Goal: Task Accomplishment & Management: Complete application form

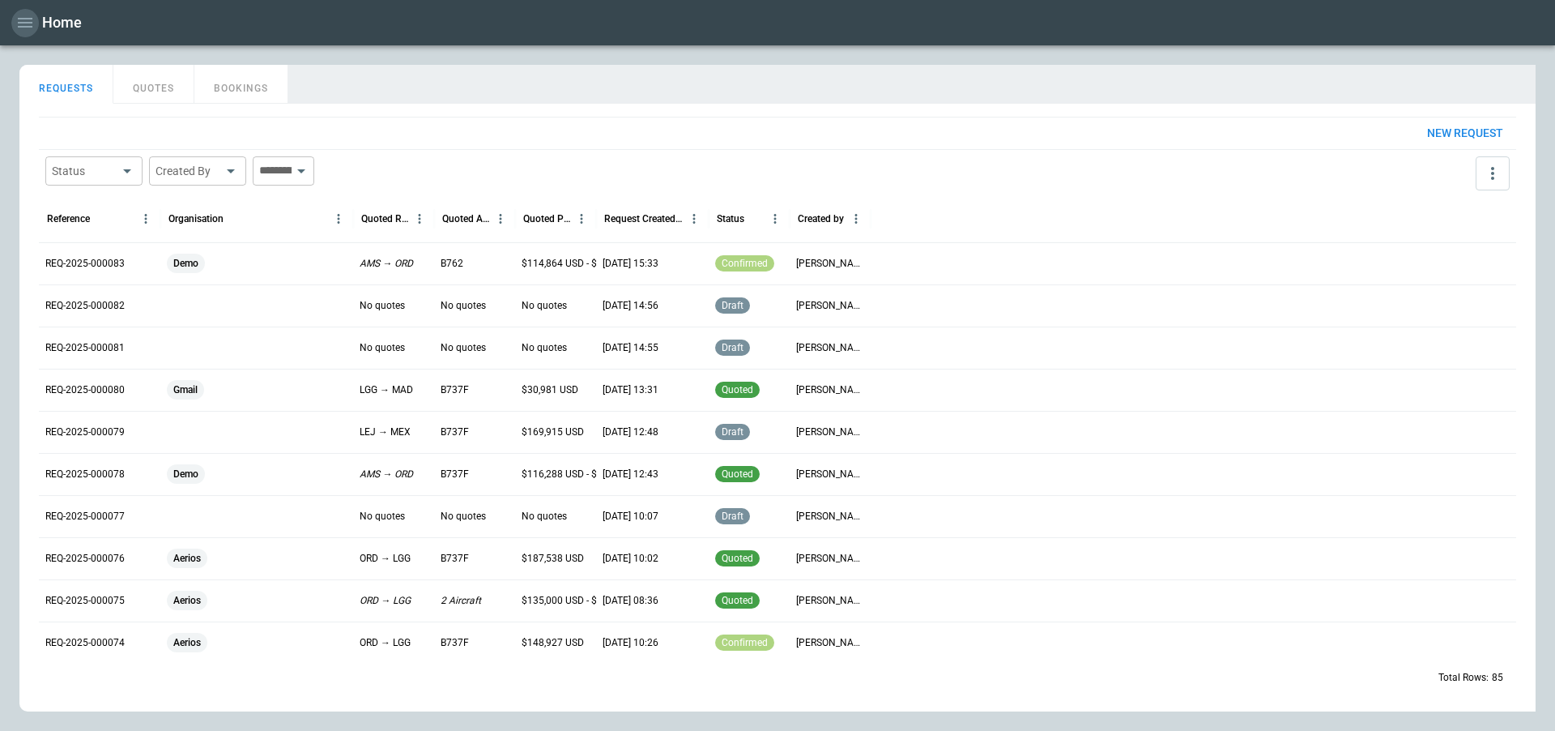
click at [20, 13] on icon "button" at bounding box center [24, 22] width 19 height 19
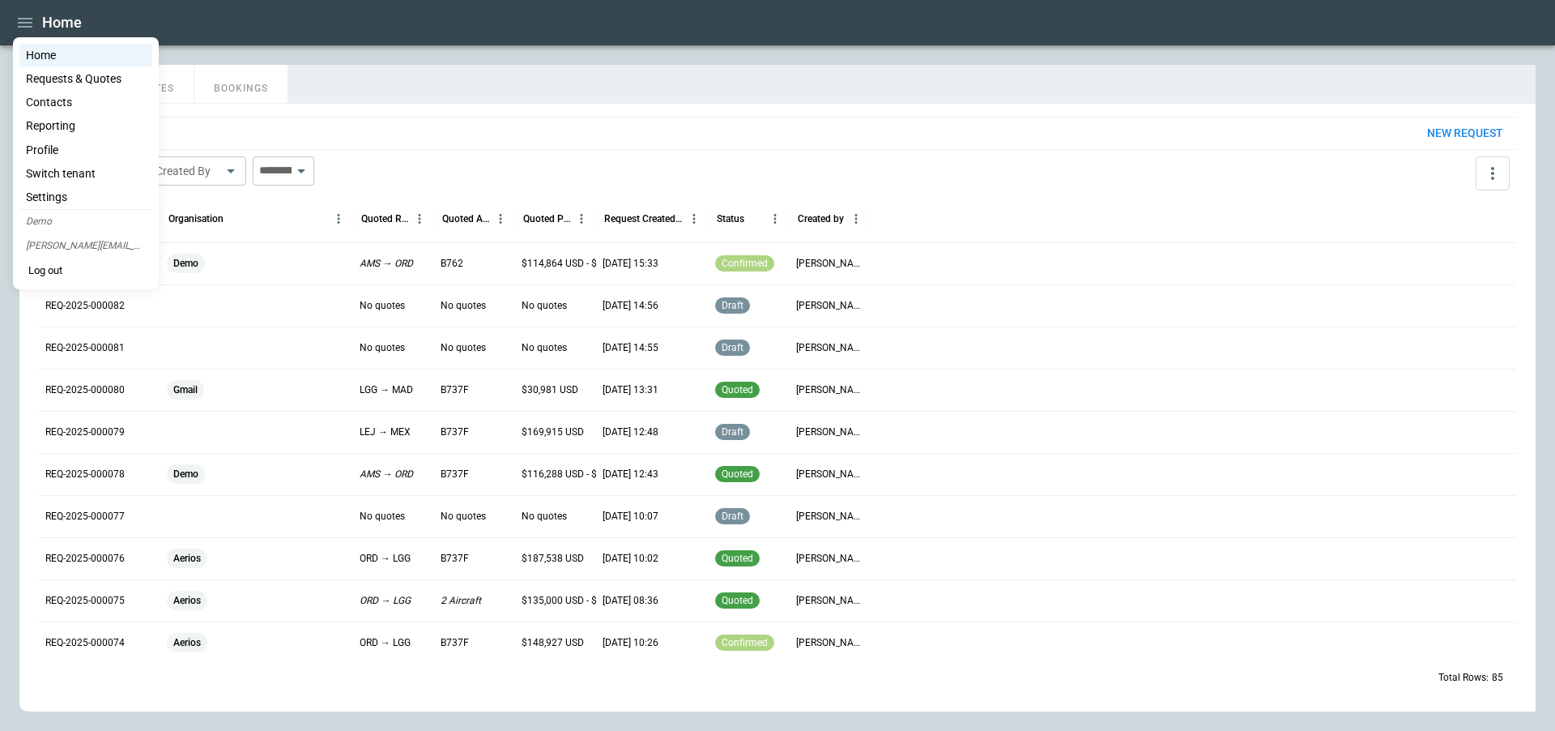
click at [511, 24] on div at bounding box center [777, 365] width 1555 height 731
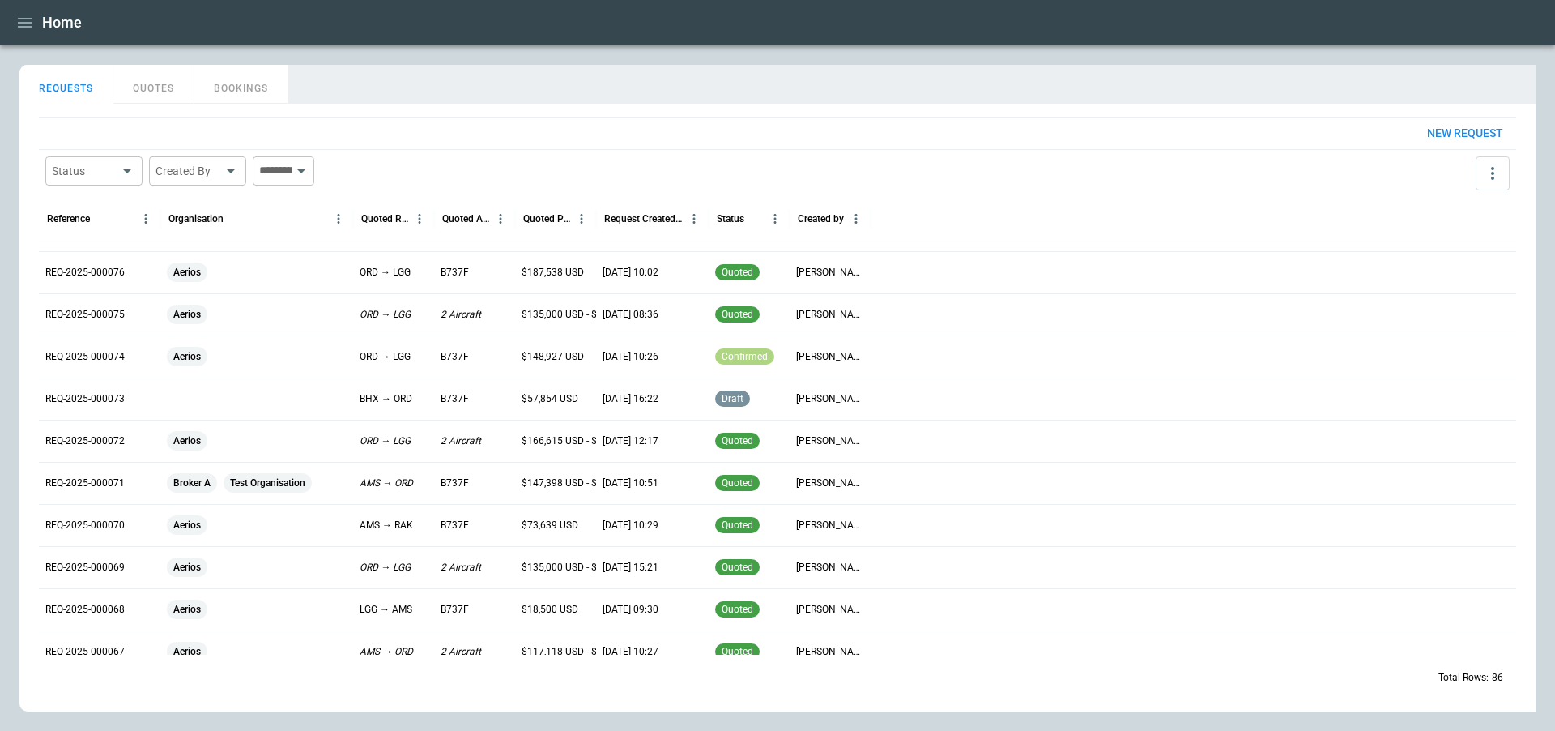
scroll to position [343, 0]
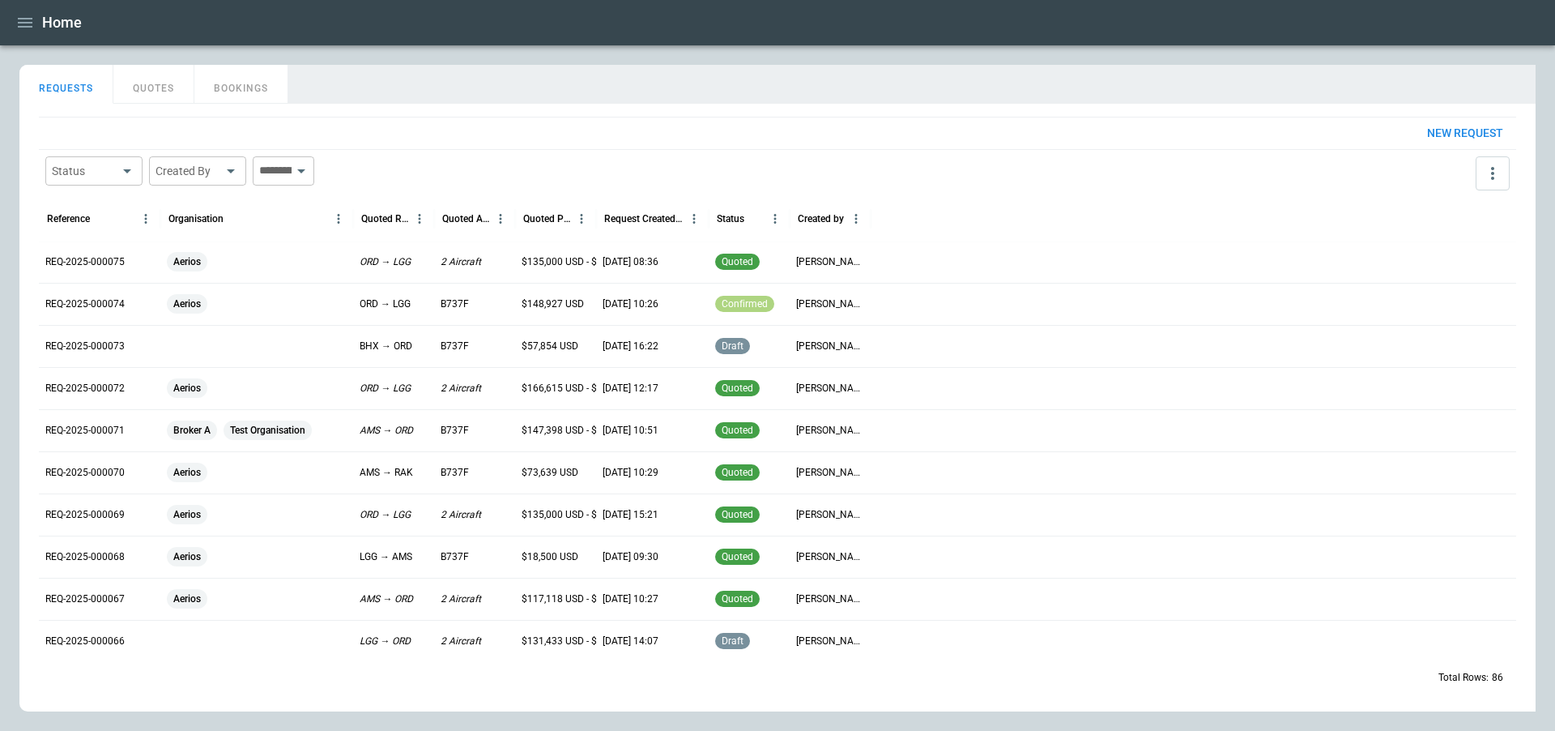
click at [121, 433] on p "REQ-2025-000071" at bounding box center [84, 431] width 79 height 14
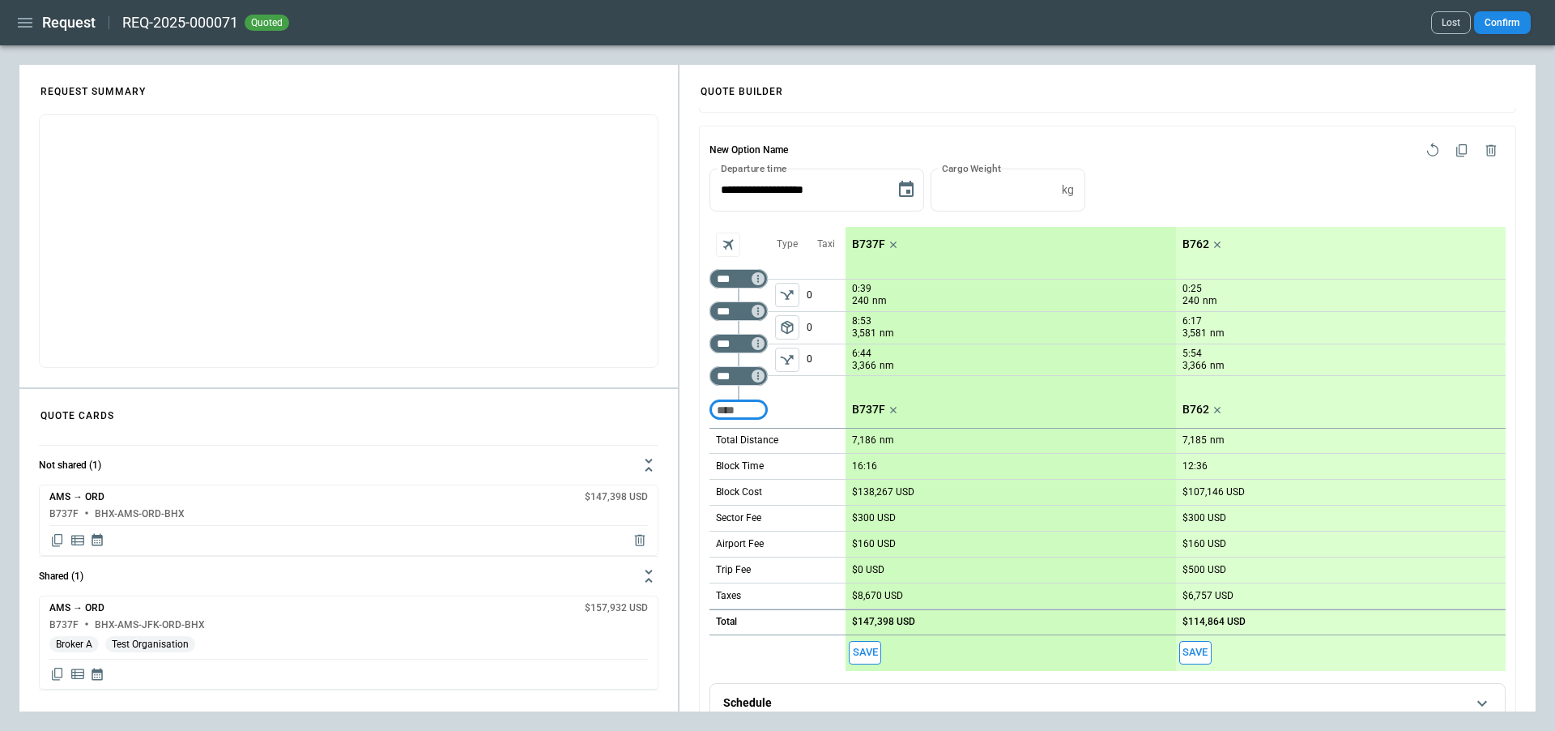
scroll to position [734, 0]
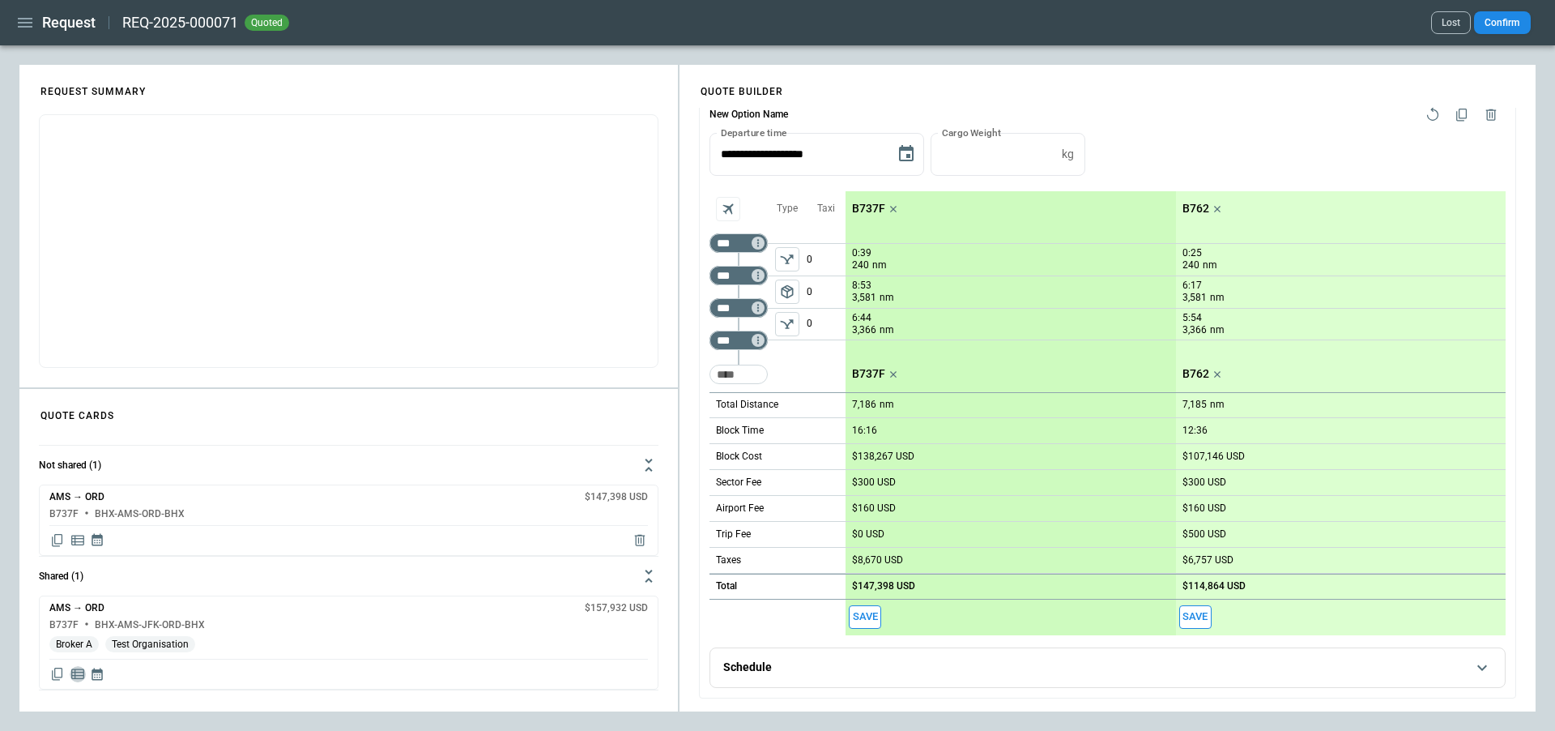
click at [79, 674] on icon "Display detailed quote content" at bounding box center [78, 674] width 16 height 16
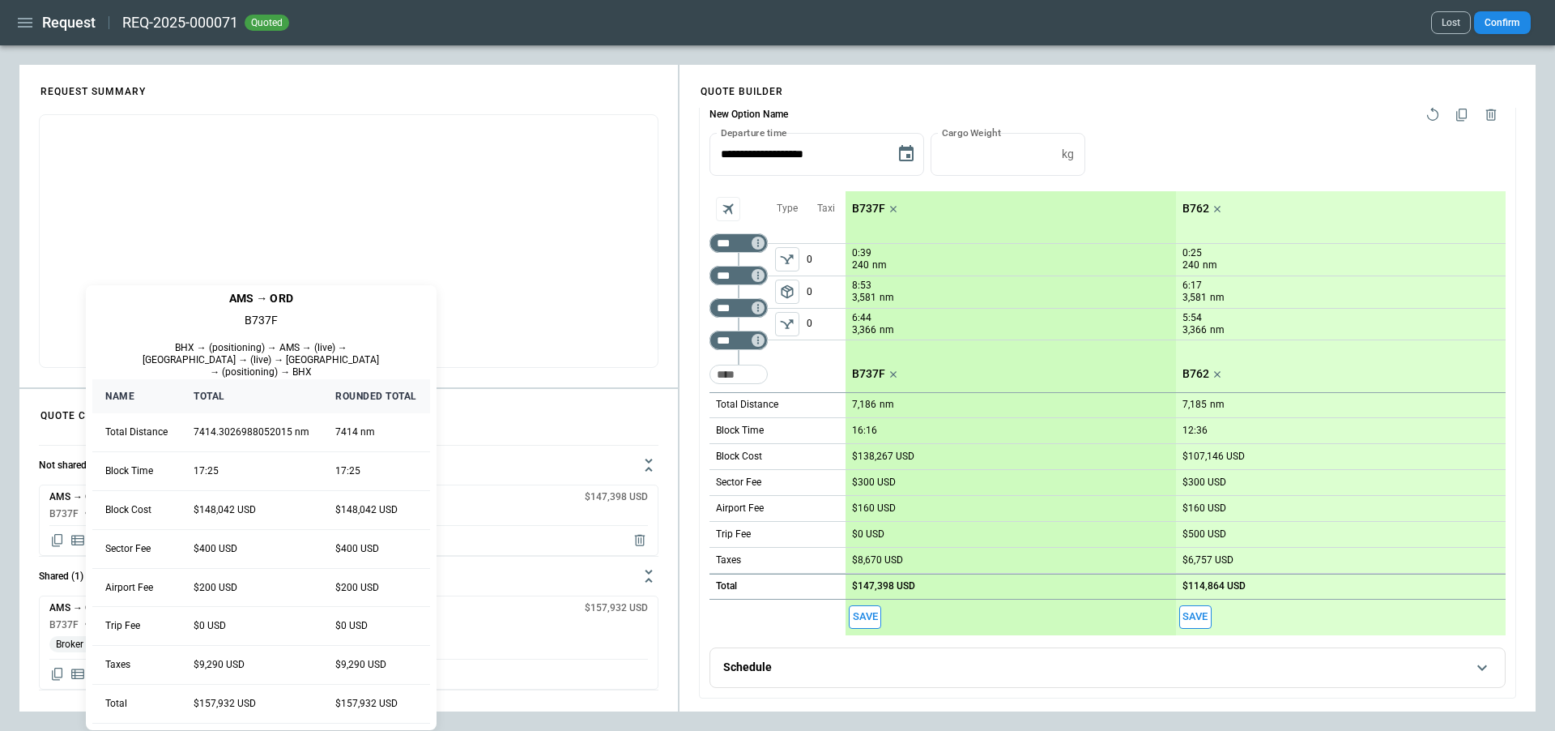
click at [463, 582] on div at bounding box center [777, 365] width 1555 height 731
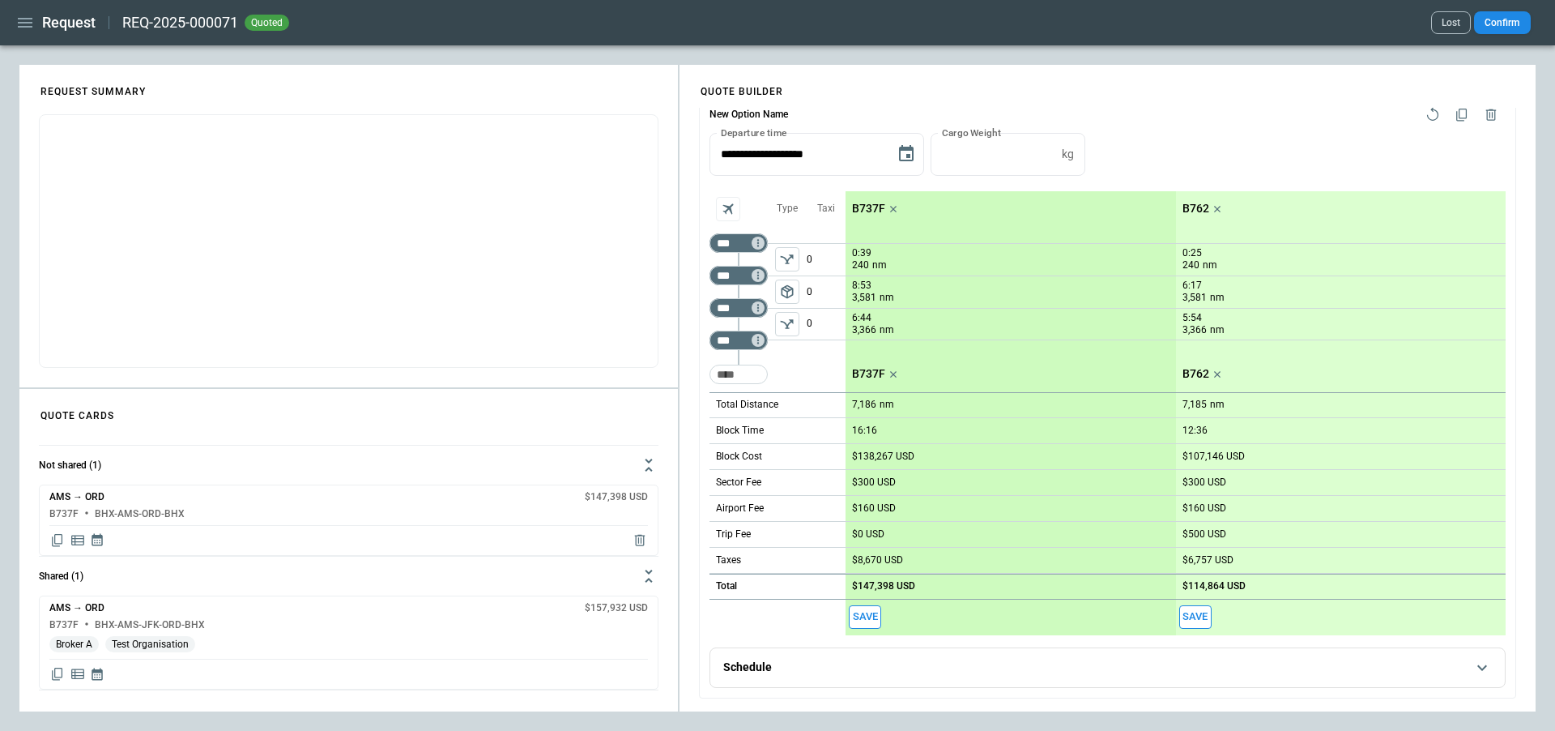
click at [56, 542] on icon "Copy quote content" at bounding box center [57, 540] width 16 height 16
click at [297, 288] on div "* ​" at bounding box center [349, 241] width 620 height 254
paste textarea "**********"
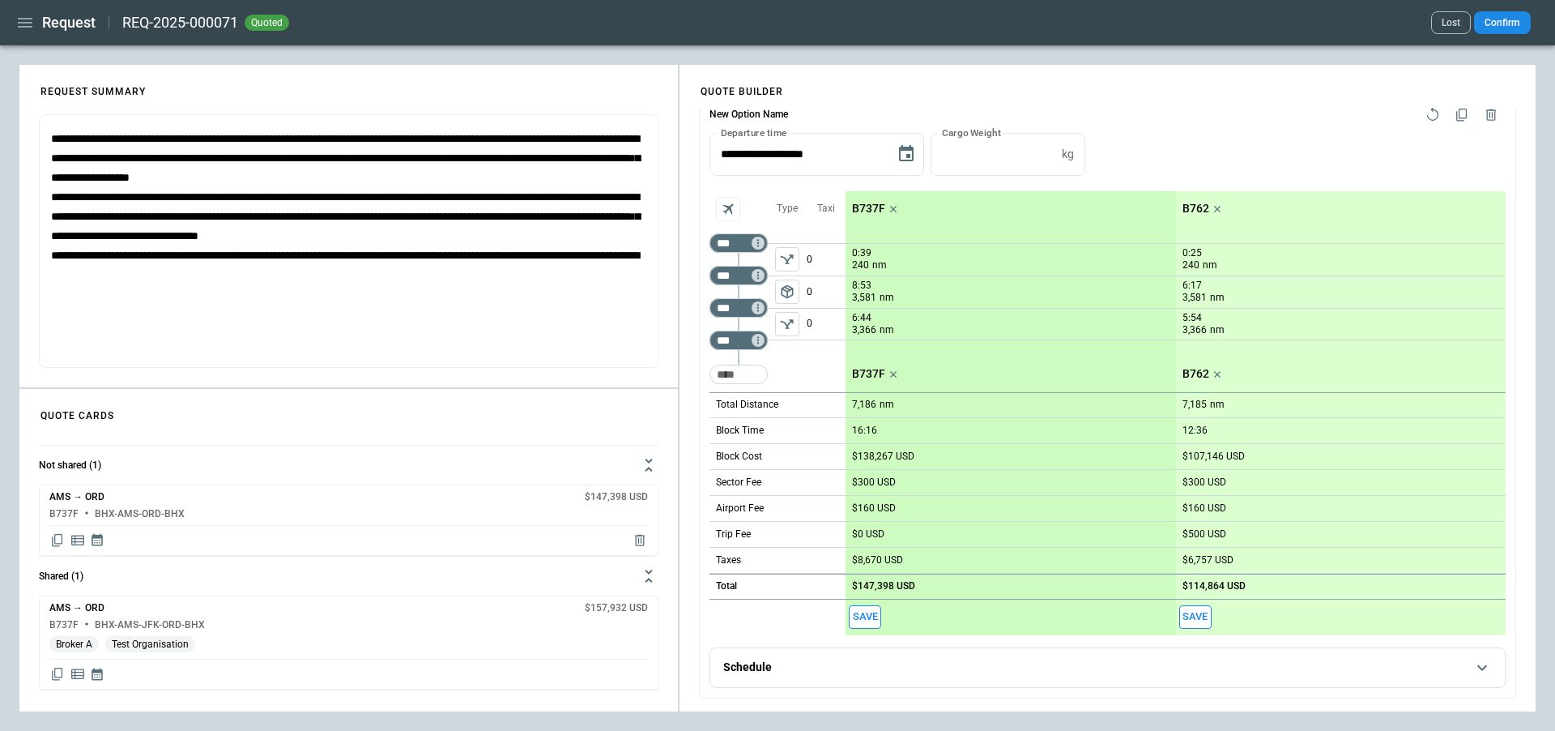
type textarea "**********"
drag, startPoint x: 297, startPoint y: 288, endPoint x: 6, endPoint y: 115, distance: 338.8
click at [6, 114] on main "**********" at bounding box center [777, 387] width 1555 height 685
click at [21, 21] on icon "button" at bounding box center [24, 22] width 19 height 19
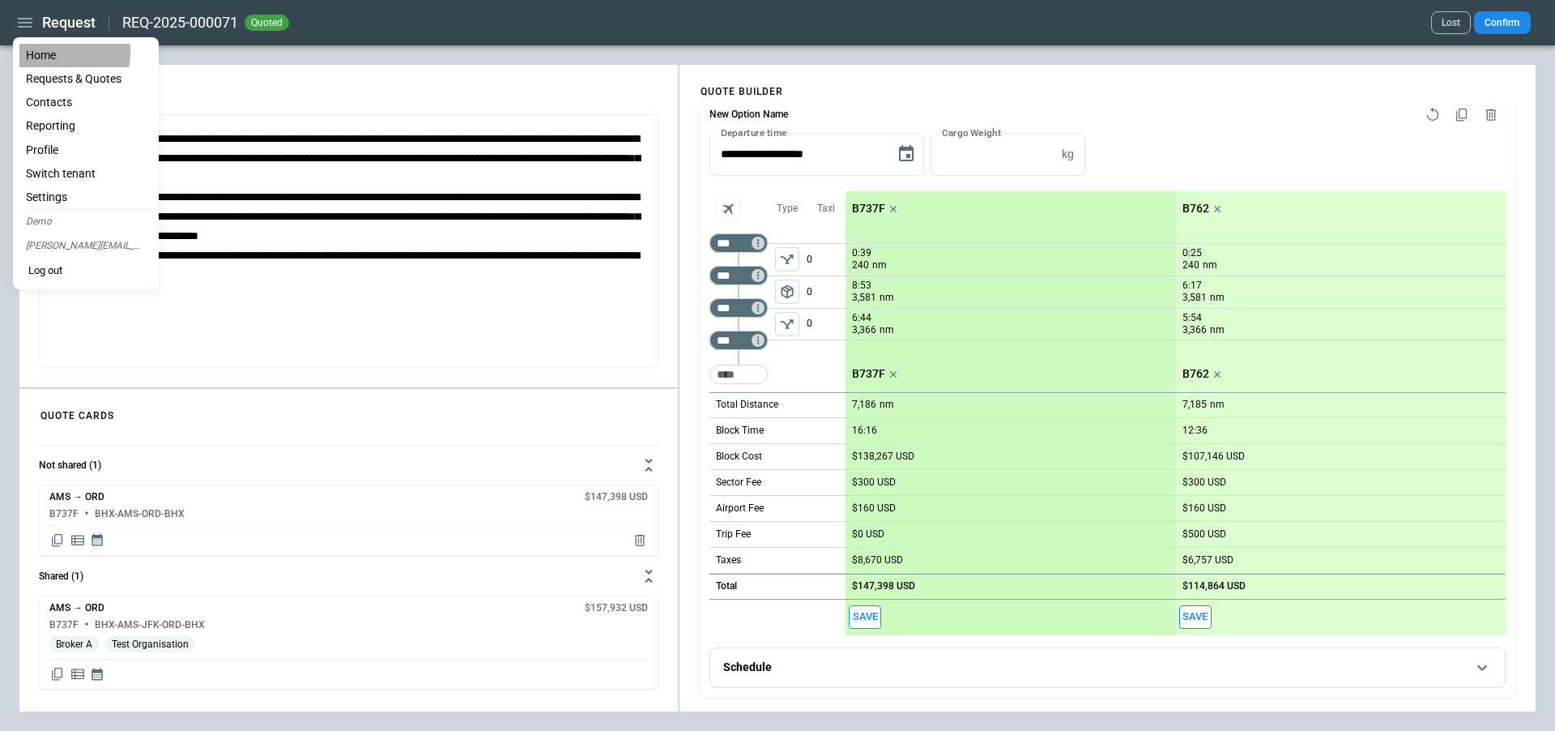
click at [45, 52] on li "Home" at bounding box center [85, 55] width 133 height 23
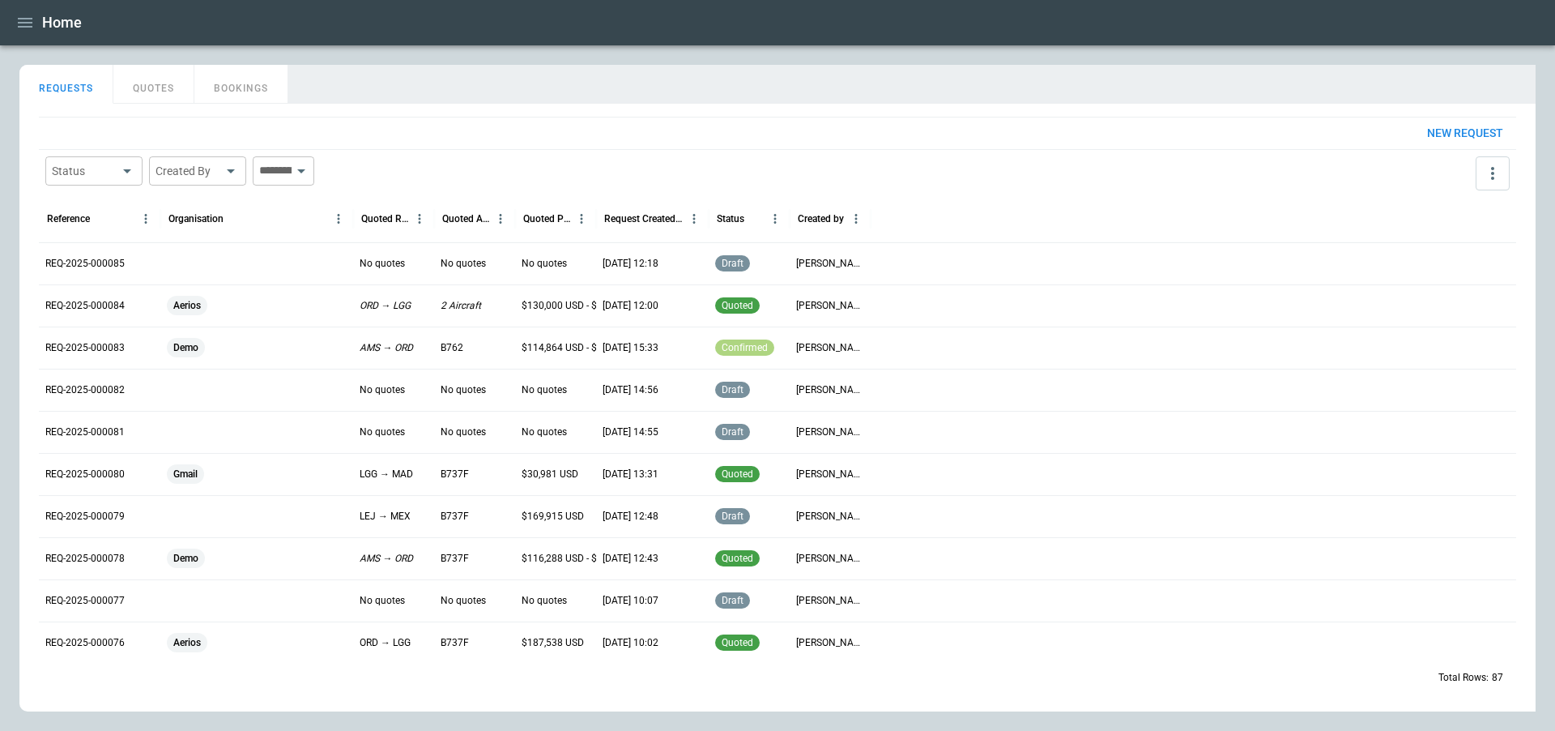
click at [150, 88] on button "QUOTES" at bounding box center [153, 84] width 81 height 39
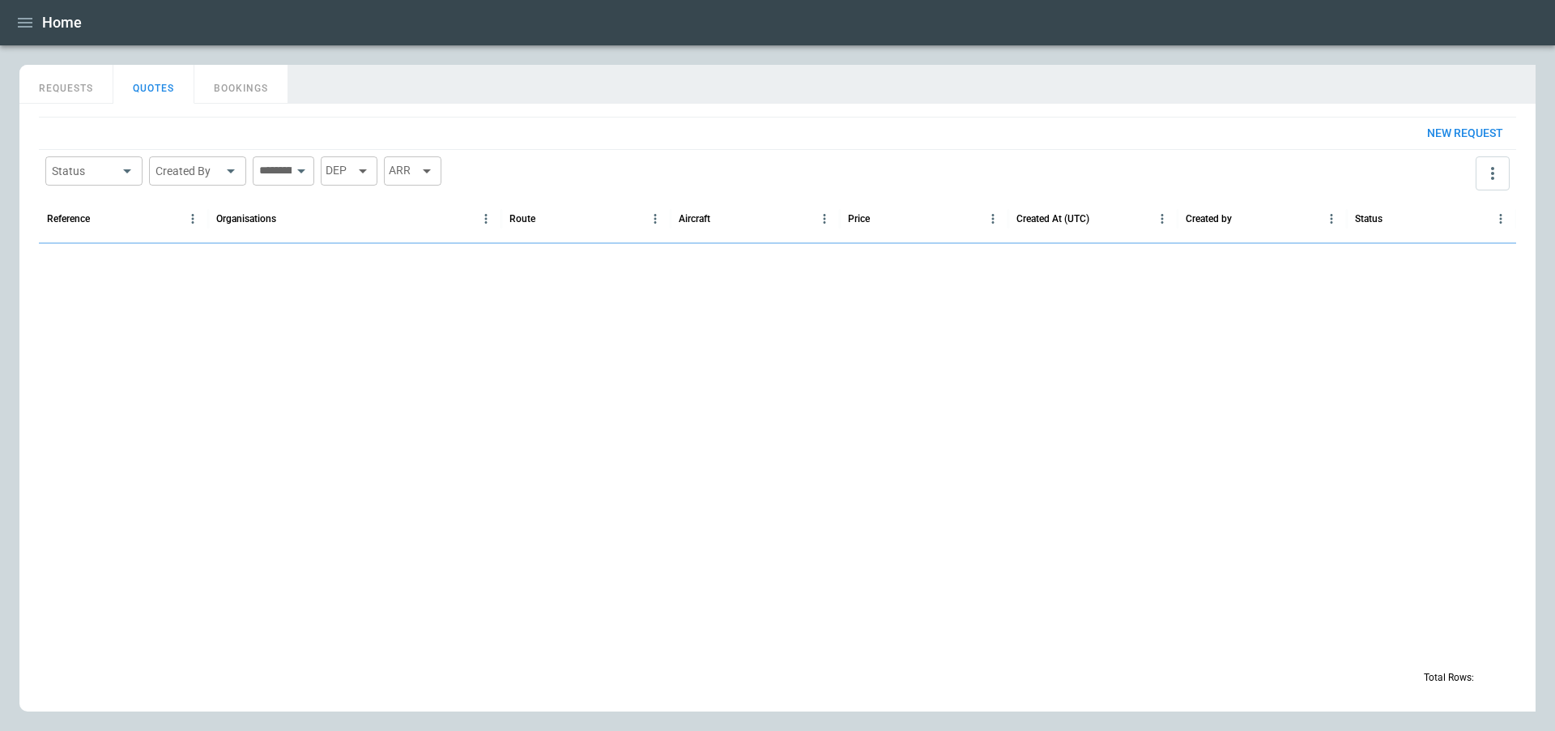
click at [228, 90] on button "BOOKINGS" at bounding box center [241, 84] width 94 height 39
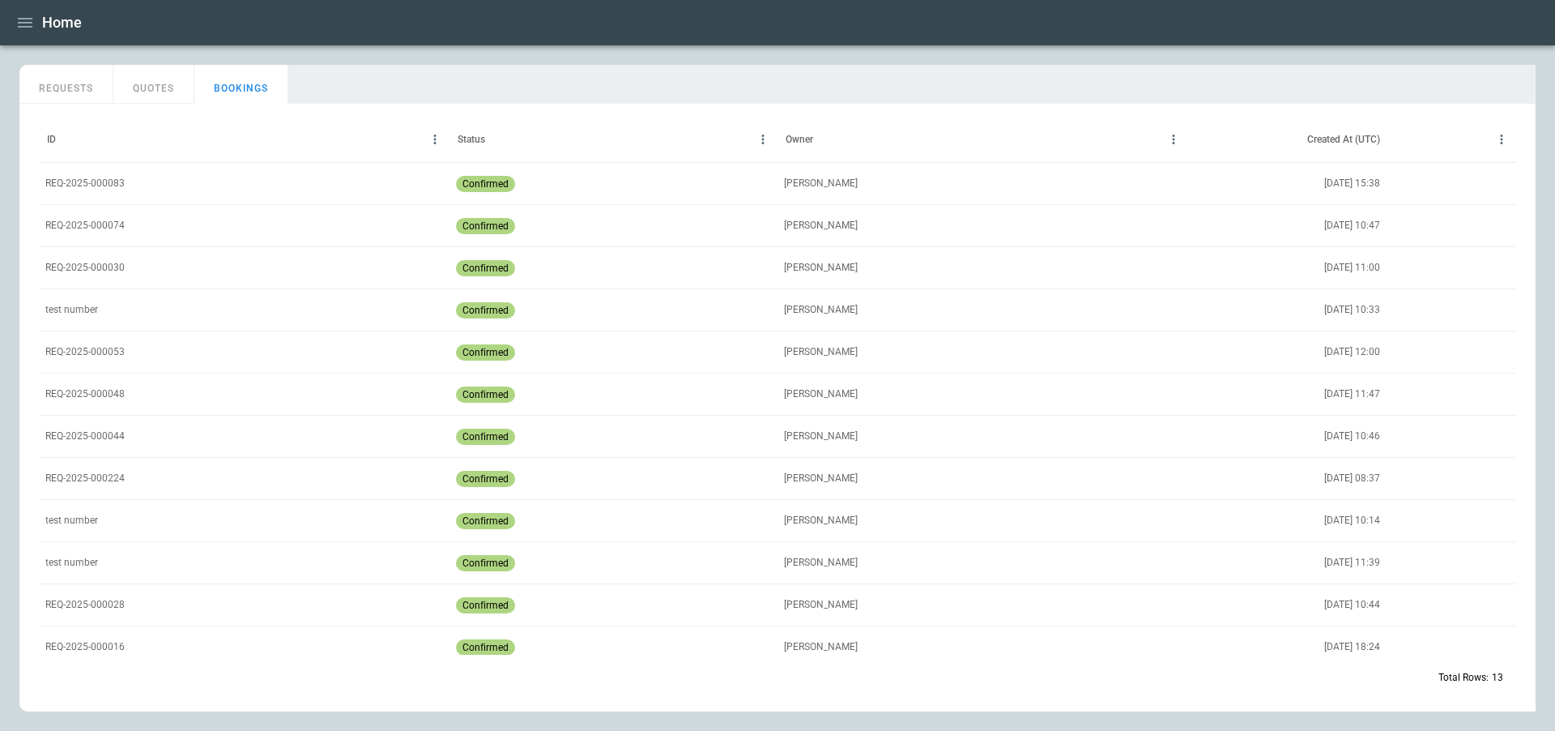
click at [18, 24] on icon "button" at bounding box center [24, 22] width 19 height 19
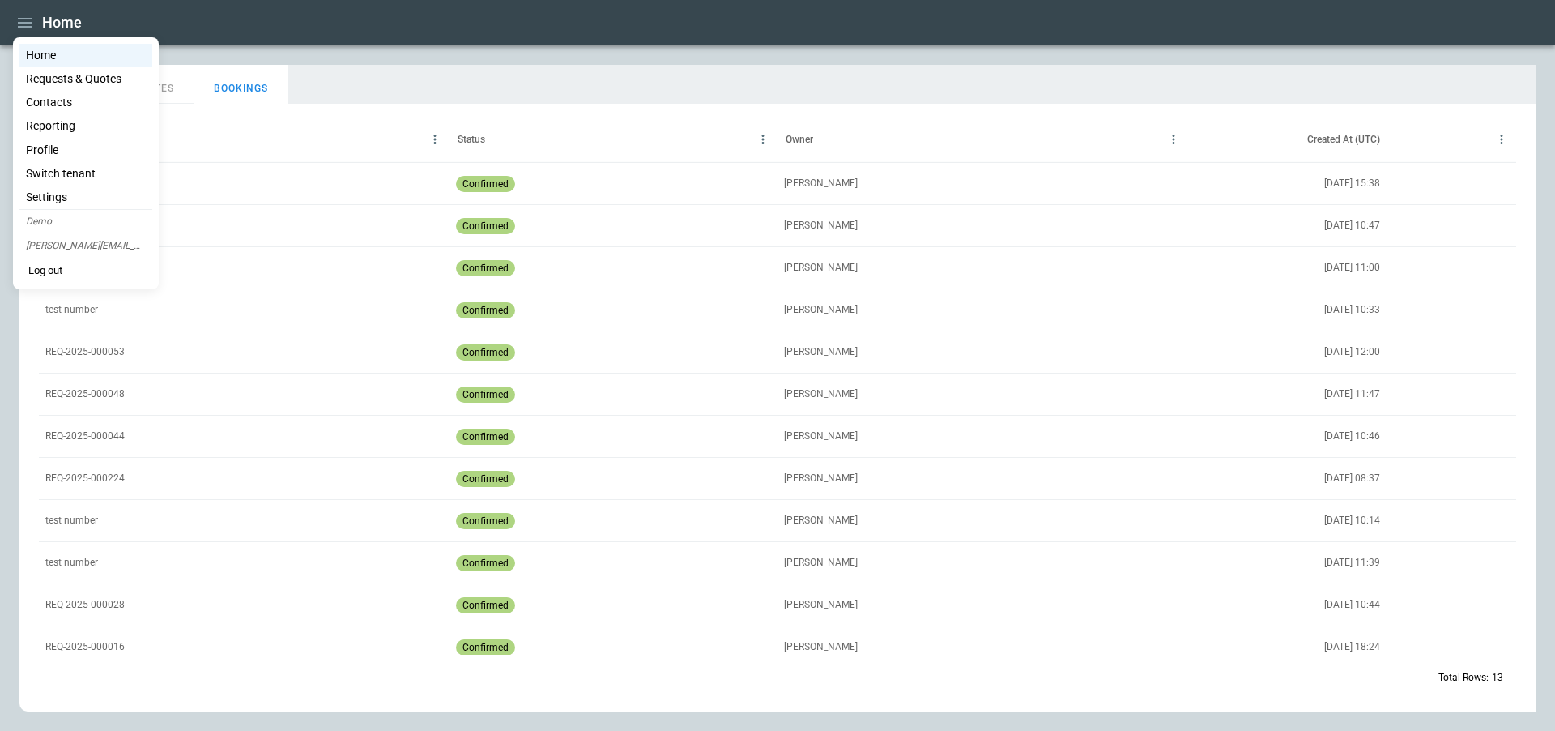
click at [70, 107] on li "Contacts" at bounding box center [85, 102] width 133 height 23
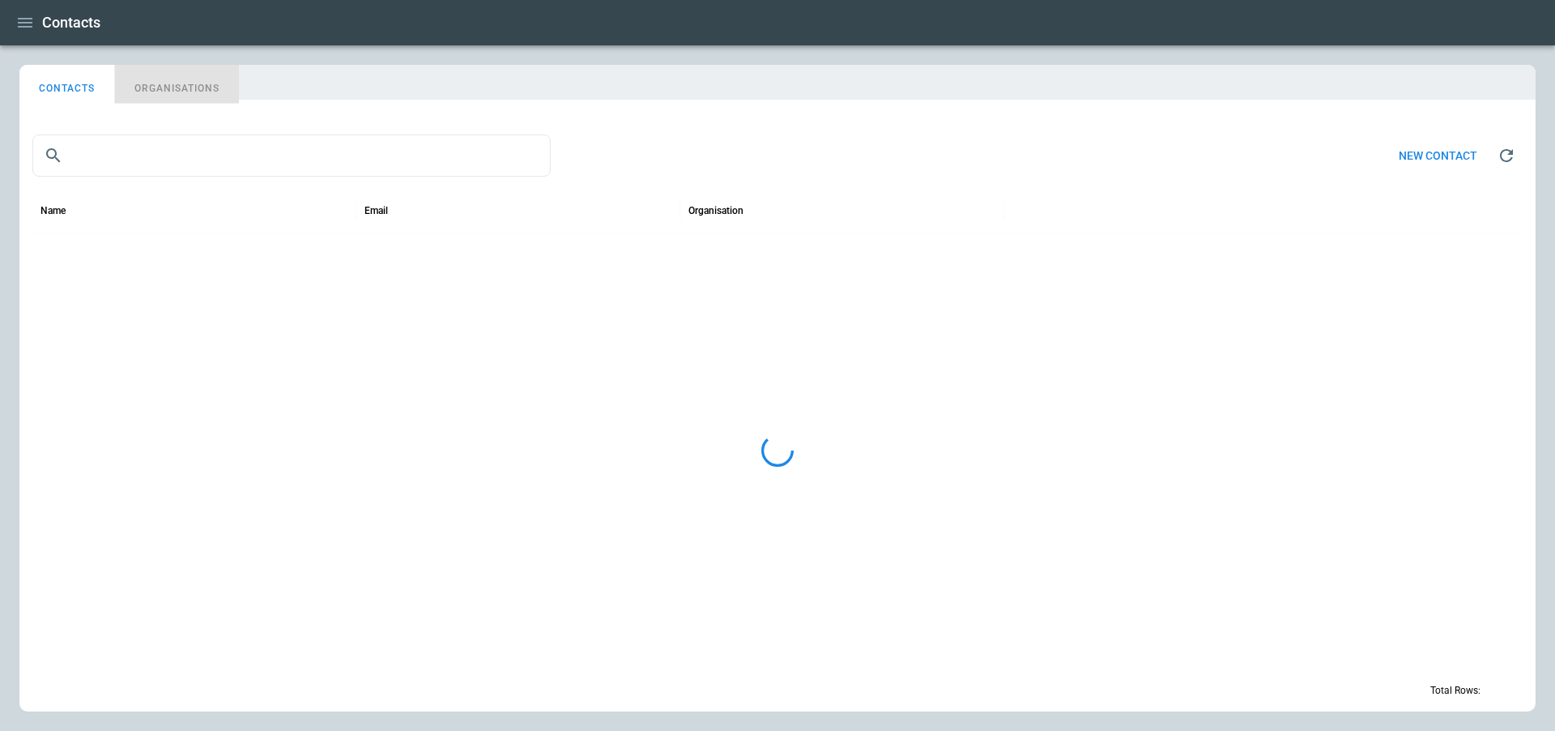
click at [164, 80] on button "ORGANISATIONS" at bounding box center [177, 84] width 124 height 39
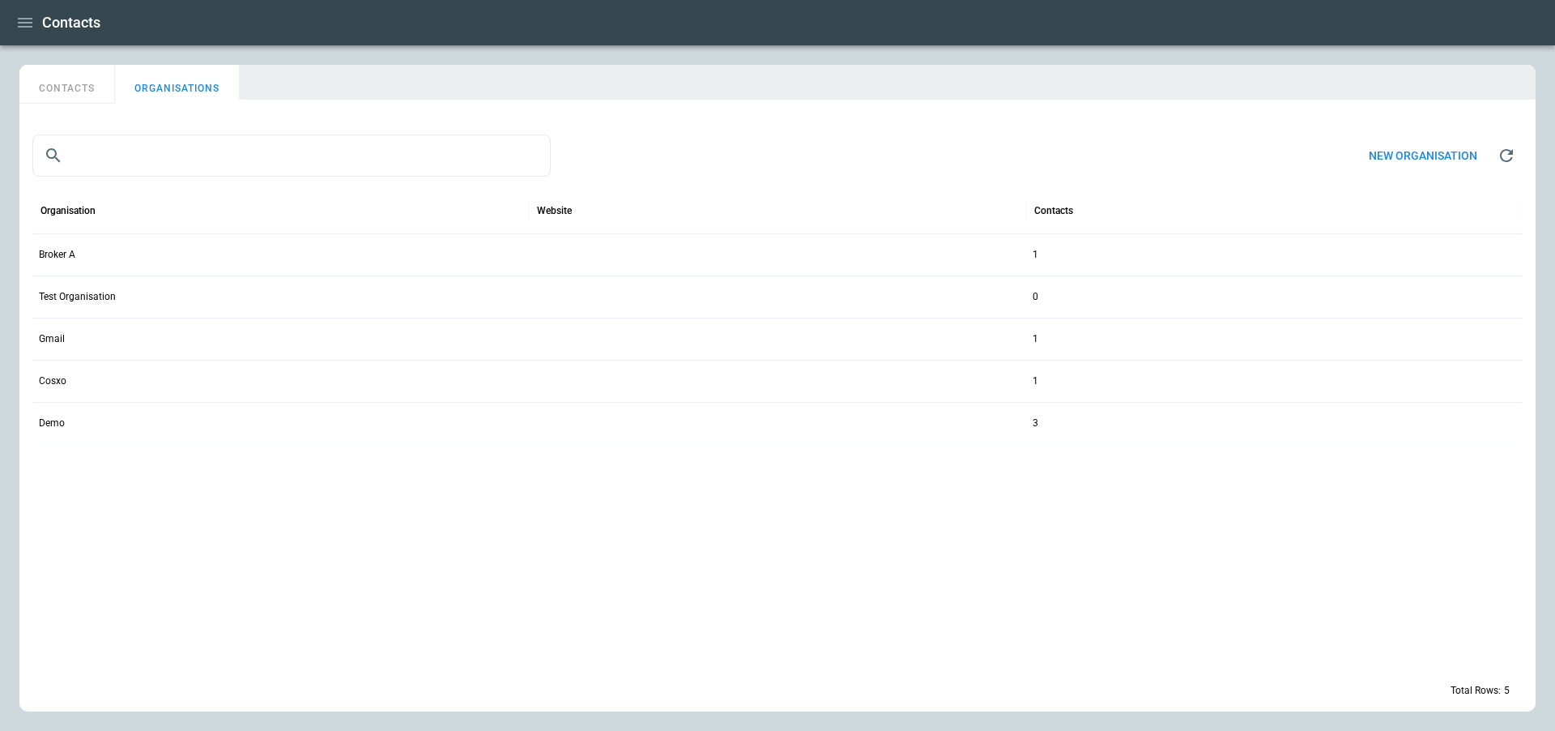
click at [181, 302] on div "Test Organisation" at bounding box center [280, 296] width 497 height 42
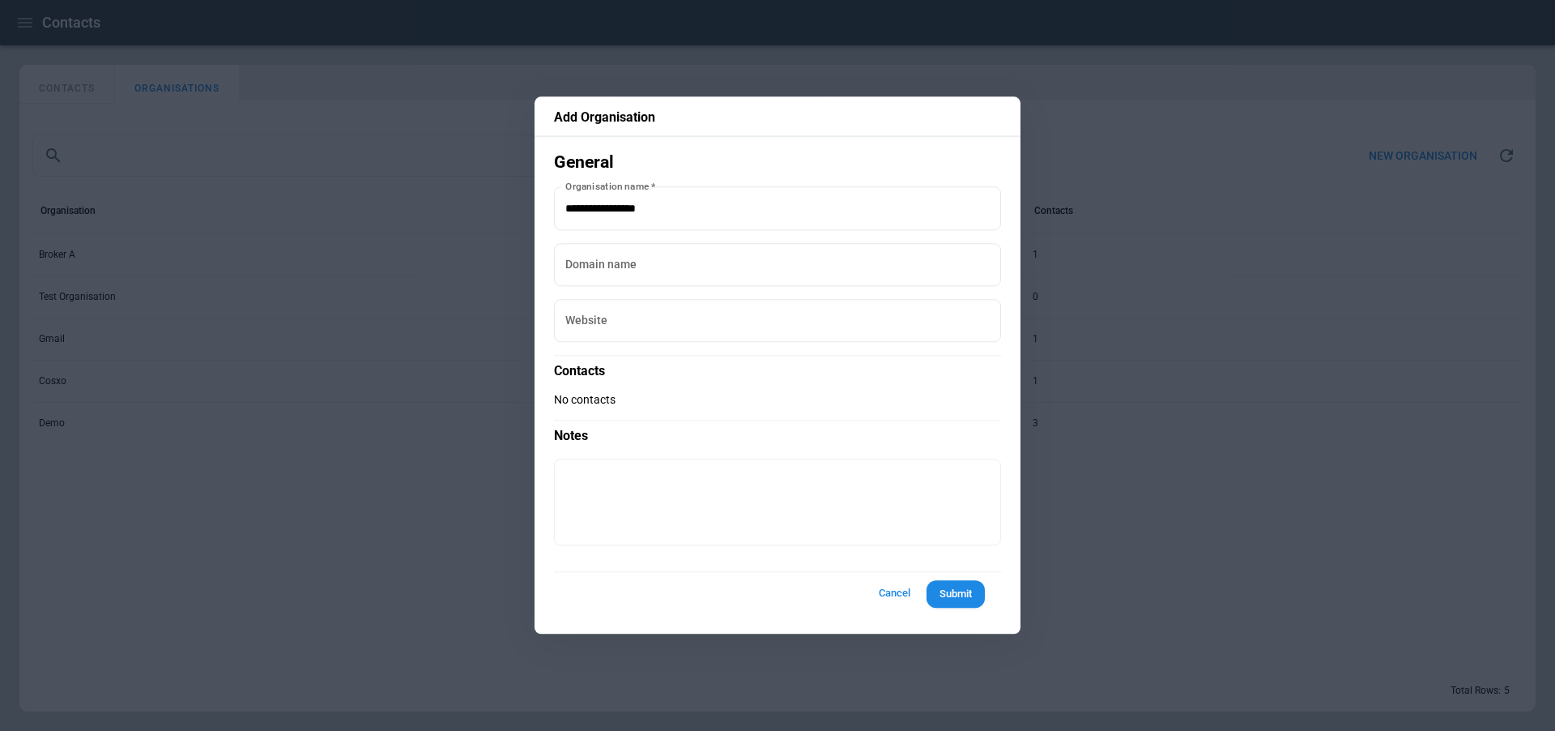
click at [152, 258] on div at bounding box center [777, 365] width 1555 height 731
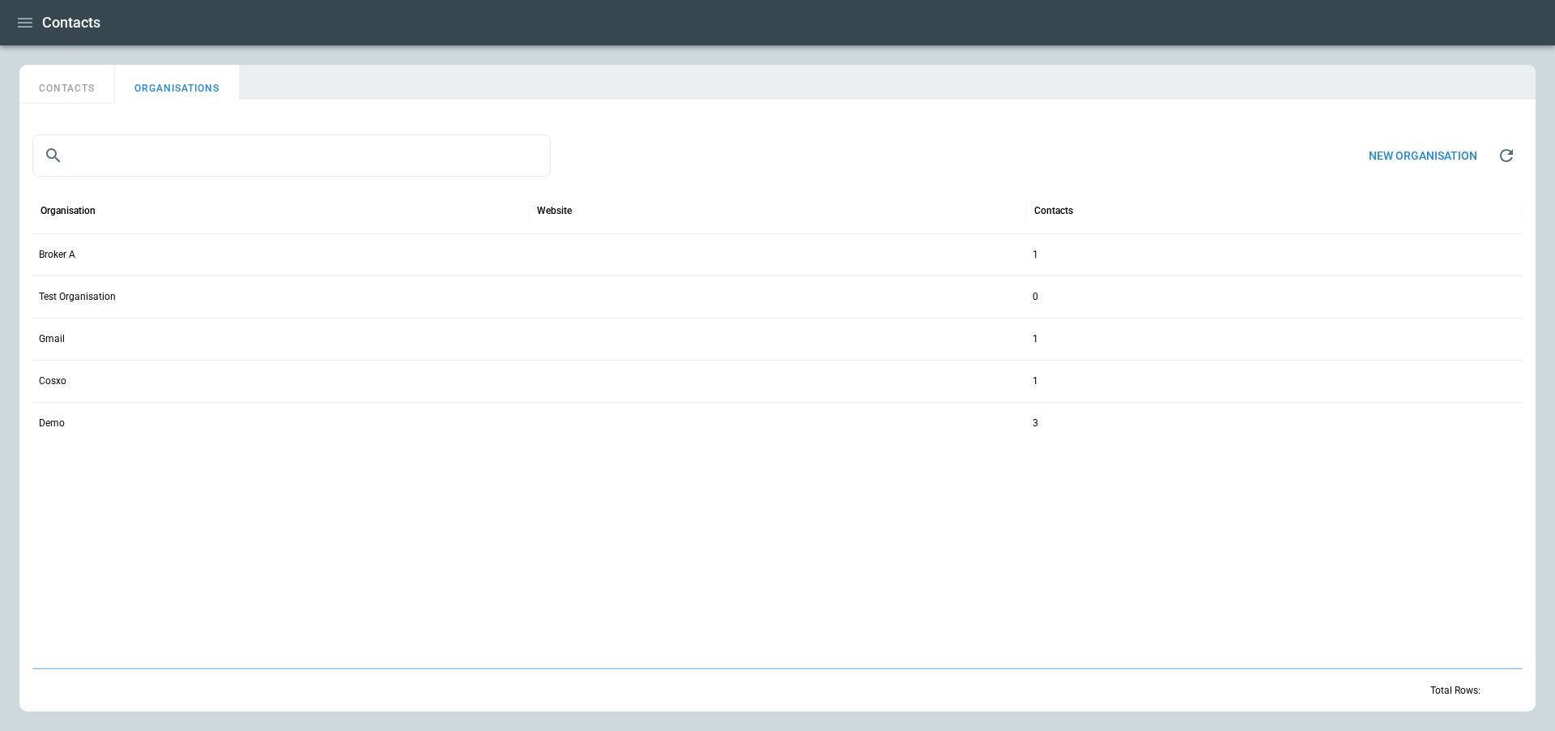
click at [184, 255] on div "Broker A" at bounding box center [280, 254] width 497 height 42
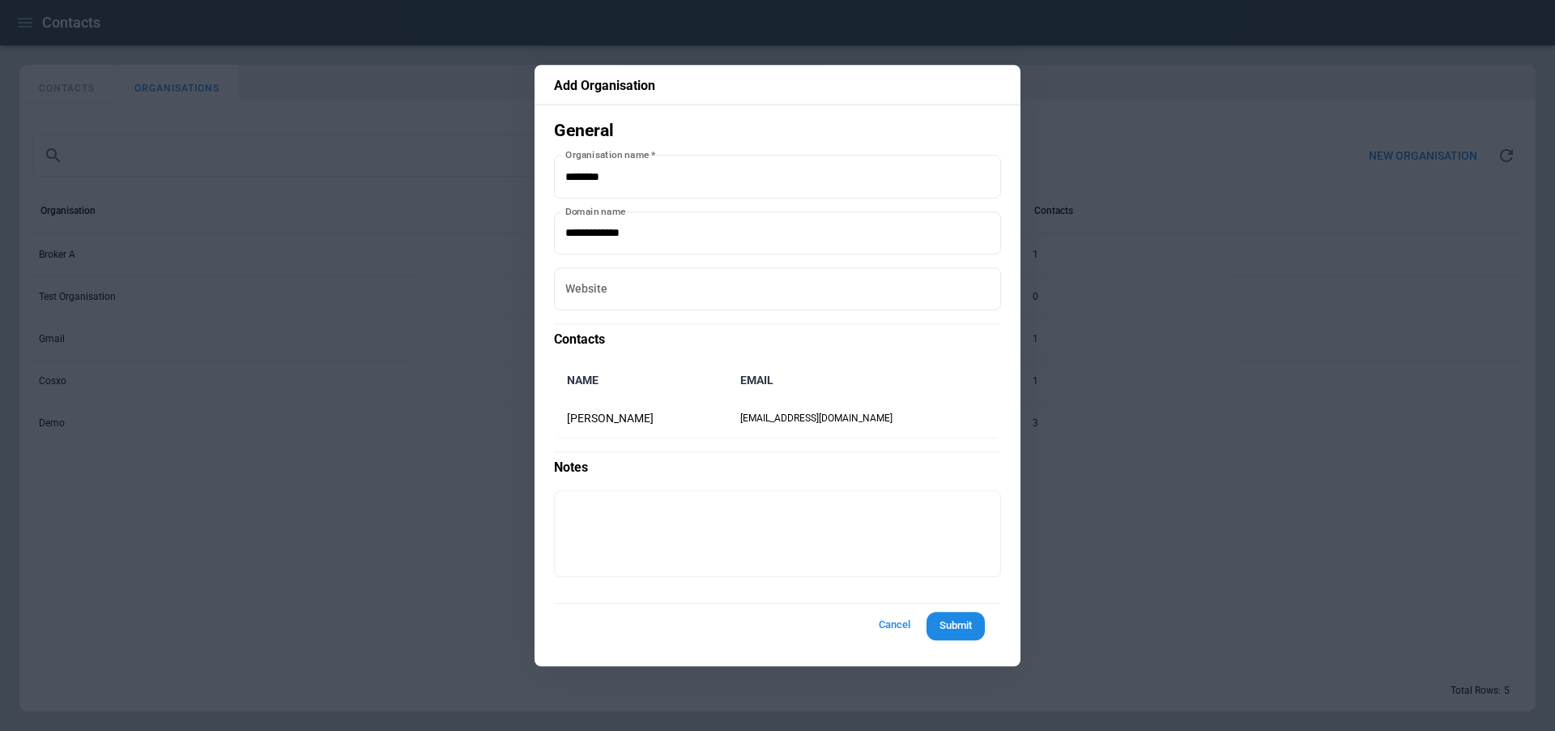
click at [184, 395] on div at bounding box center [777, 365] width 1555 height 731
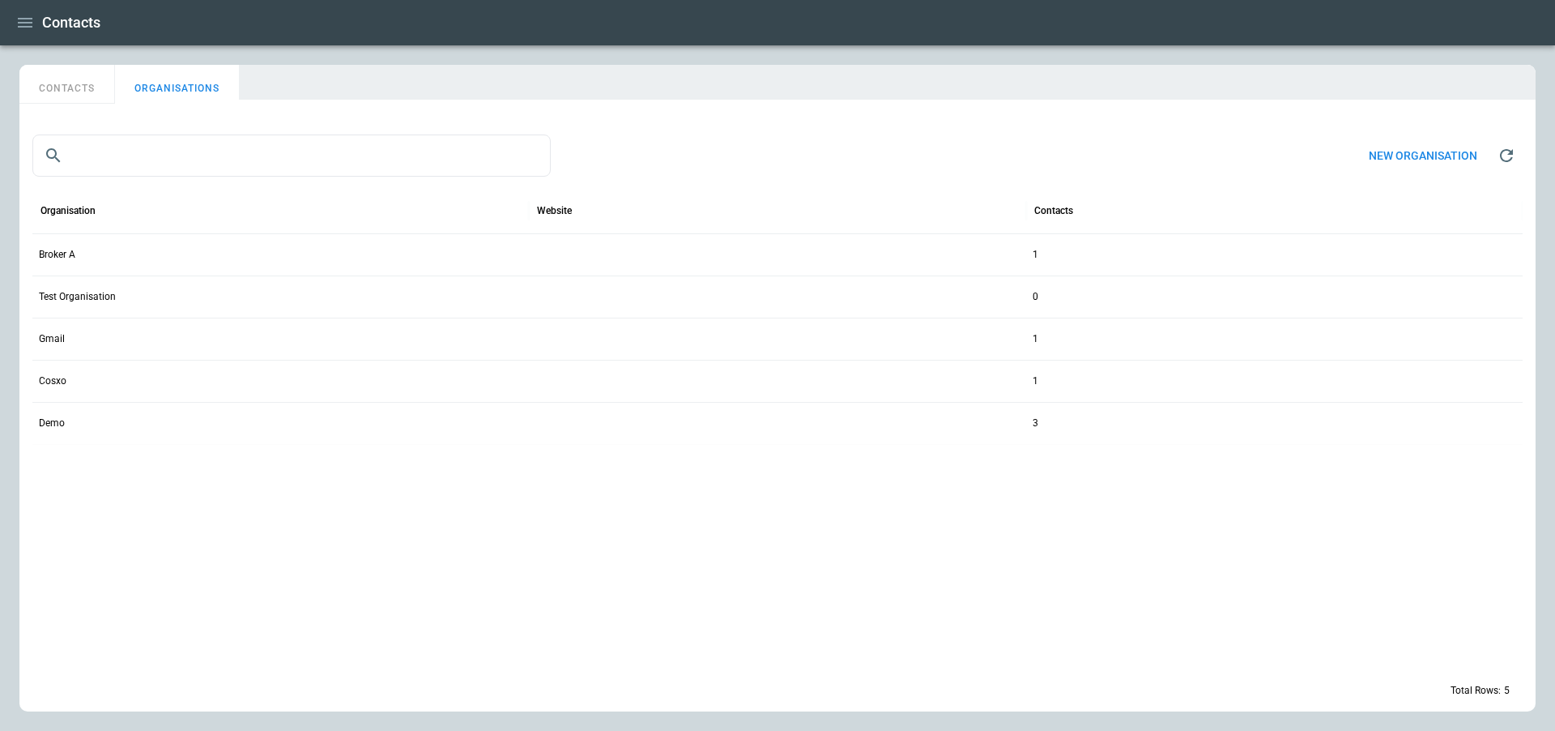
click at [27, 27] on icon "button" at bounding box center [25, 23] width 15 height 10
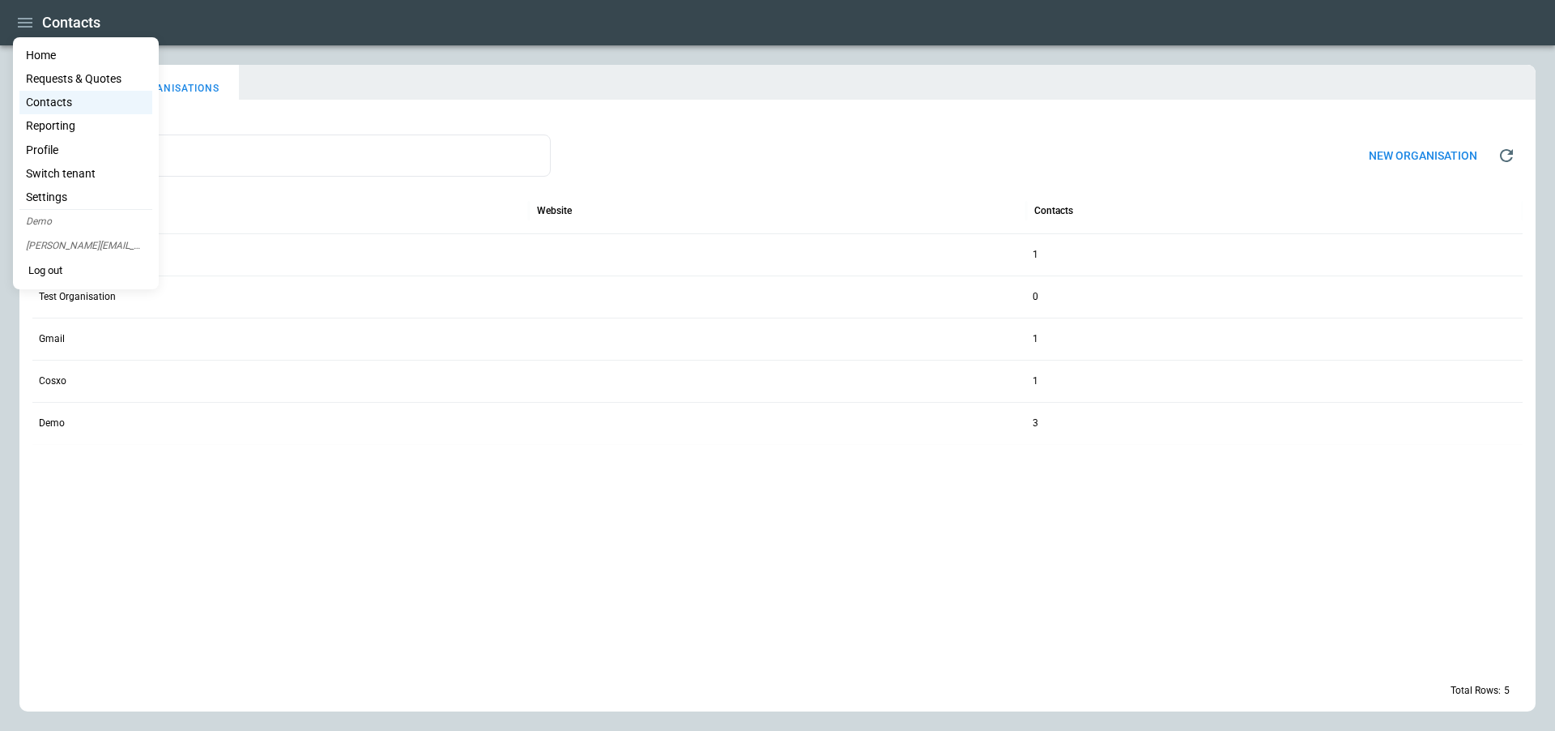
click at [75, 126] on li "Reporting" at bounding box center [85, 125] width 133 height 23
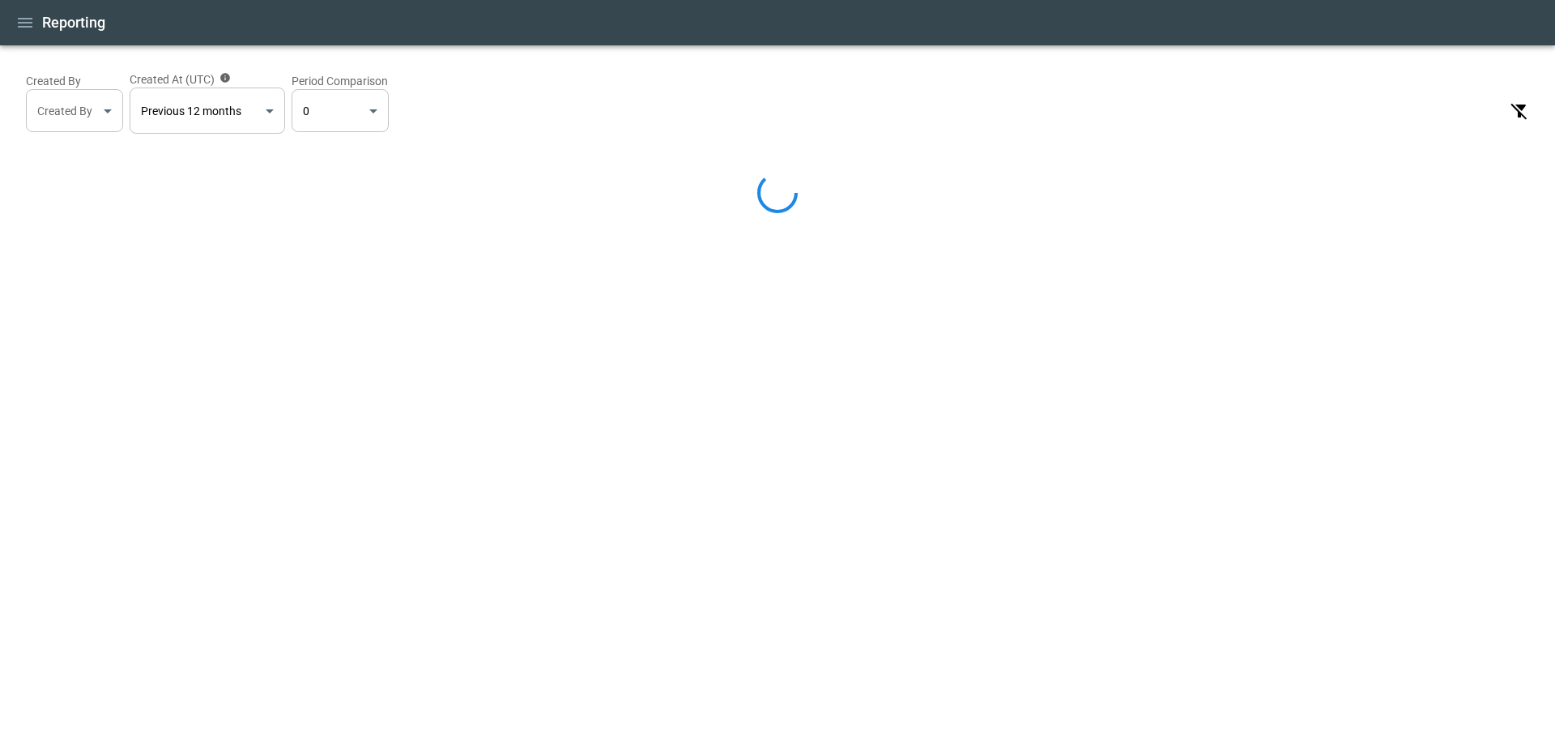
select select "*****"
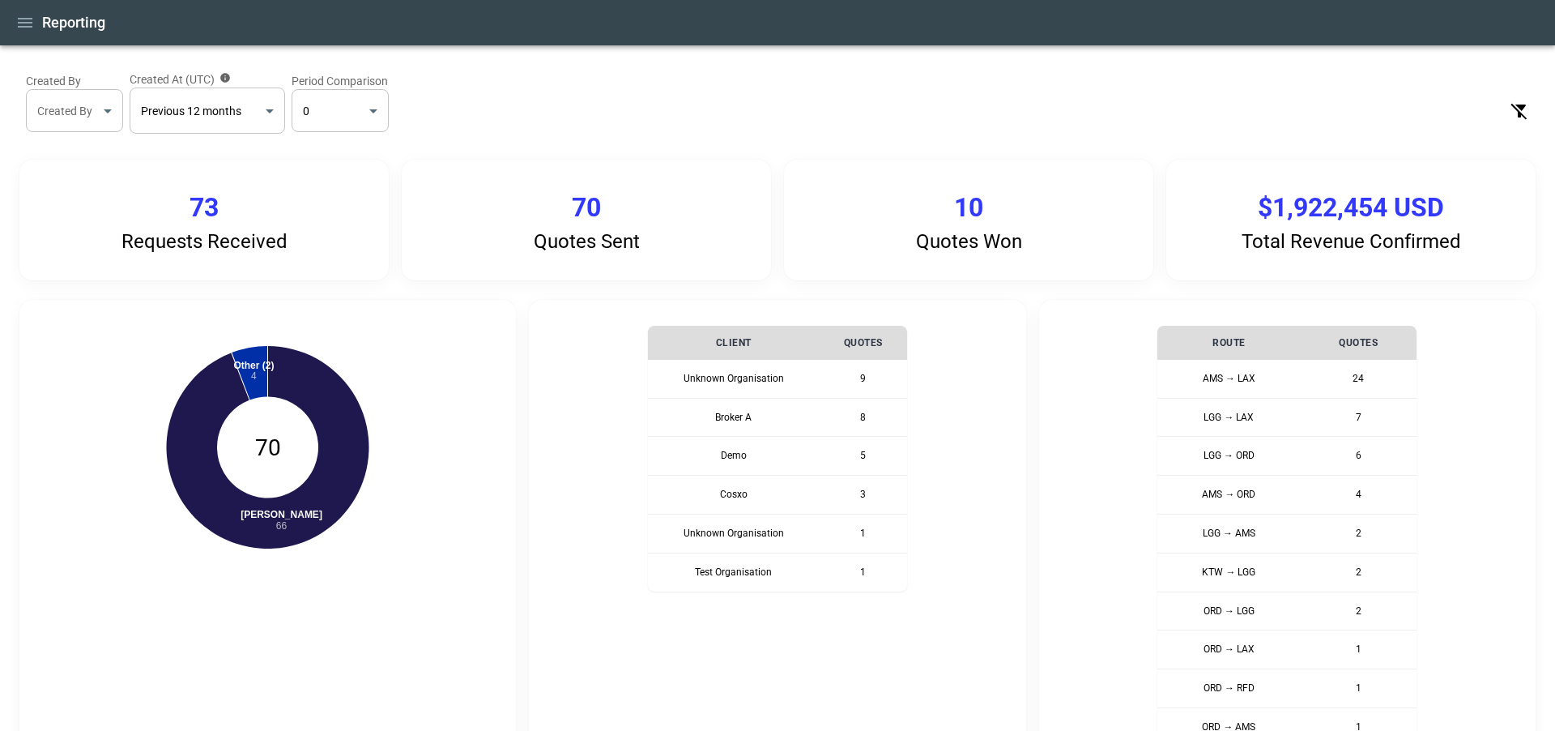
click at [102, 119] on body "**********" at bounding box center [777, 365] width 1555 height 731
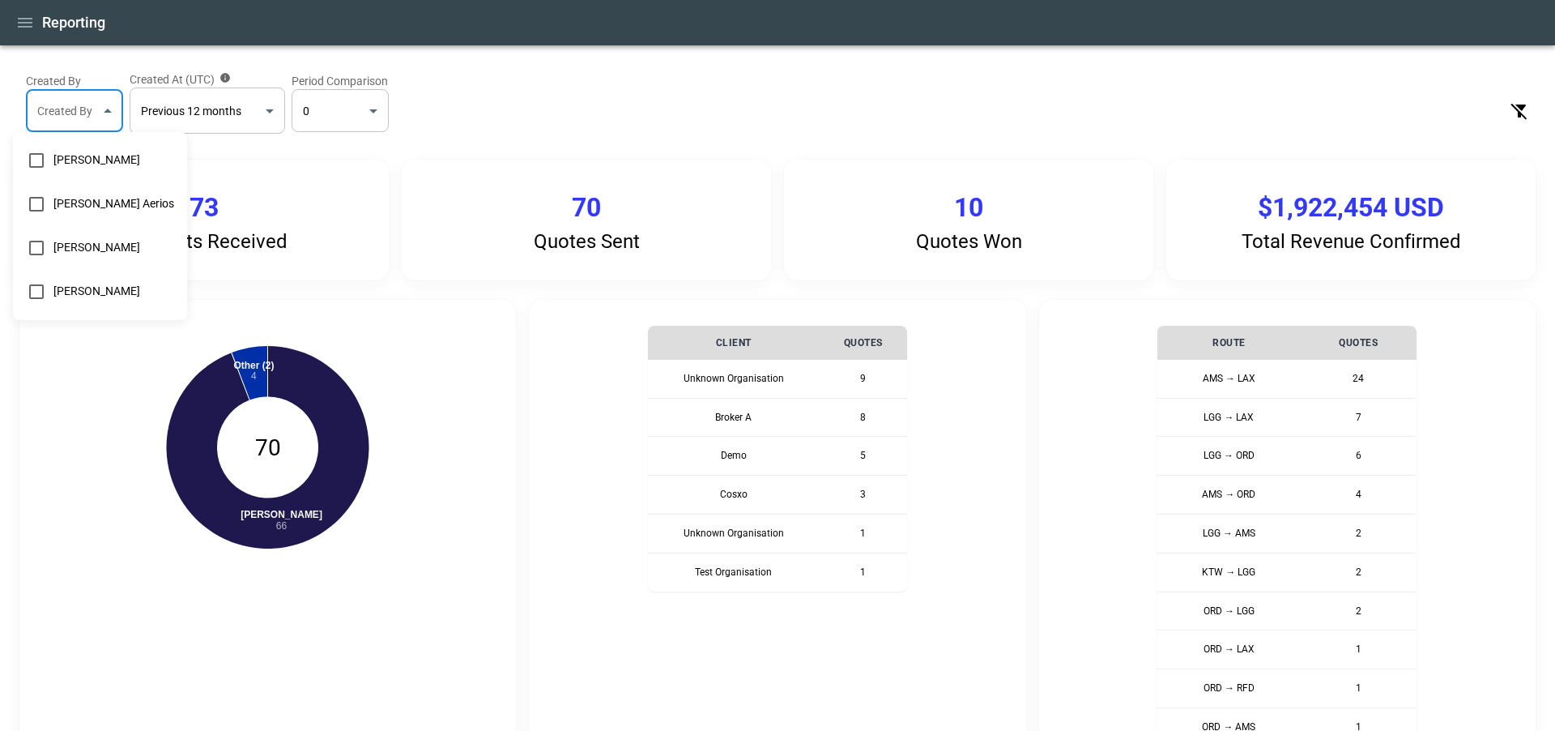
click at [226, 100] on div at bounding box center [777, 365] width 1555 height 731
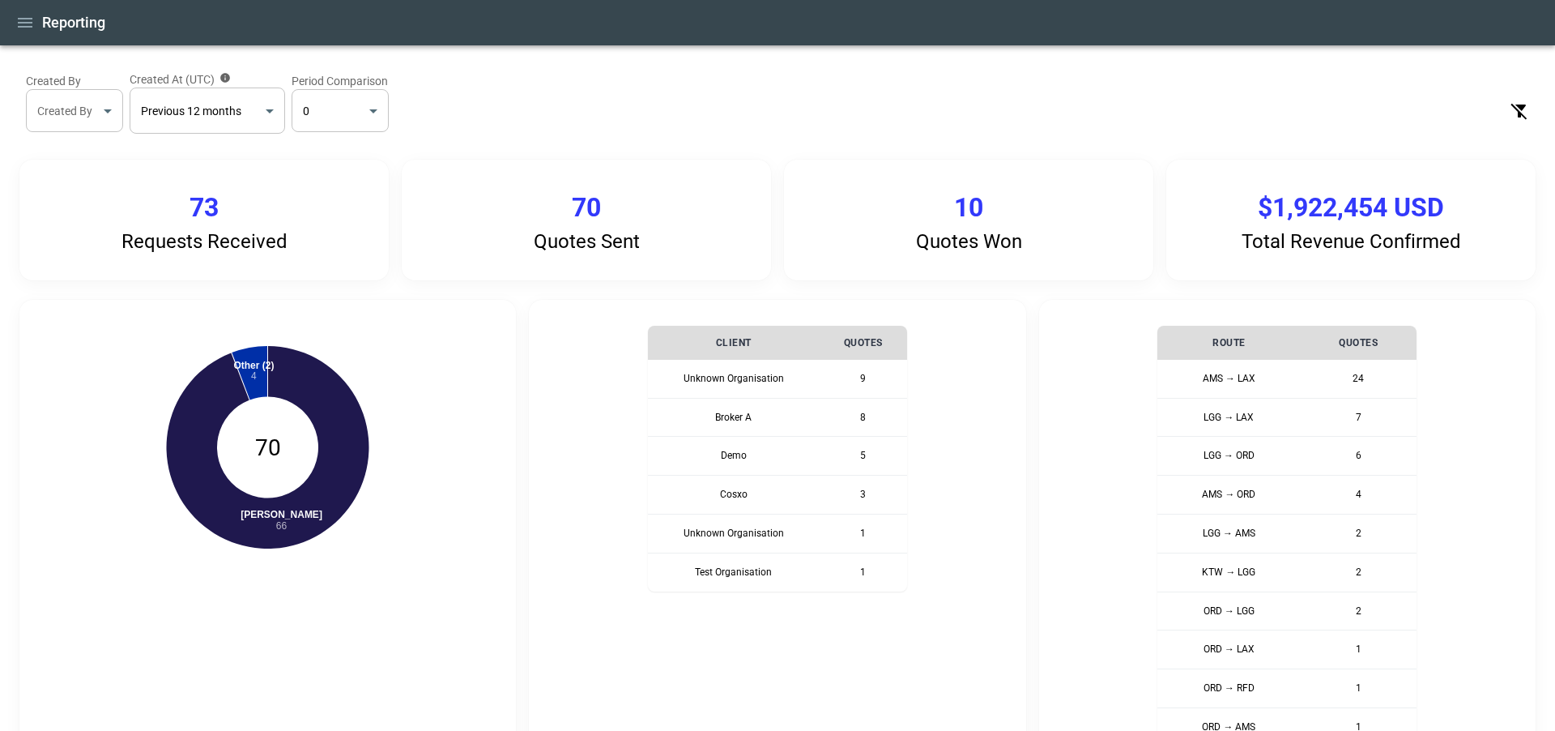
click at [252, 108] on body "**********" at bounding box center [777, 365] width 1555 height 731
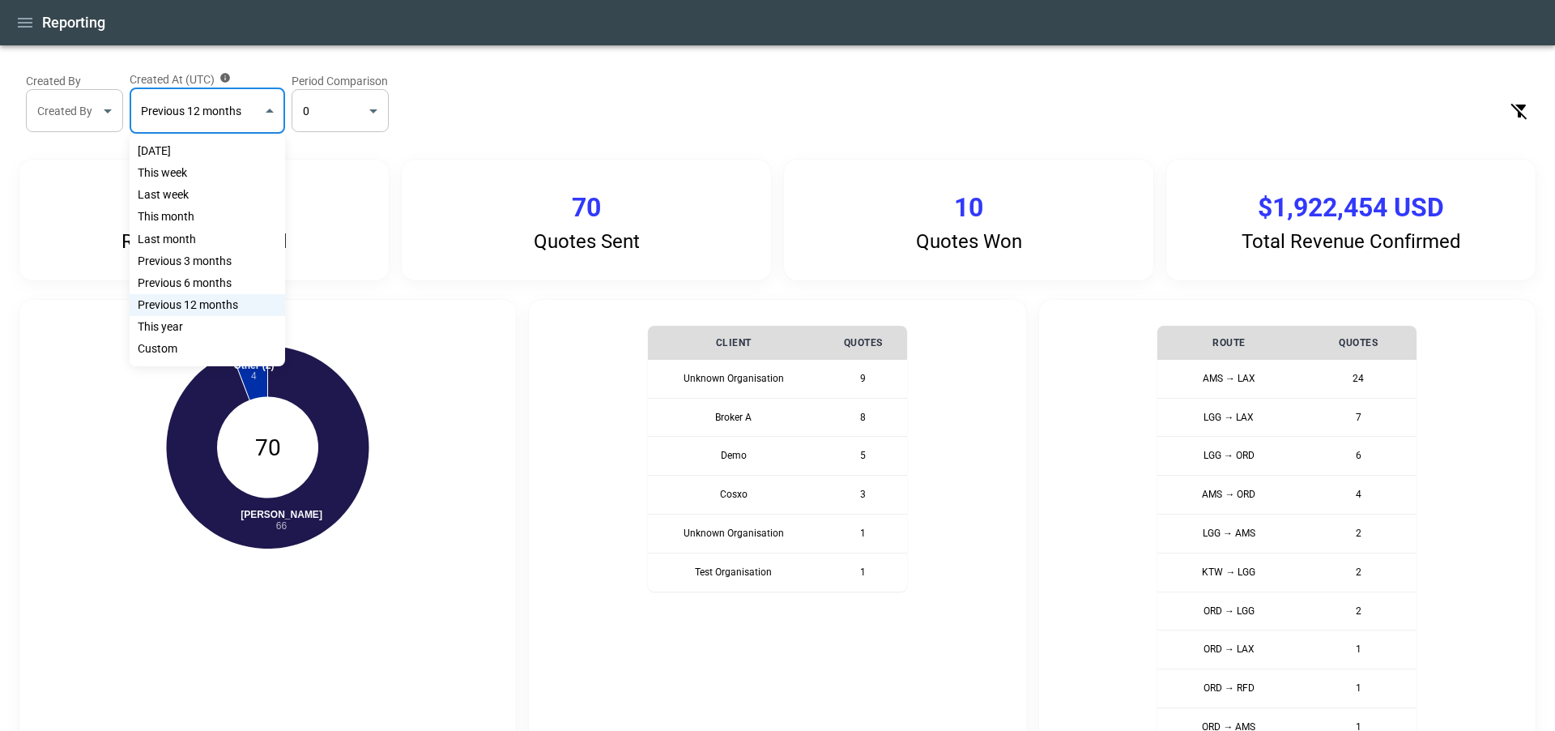
drag, startPoint x: 365, startPoint y: 235, endPoint x: 369, endPoint y: 293, distance: 58.5
click at [365, 236] on div at bounding box center [777, 365] width 1555 height 731
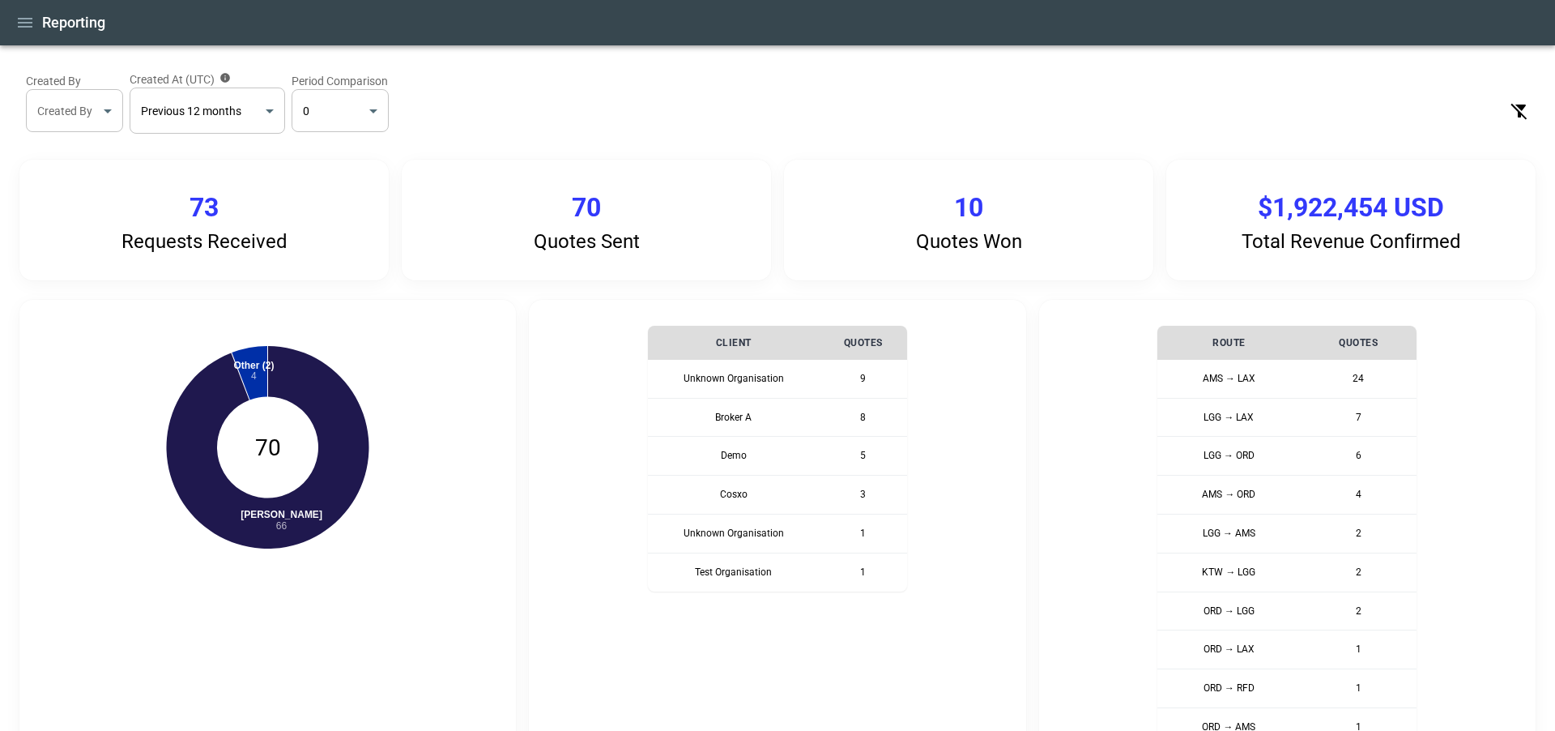
click at [369, 293] on div "Yesterday This week Last week This month Last month Previous 3 months Previous …" at bounding box center [777, 365] width 1555 height 731
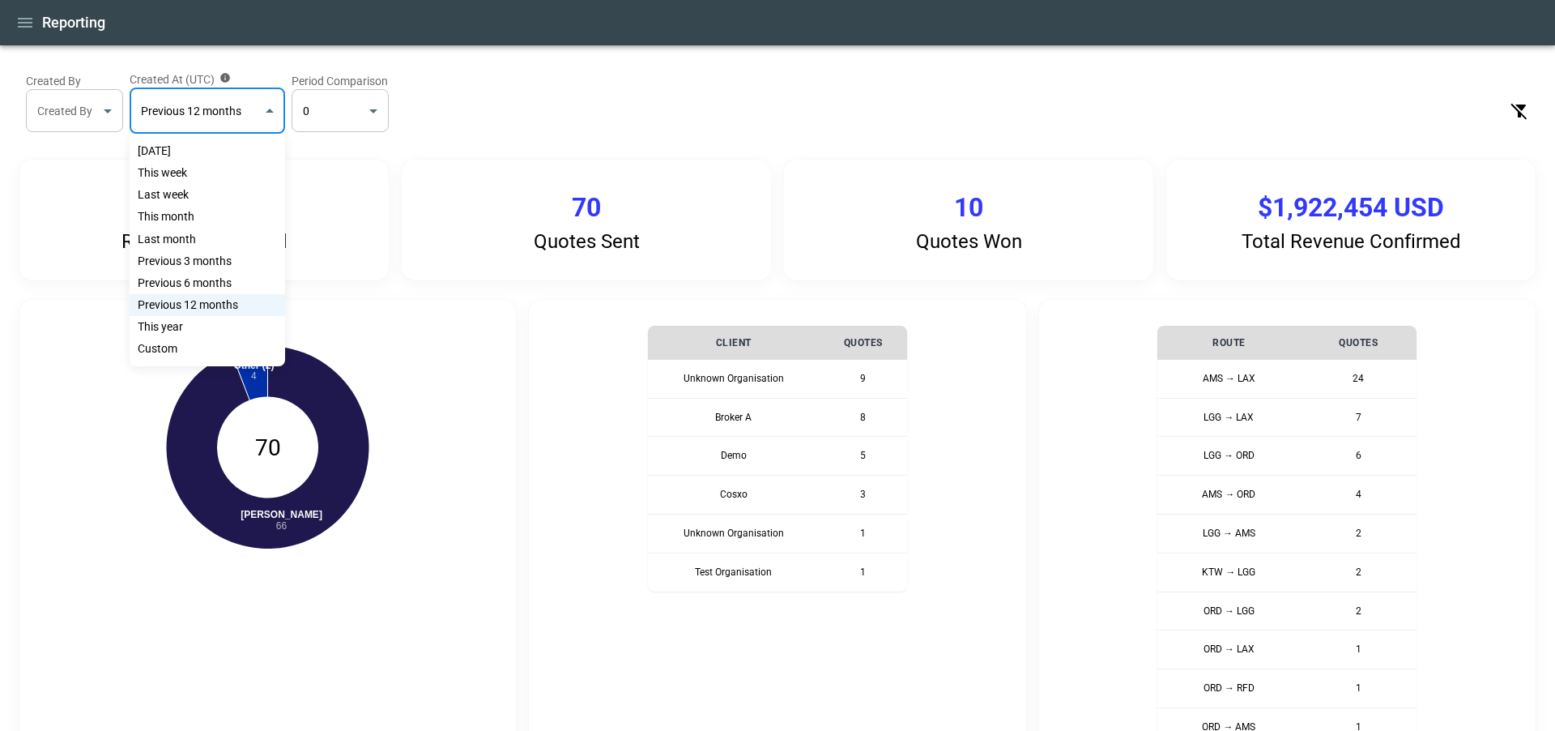
click at [221, 113] on body "**********" at bounding box center [777, 365] width 1555 height 731
click at [212, 239] on div "Last month" at bounding box center [208, 239] width 156 height 22
type input "**********"
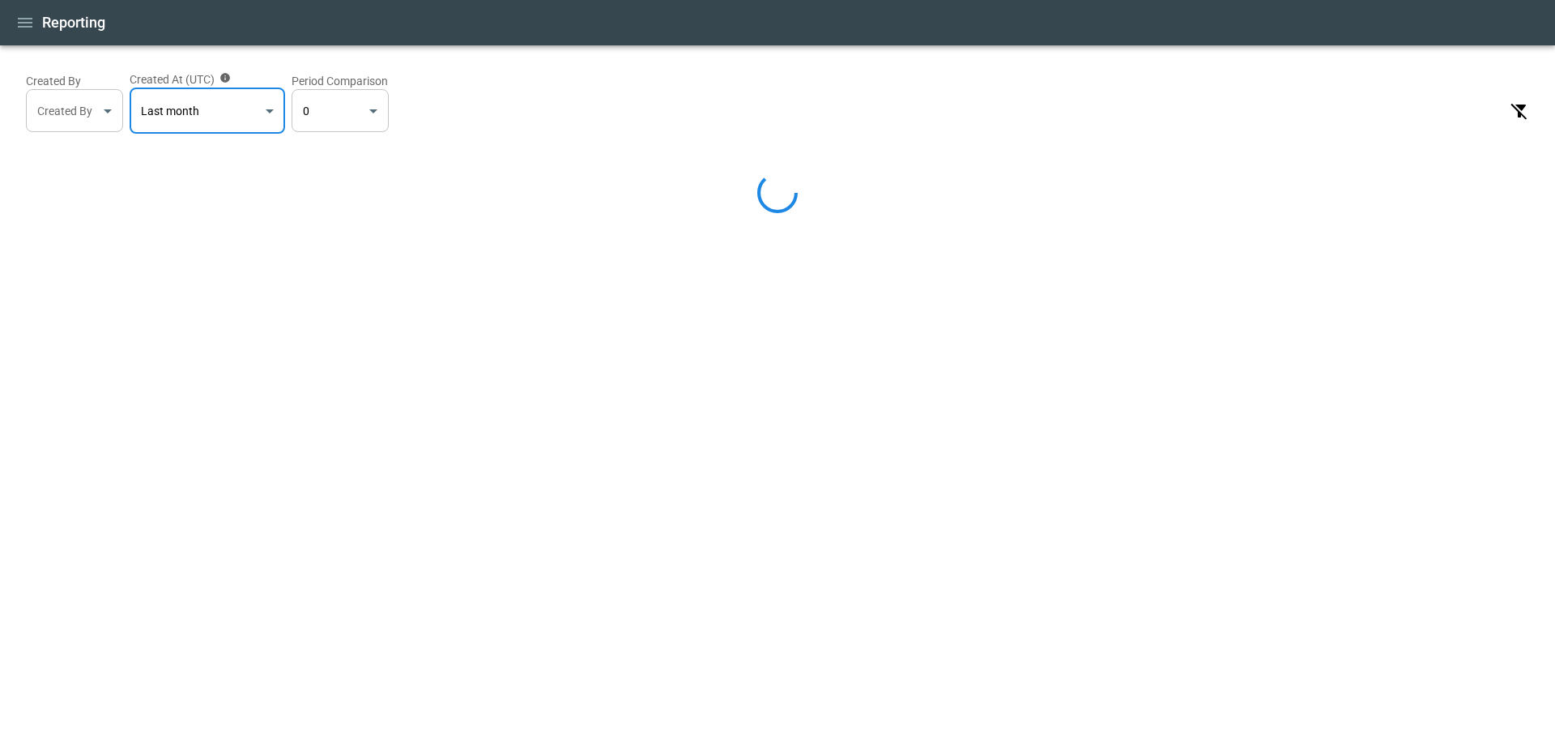
select select "*****"
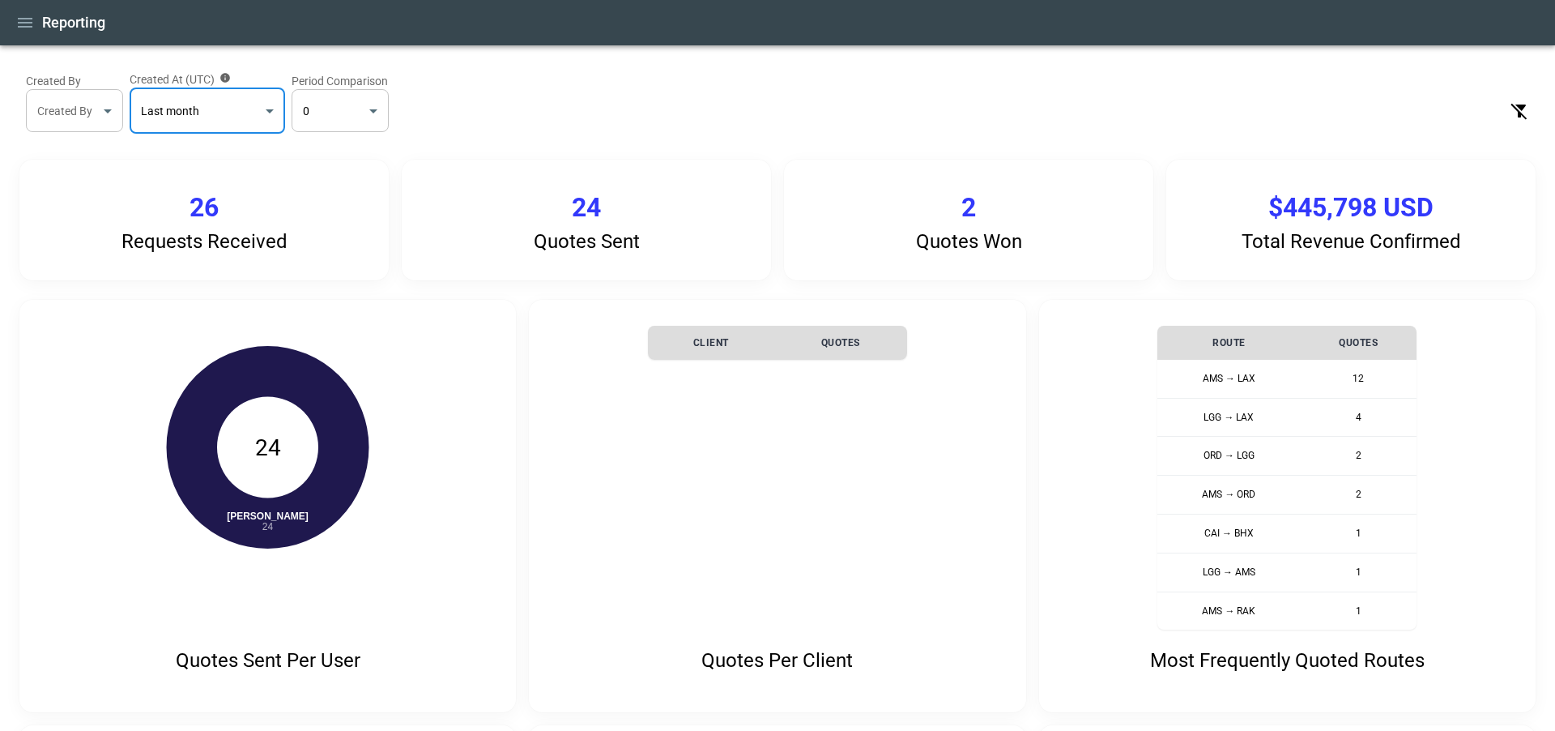
click at [330, 116] on body "**********" at bounding box center [777, 365] width 1555 height 731
click at [318, 220] on li "3" at bounding box center [340, 220] width 97 height 23
type input "*"
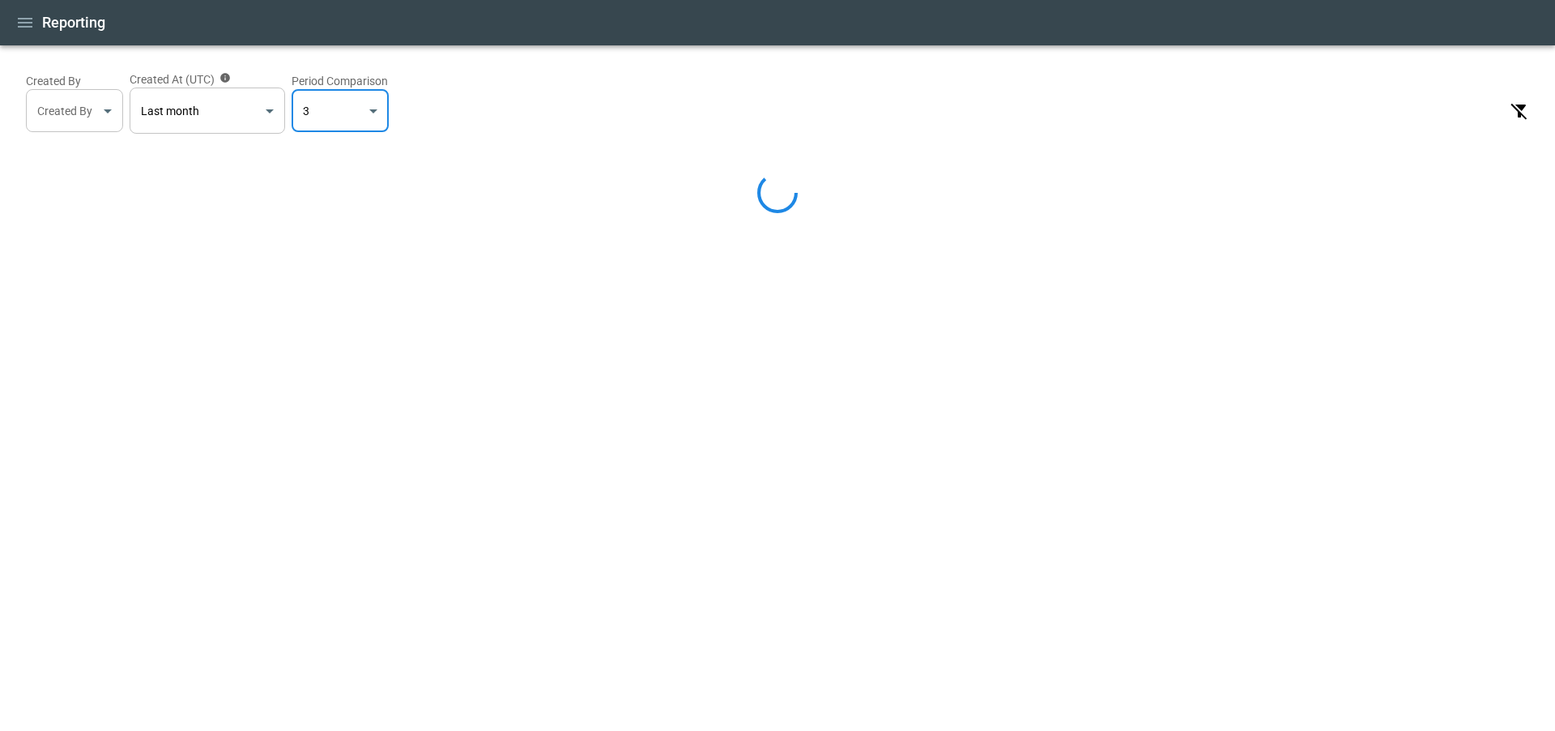
select select "*****"
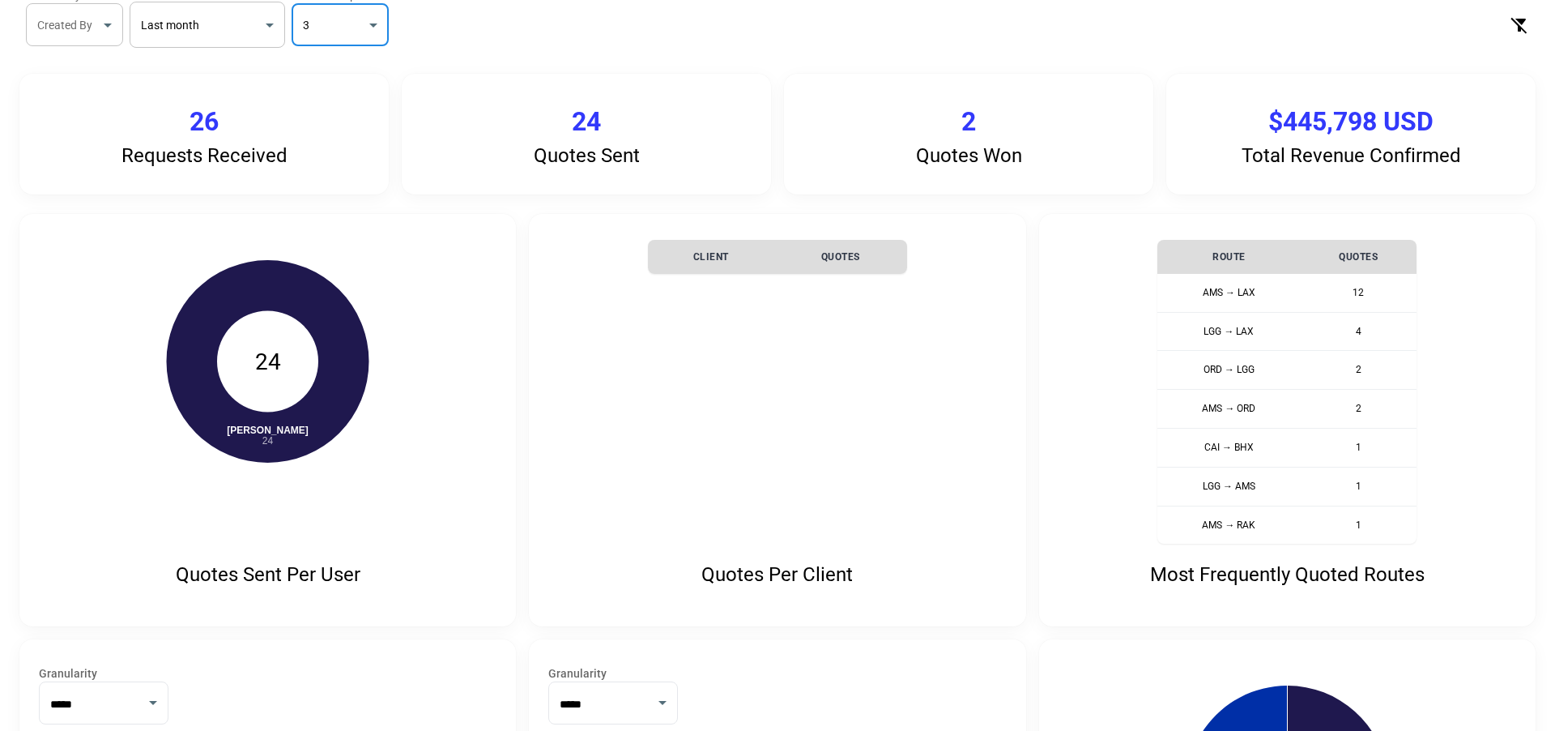
scroll to position [405, 0]
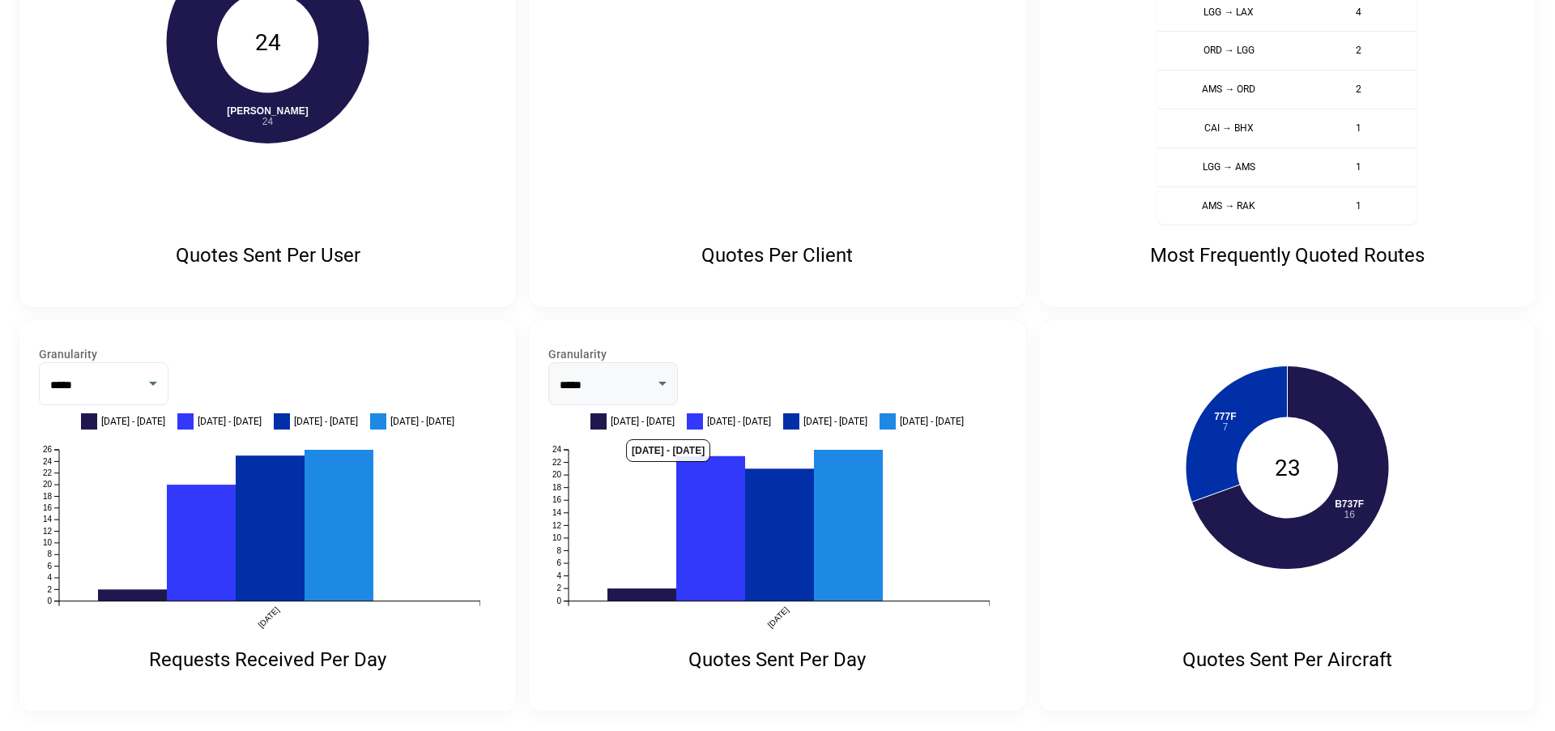
click at [610, 381] on select "*** *****" at bounding box center [613, 383] width 130 height 43
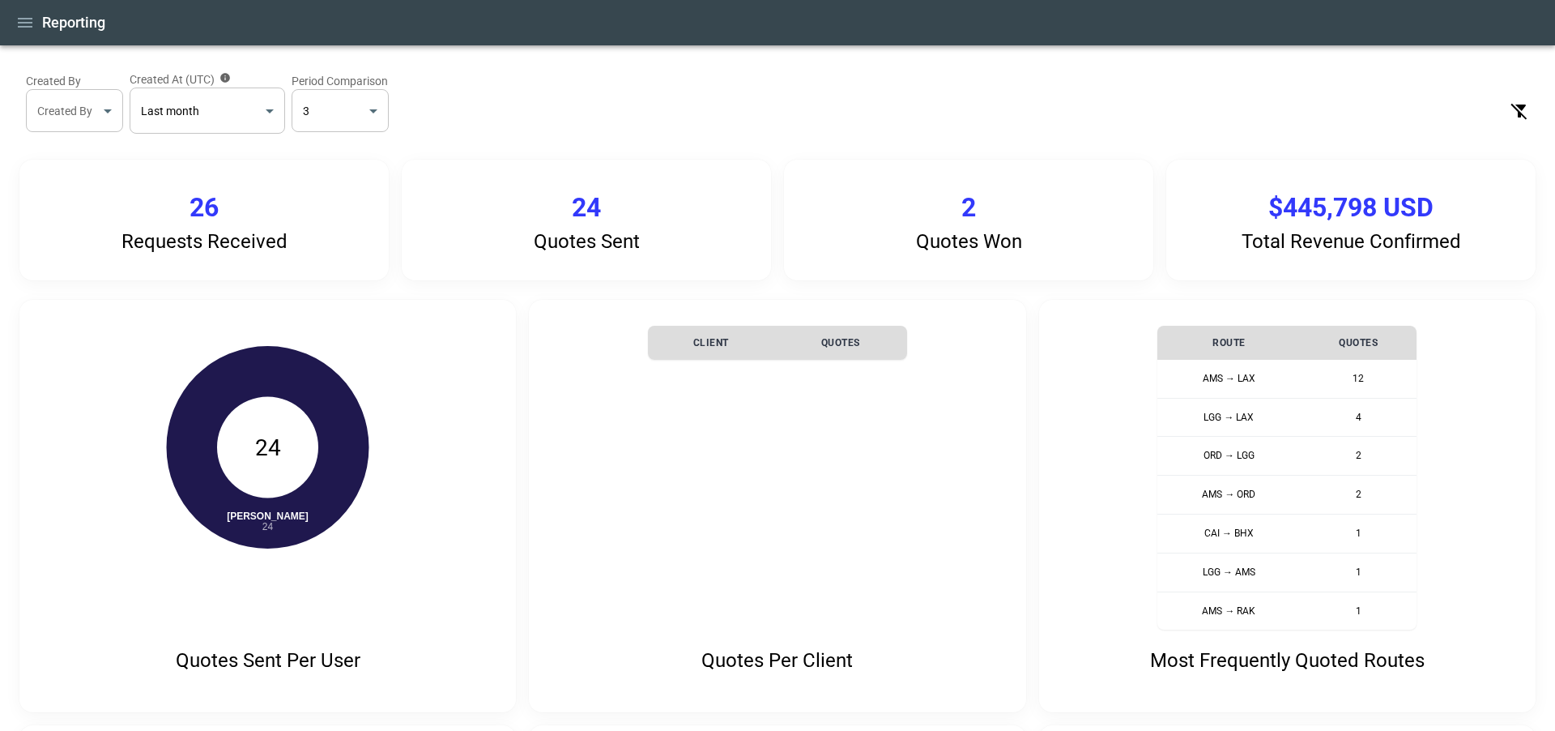
click at [801, 94] on div "**********" at bounding box center [777, 102] width 1516 height 75
click at [23, 23] on icon "button" at bounding box center [24, 22] width 19 height 19
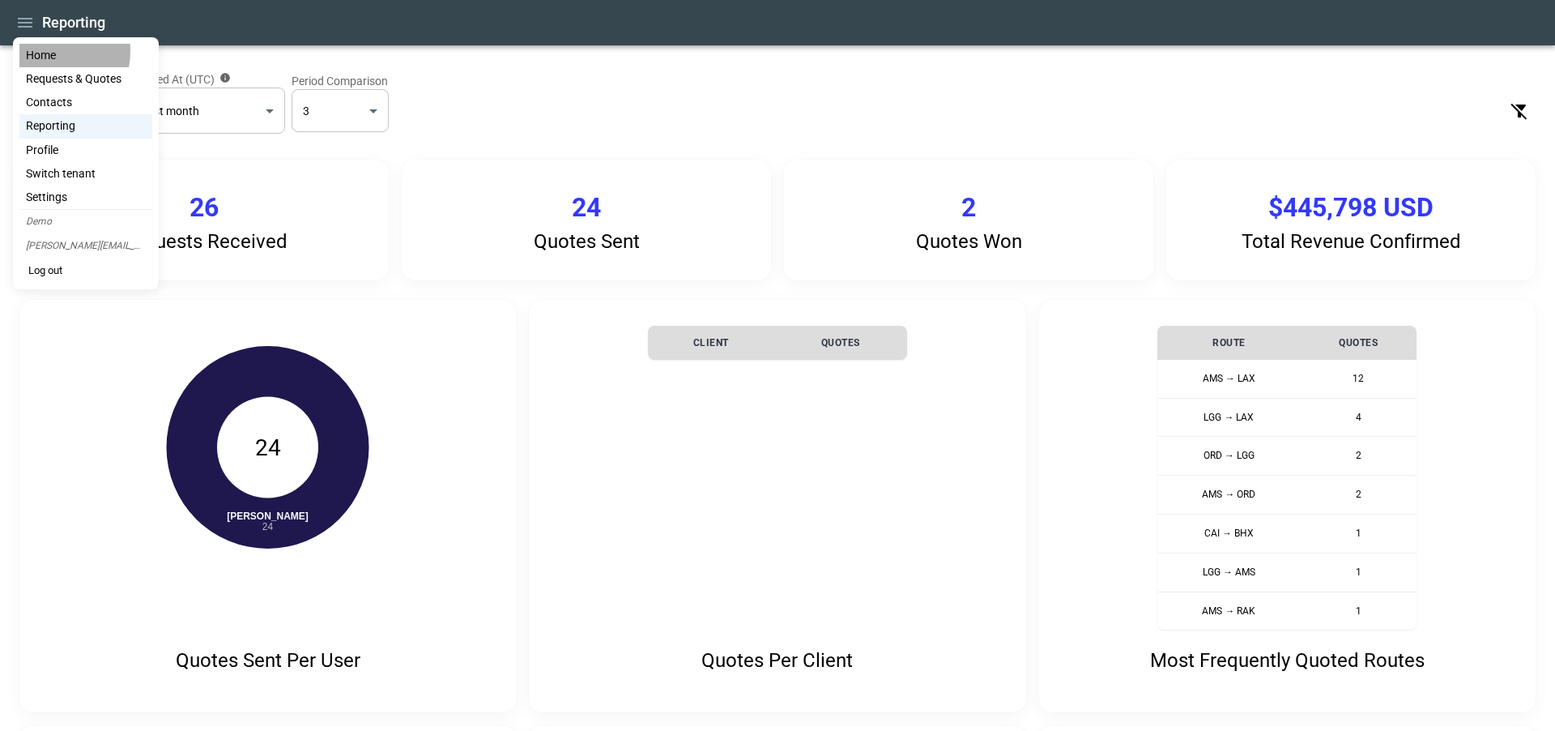
click at [44, 51] on li "Home" at bounding box center [85, 55] width 133 height 23
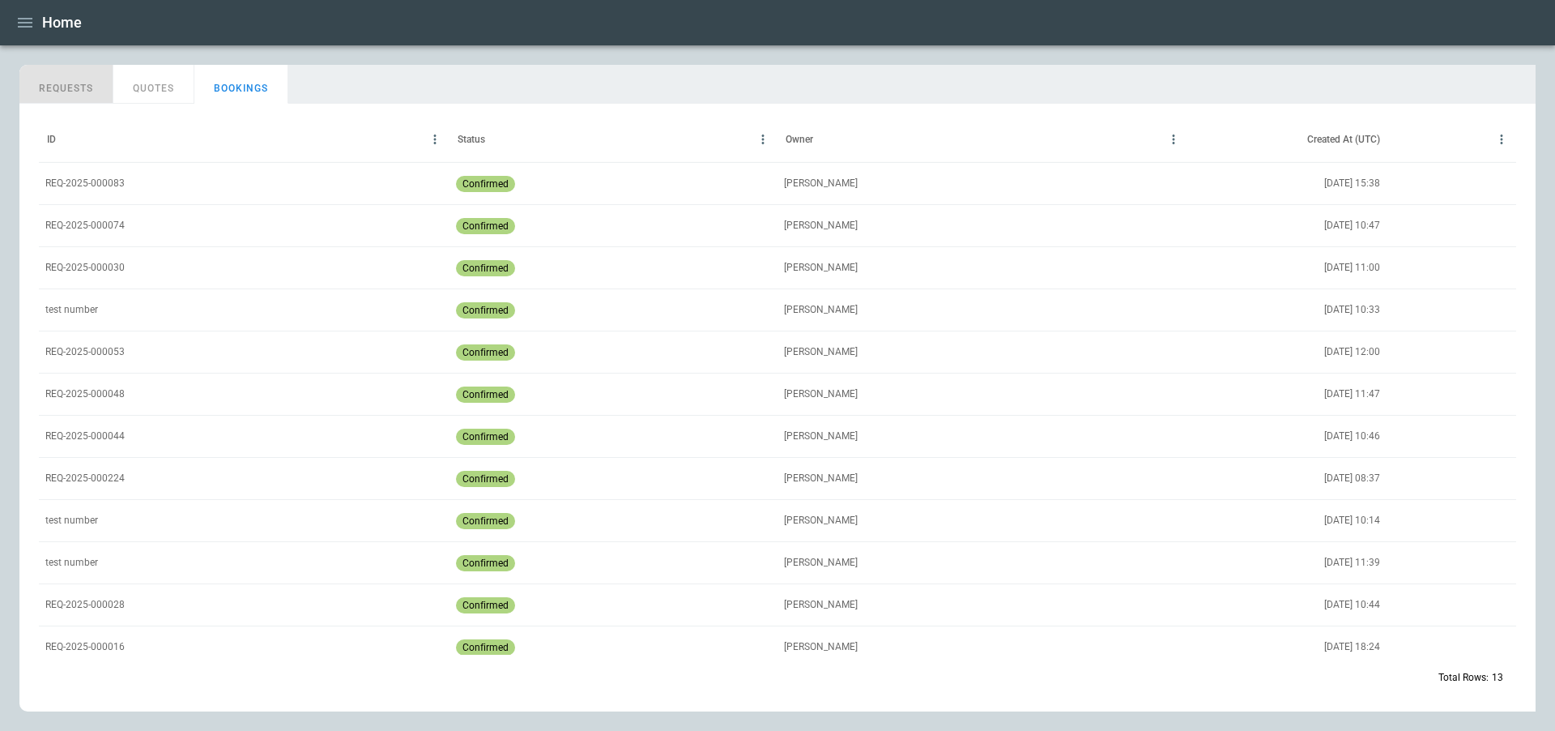
click at [45, 81] on button "REQUESTS" at bounding box center [66, 84] width 94 height 39
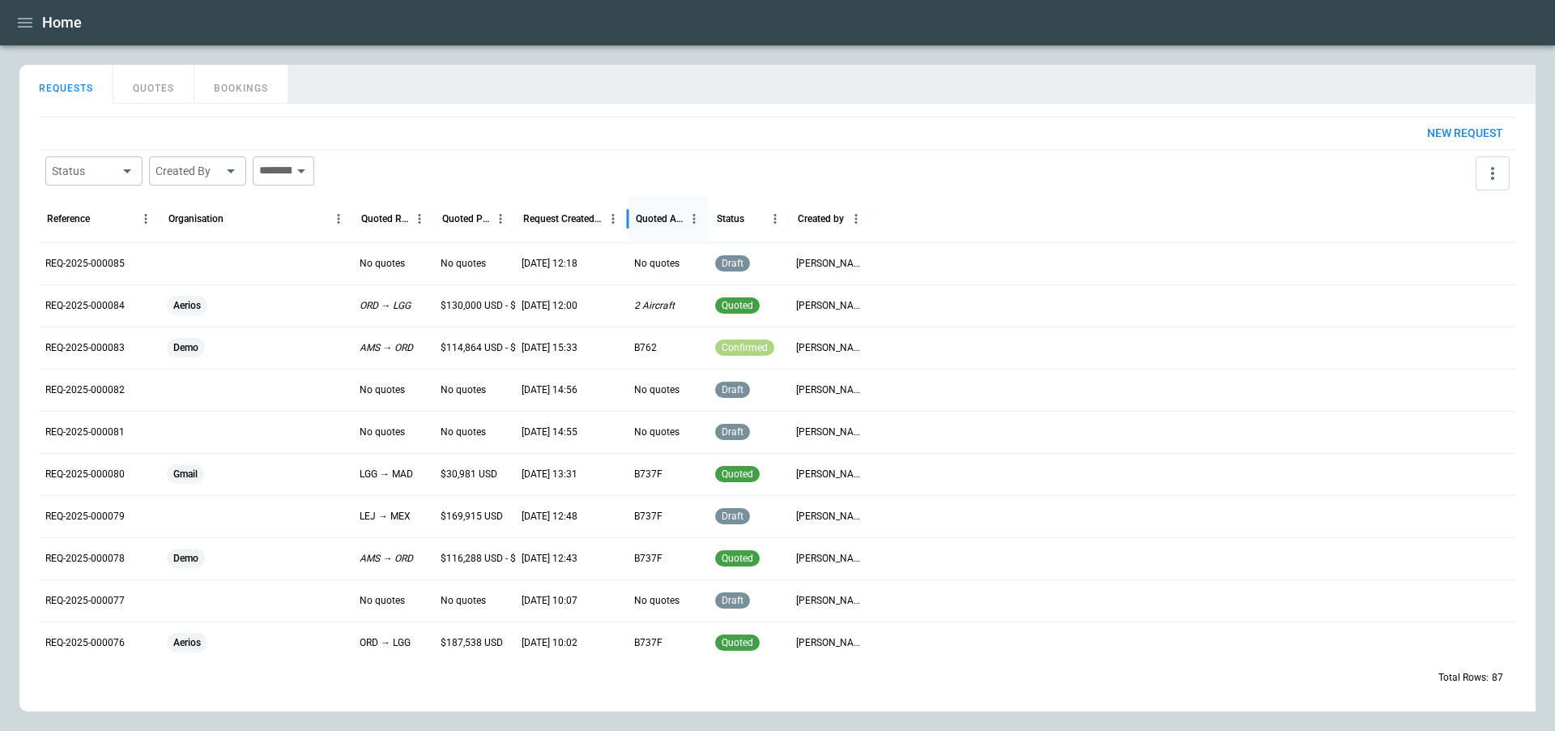
drag, startPoint x: 463, startPoint y: 211, endPoint x: 1554, endPoint y: 184, distance: 1091.4
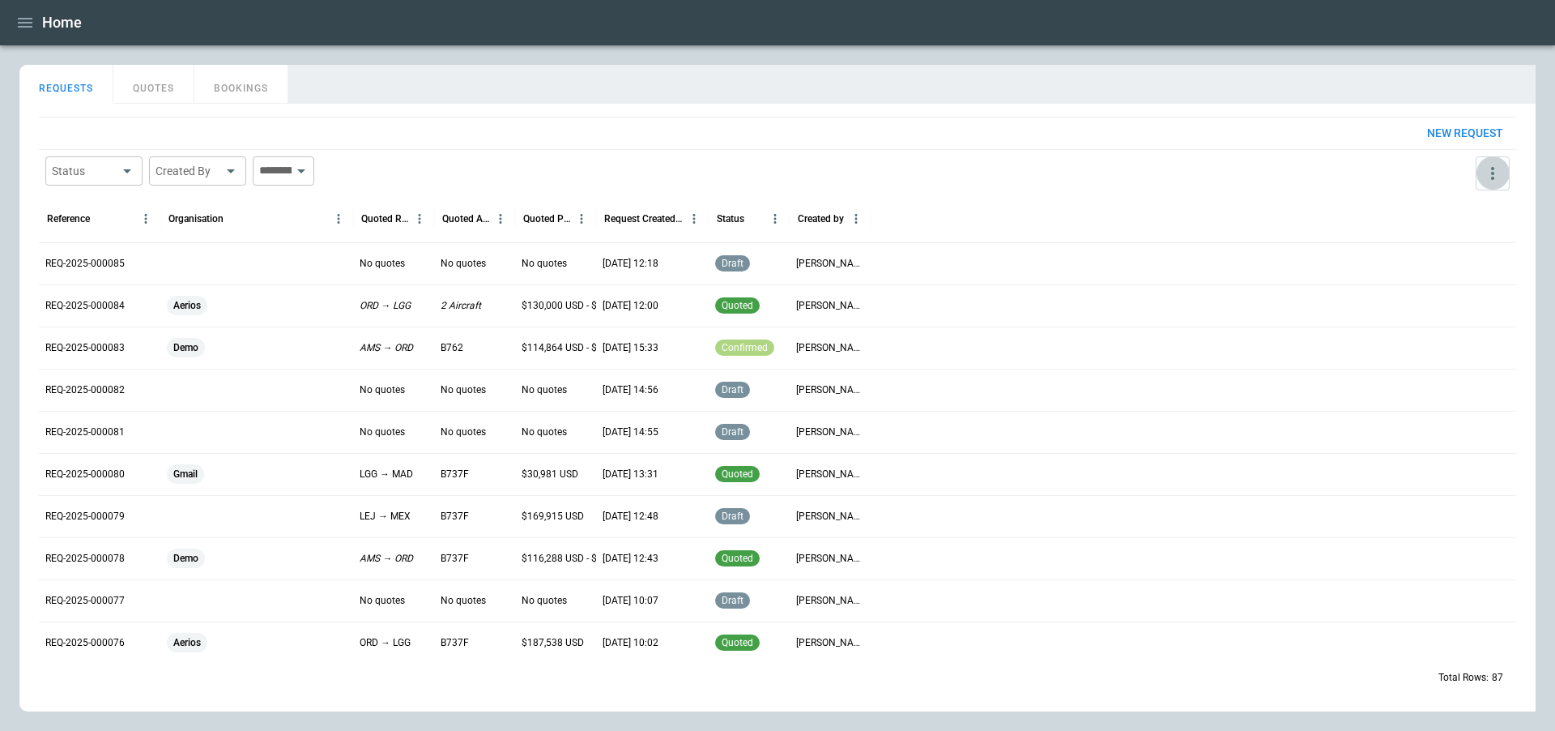
click at [1399, 177] on icon "more" at bounding box center [1492, 173] width 19 height 19
click at [1399, 235] on div "View Settings" at bounding box center [1444, 236] width 110 height 19
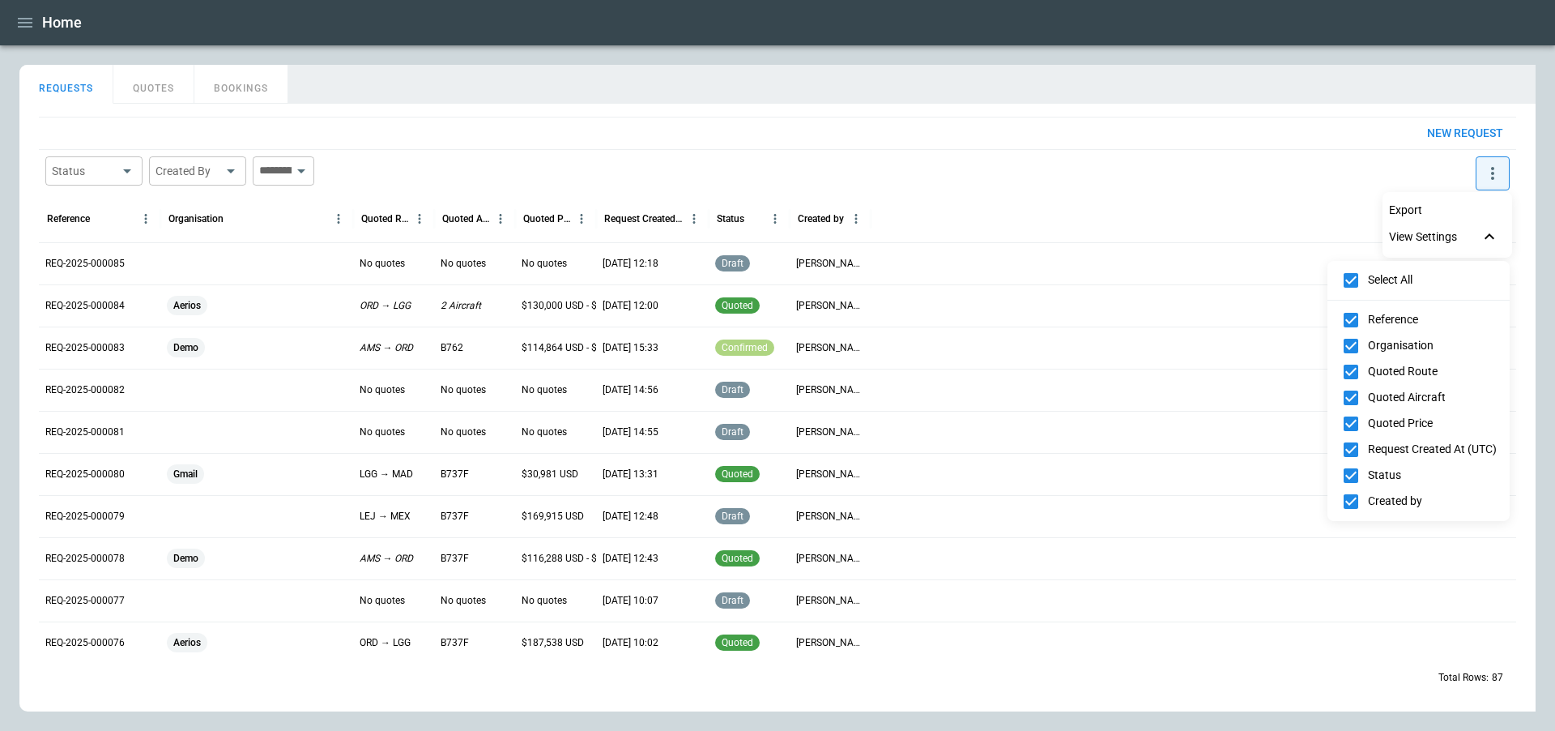
click at [1234, 204] on div at bounding box center [777, 365] width 1555 height 731
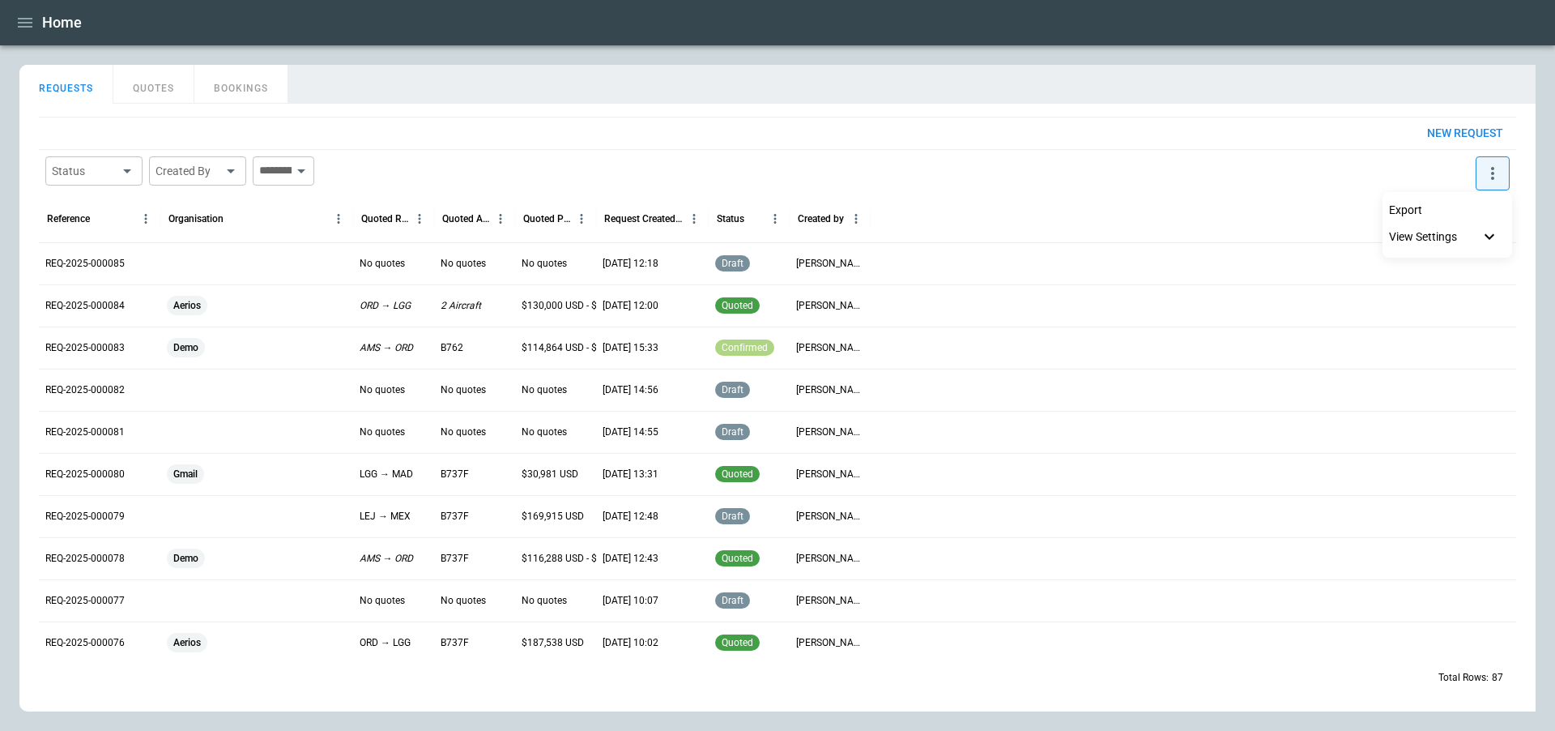
click at [21, 23] on div at bounding box center [777, 365] width 1555 height 731
click at [19, 23] on icon "button" at bounding box center [24, 22] width 19 height 19
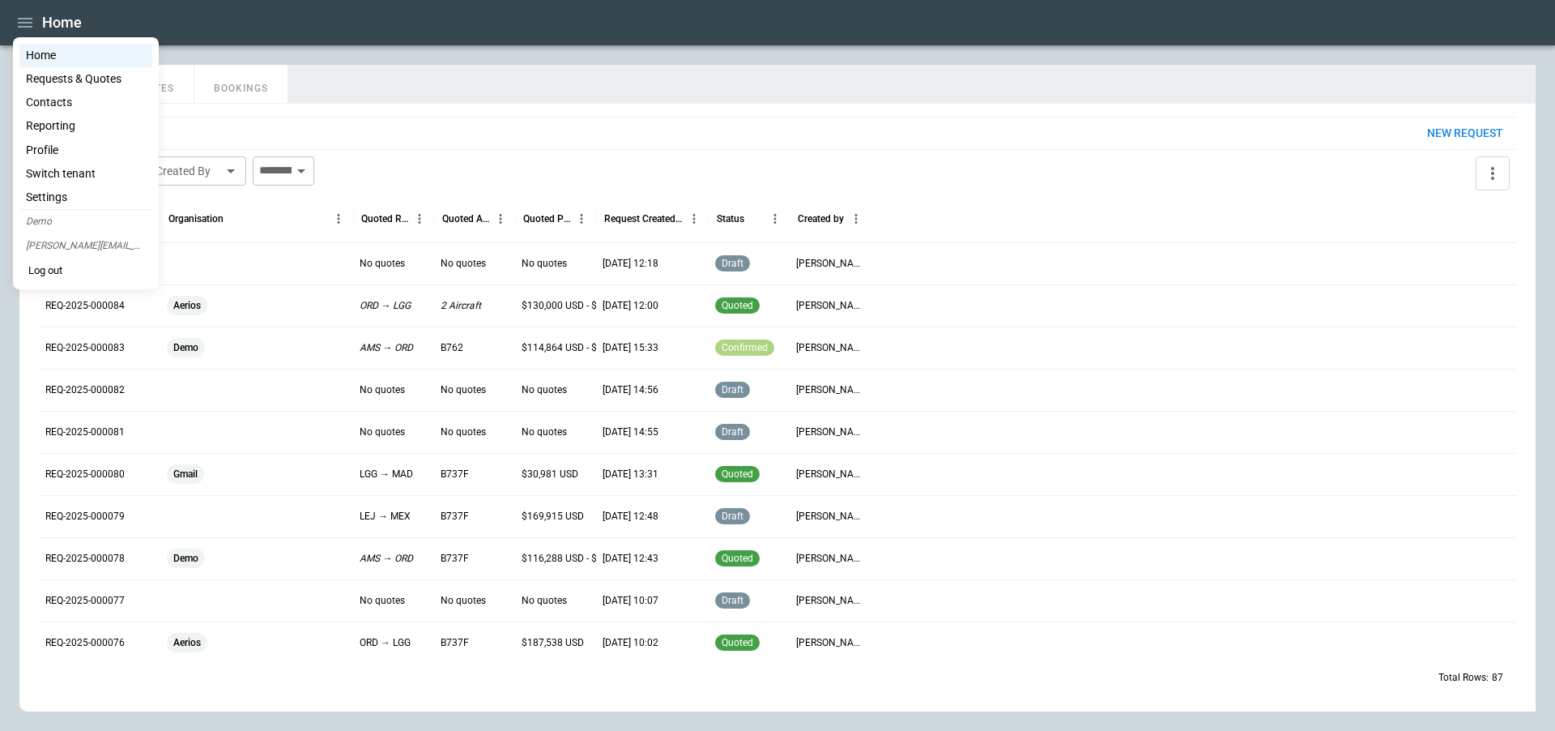
click at [50, 121] on li "Reporting" at bounding box center [85, 125] width 133 height 23
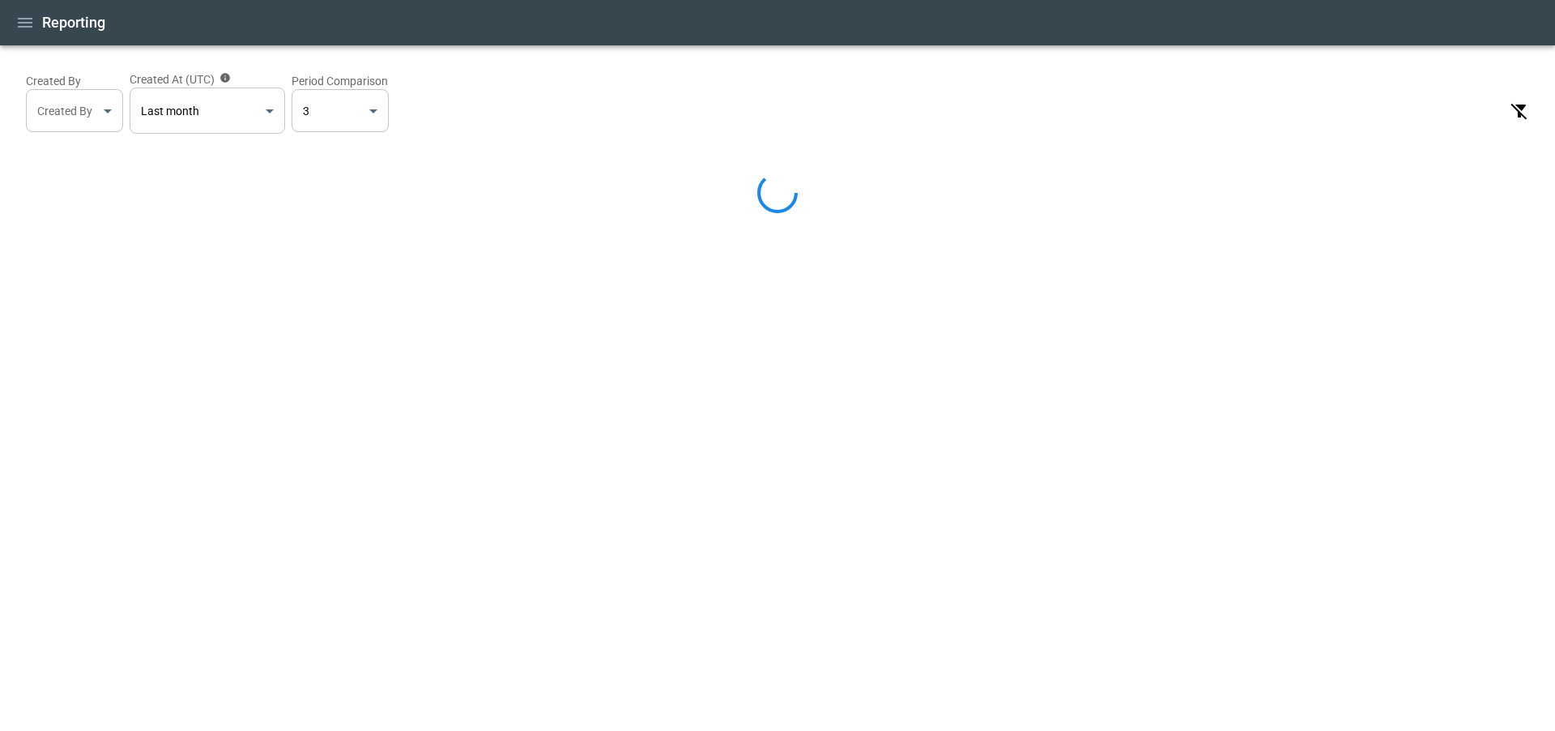
select select "*****"
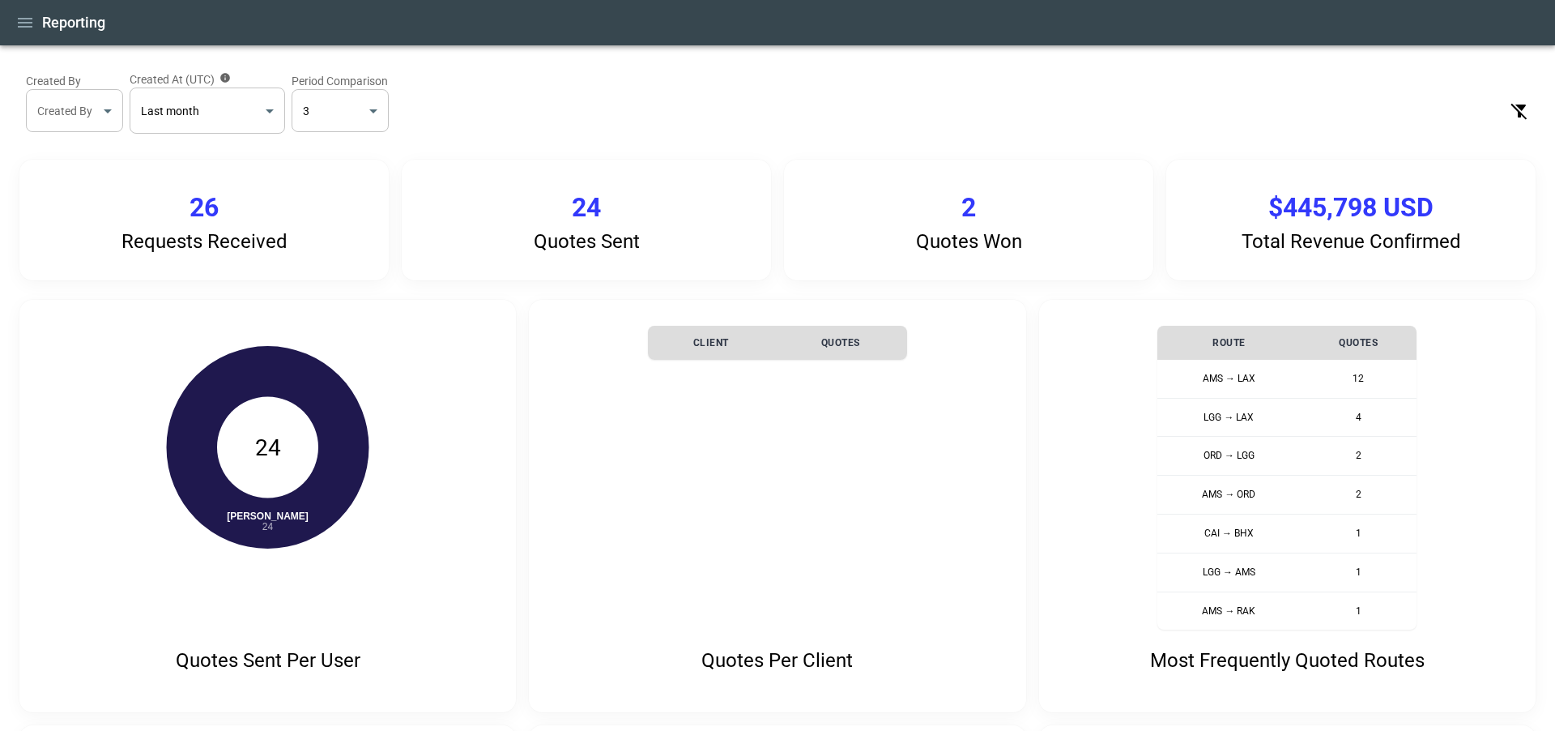
click at [30, 18] on icon "button" at bounding box center [25, 23] width 15 height 10
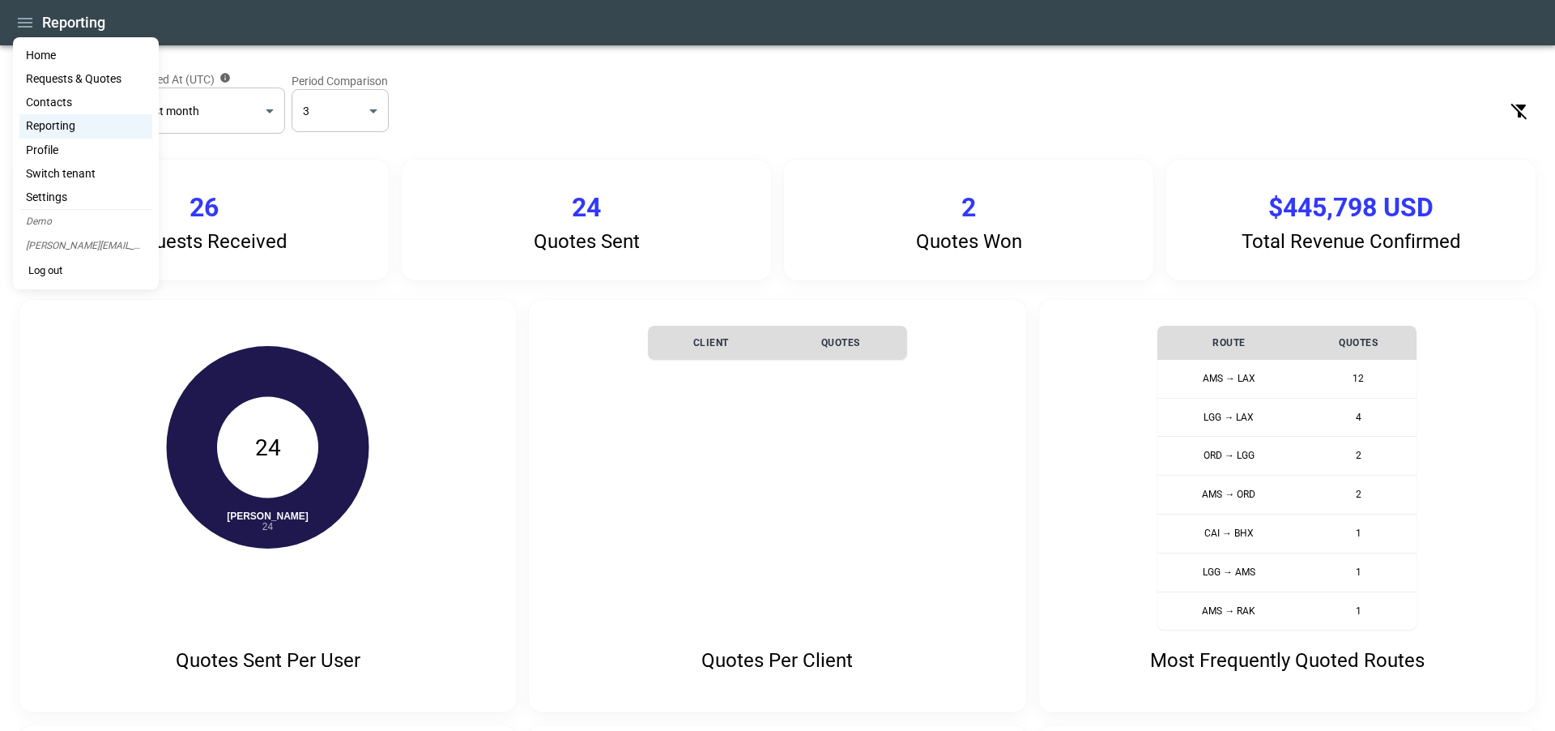
click at [548, 249] on div at bounding box center [777, 365] width 1555 height 731
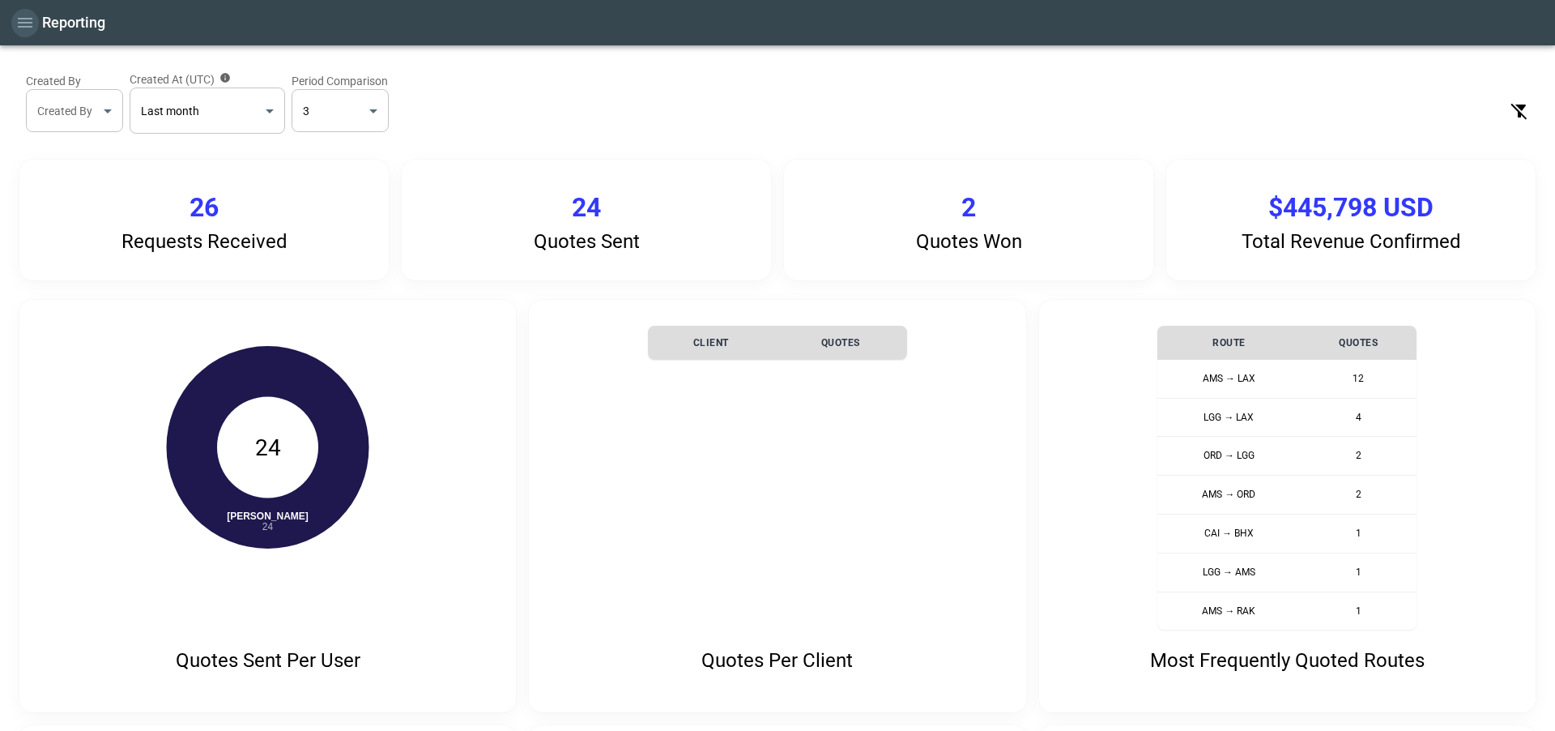
click at [26, 32] on button "button" at bounding box center [25, 23] width 28 height 28
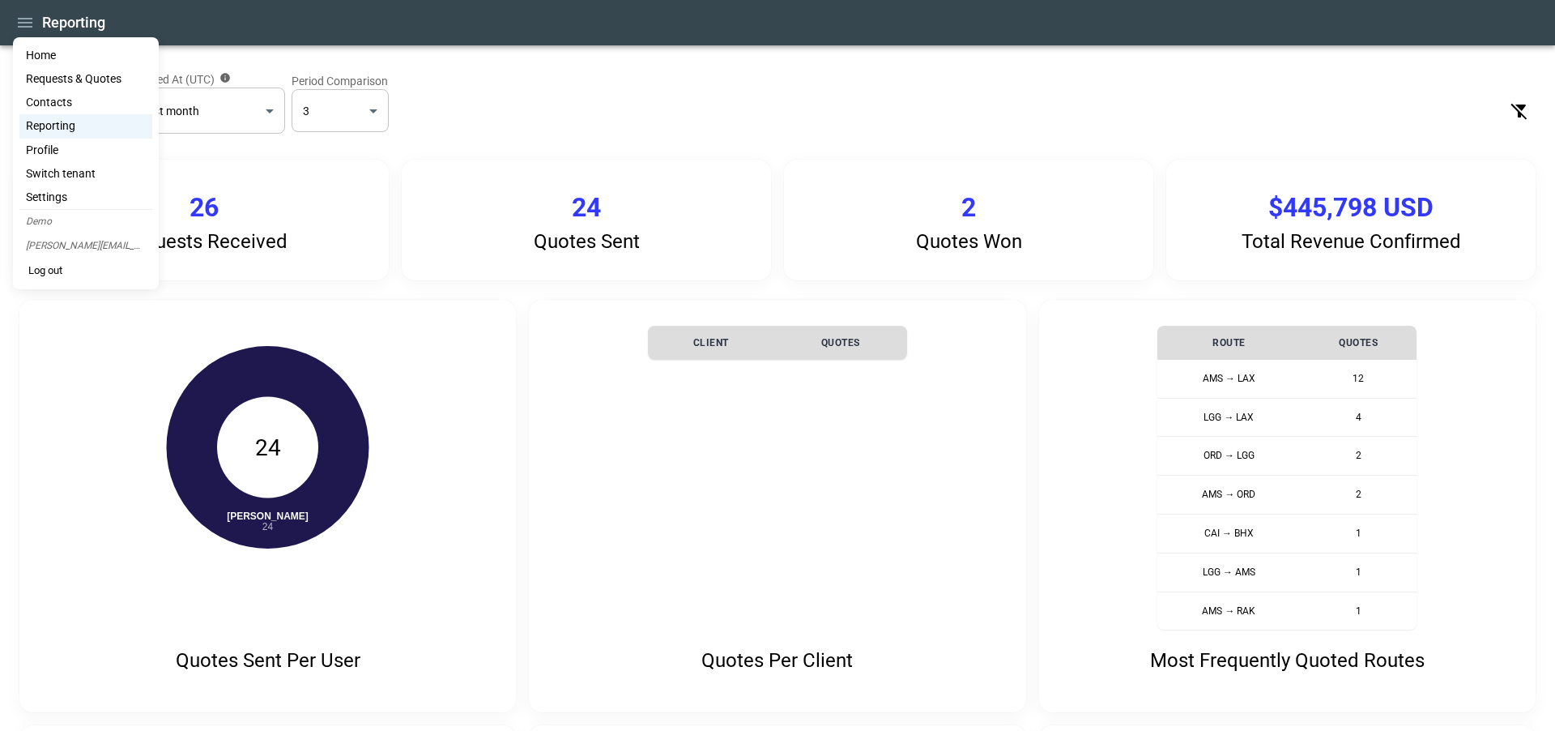
click at [90, 49] on li "Home" at bounding box center [85, 55] width 133 height 23
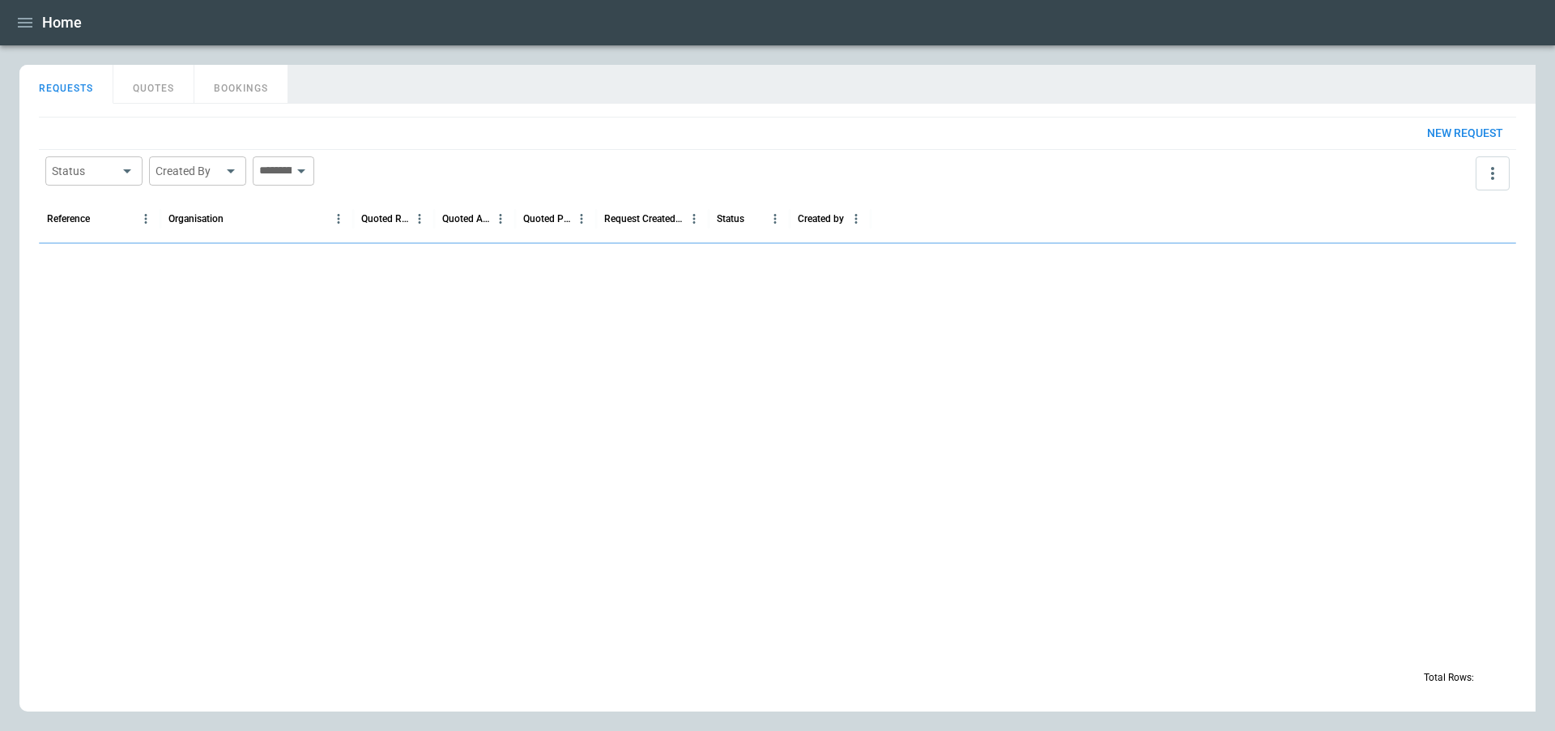
click at [1399, 177] on icon "more" at bounding box center [1492, 173] width 3 height 13
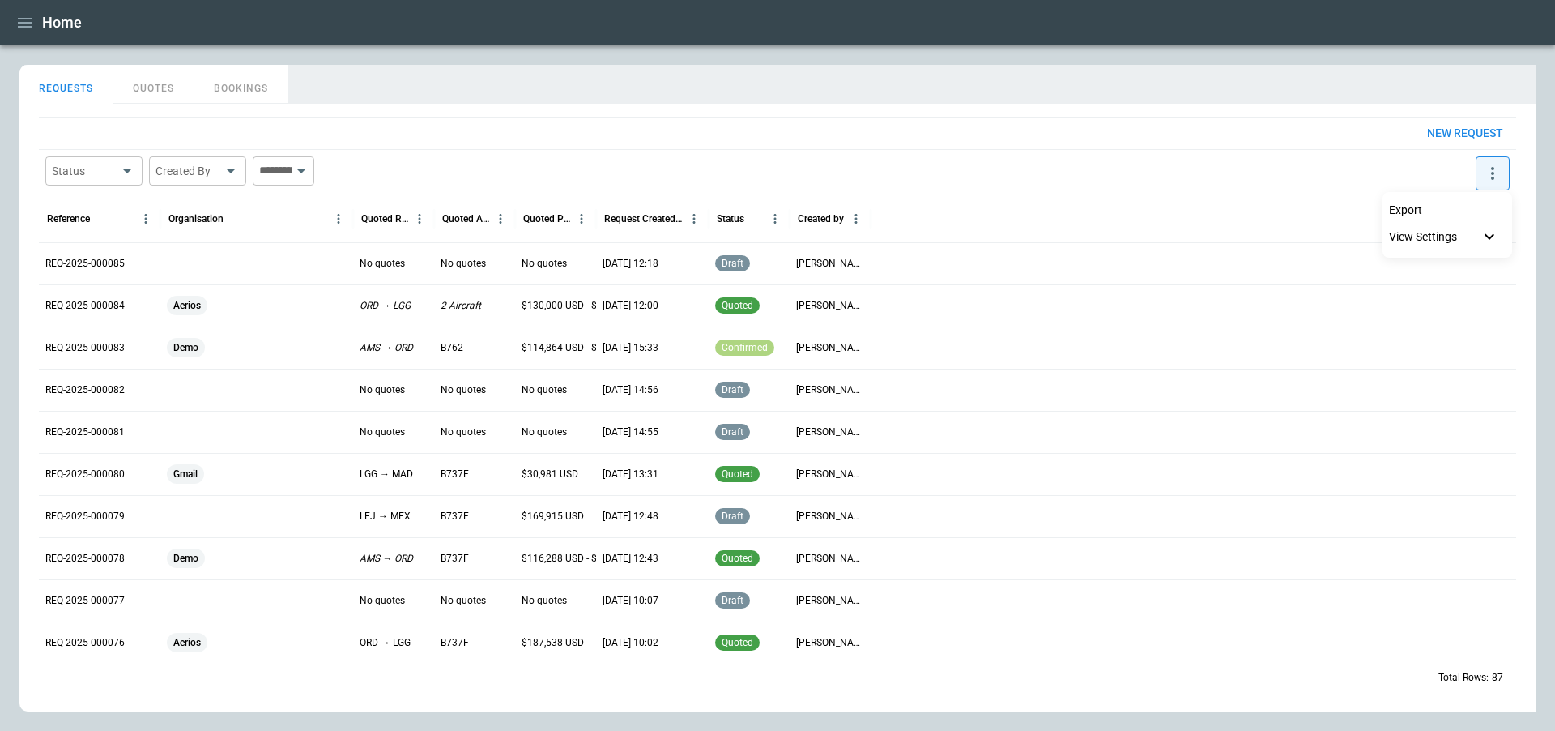
click at [1284, 167] on div at bounding box center [777, 365] width 1555 height 731
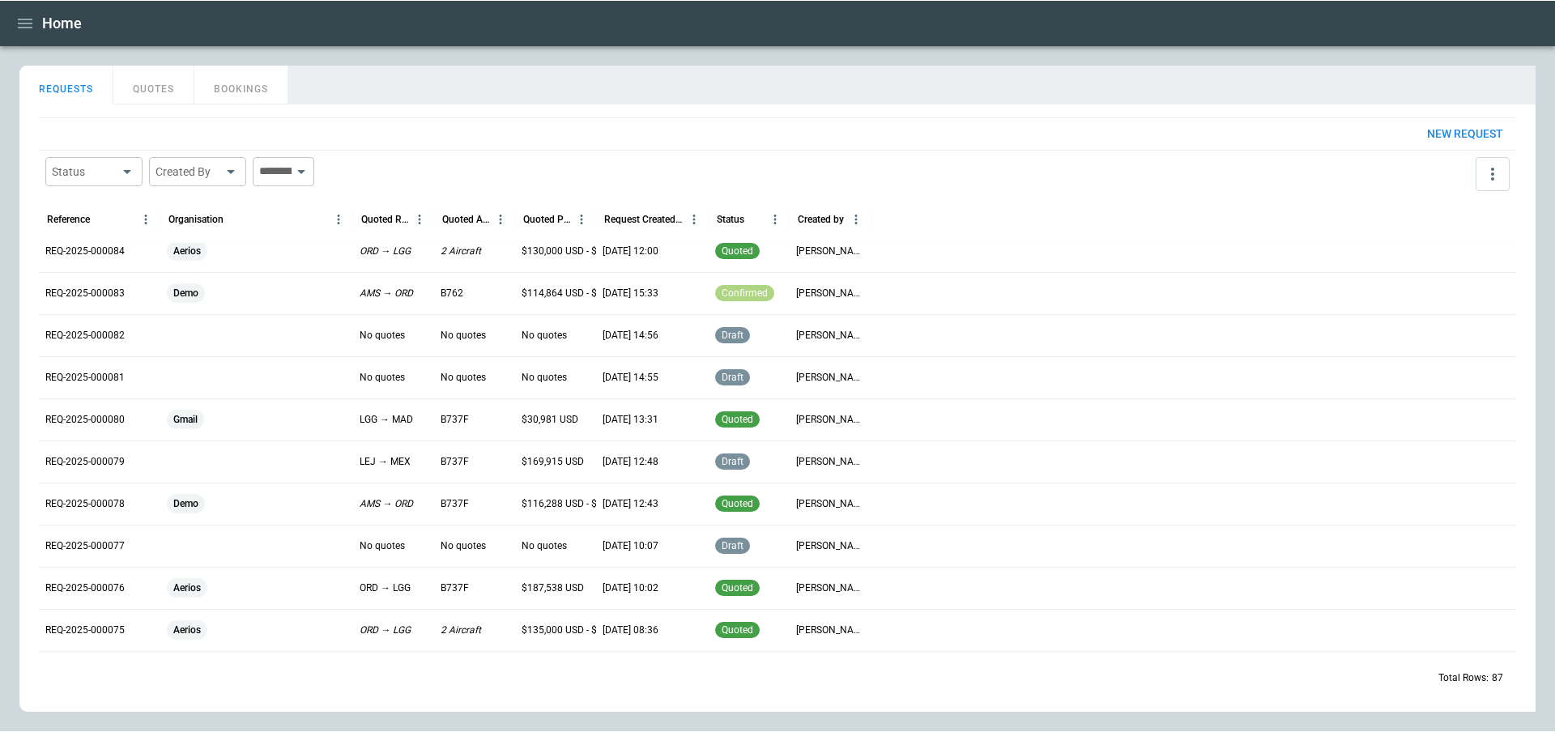
scroll to position [50, 0]
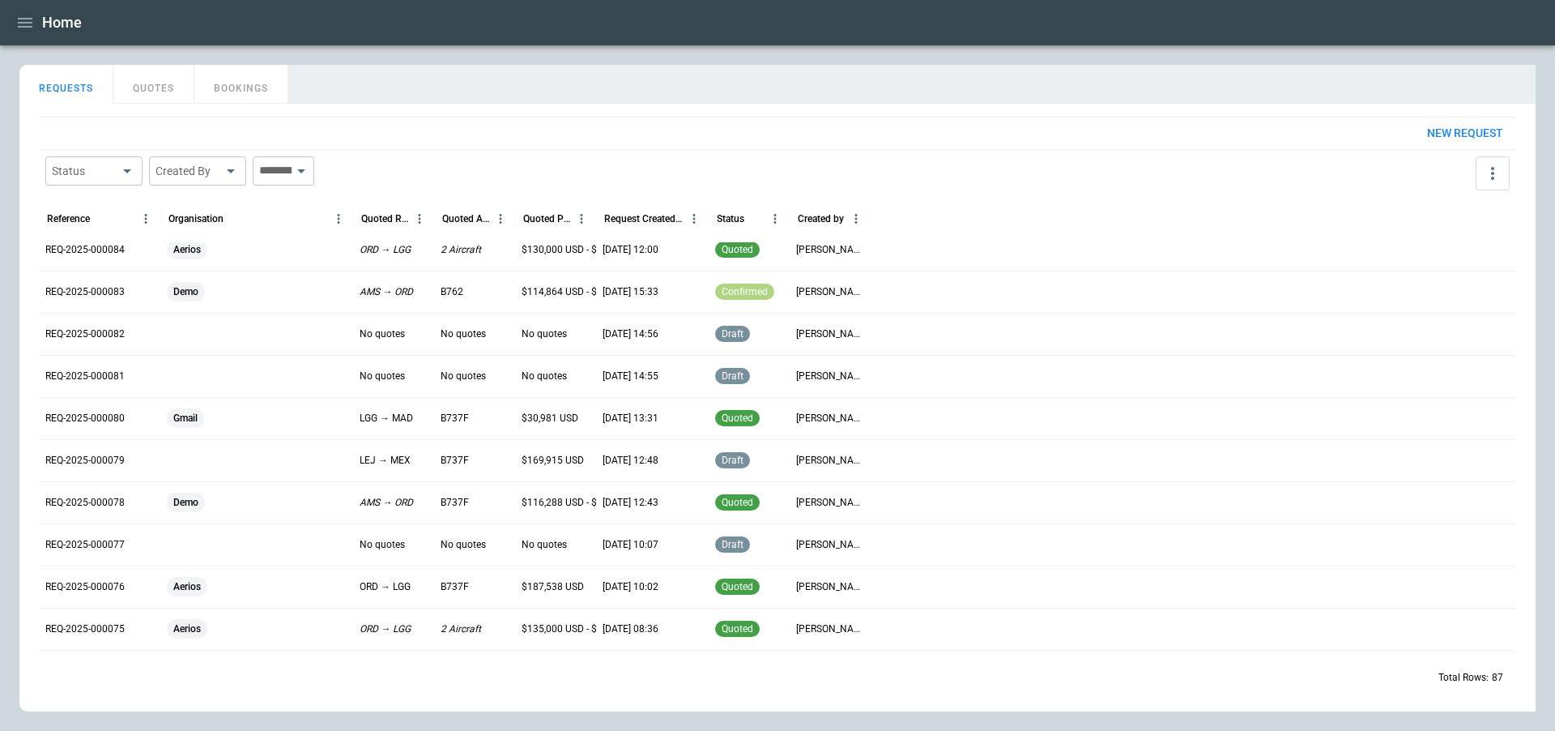
click at [1399, 181] on icon "more" at bounding box center [1492, 173] width 19 height 19
click at [1399, 211] on li "Export" at bounding box center [1448, 209] width 130 height 23
click at [1085, 62] on div at bounding box center [777, 366] width 1555 height 732
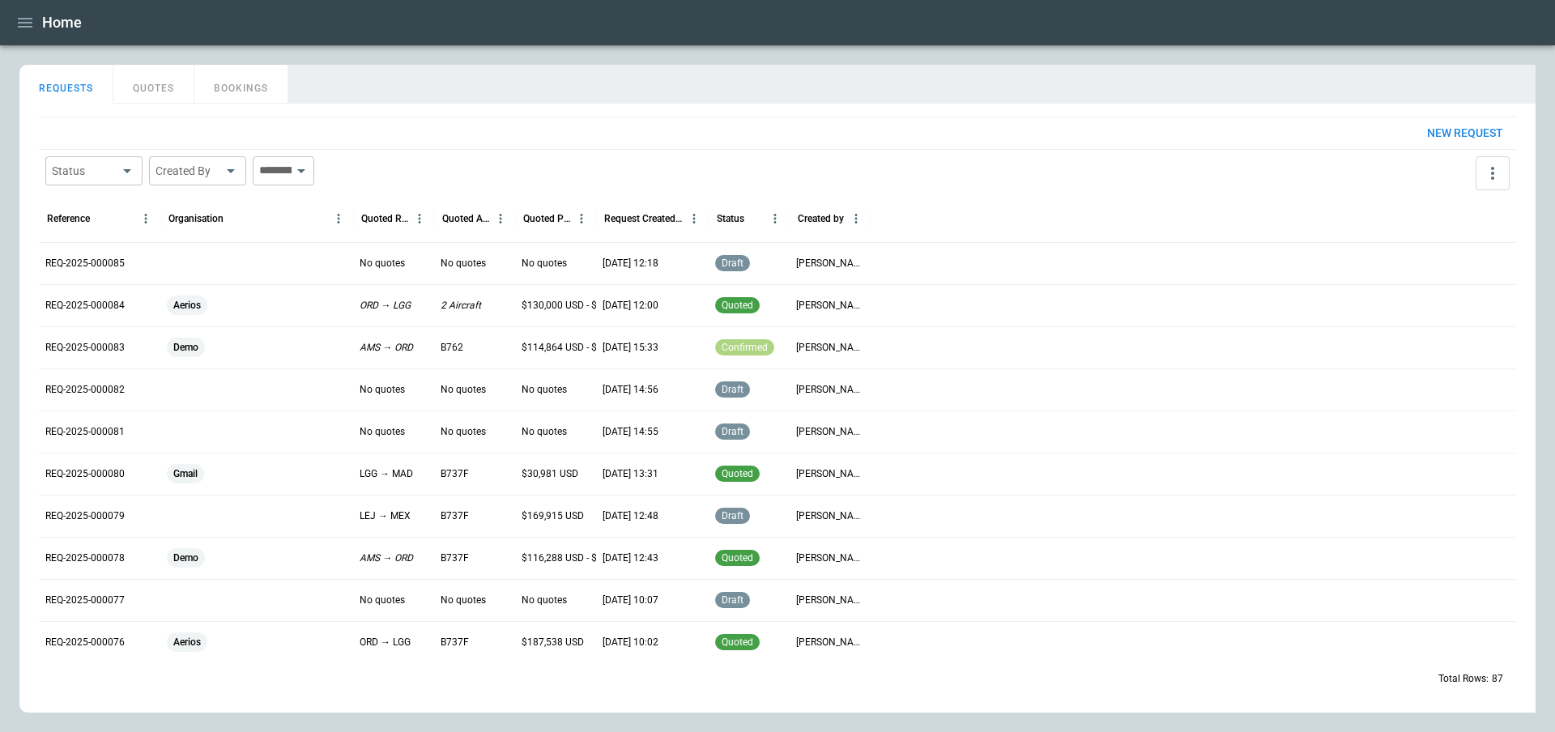
click at [704, 118] on div "New request Status ​ Created By ​ ​ Reference Organisation Quoted Route Quoted …" at bounding box center [777, 408] width 1477 height 583
click at [83, 299] on p "REQ-2025-000084" at bounding box center [84, 306] width 79 height 14
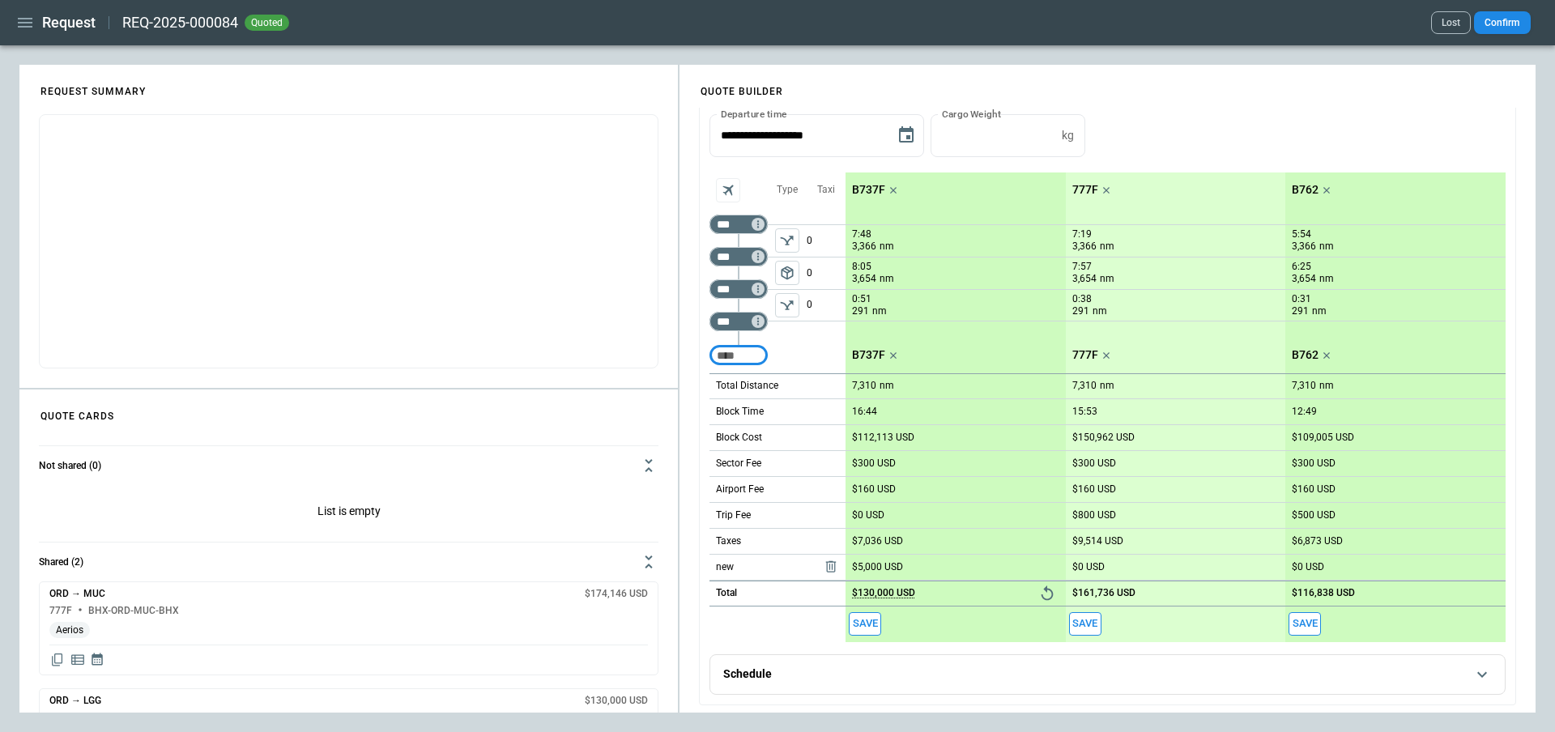
scroll to position [752, 0]
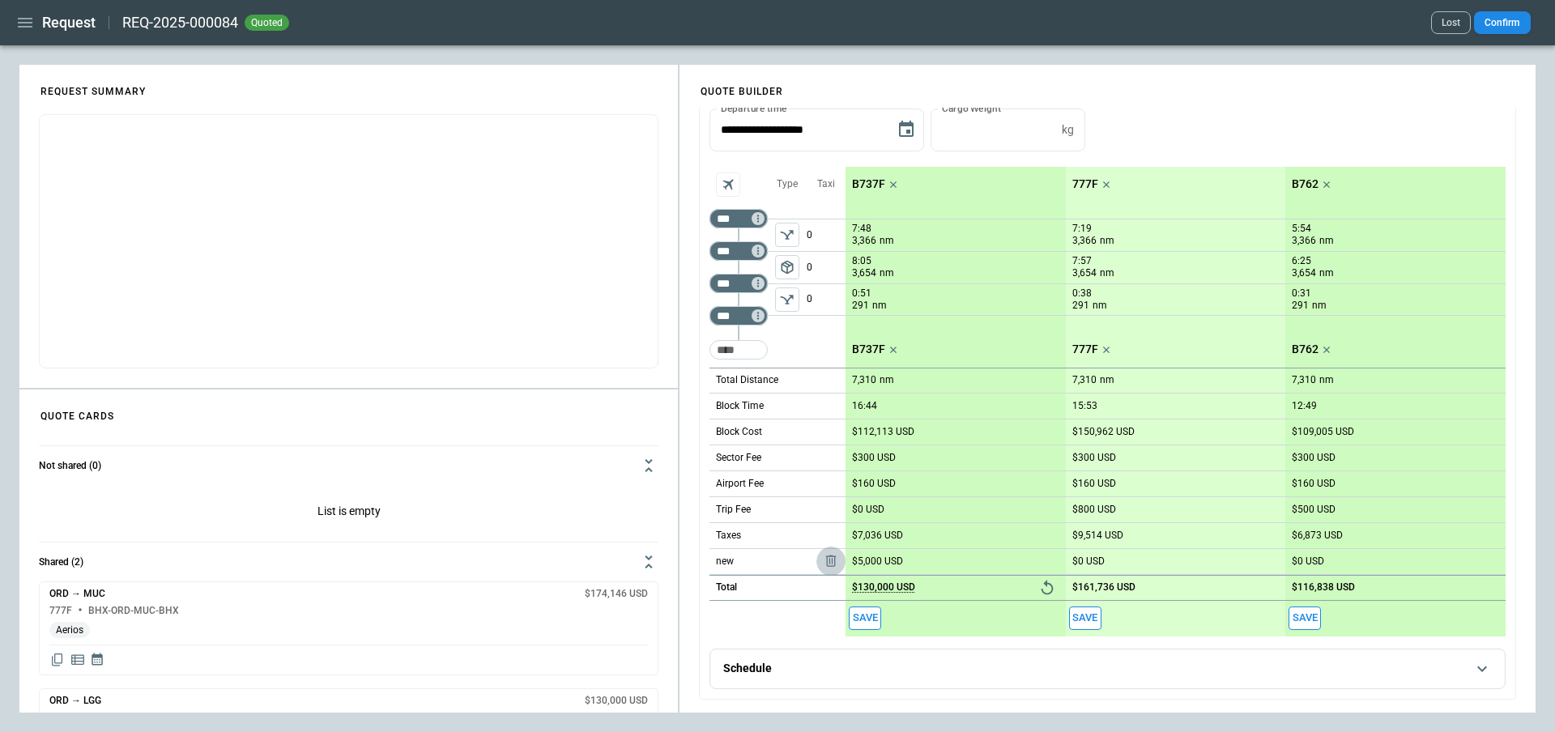
click at [826, 556] on icon "scrollable content" at bounding box center [831, 561] width 16 height 16
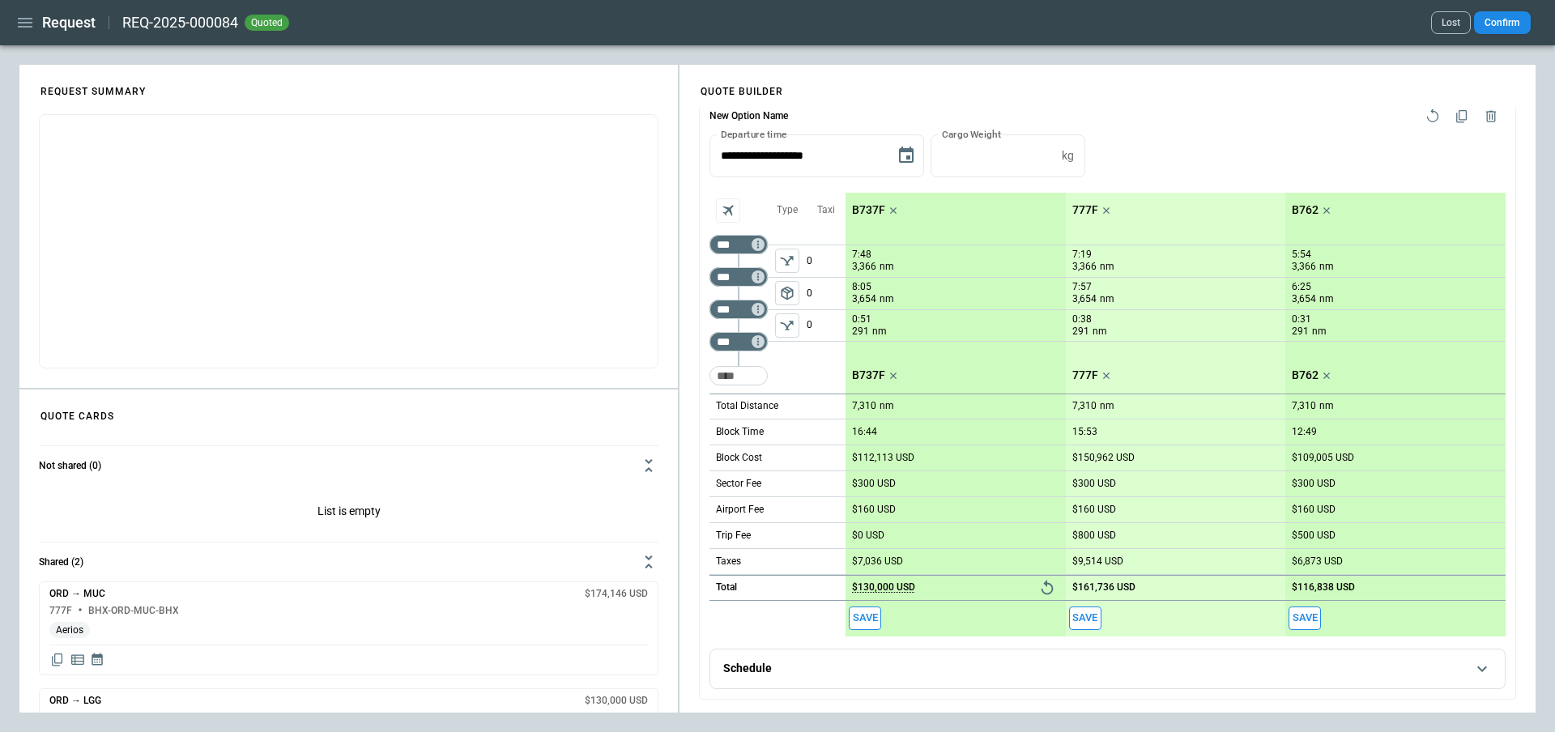
click at [773, 678] on button "Schedule" at bounding box center [1107, 669] width 795 height 39
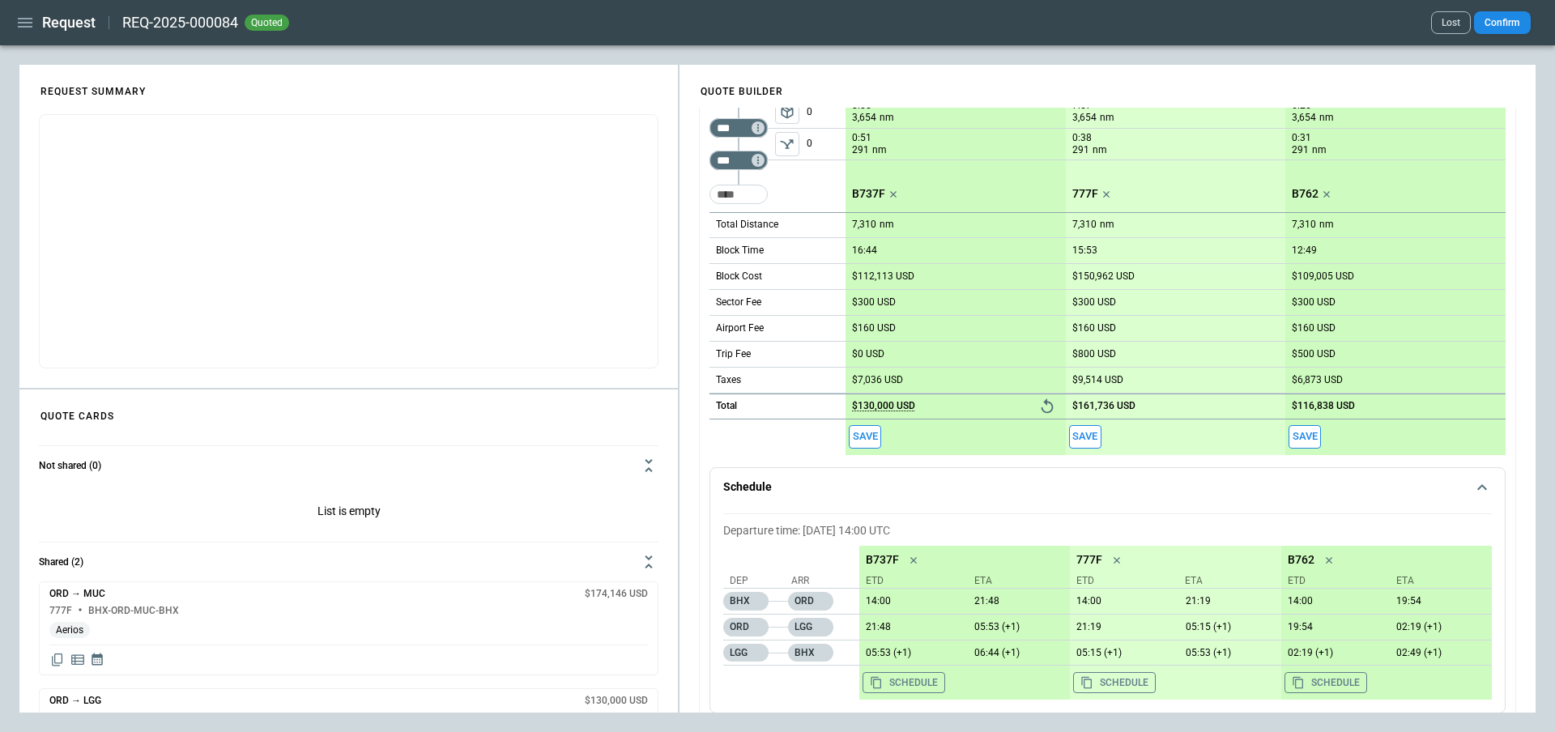
scroll to position [651, 0]
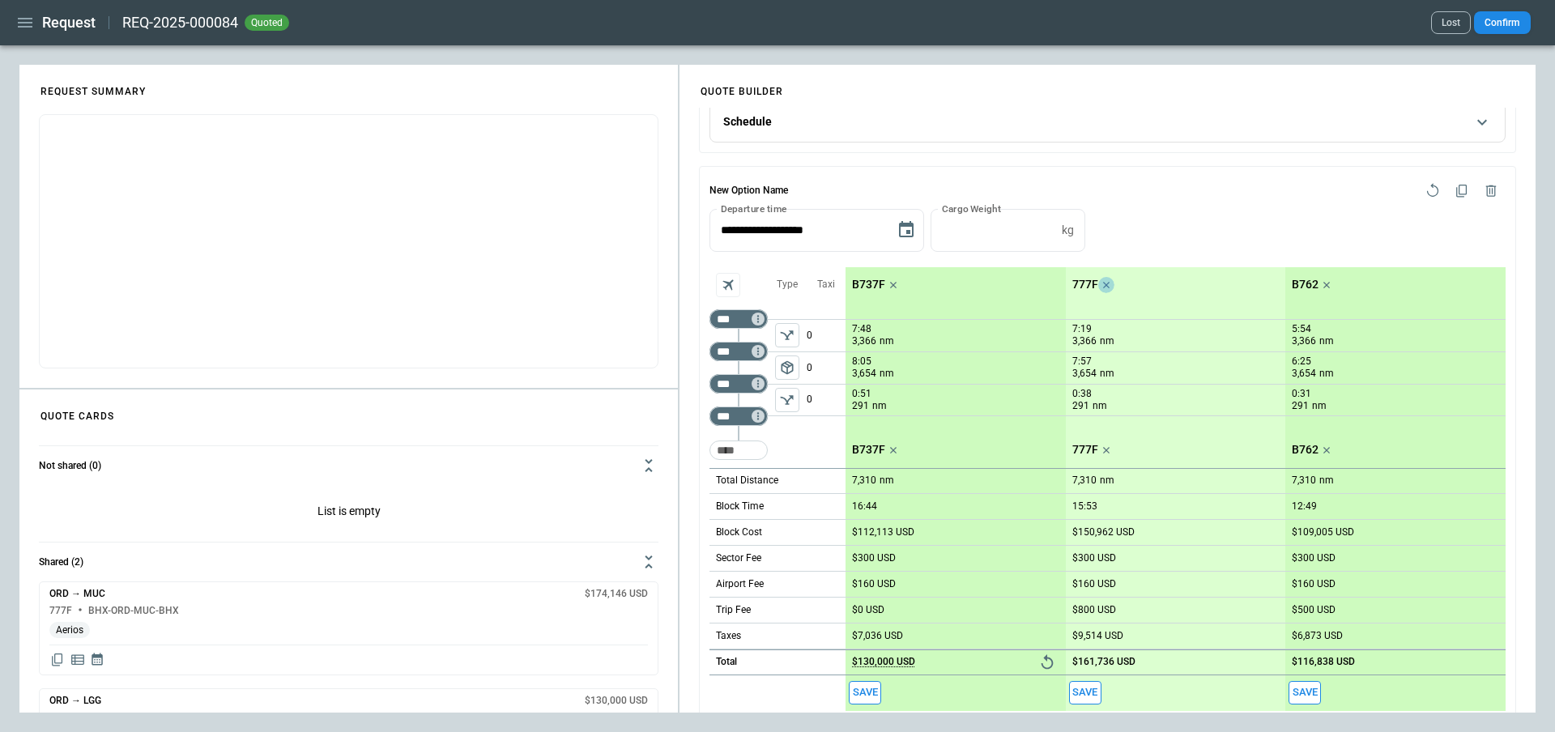
click at [1104, 280] on icon "scrollable content" at bounding box center [1106, 285] width 16 height 16
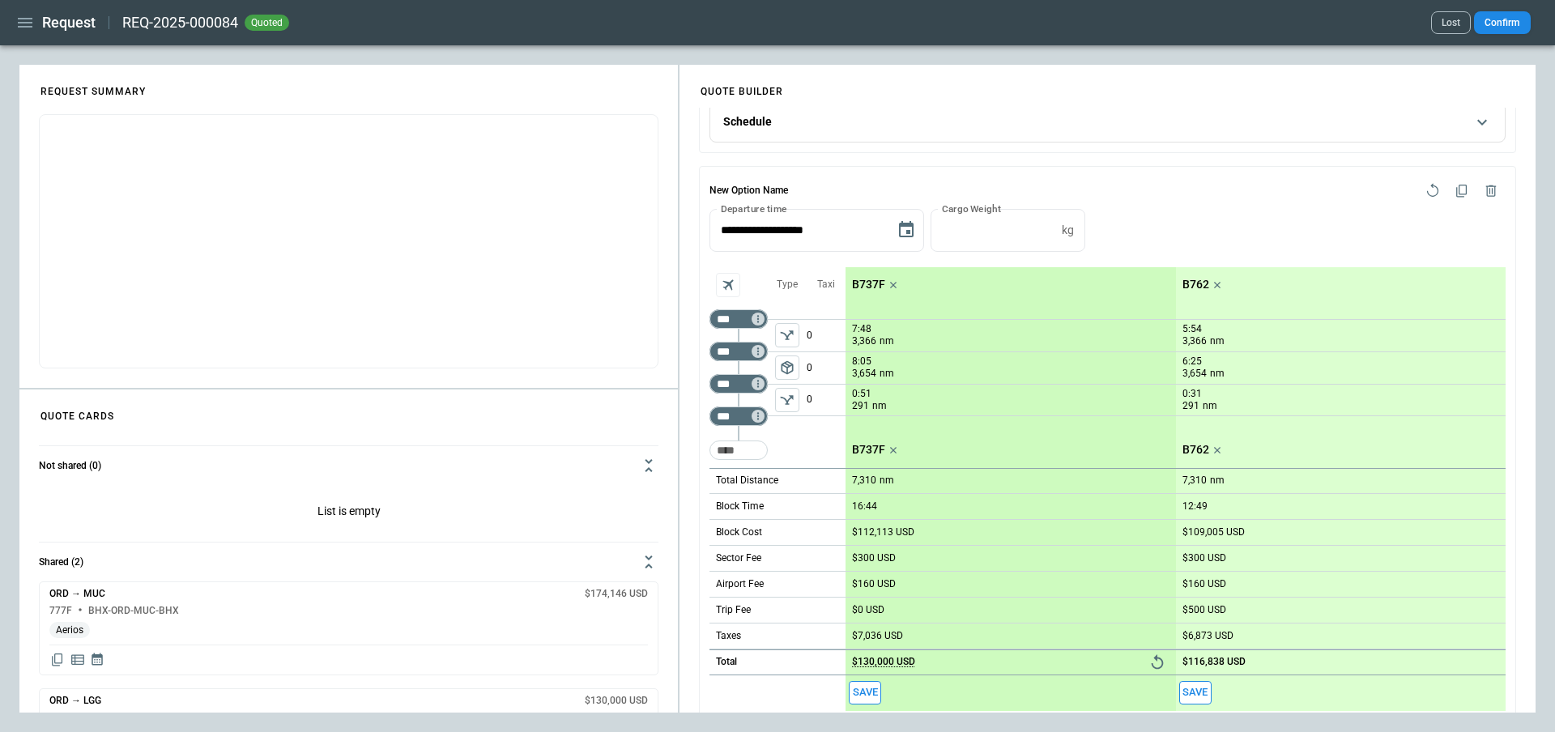
click at [1217, 283] on icon "scrollable content" at bounding box center [1216, 285] width 6 height 6
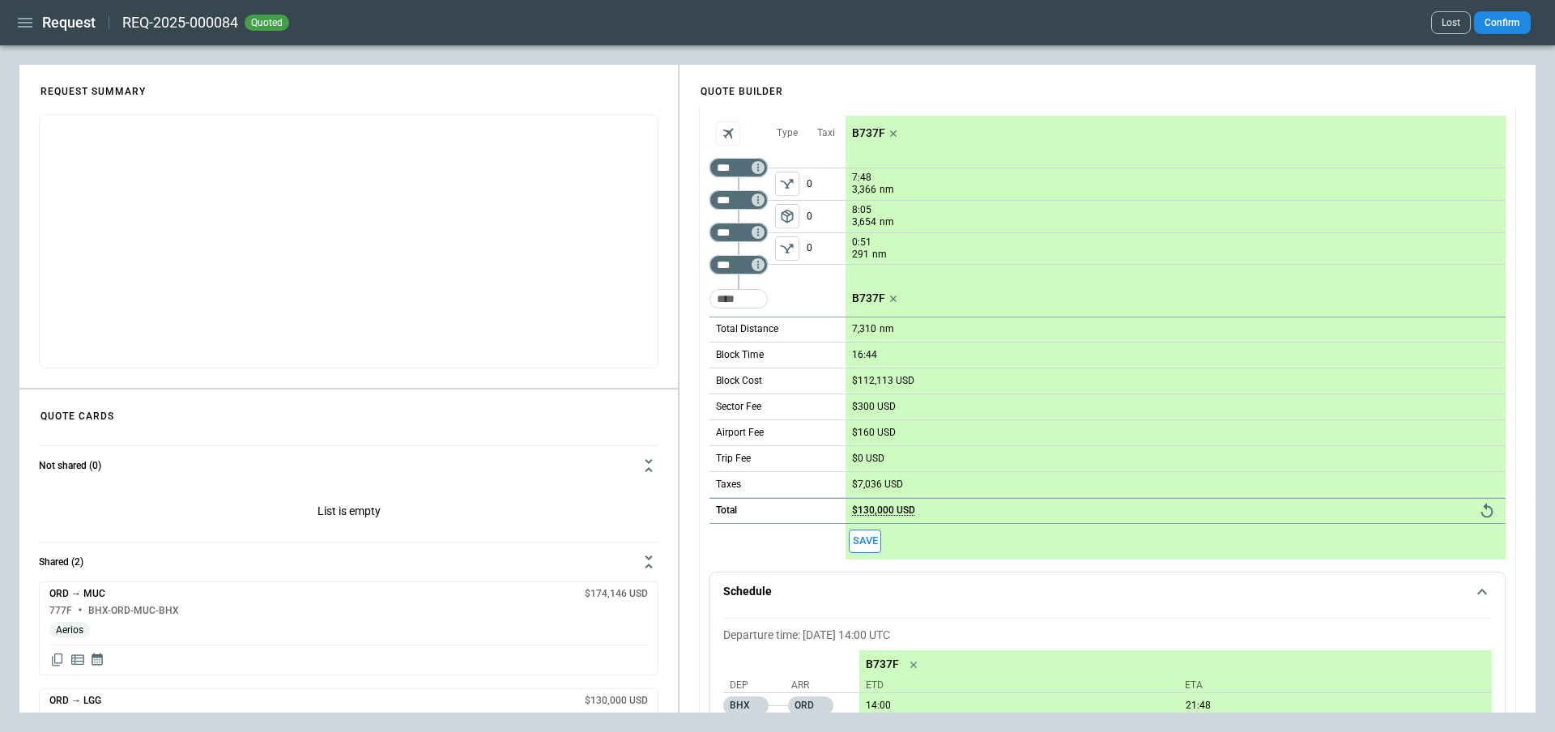
scroll to position [931, 0]
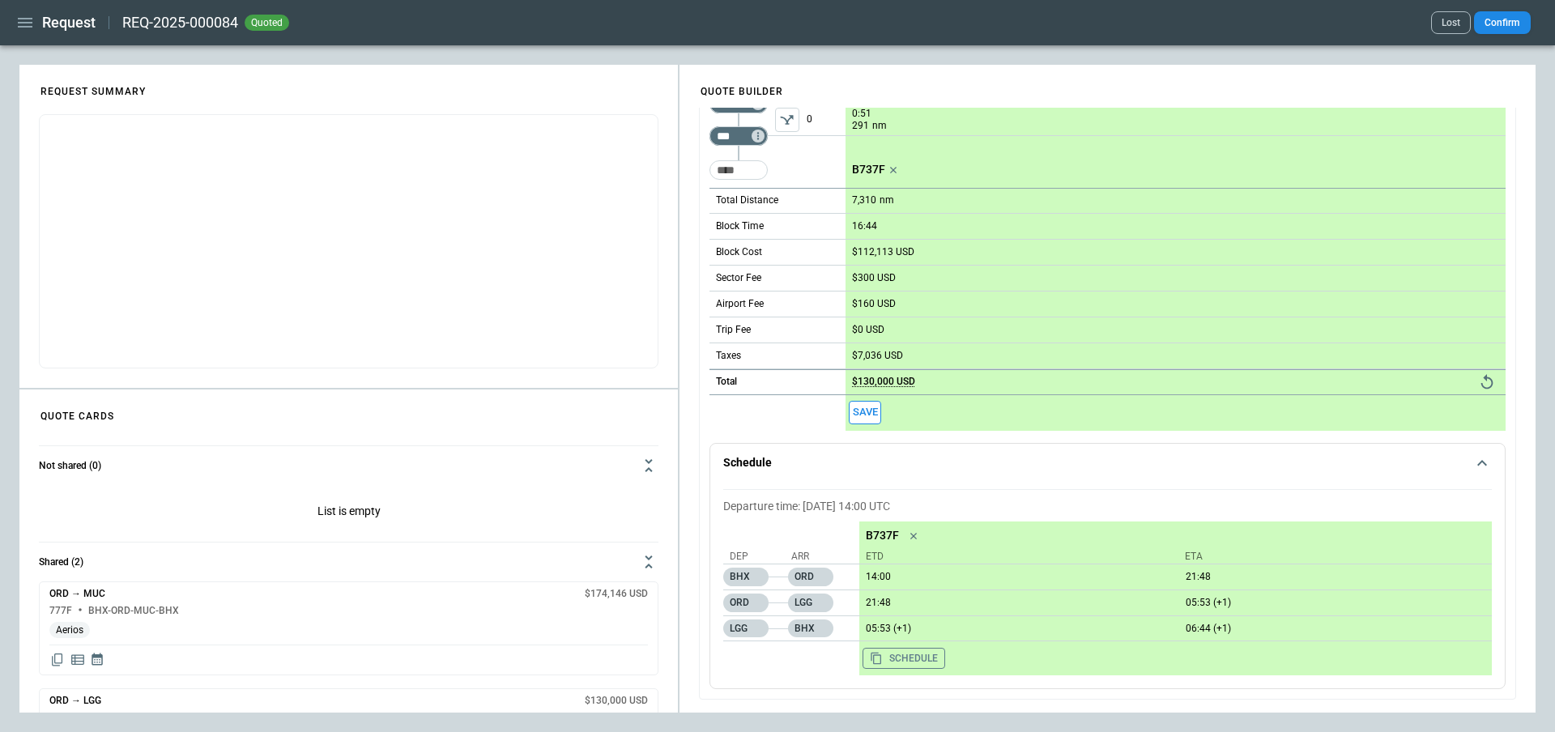
click at [1399, 377] on icon "Reset" at bounding box center [1487, 381] width 12 height 15
click at [970, 424] on div "Save" at bounding box center [1176, 413] width 660 height 36
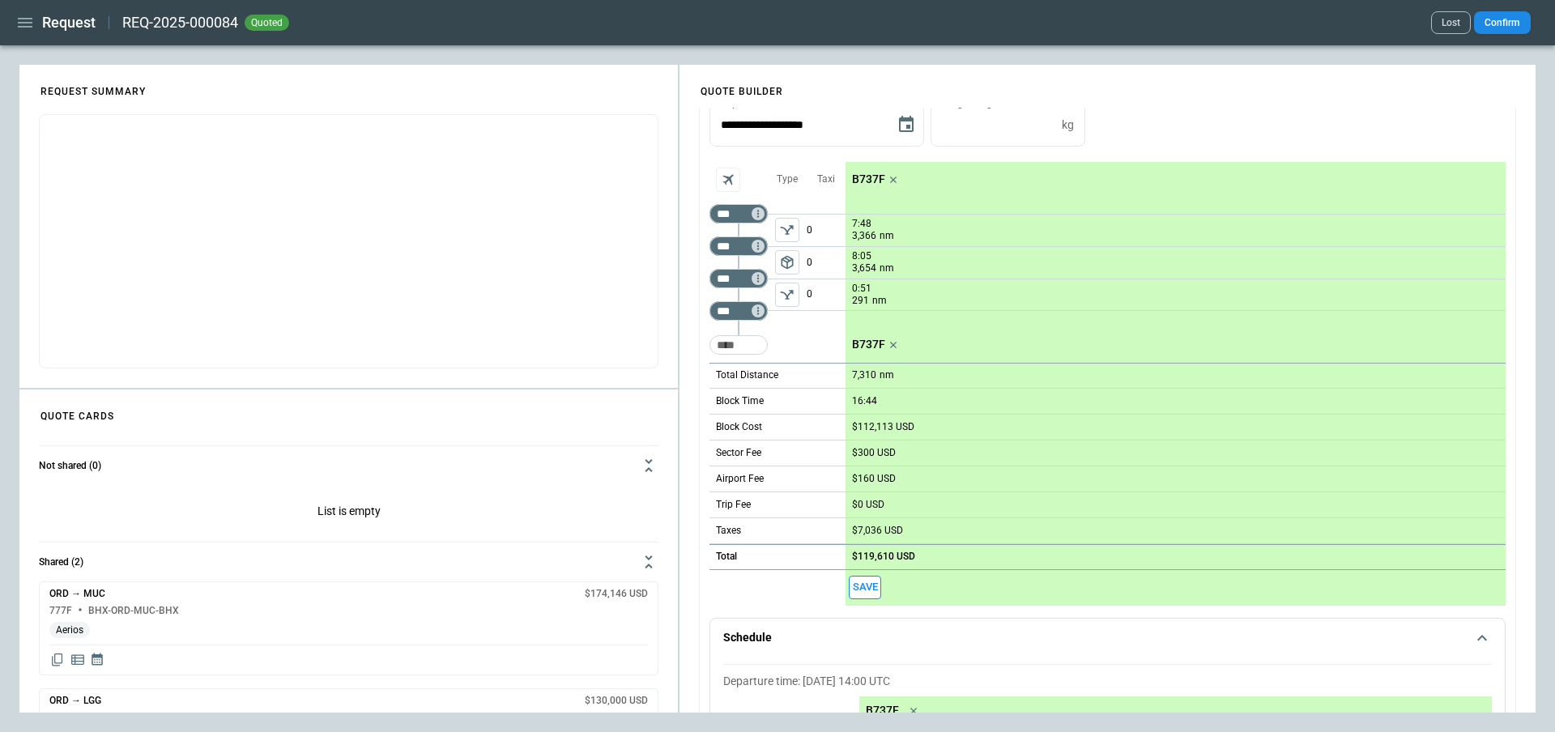
scroll to position [745, 0]
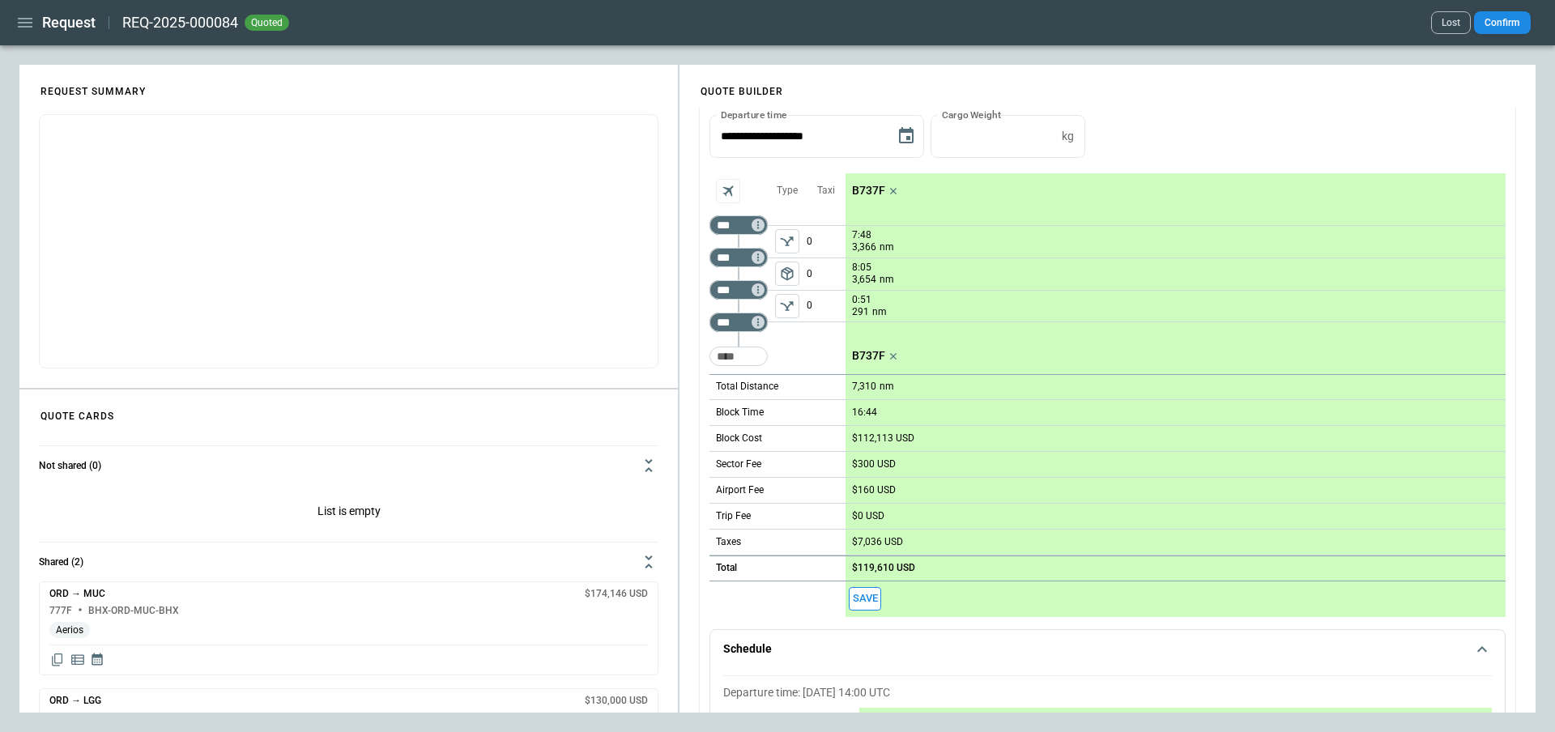
click at [758, 306] on div "scrollable content" at bounding box center [739, 306] width 58 height 0
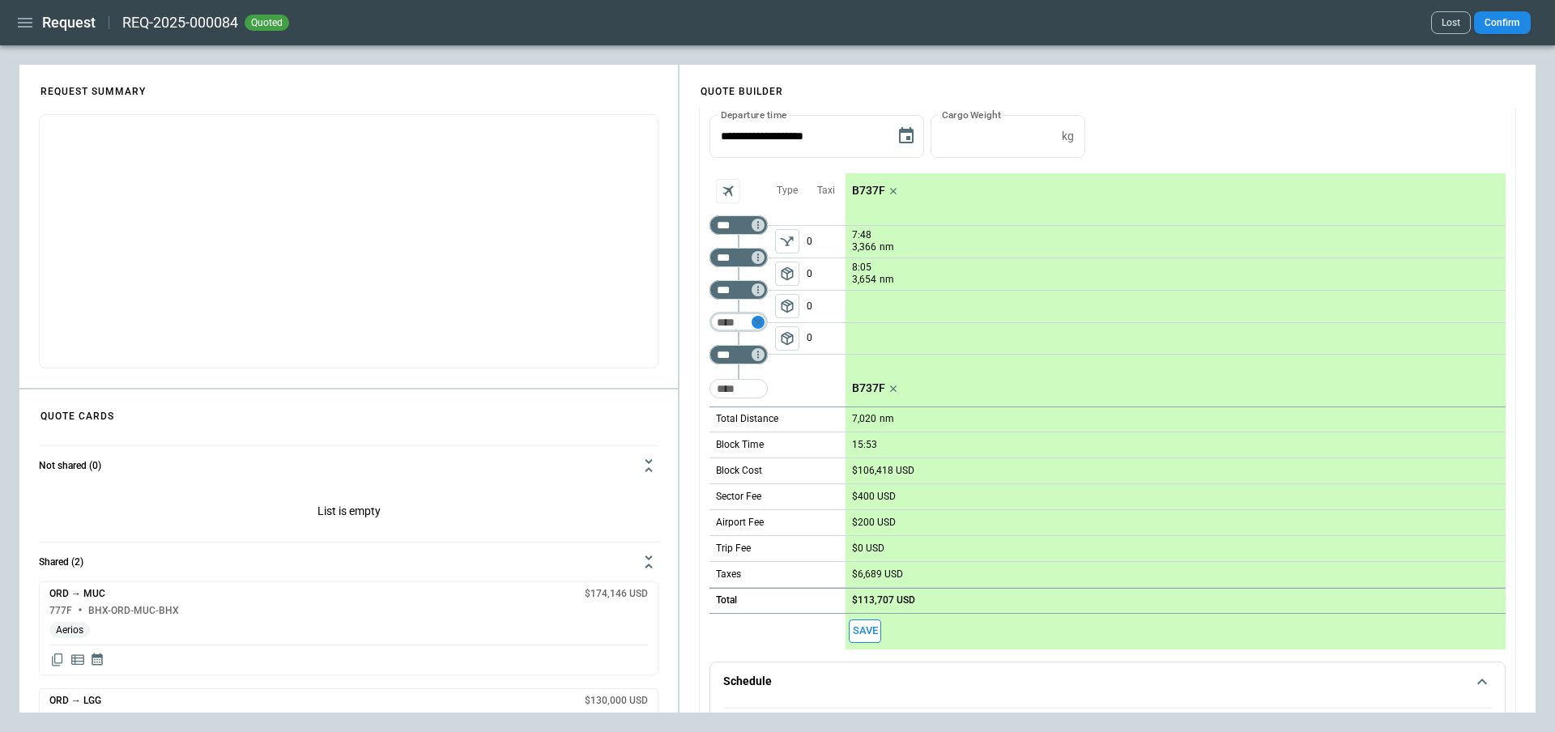
click at [757, 322] on icon "Too short" at bounding box center [758, 322] width 6 height 6
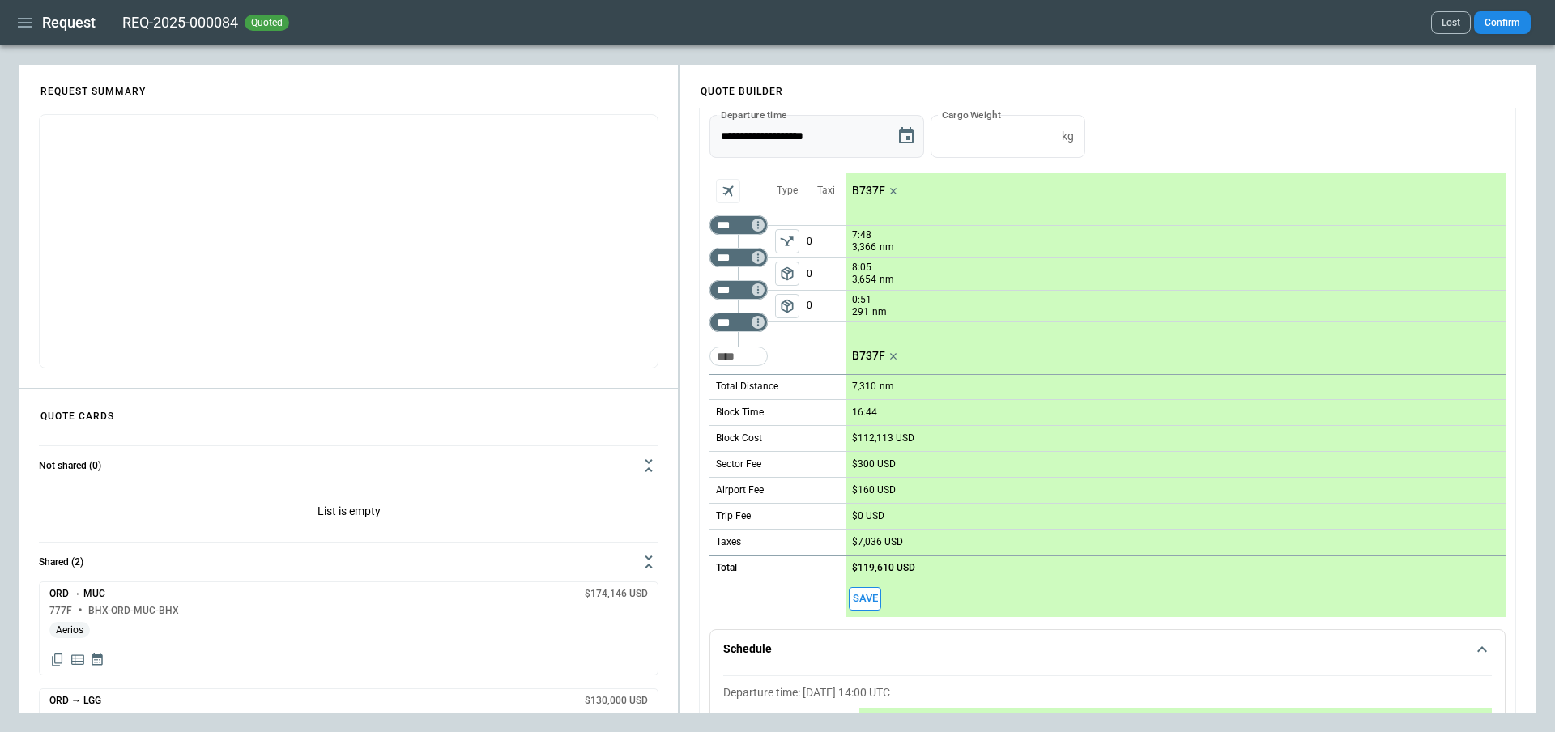
click at [772, 135] on input "**********" at bounding box center [797, 136] width 174 height 43
click at [784, 174] on div "Type" at bounding box center [787, 191] width 39 height 36
click at [756, 288] on icon "Not found" at bounding box center [757, 289] width 11 height 11
click at [795, 363] on p "Airport info" at bounding box center [782, 360] width 49 height 14
click at [930, 359] on p "0:00" at bounding box center [929, 354] width 19 height 19
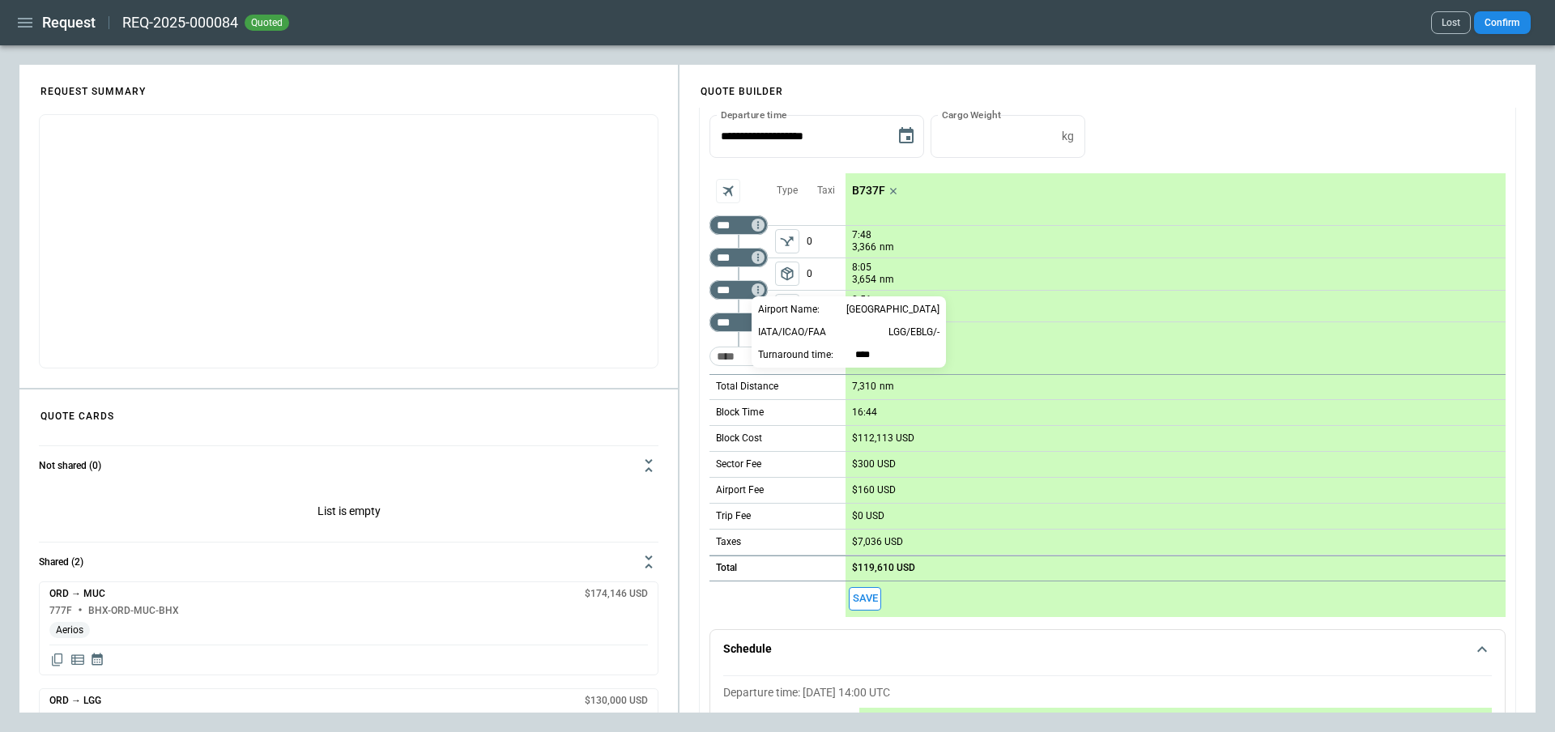
type input "*****"
click at [688, 363] on div at bounding box center [777, 366] width 1555 height 732
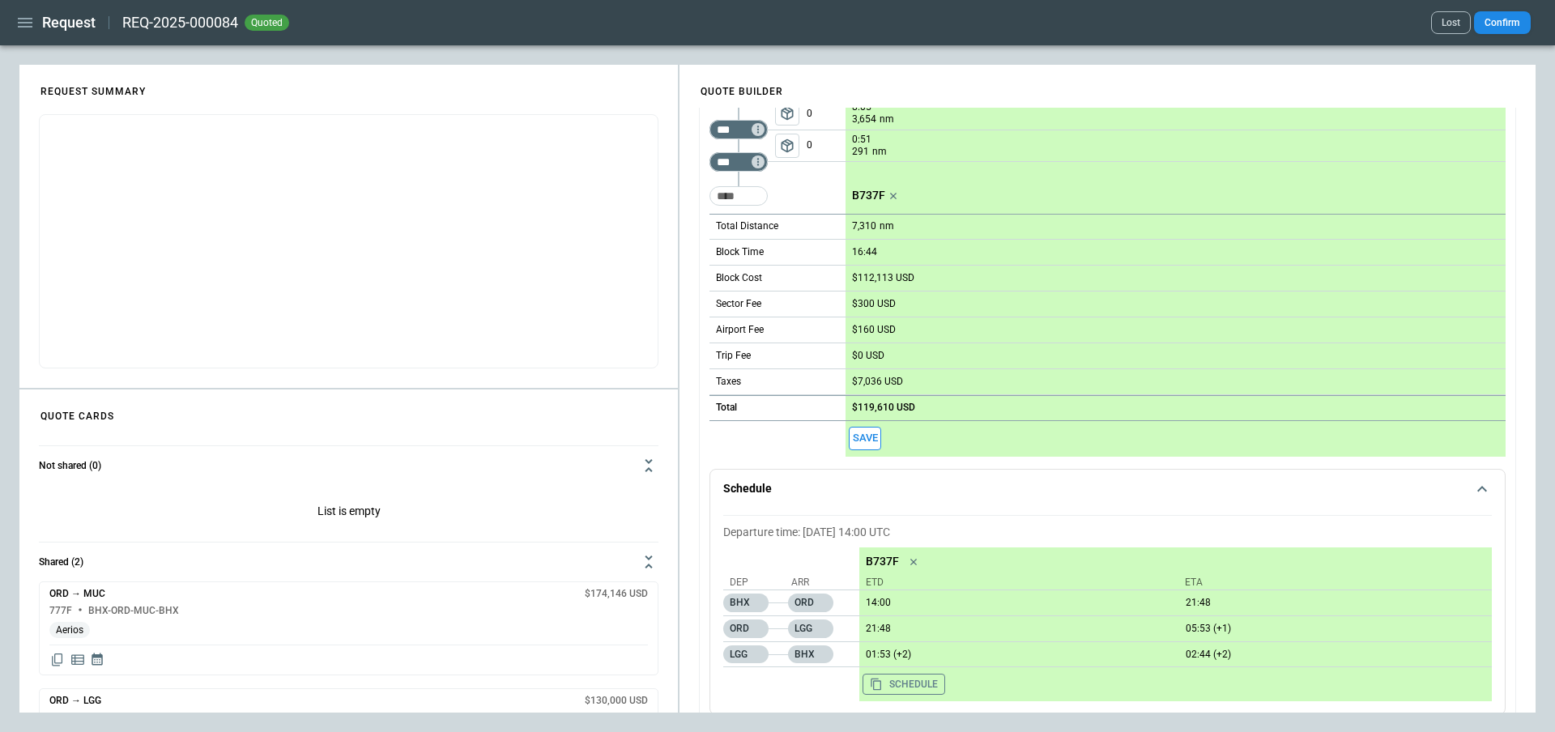
scroll to position [907, 0]
click at [867, 630] on p "21:48" at bounding box center [1015, 627] width 313 height 12
click at [899, 626] on p "21:48" at bounding box center [1015, 627] width 313 height 12
drag, startPoint x: 900, startPoint y: 626, endPoint x: 858, endPoint y: 622, distance: 42.3
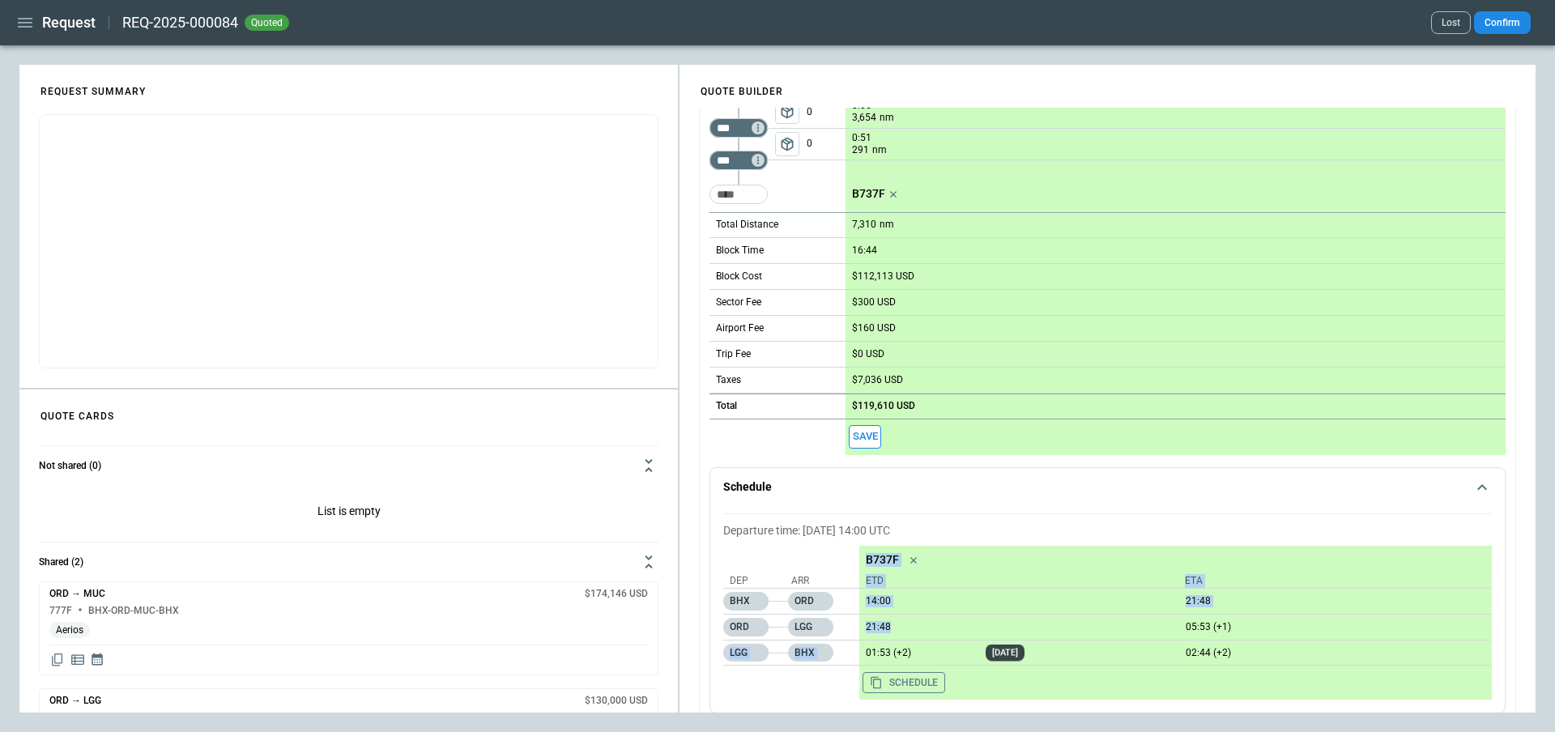
click at [858, 622] on div "Dep Arr BHX ORD ORD LGG LGG BHX B737F ETD ETA 14:00 21:48 21:48 05:53 (+1) 01:5…" at bounding box center [1107, 623] width 769 height 154
click at [880, 622] on p "21:48" at bounding box center [1015, 627] width 313 height 12
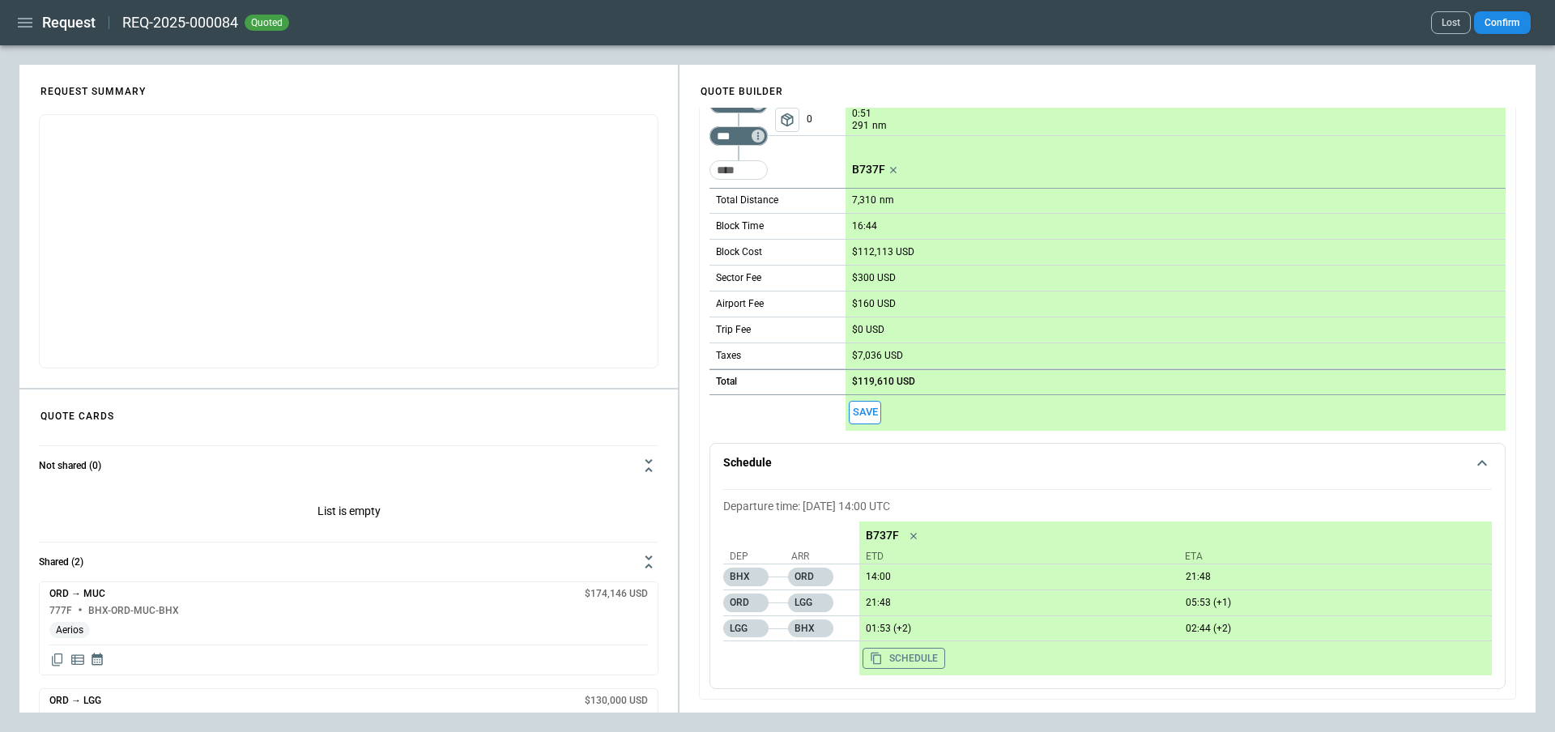
click at [1063, 454] on button "Schedule" at bounding box center [1107, 463] width 795 height 39
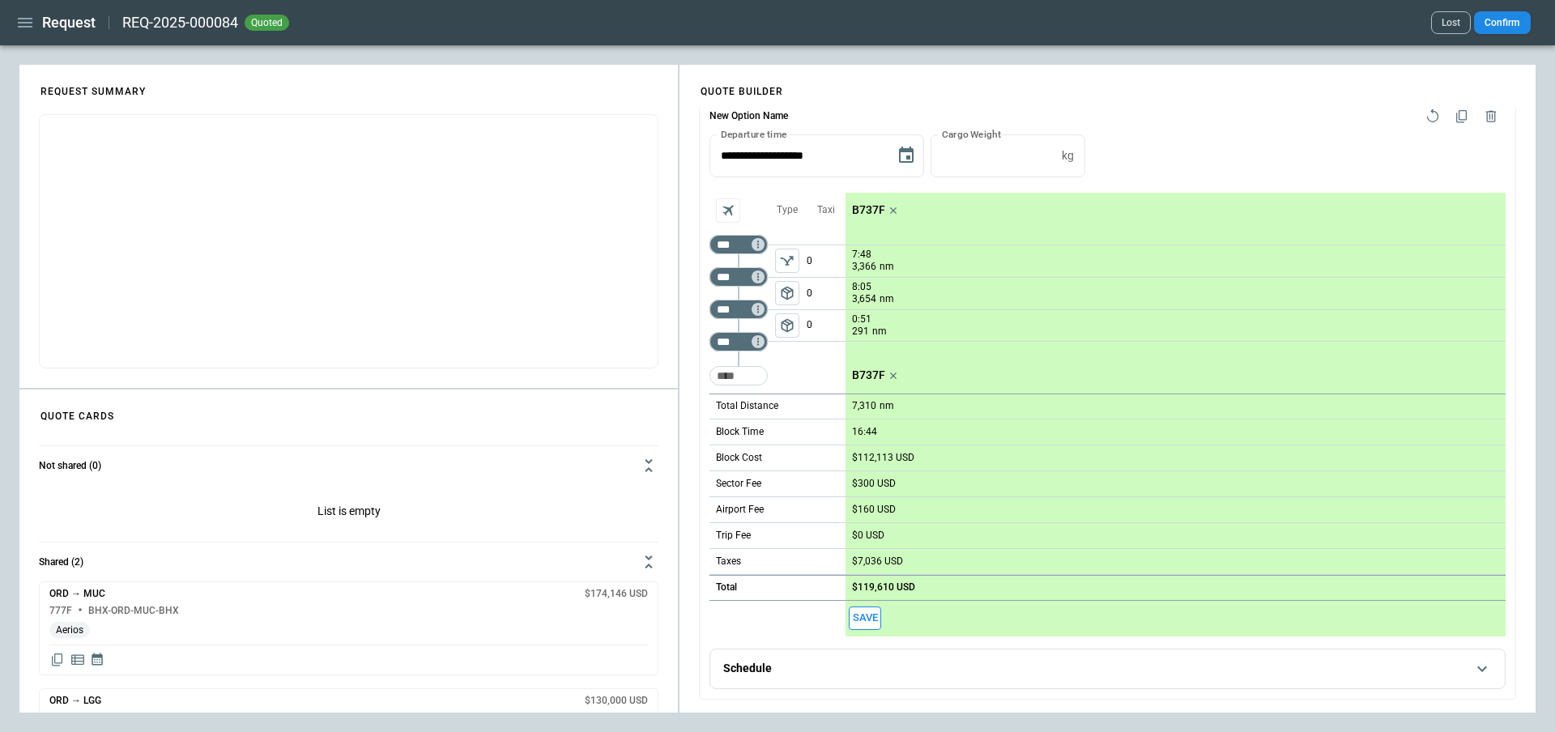
scroll to position [726, 0]
click at [940, 657] on button "Schedule" at bounding box center [1107, 669] width 795 height 39
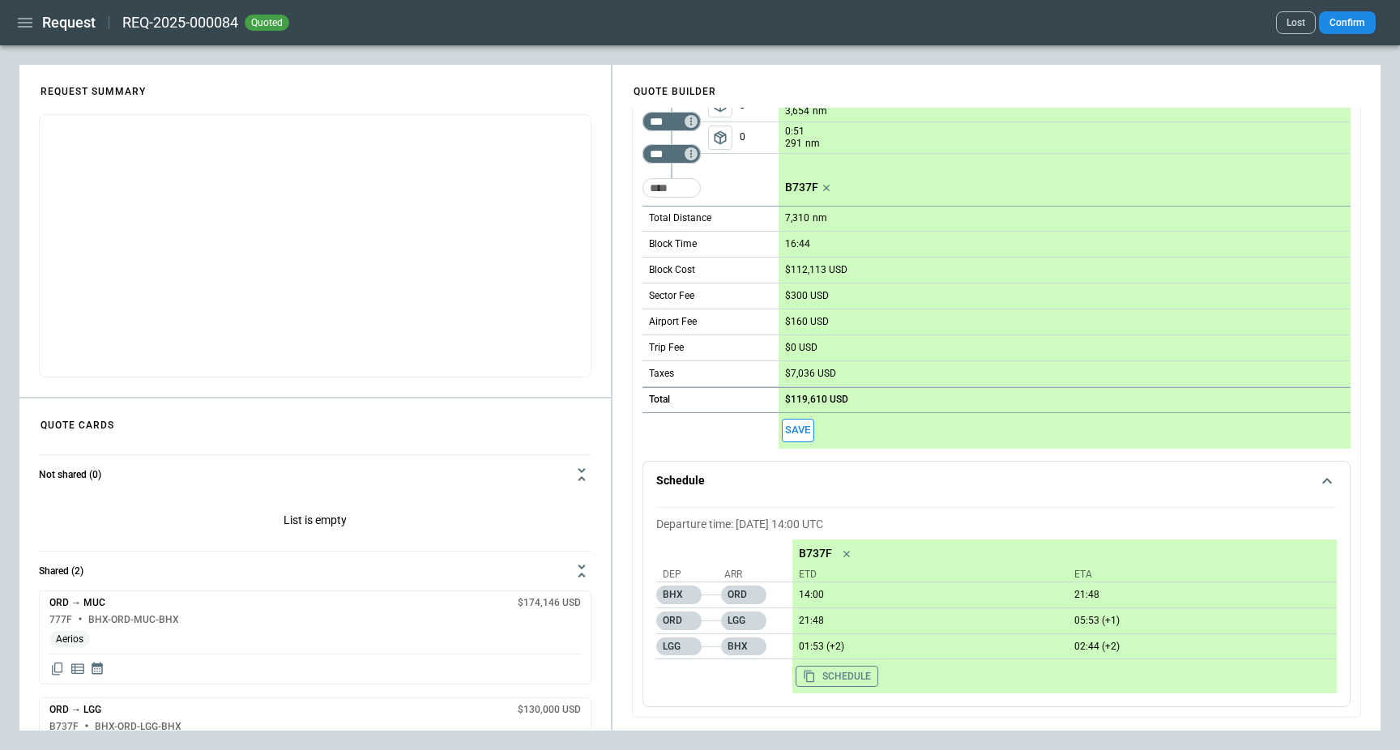
scroll to position [914, 0]
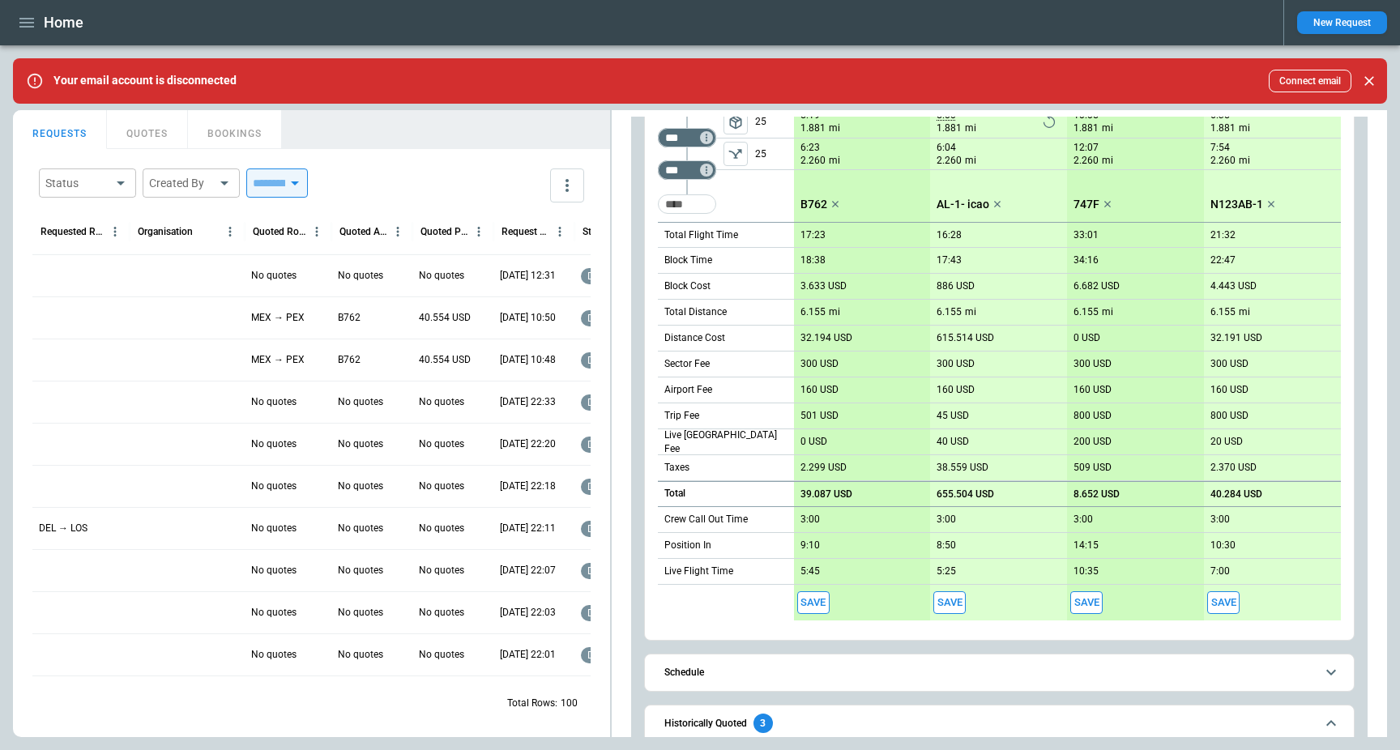
scroll to position [769, 0]
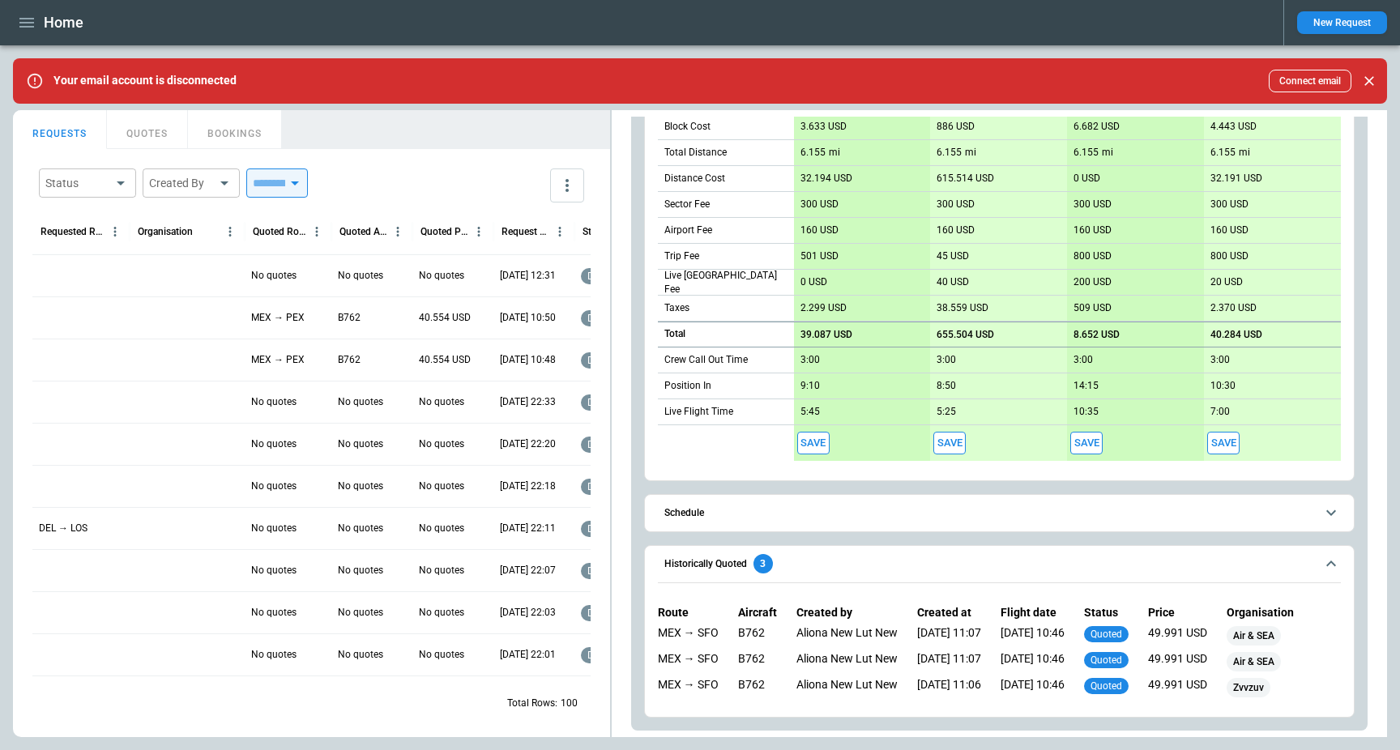
click at [849, 575] on button "Historically Quoted 3" at bounding box center [999, 564] width 683 height 37
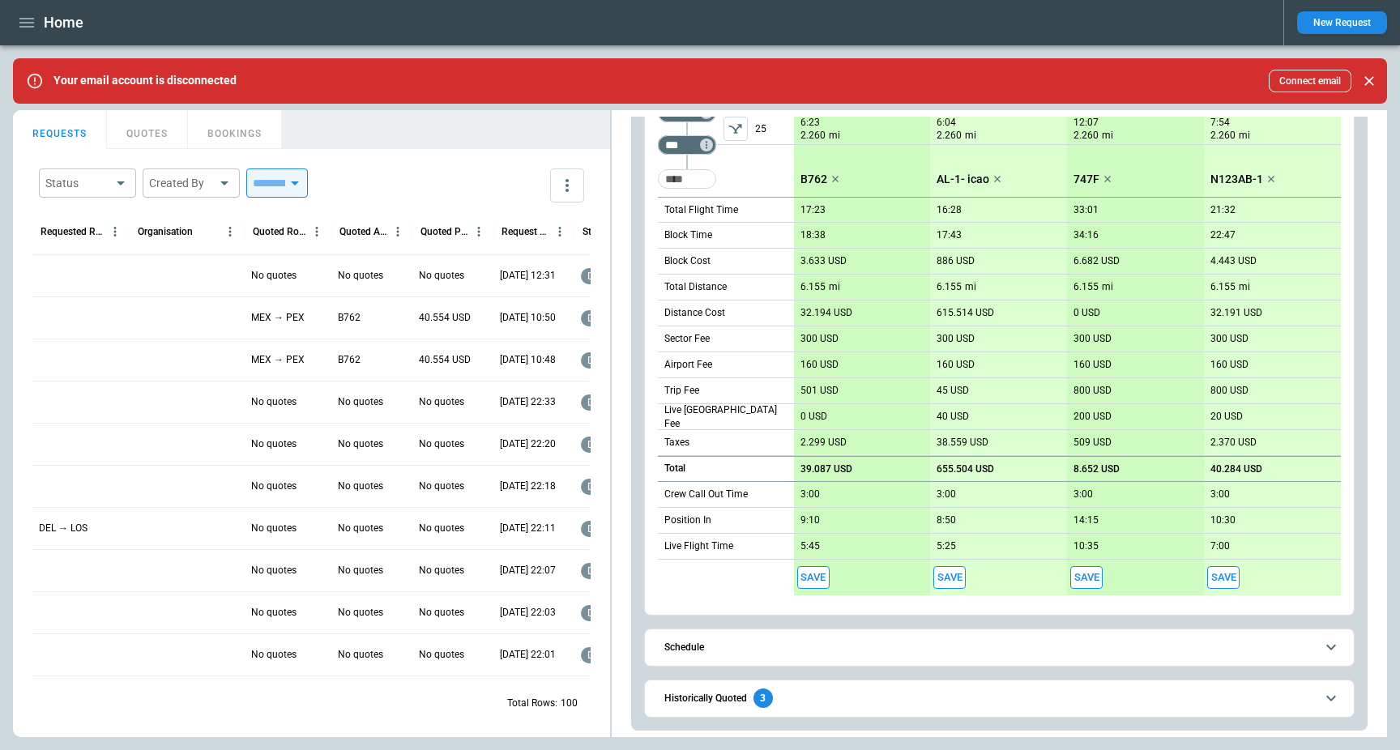
scroll to position [0, 0]
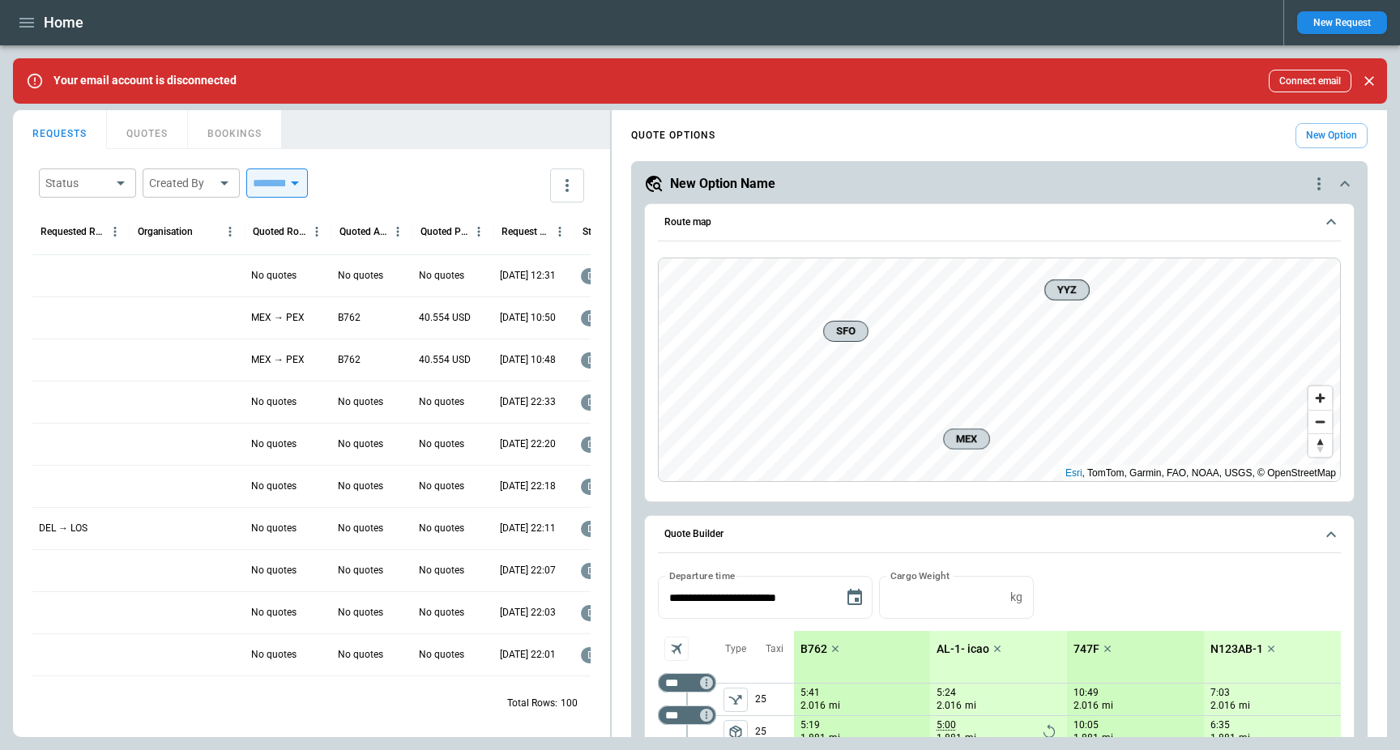
click at [814, 235] on button "Route map" at bounding box center [999, 222] width 683 height 37
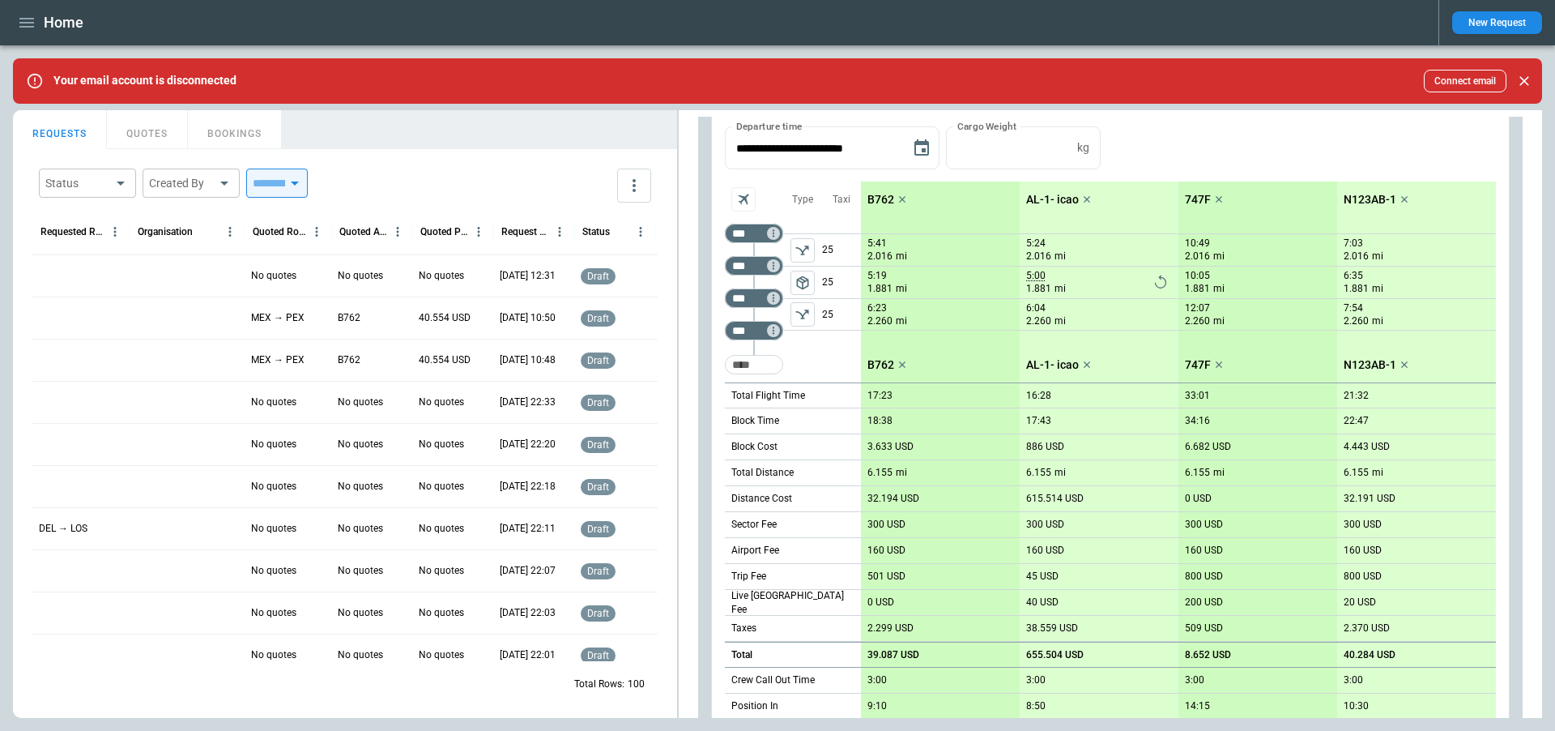
scroll to position [191, 0]
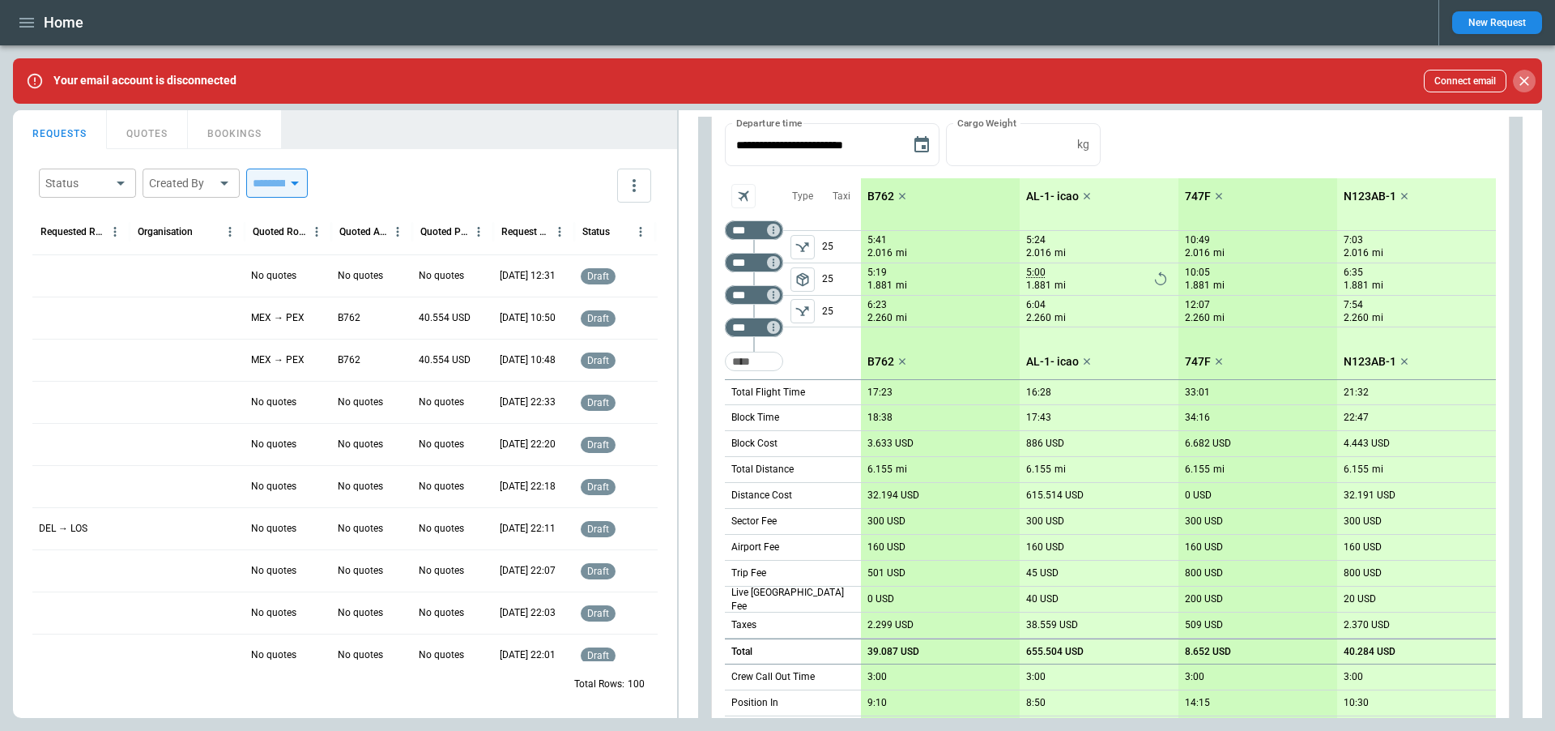
click at [1399, 85] on icon "Close" at bounding box center [1524, 81] width 16 height 16
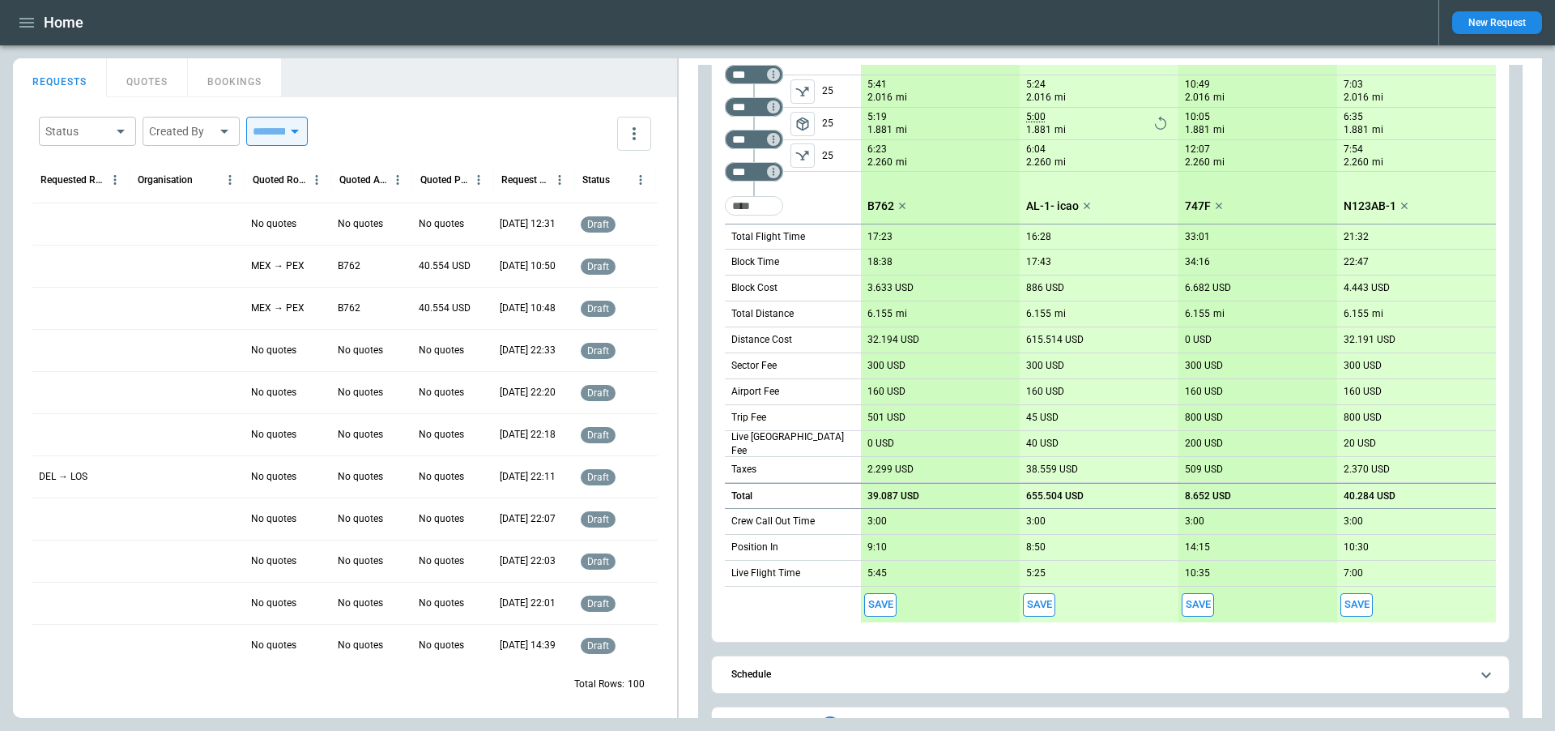
scroll to position [341, 0]
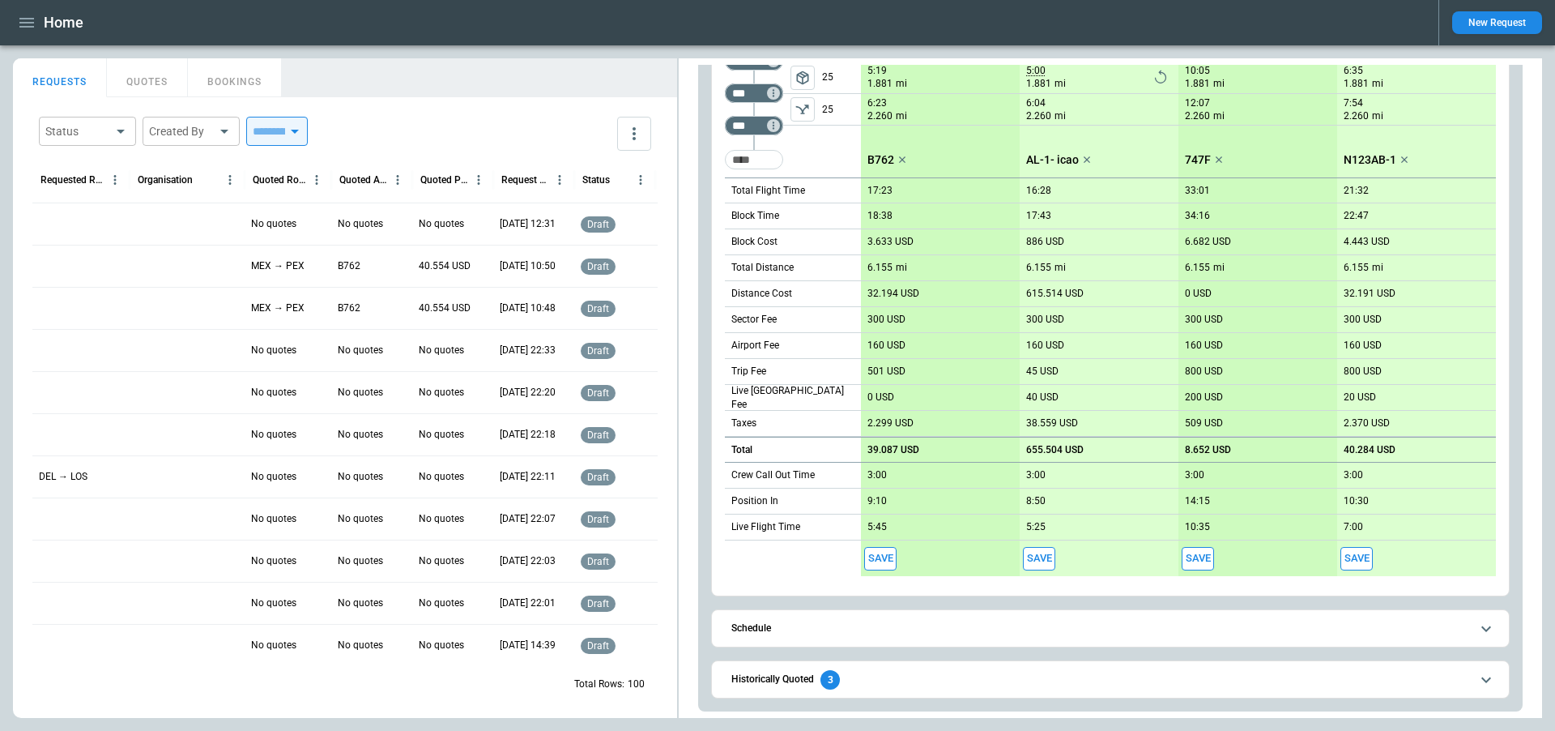
click at [856, 680] on span "Historically Quoted 3" at bounding box center [1100, 679] width 739 height 19
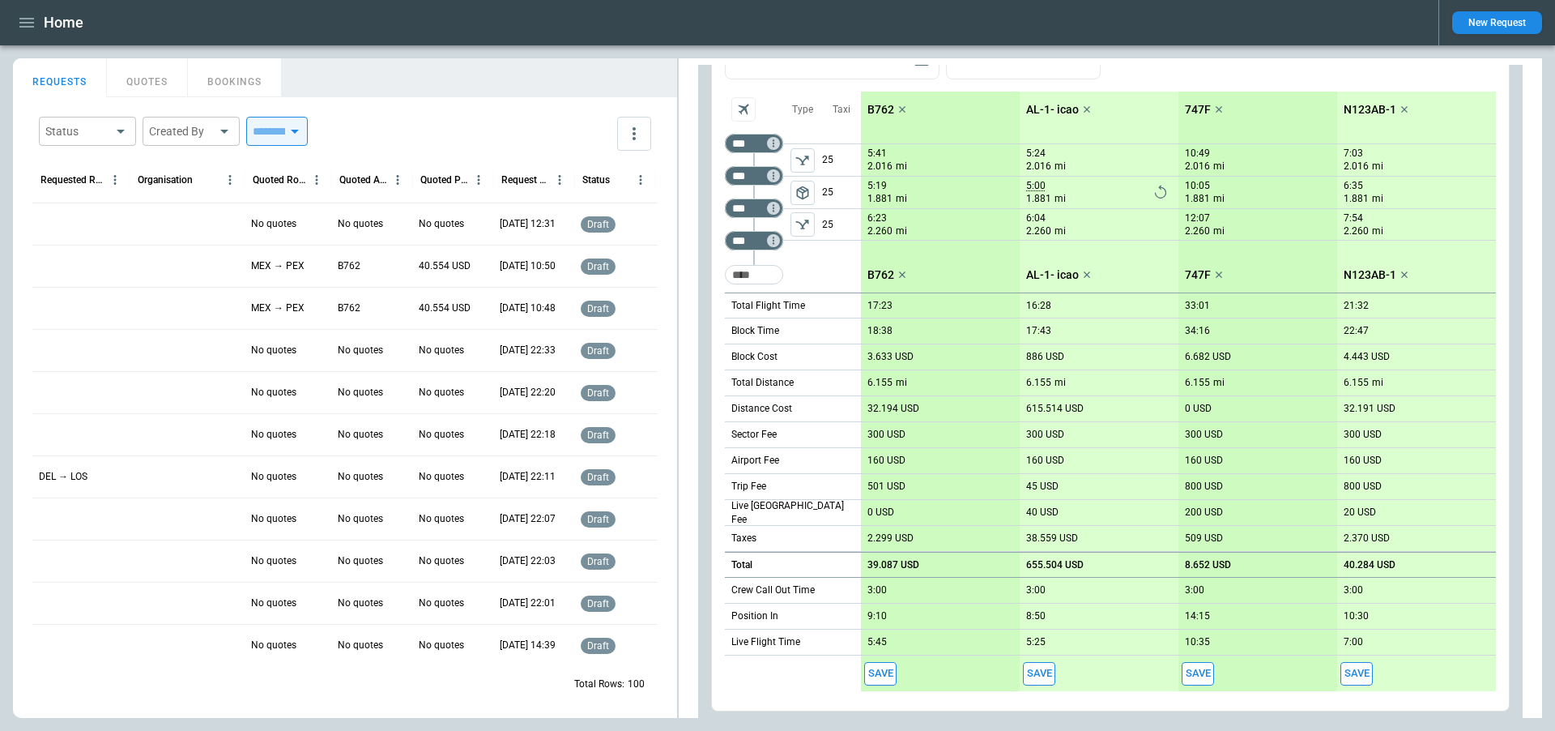
scroll to position [475, 0]
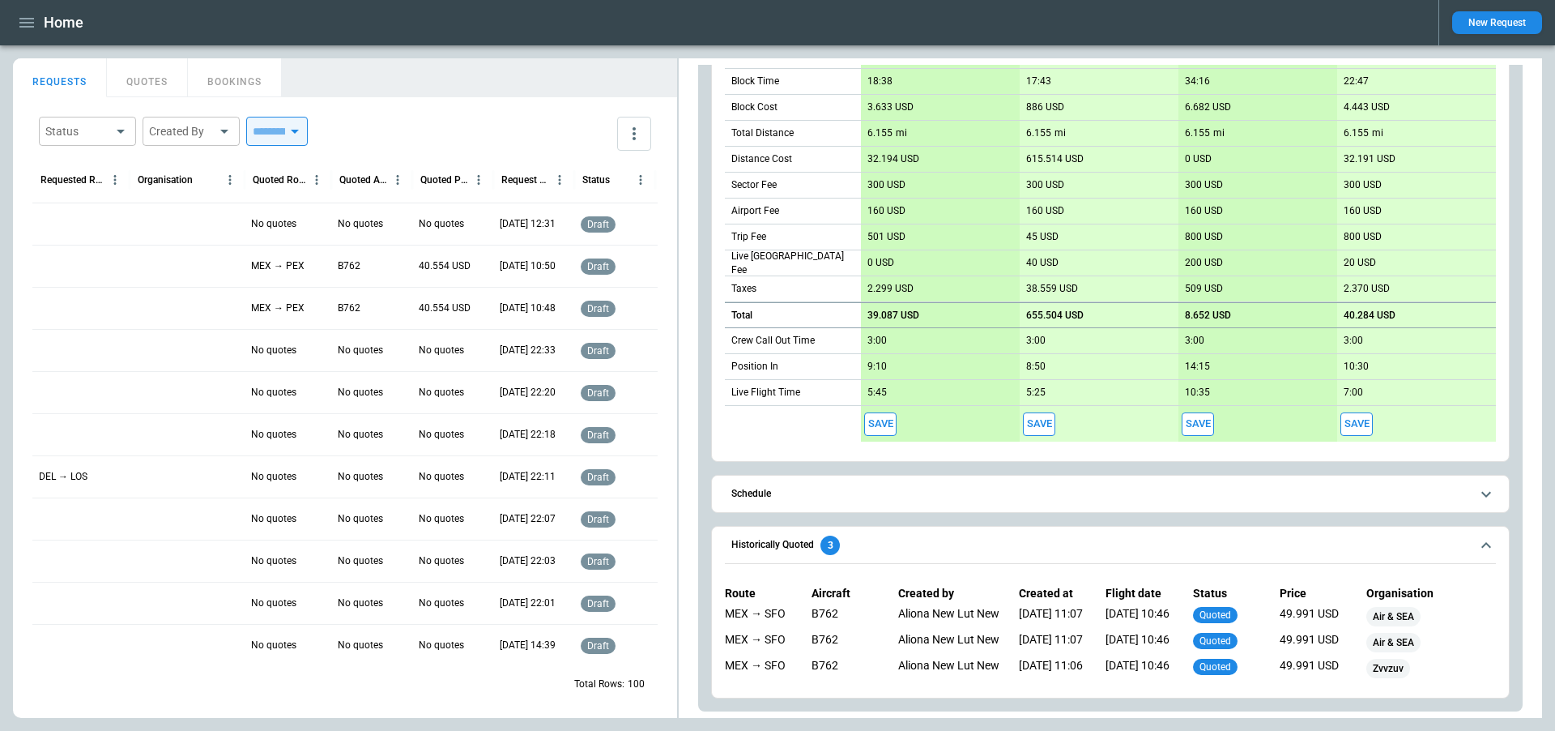
click at [859, 544] on span "Historically Quoted 3" at bounding box center [1100, 544] width 739 height 19
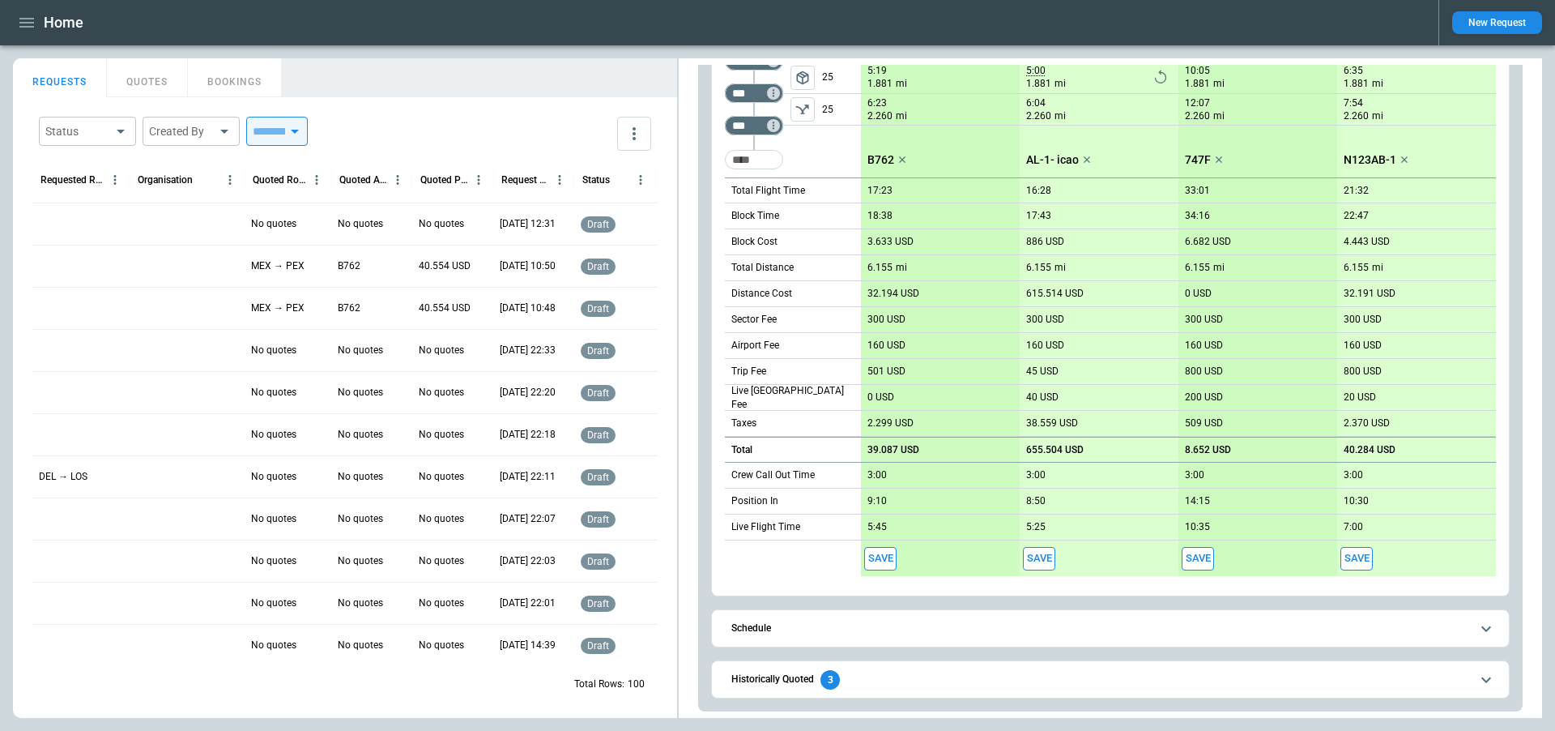
scroll to position [0, 0]
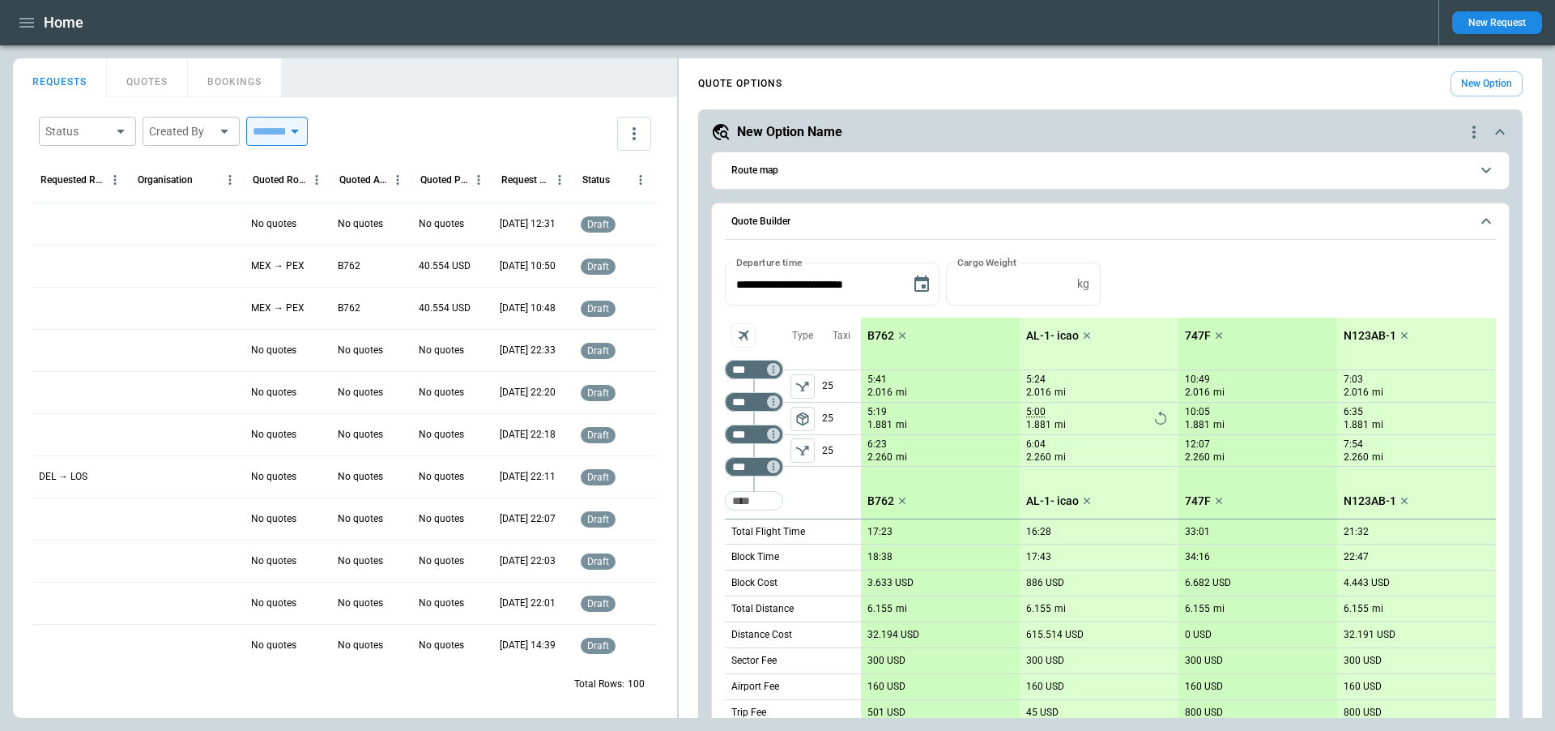
click at [862, 183] on button "Route map" at bounding box center [1110, 170] width 771 height 36
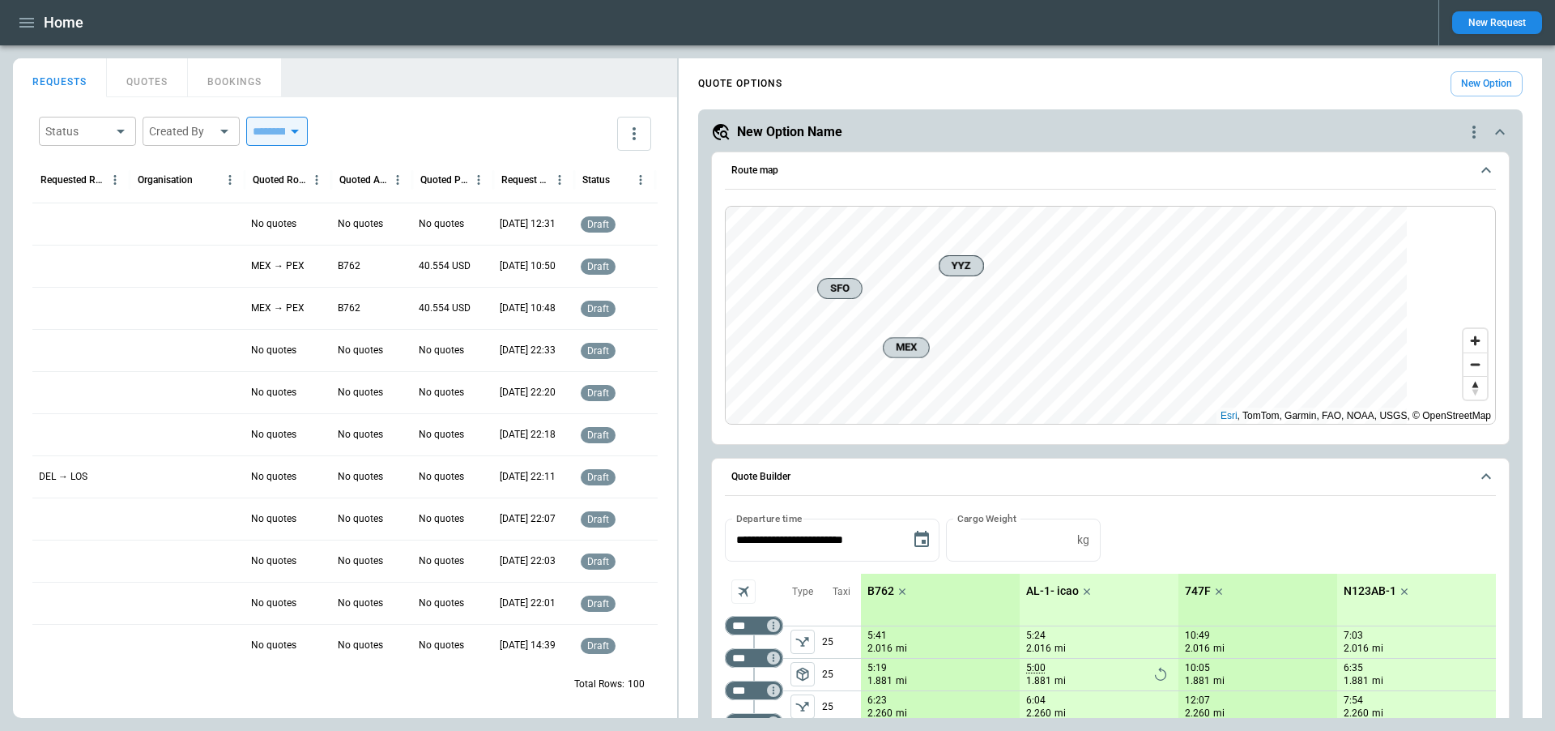
click at [1175, 172] on span "Route map" at bounding box center [1100, 170] width 739 height 11
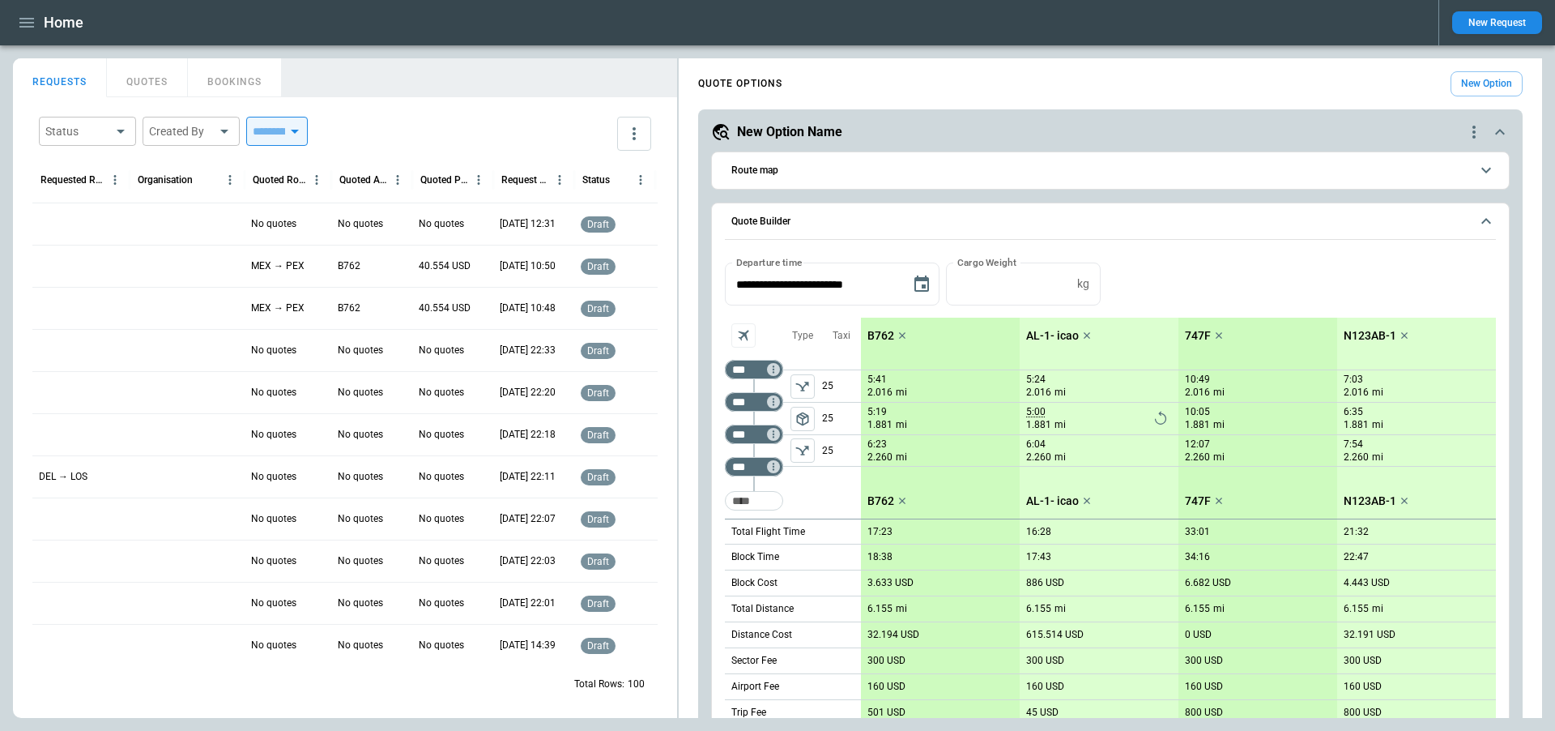
click at [906, 177] on button "Route map" at bounding box center [1110, 170] width 771 height 36
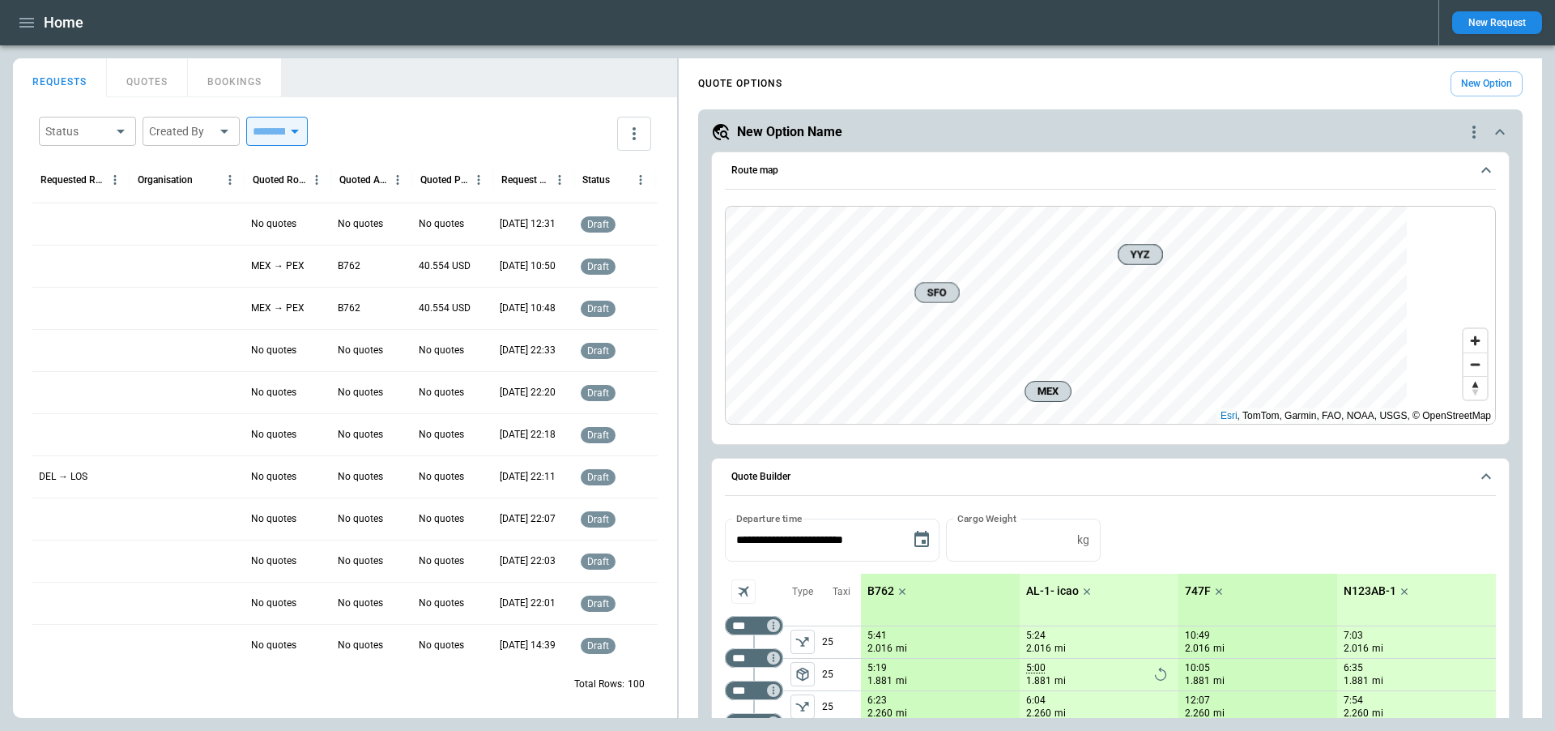
click at [1293, 176] on button "Route map" at bounding box center [1110, 170] width 771 height 37
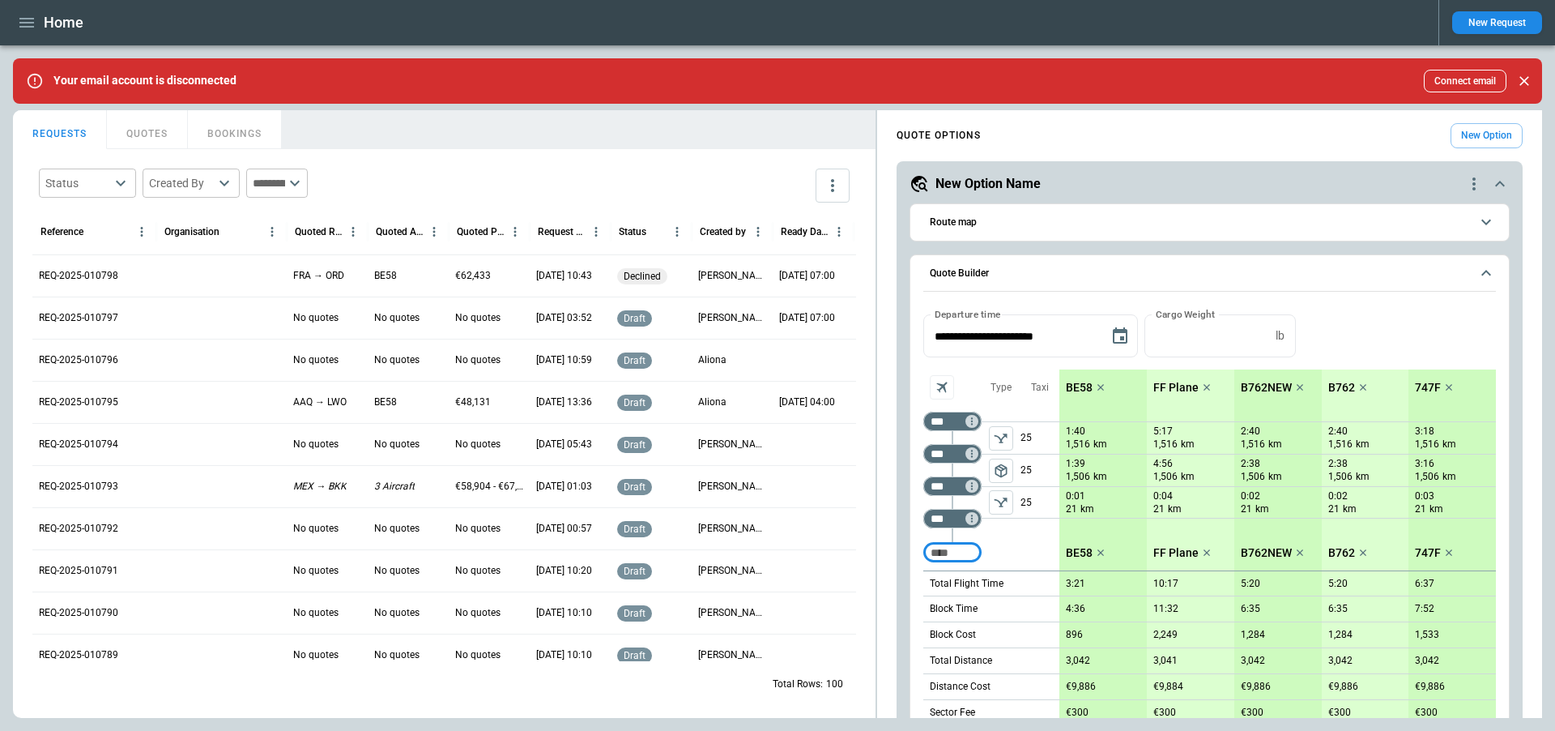
click at [1523, 77] on icon "Close" at bounding box center [1524, 81] width 16 height 16
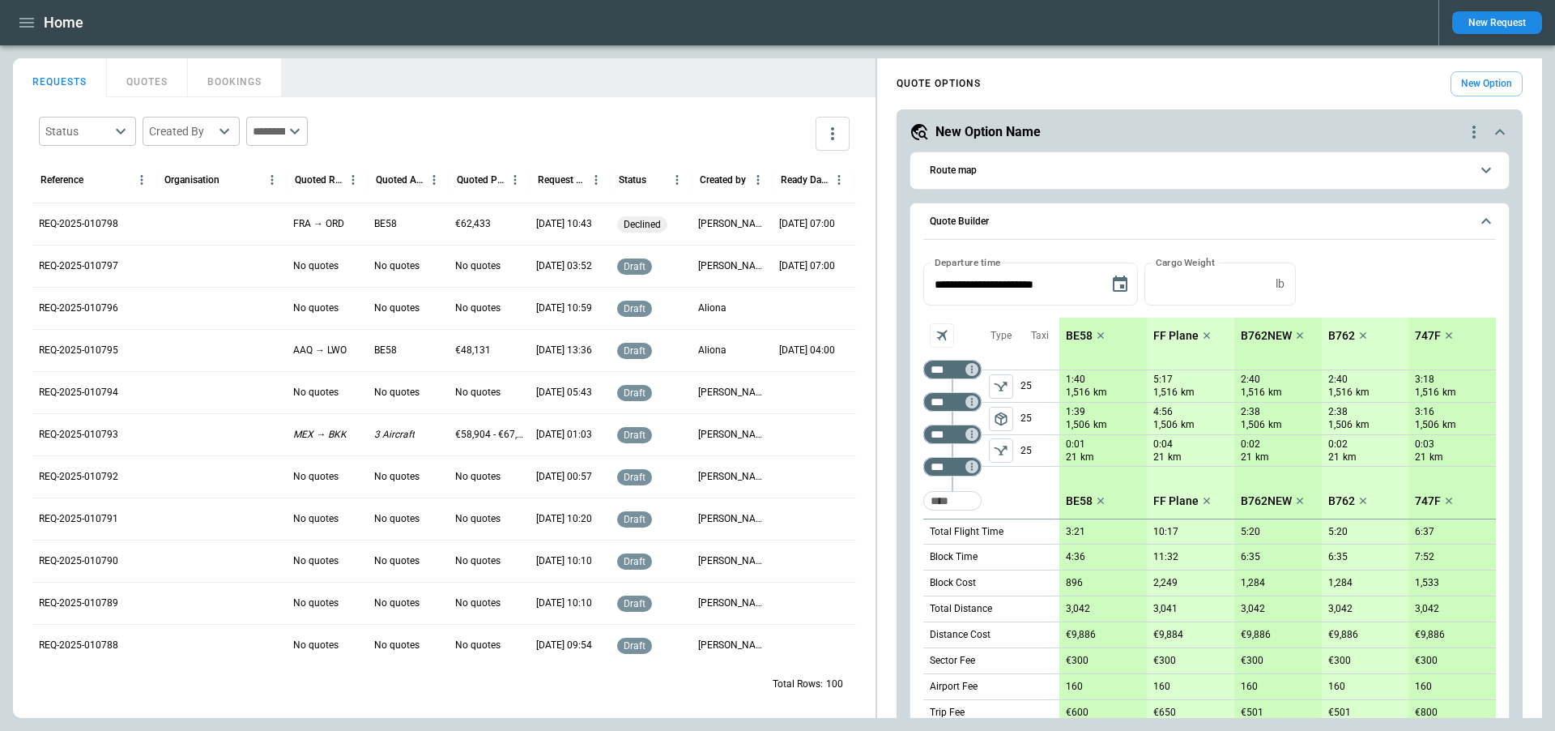
click at [1416, 71] on div "QUOTE OPTIONS New Option" at bounding box center [1210, 83] width 626 height 25
click at [1502, 28] on button "New Request" at bounding box center [1497, 22] width 90 height 23
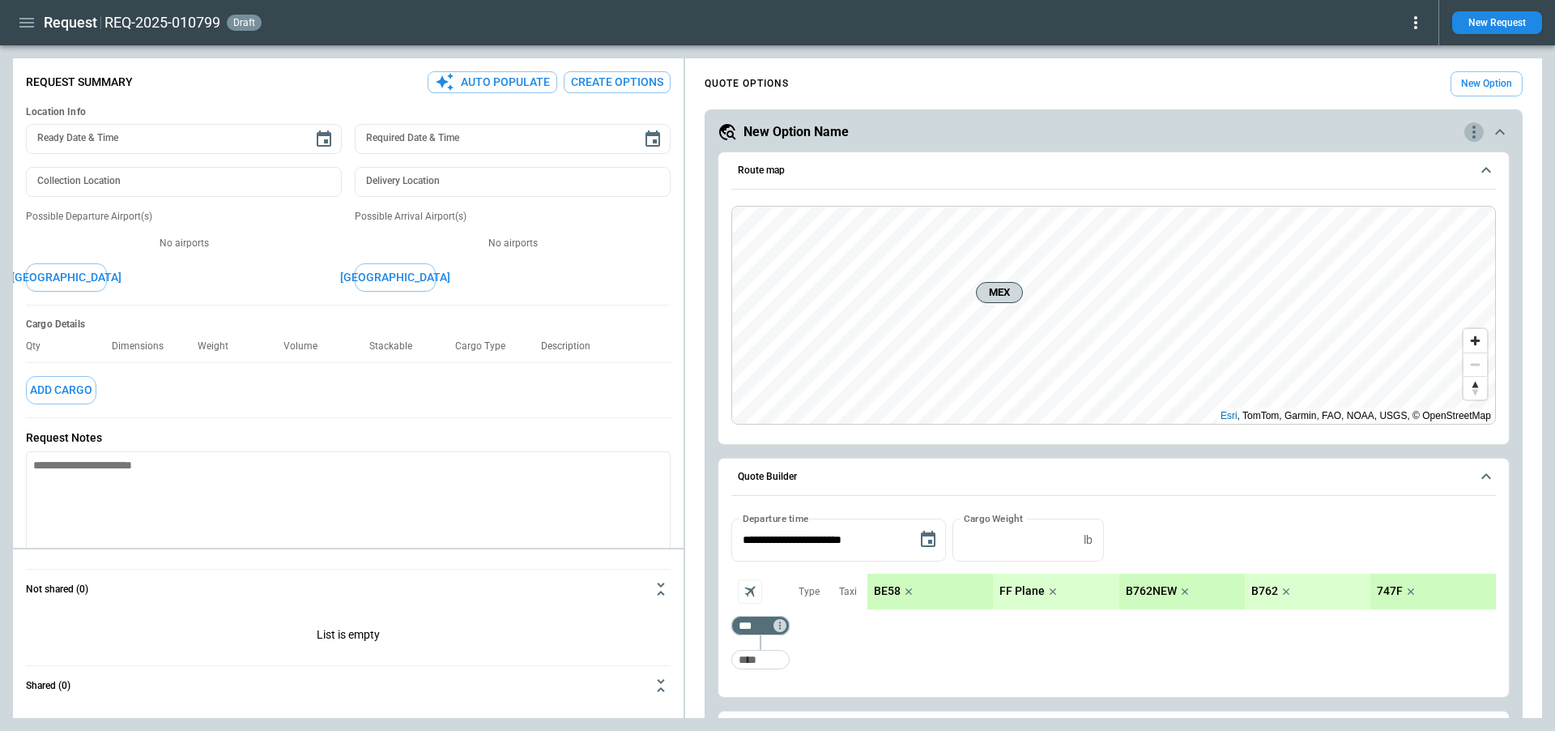
click at [1478, 127] on icon "quote-option-actions" at bounding box center [1473, 131] width 19 height 19
click at [1422, 230] on li "Delete Quote Option" at bounding box center [1412, 230] width 143 height 23
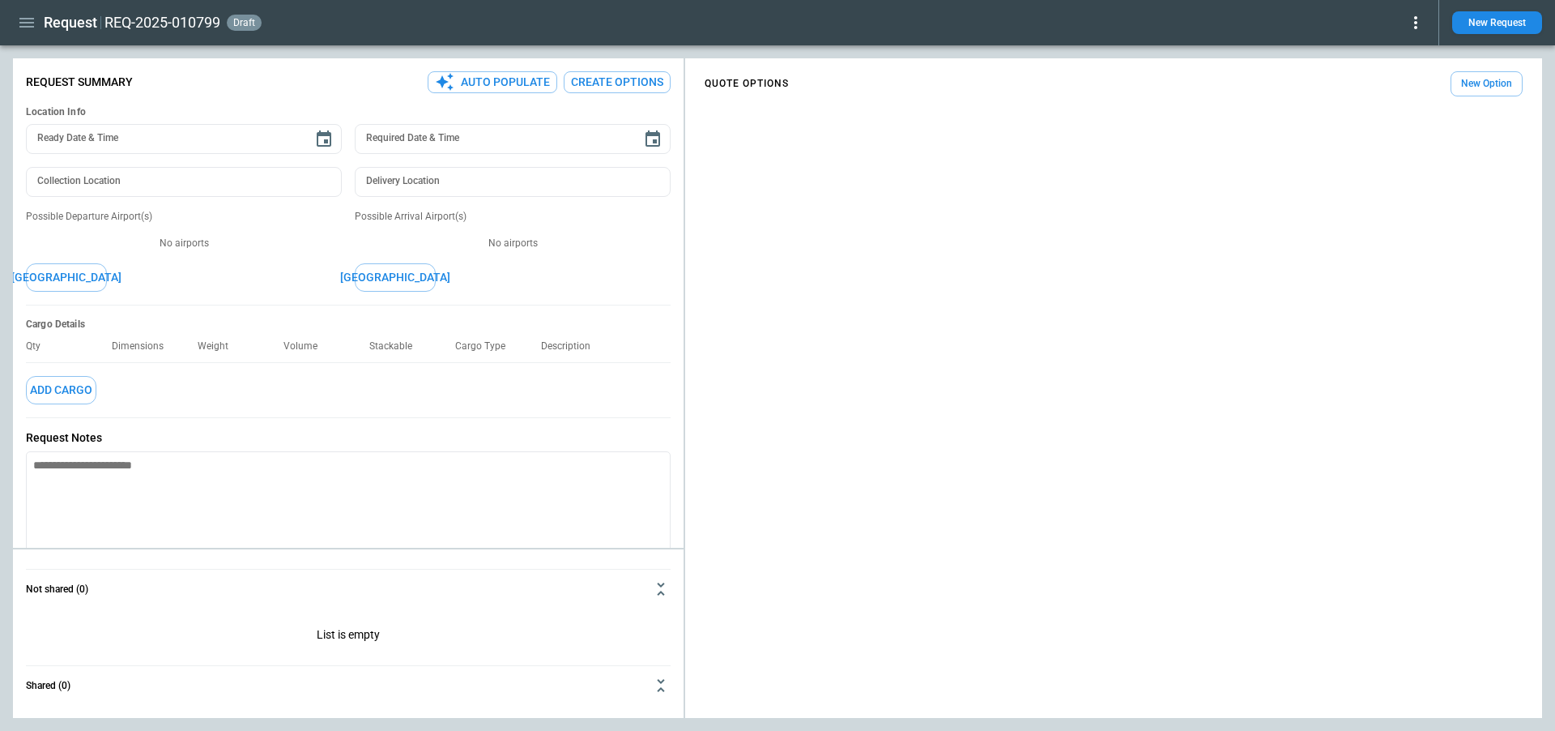
click at [885, 272] on div "QUOTE OPTIONS New Option" at bounding box center [1113, 391] width 857 height 653
click at [522, 79] on button "Auto Populate" at bounding box center [493, 82] width 130 height 22
type textarea "*"
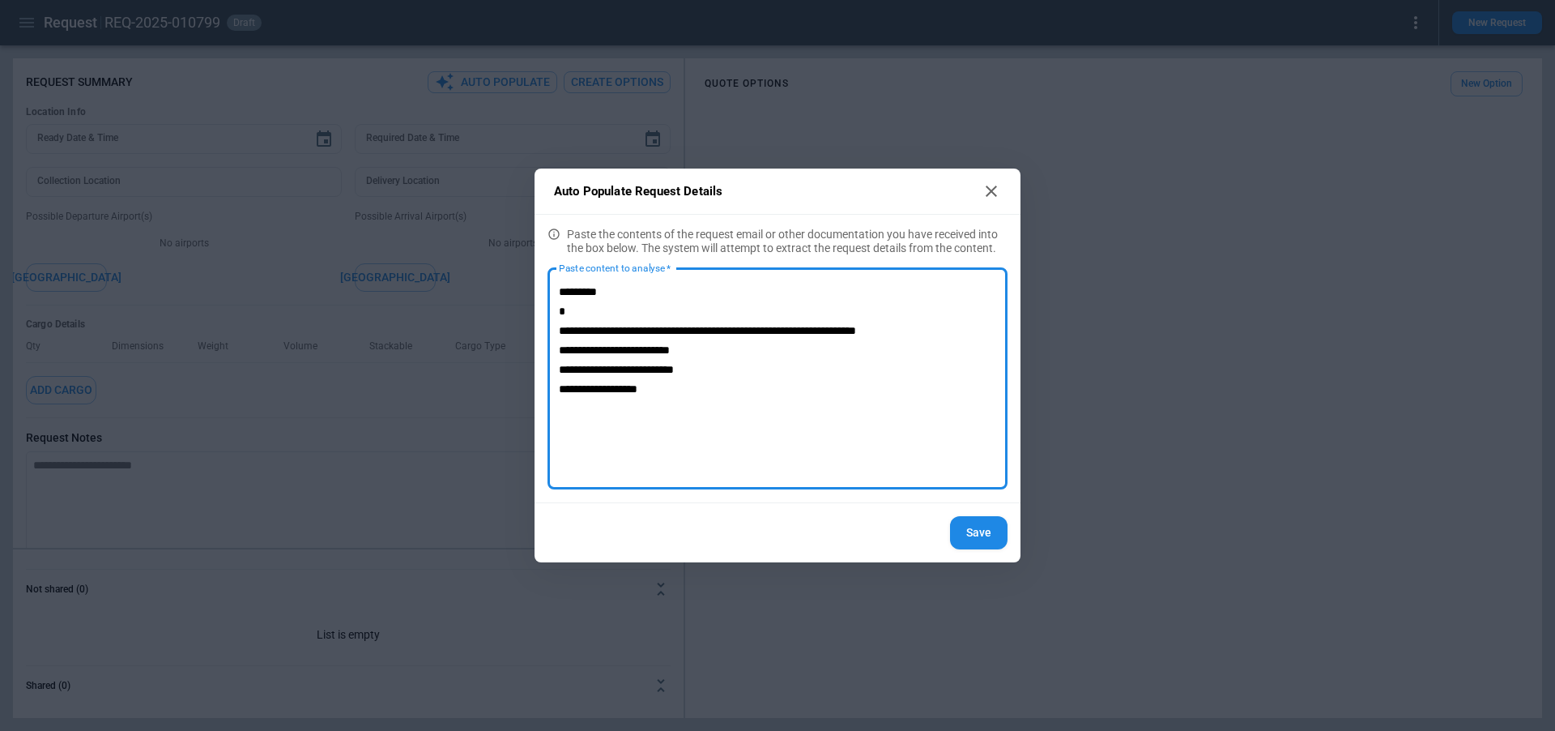
type textarea "**********"
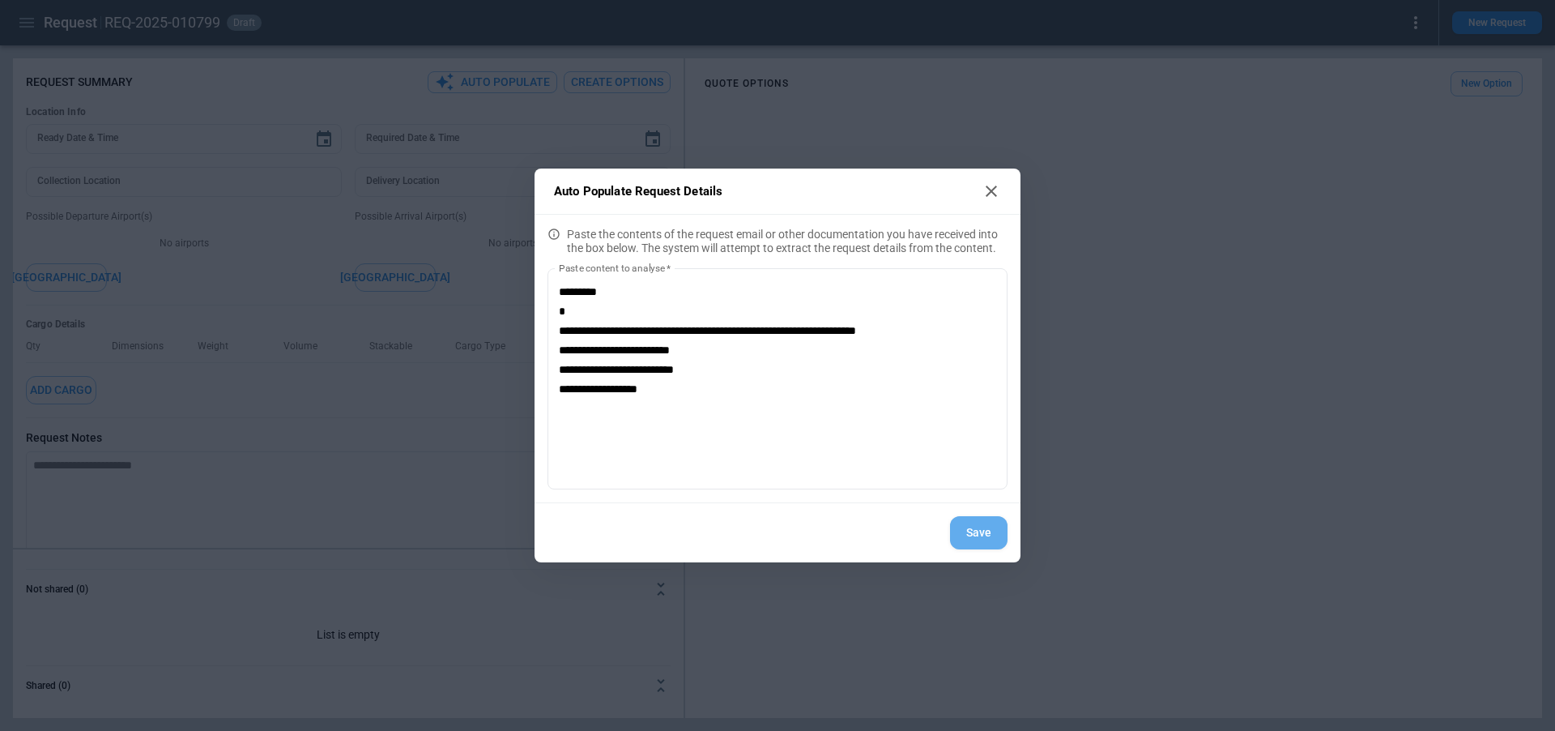
click at [981, 539] on button "Save" at bounding box center [979, 532] width 58 height 33
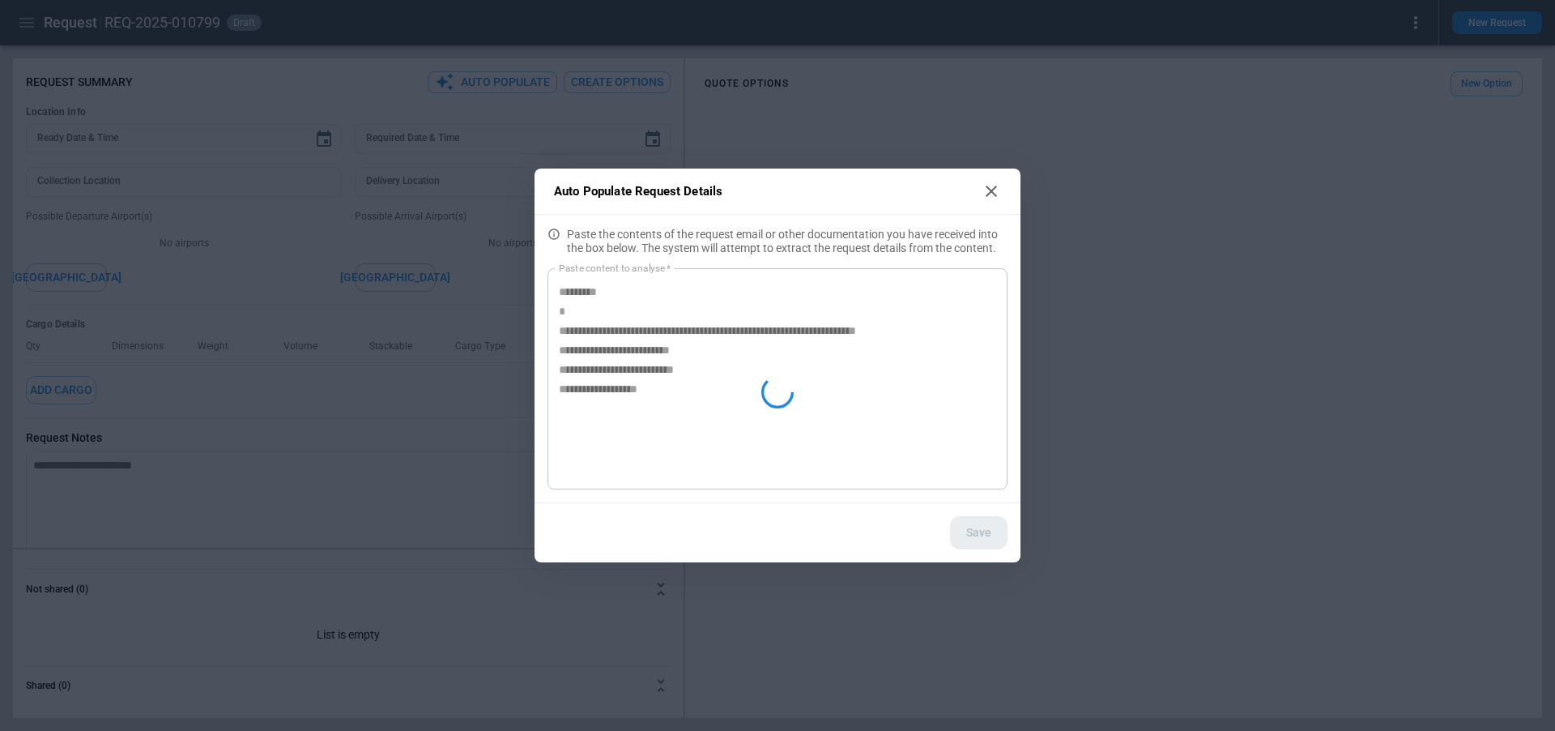
type textarea "*"
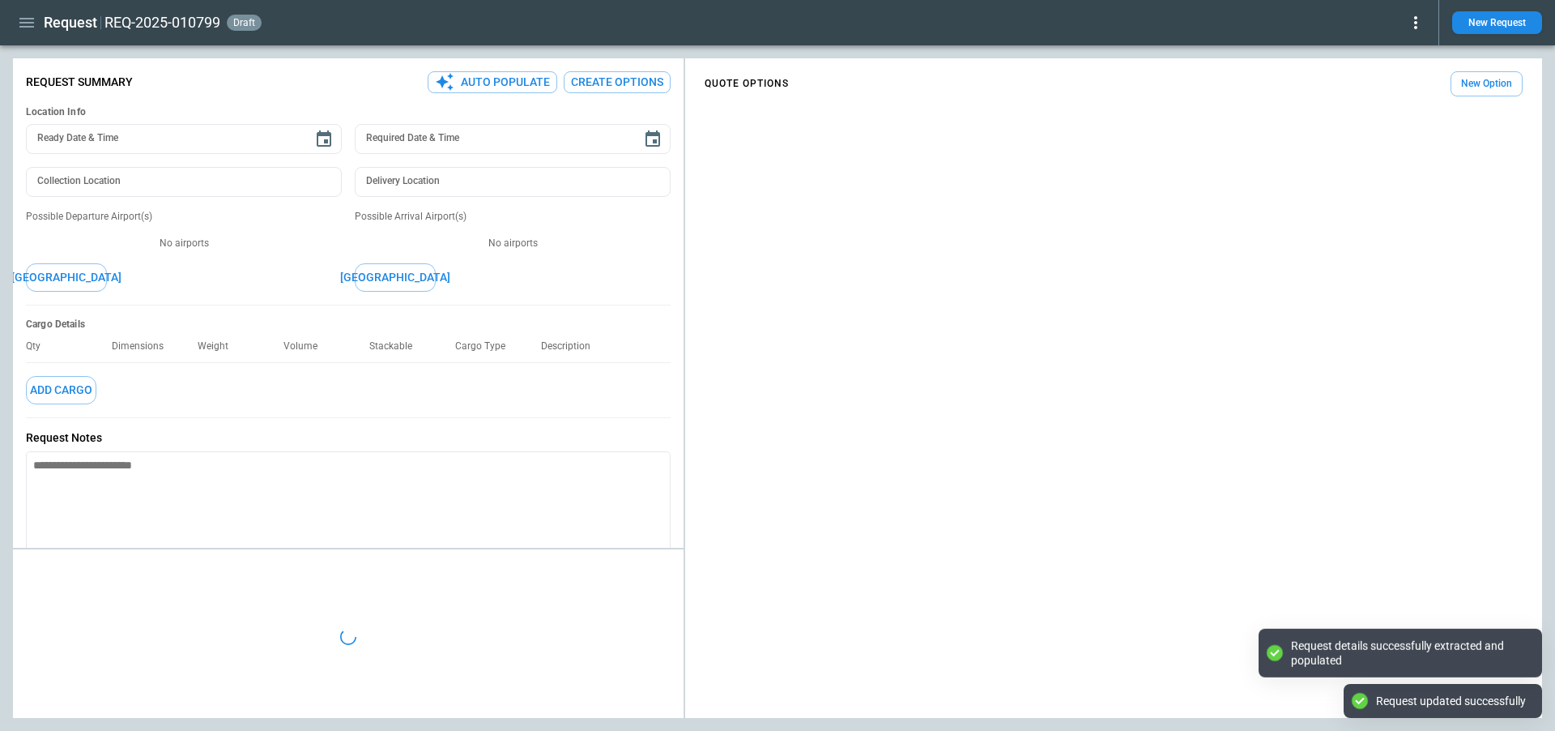
type textarea "*"
type input "**********"
type input "****"
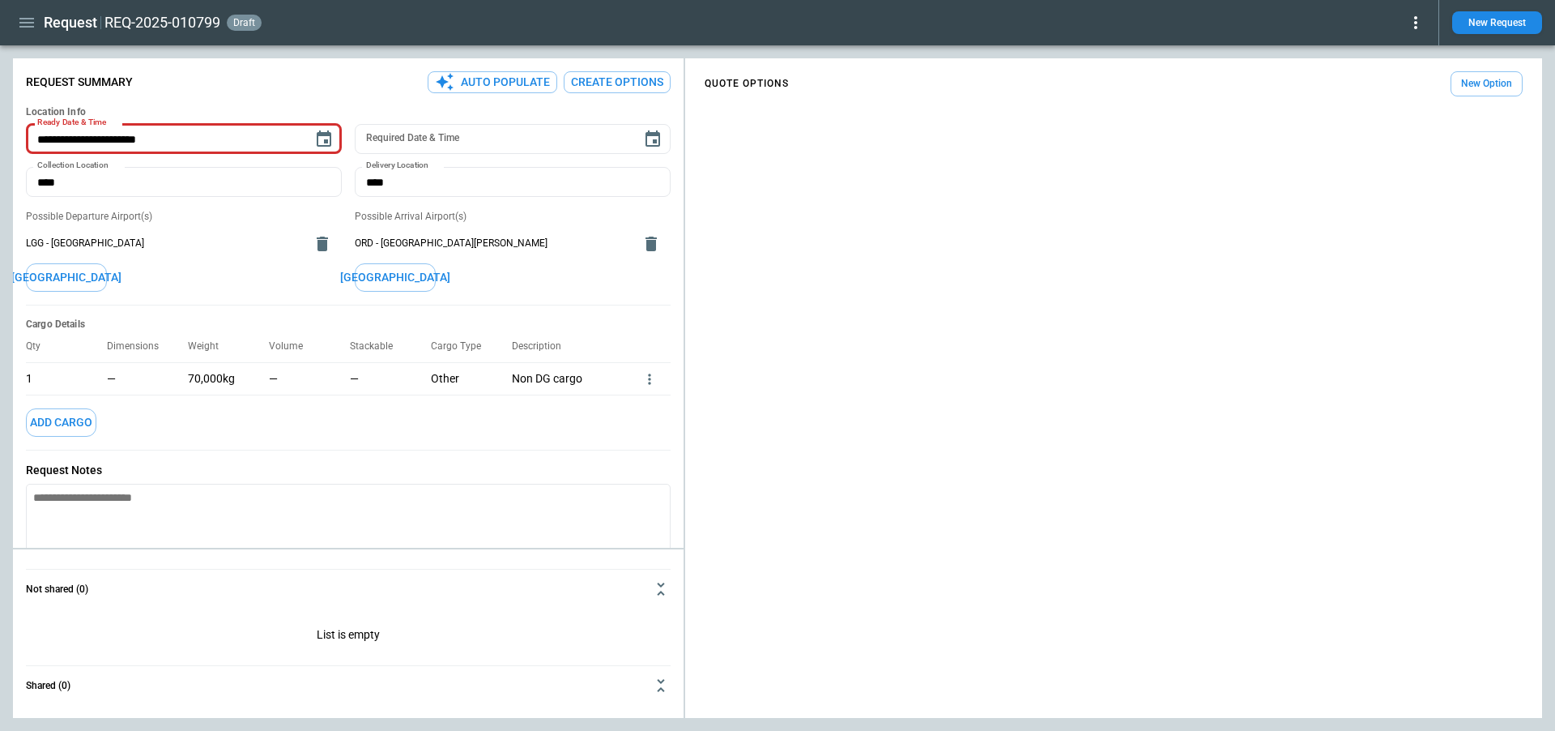
click at [273, 273] on div "Possible Departure Airport(s) LGG - Liège Airport Add Airport" at bounding box center [184, 250] width 316 height 81
click at [479, 90] on button "Auto Populate" at bounding box center [493, 82] width 130 height 22
type textarea "*"
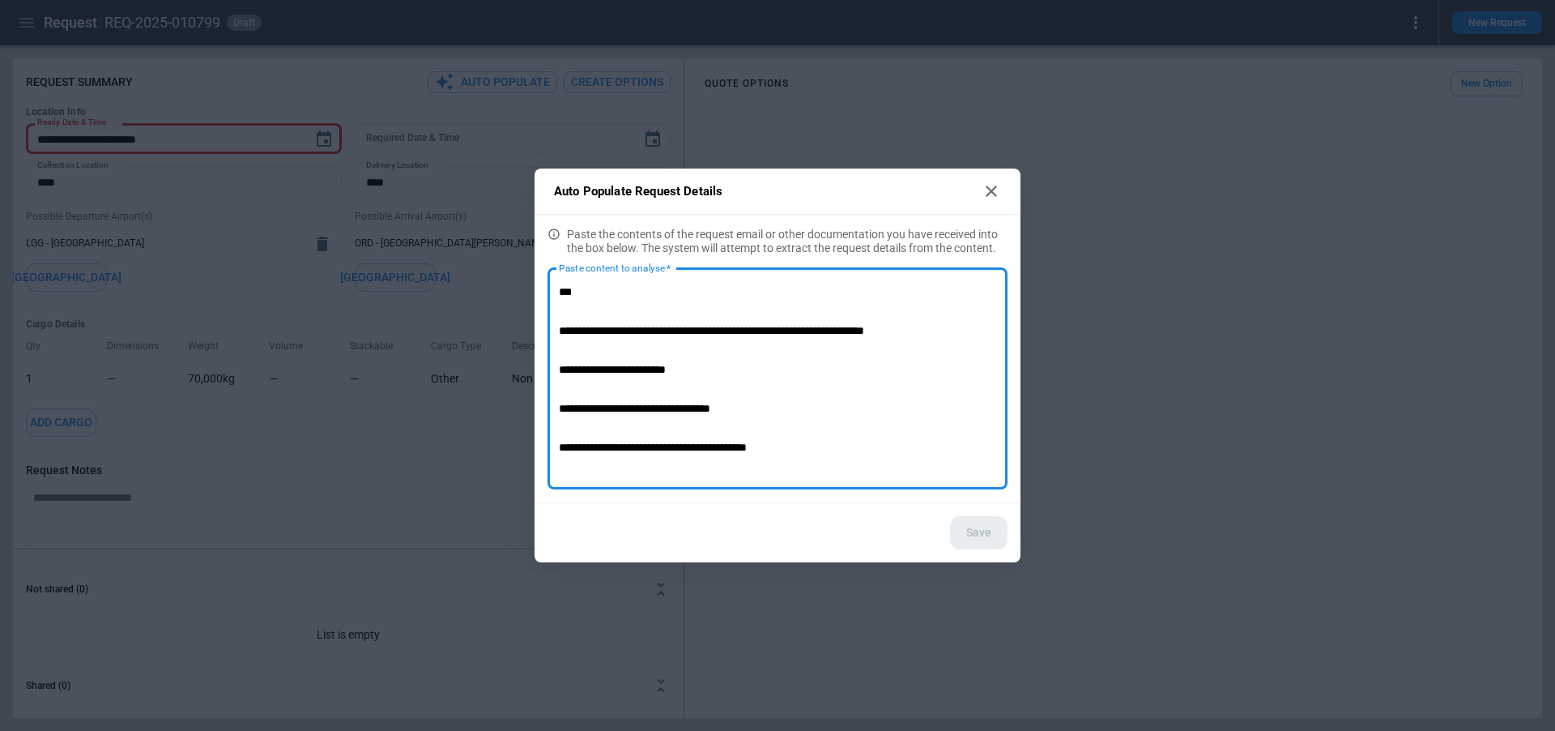
scroll to position [133, 0]
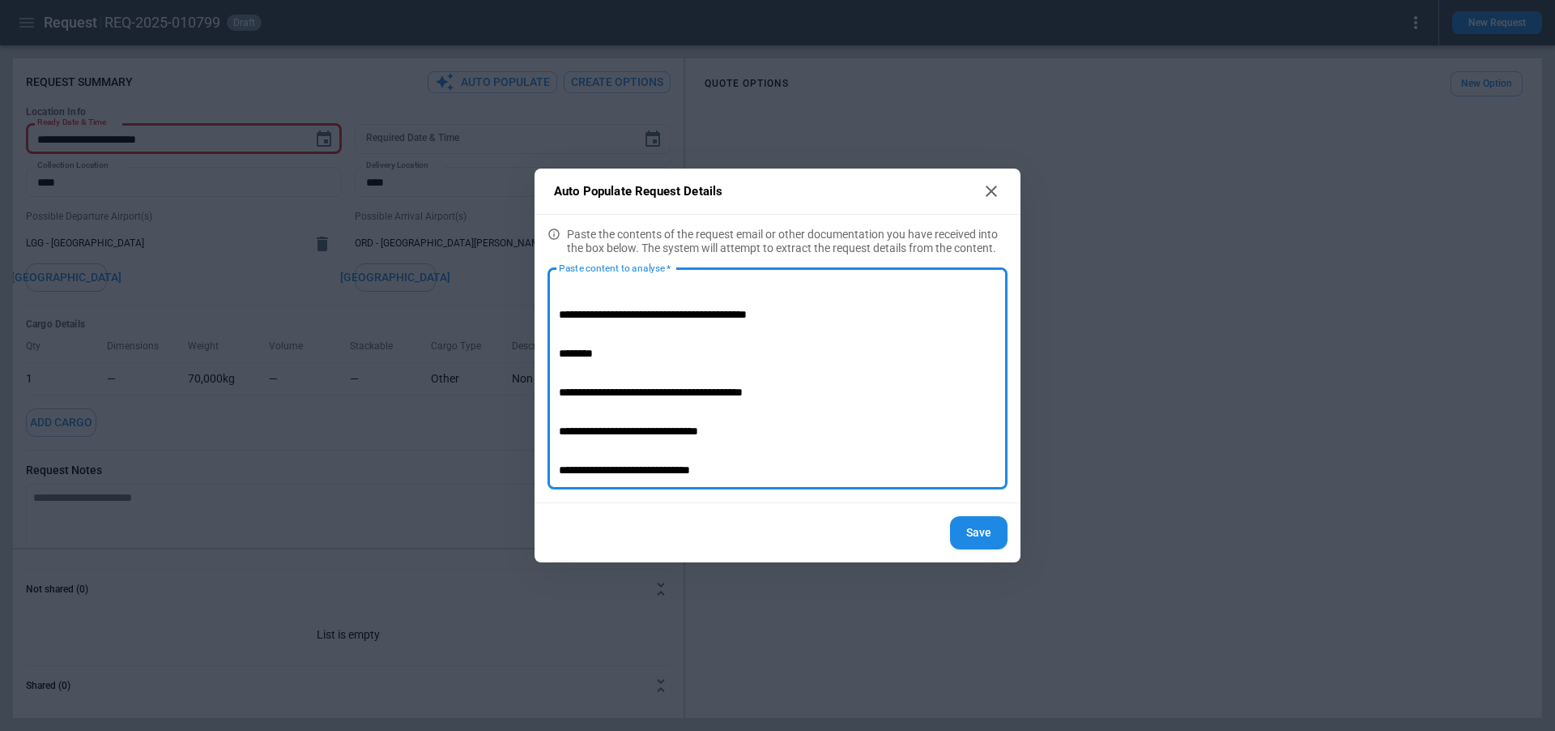
type textarea "**********"
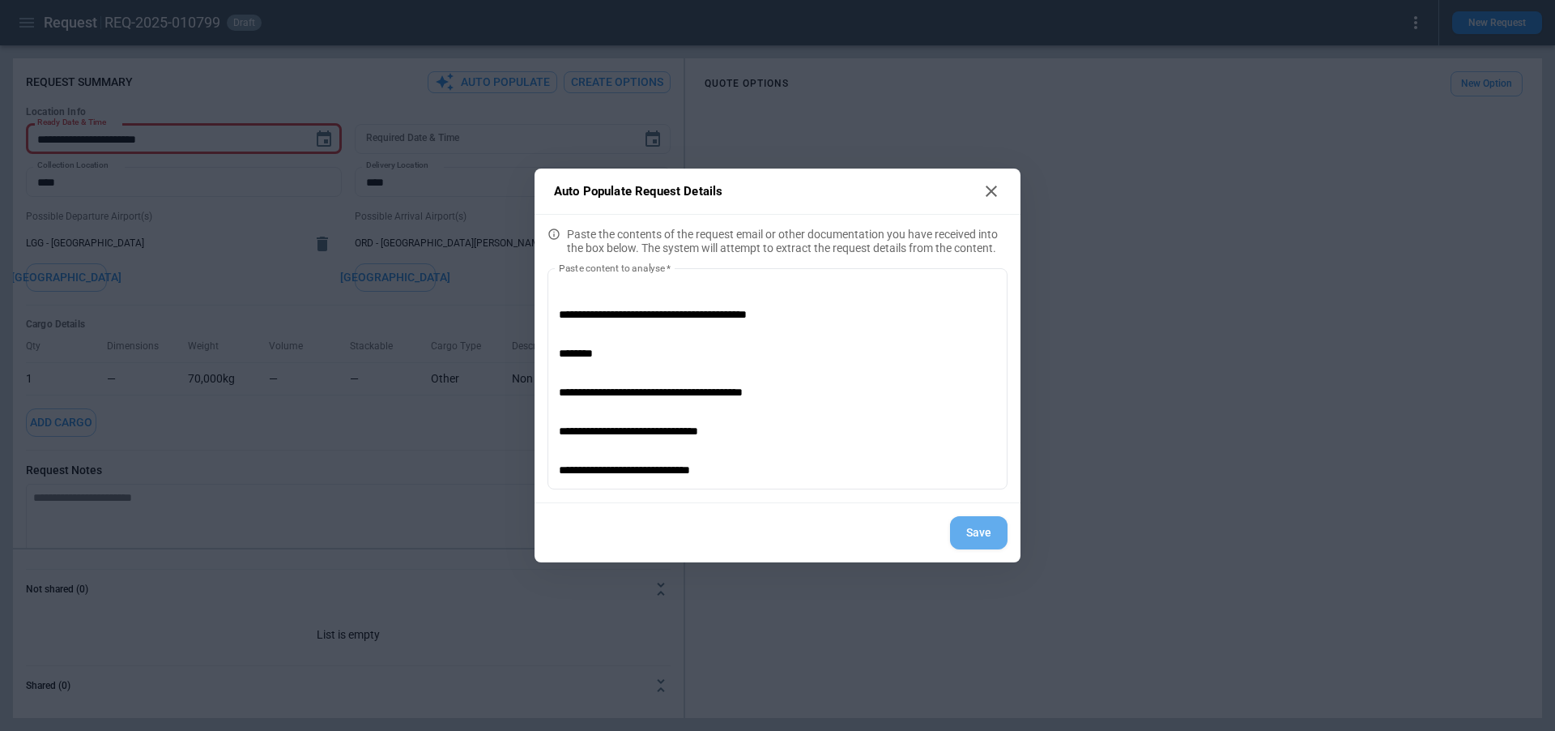
click at [977, 545] on button "Save" at bounding box center [979, 532] width 58 height 33
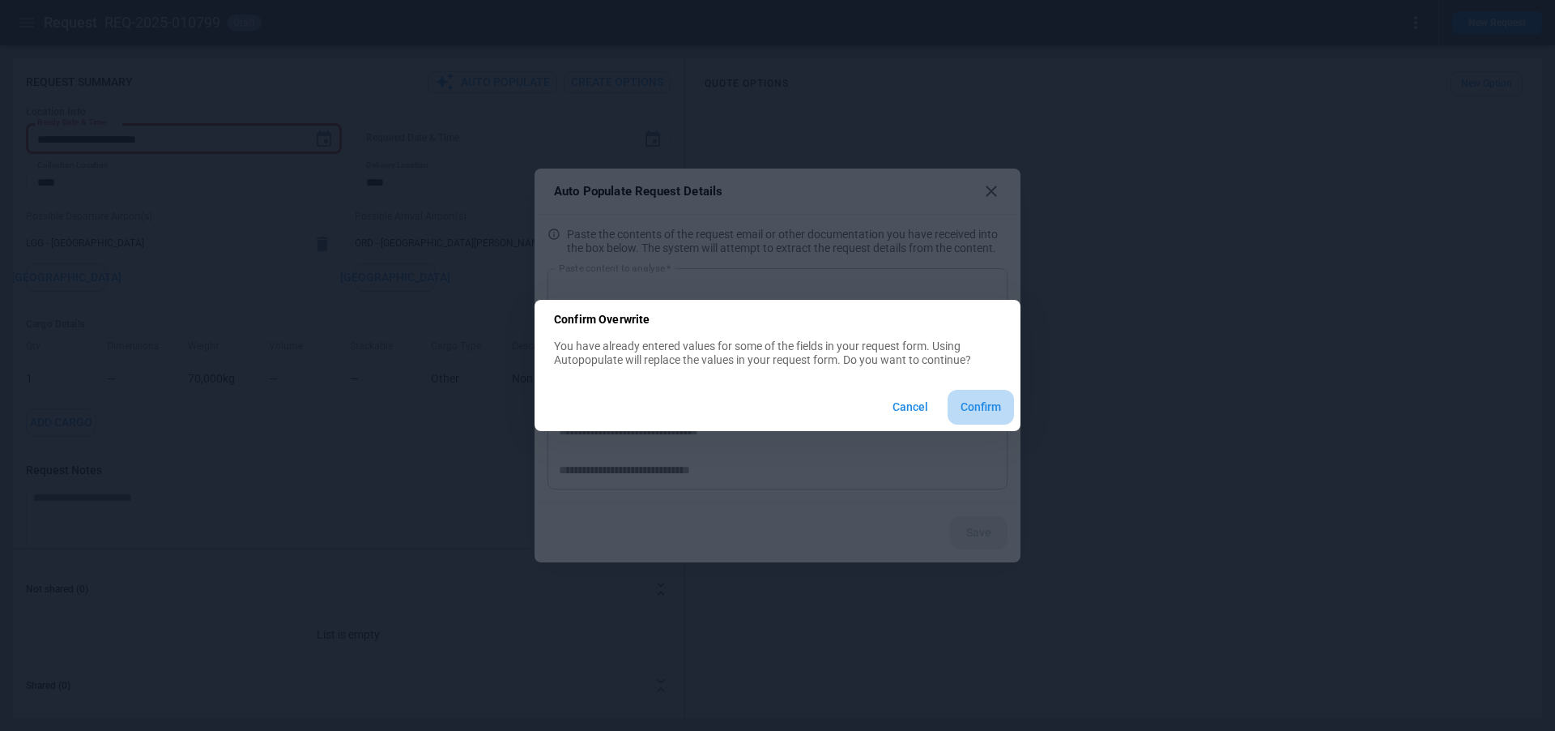
click at [991, 399] on button "Confirm" at bounding box center [981, 407] width 66 height 35
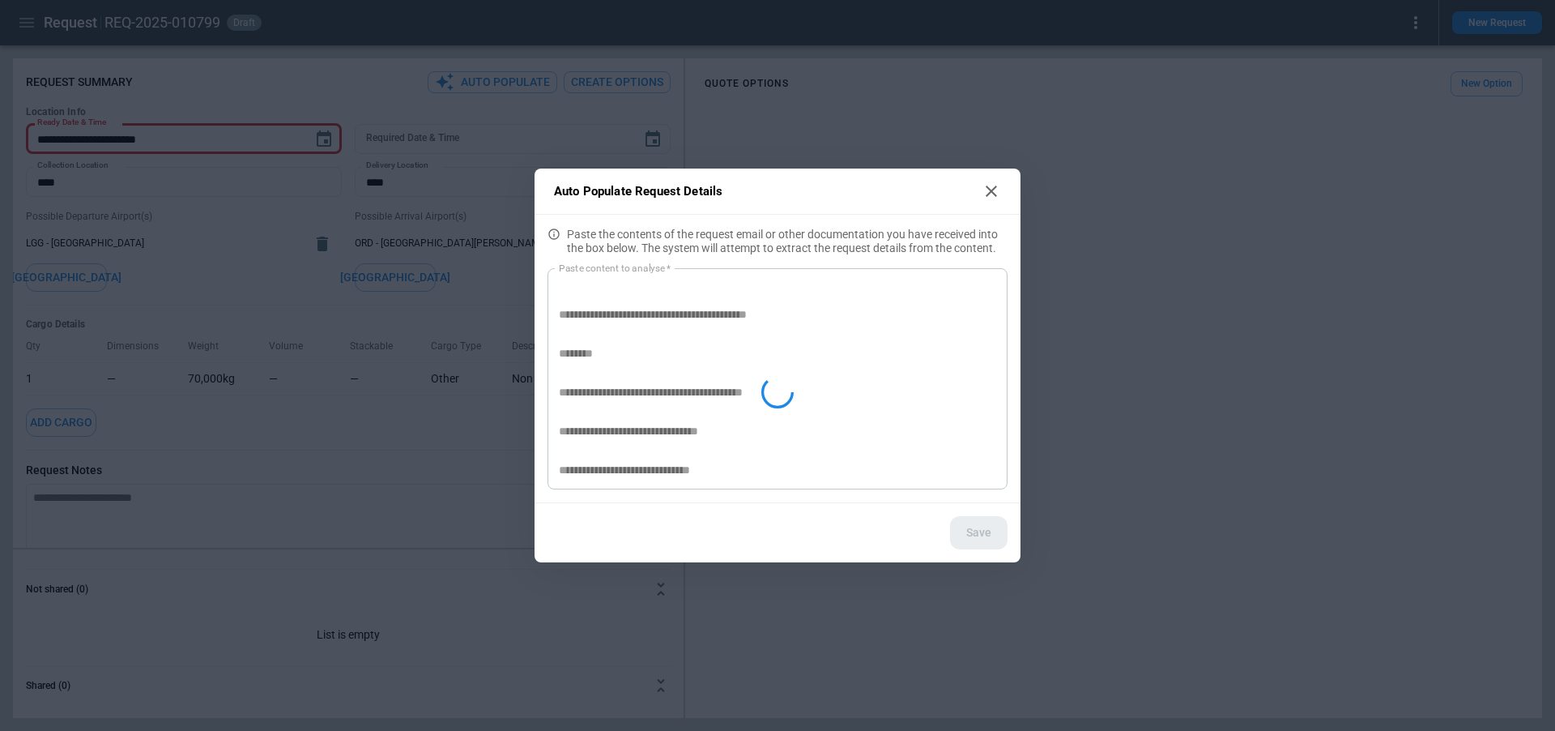
type textarea "*"
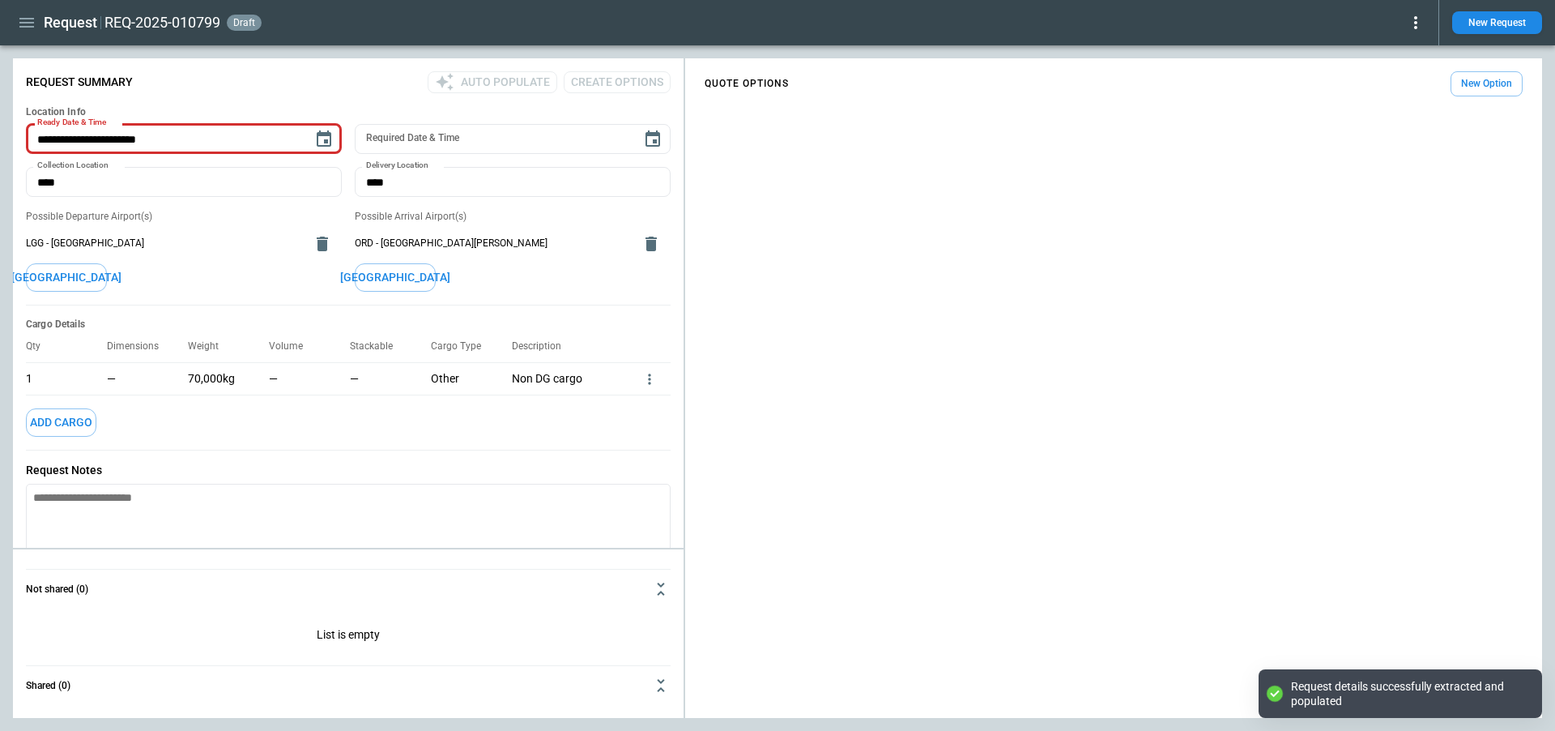
scroll to position [0, 0]
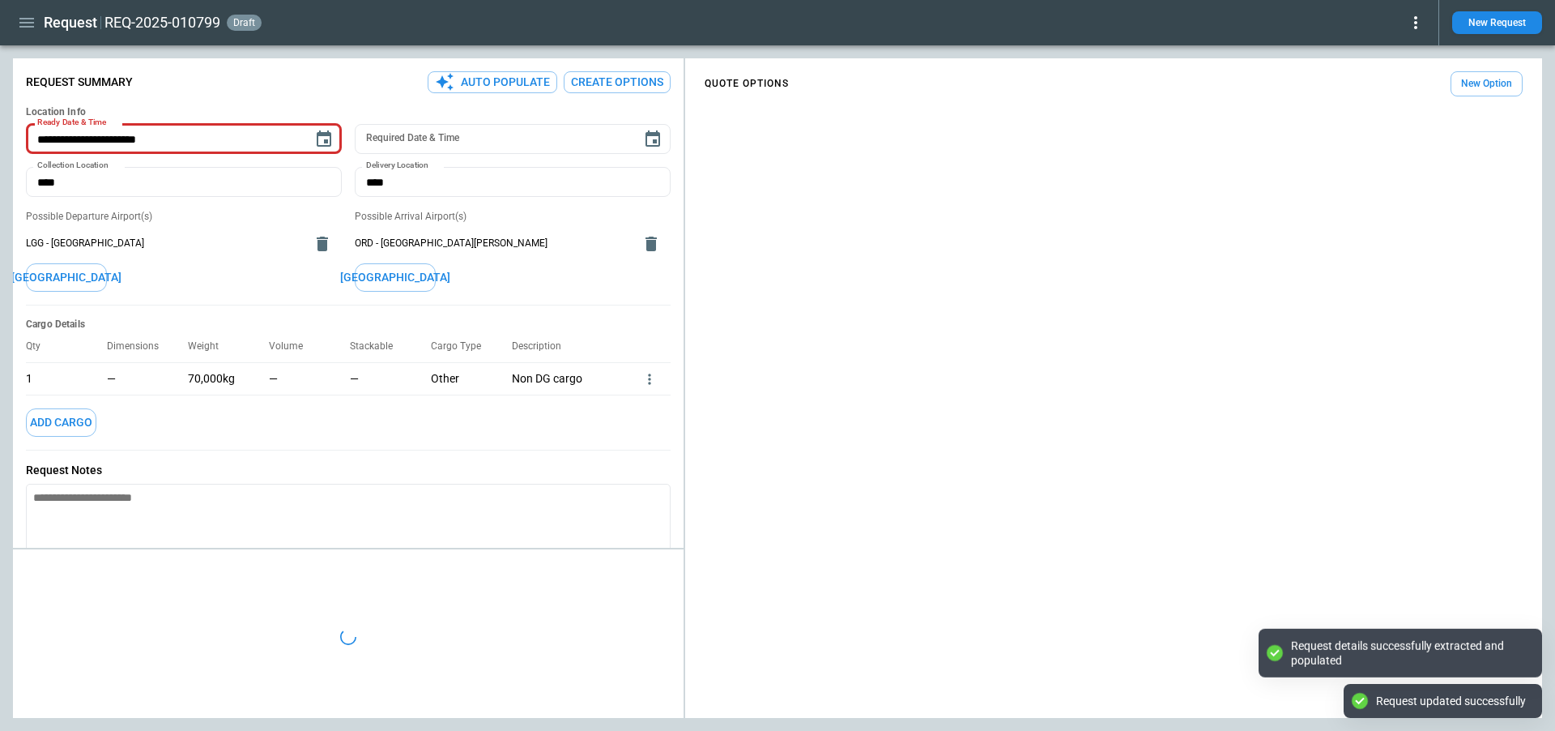
type textarea "*"
type input "**********"
type input "***"
type textarea "*"
type input "**********"
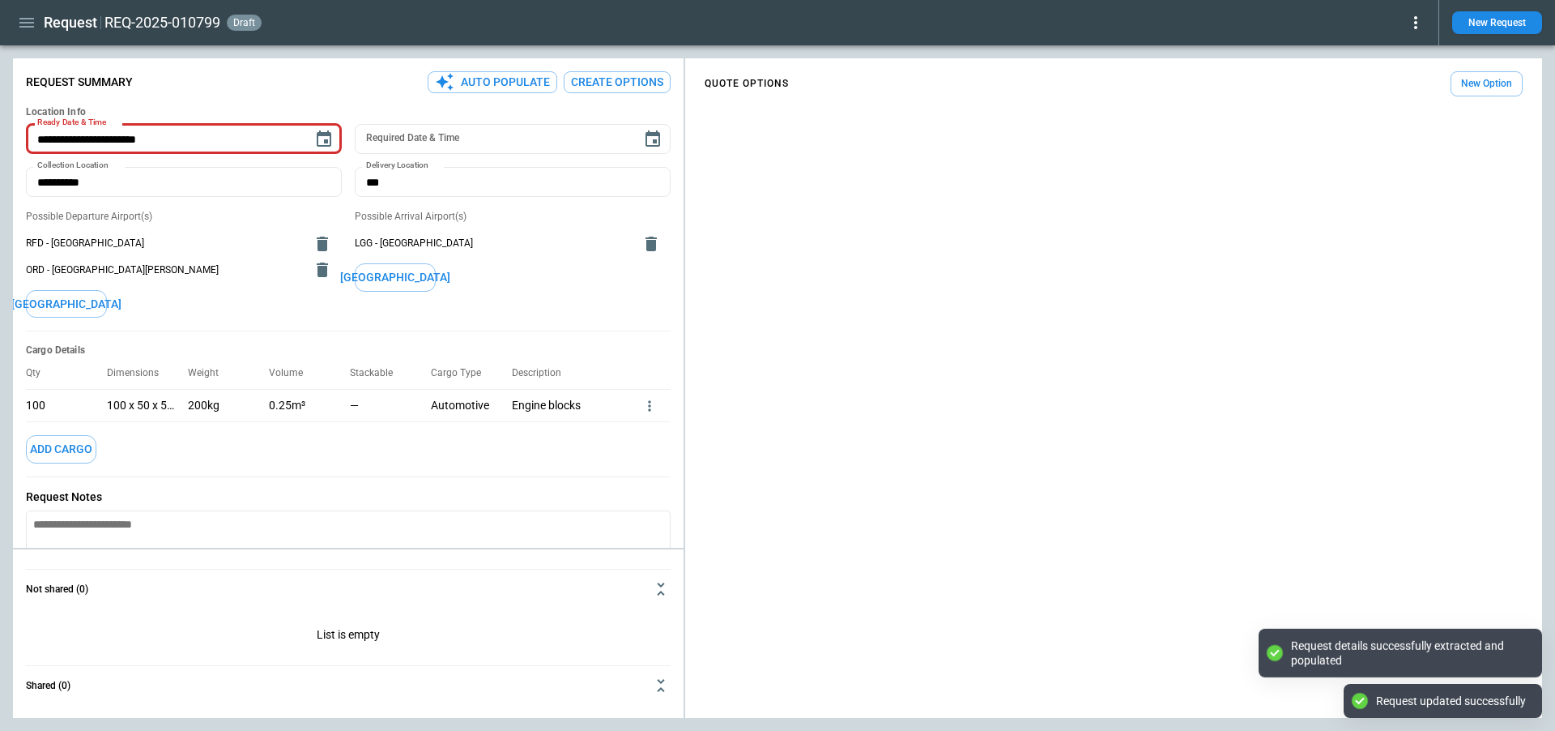
click at [232, 94] on div "**********" at bounding box center [348, 372] width 671 height 615
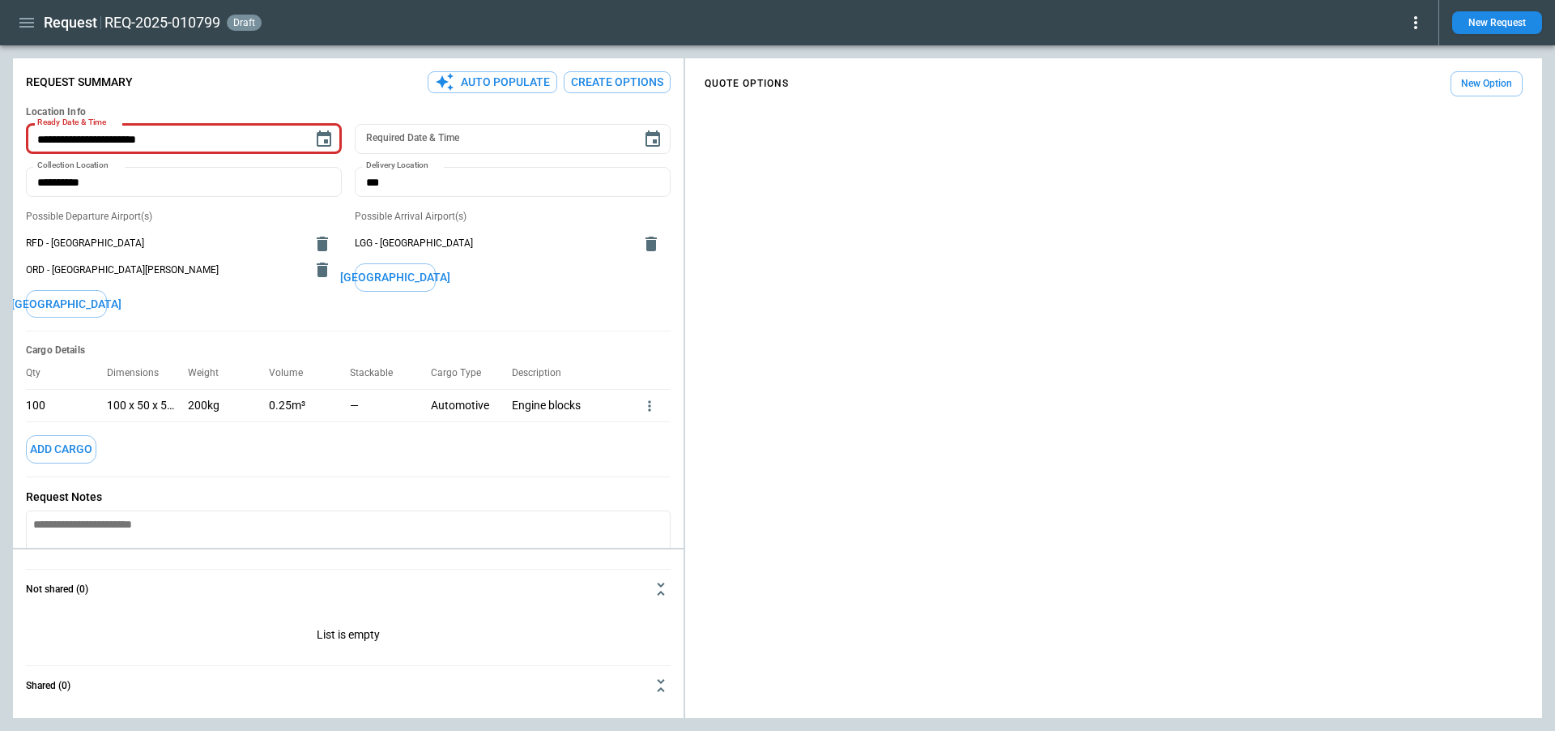
click at [593, 87] on button "Create Options" at bounding box center [617, 82] width 107 height 22
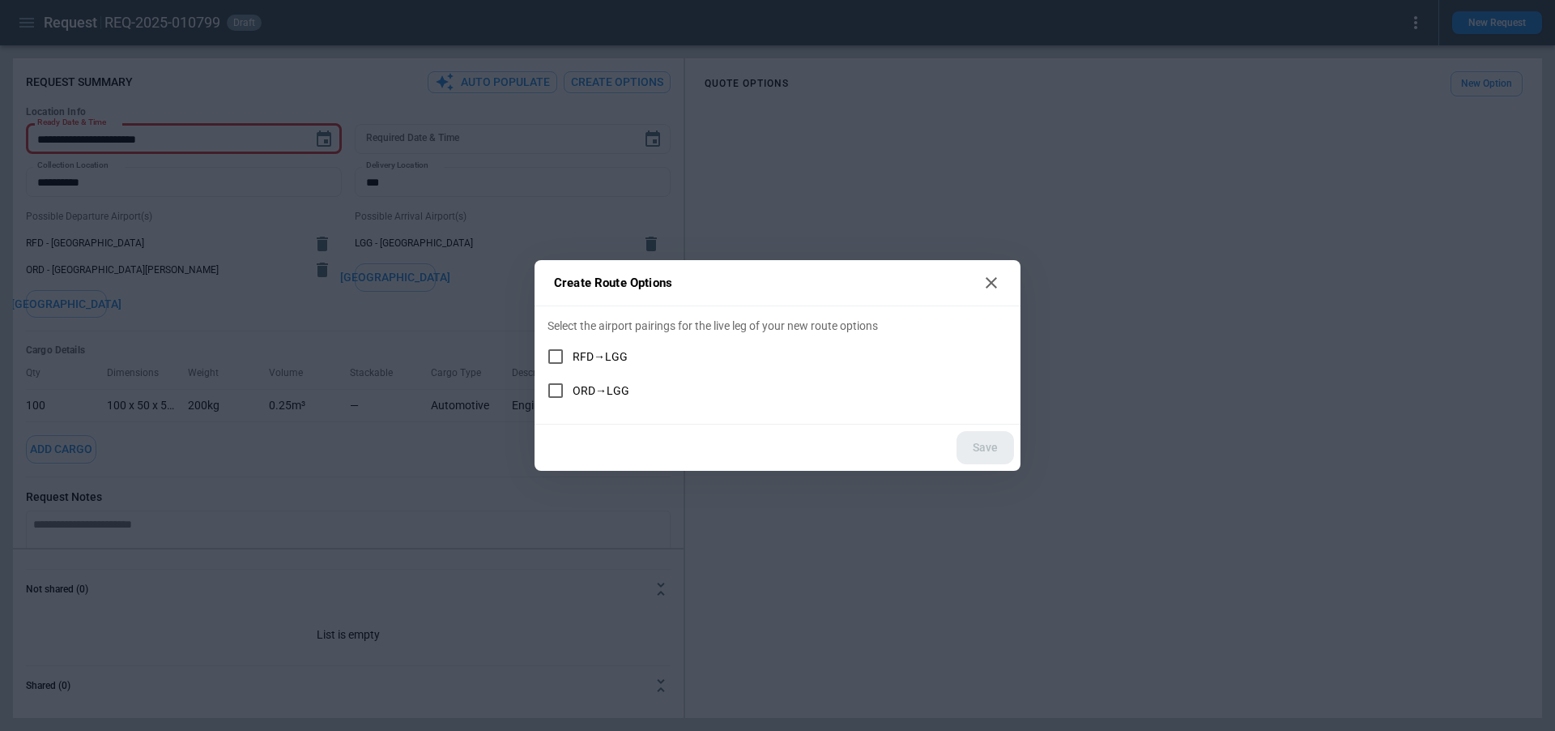
click at [584, 359] on span "RFD→LGG" at bounding box center [600, 357] width 55 height 14
click at [582, 390] on span "ORD→LGG" at bounding box center [601, 391] width 57 height 14
click at [996, 450] on button "Save" at bounding box center [986, 447] width 58 height 33
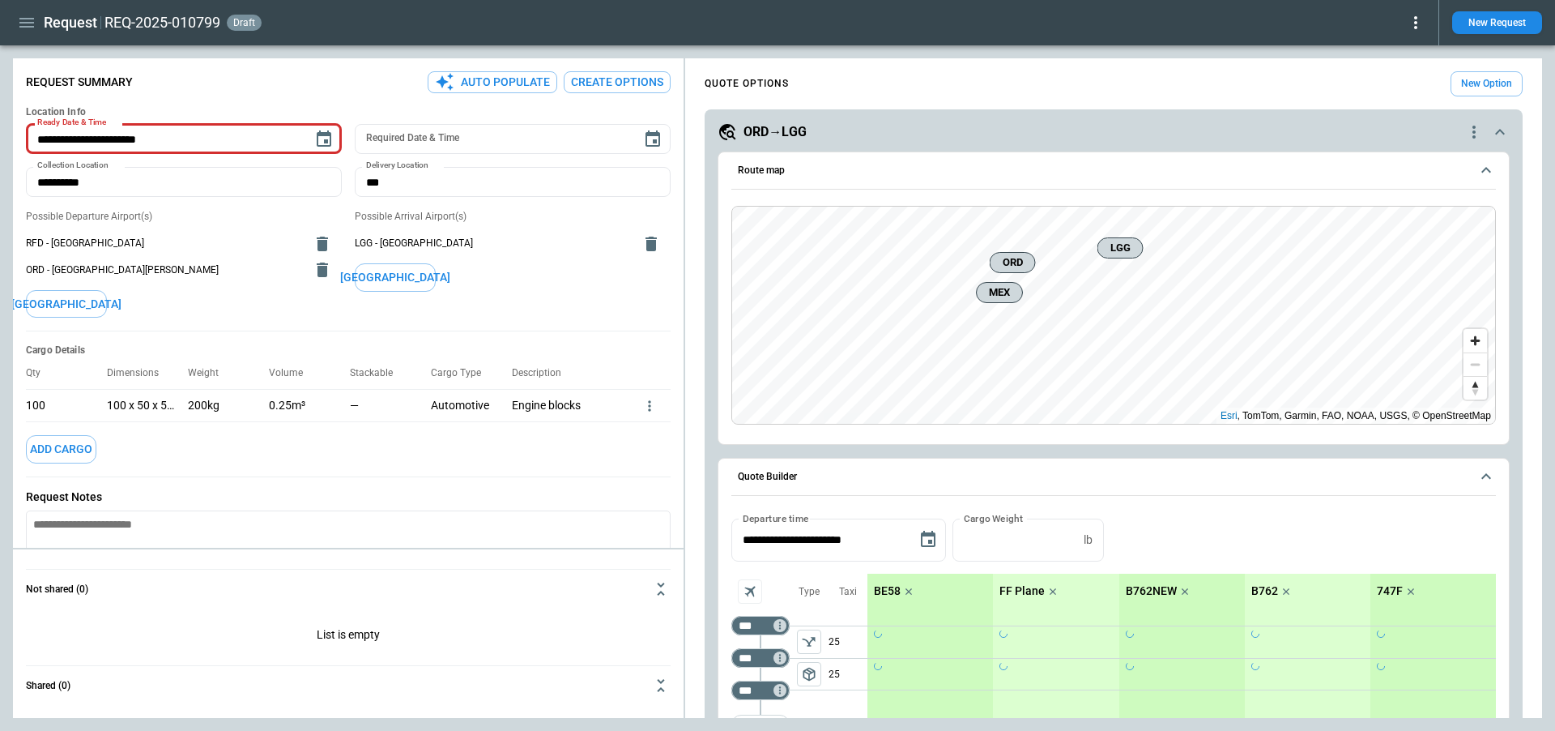
click at [1059, 169] on span "Route map" at bounding box center [1104, 170] width 732 height 11
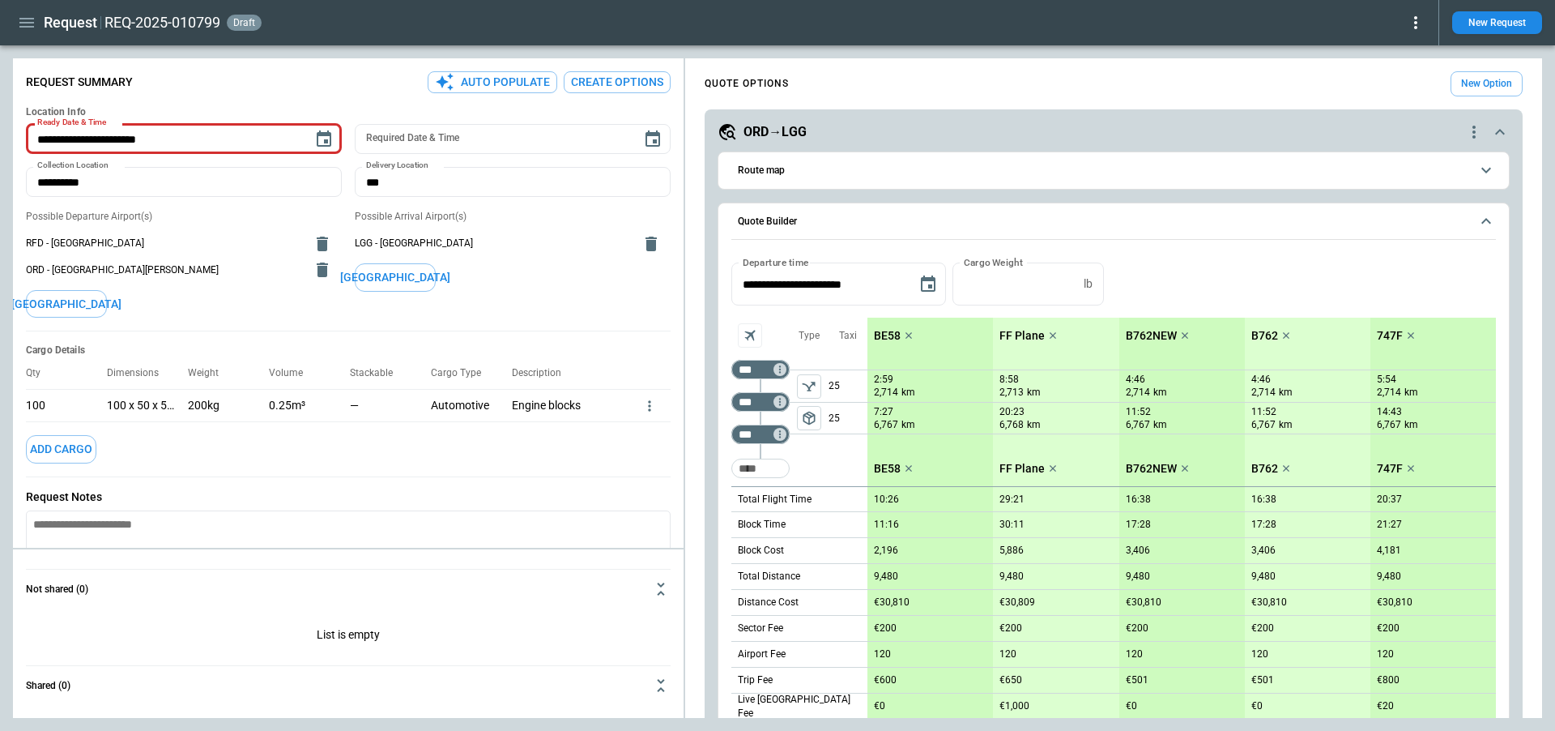
click at [839, 142] on div "**********" at bounding box center [1114, 603] width 792 height 922
click at [838, 133] on div "ORD→LGG" at bounding box center [1091, 131] width 747 height 19
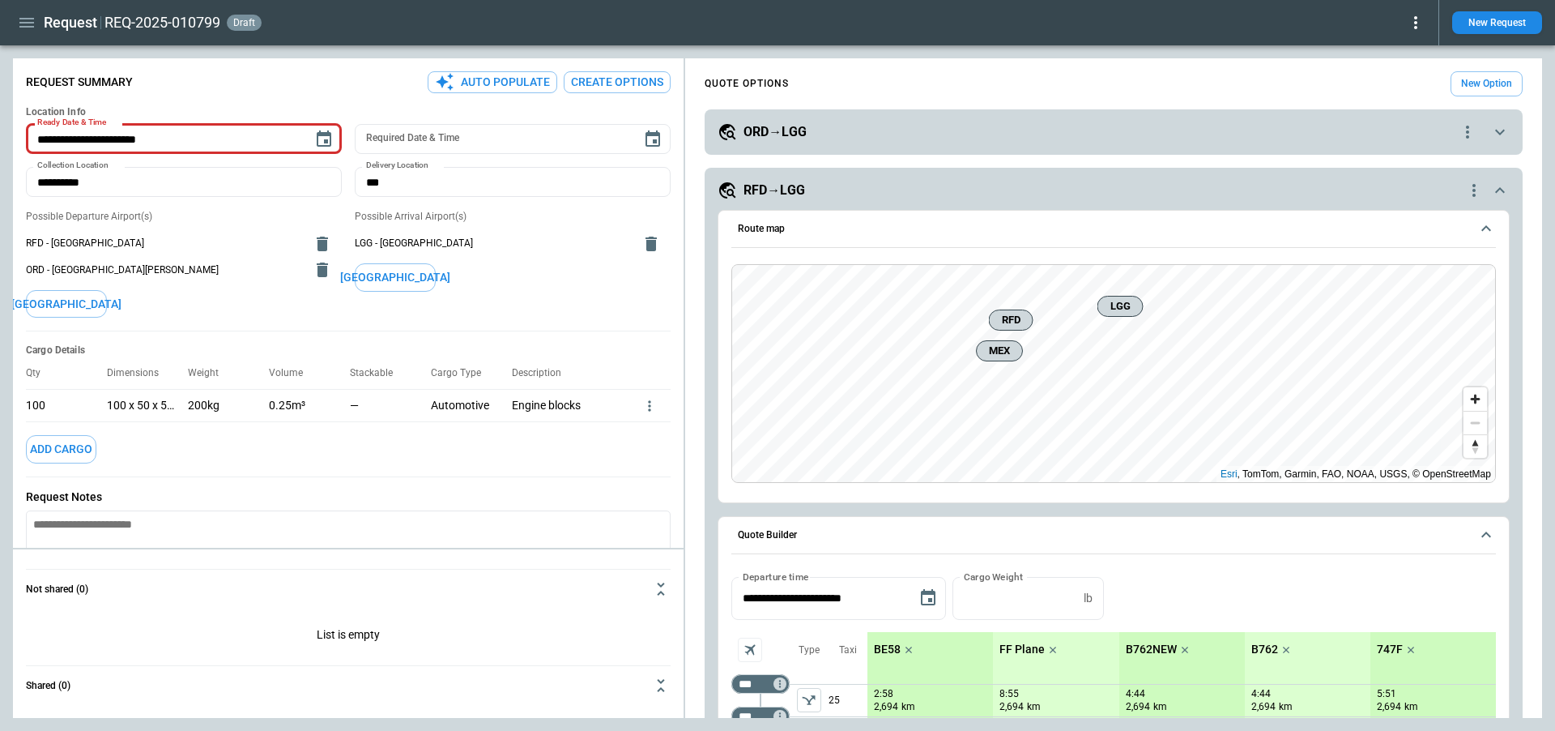
click at [1079, 187] on div "RFD→LGG" at bounding box center [1091, 190] width 747 height 19
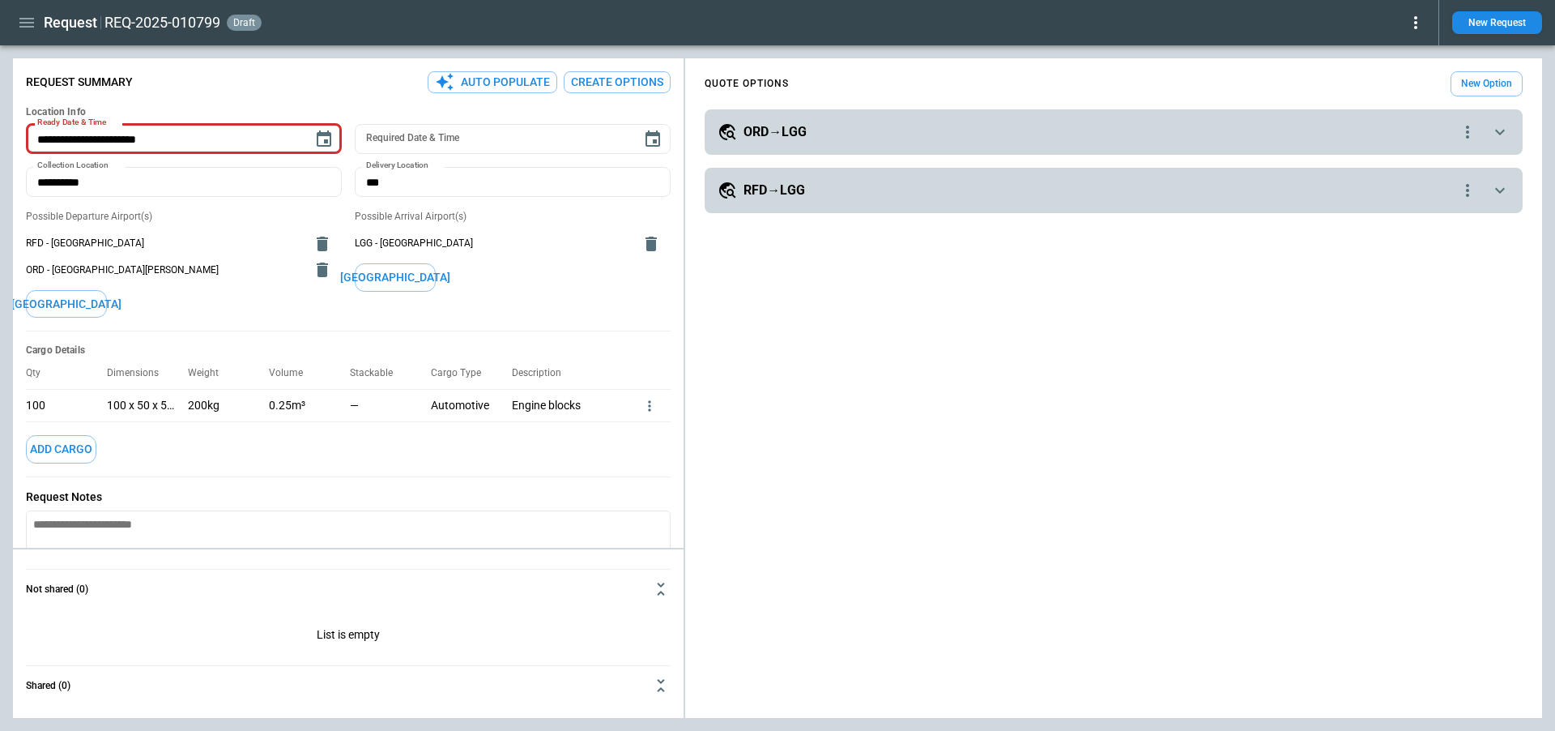
click at [1014, 139] on div "ORD→LGG" at bounding box center [1088, 131] width 740 height 19
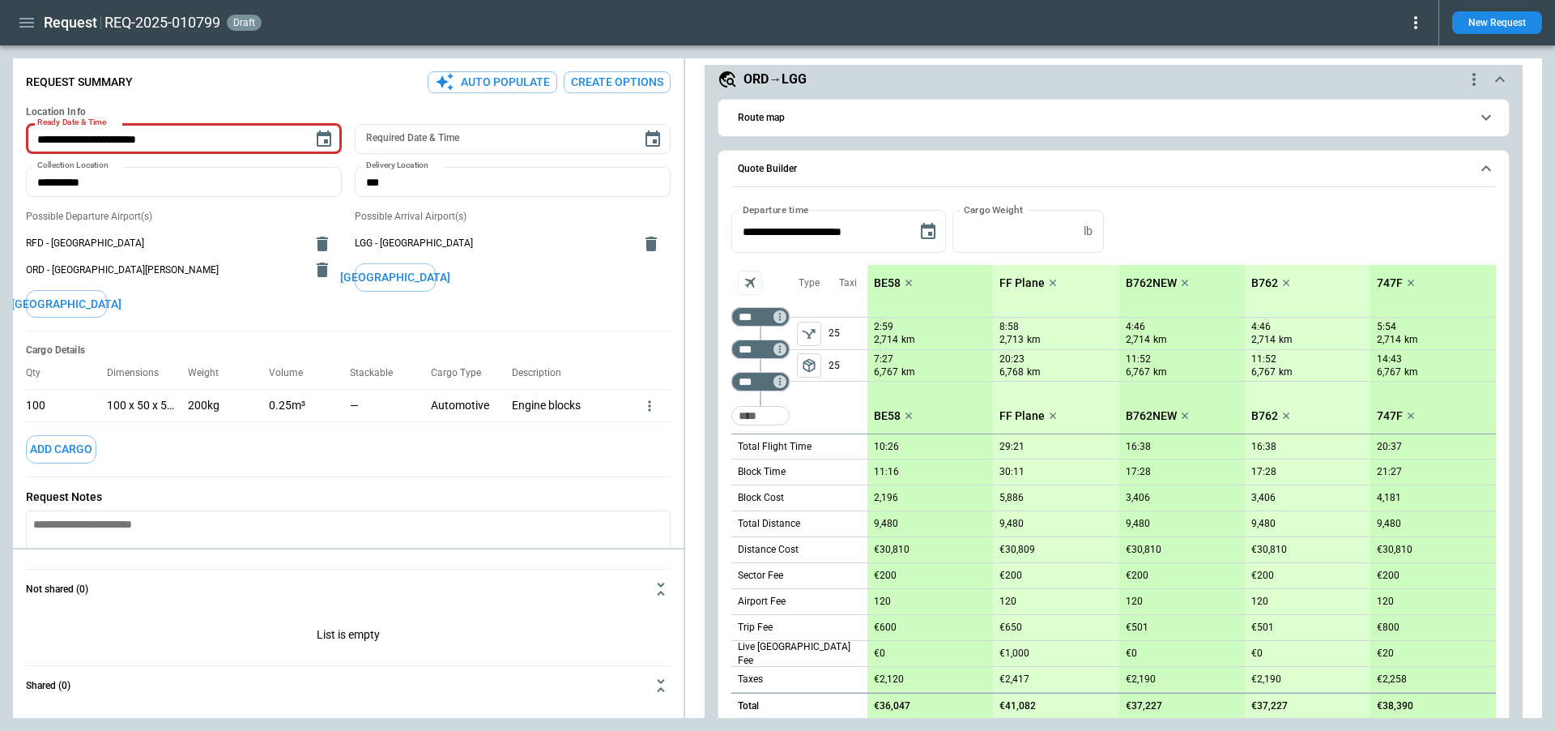
scroll to position [49, 0]
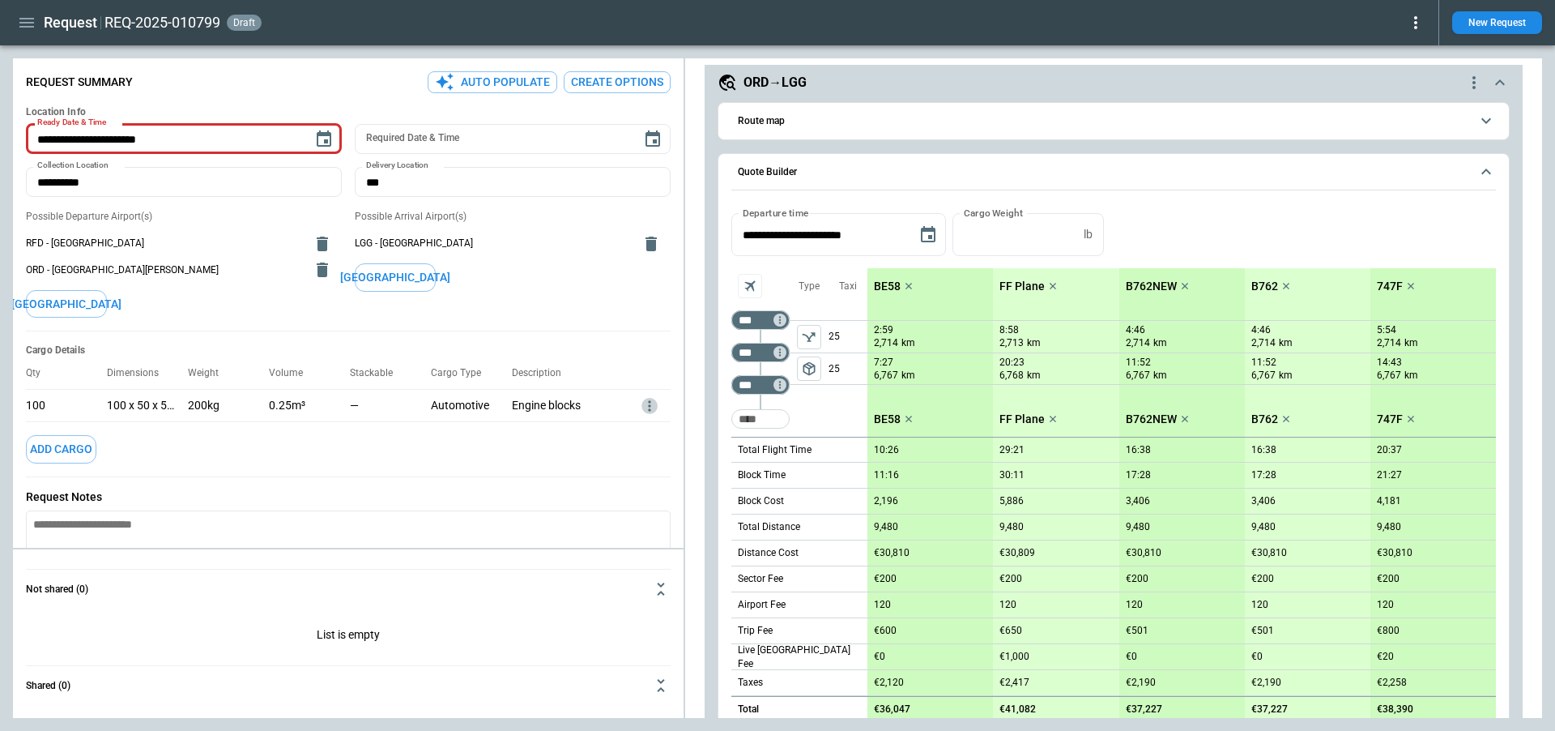
click at [647, 411] on icon "more" at bounding box center [650, 406] width 16 height 16
click at [621, 433] on li "Edit" at bounding box center [628, 431] width 57 height 23
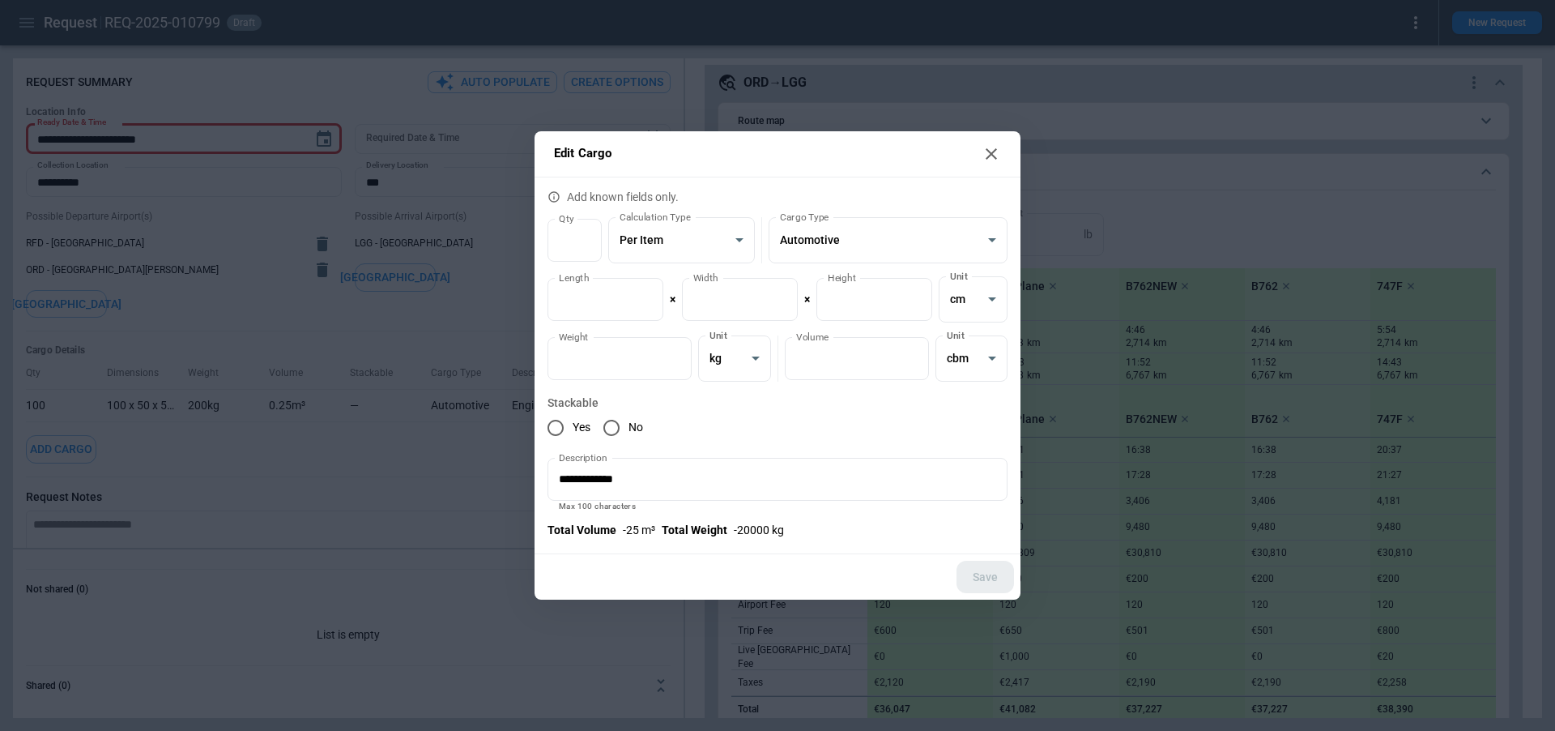
click at [989, 148] on icon at bounding box center [991, 153] width 19 height 19
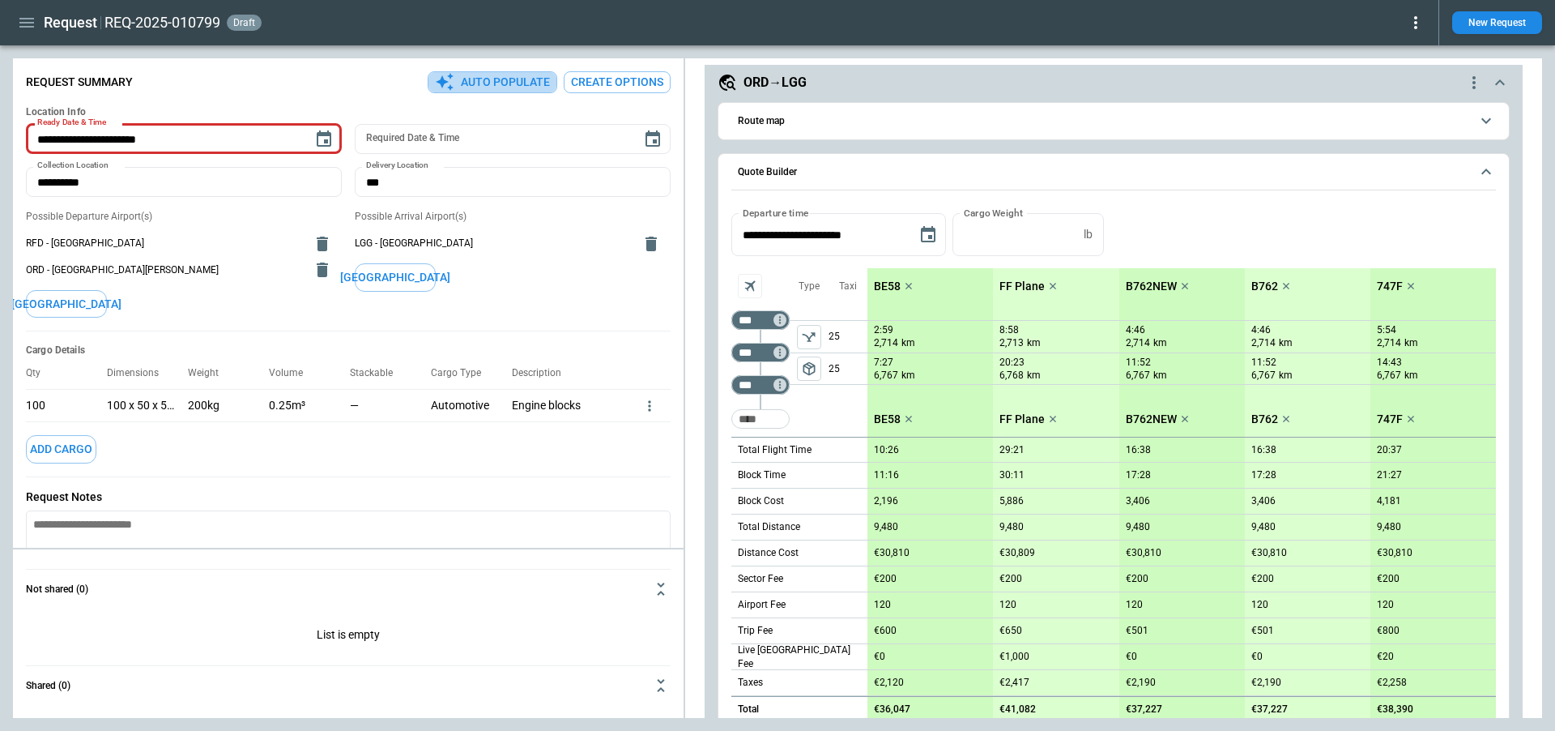
click at [510, 79] on button "Auto Populate" at bounding box center [493, 82] width 130 height 22
type textarea "*"
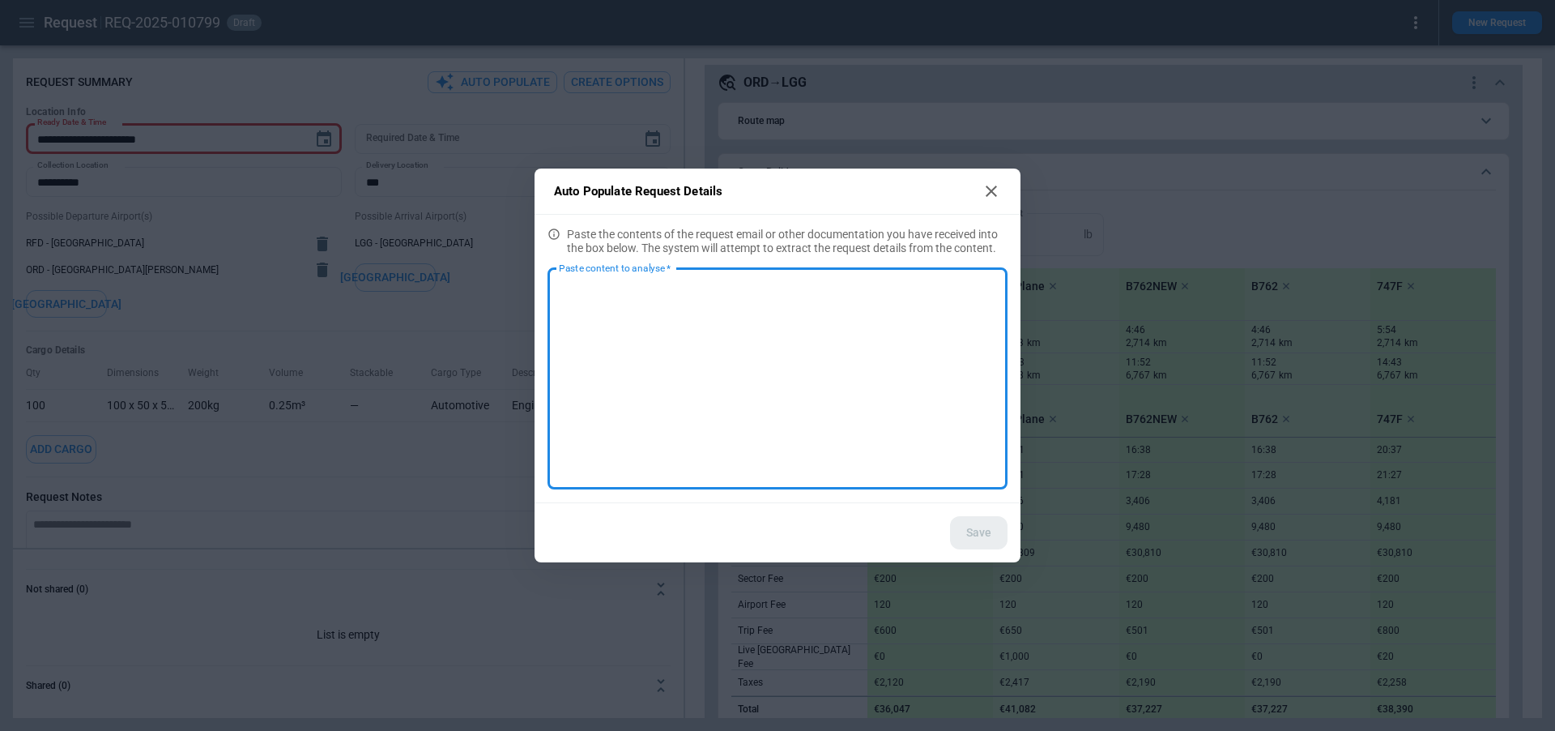
click at [684, 338] on textarea "Paste content to analyse   *" at bounding box center [777, 379] width 437 height 194
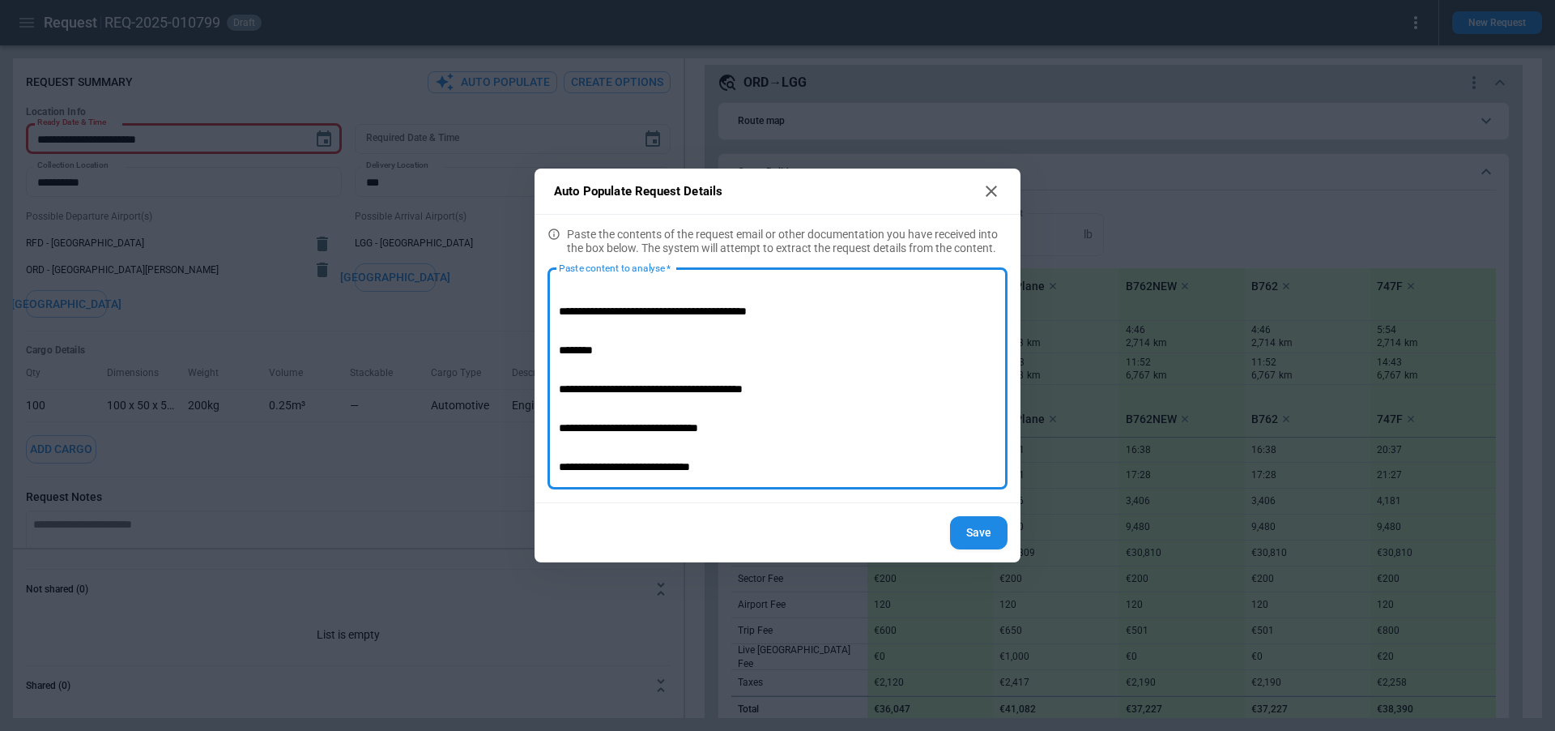
scroll to position [0, 0]
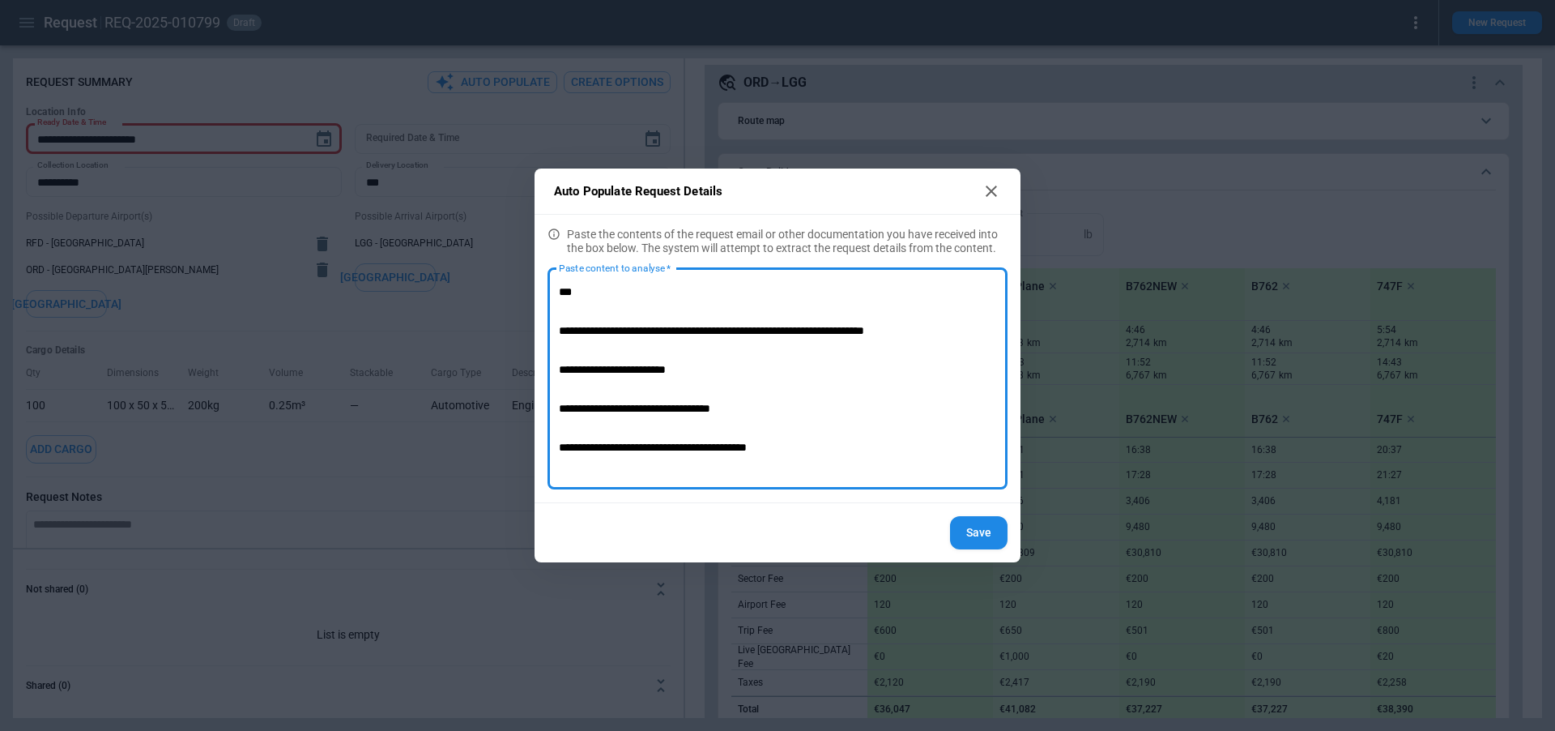
type textarea "**********"
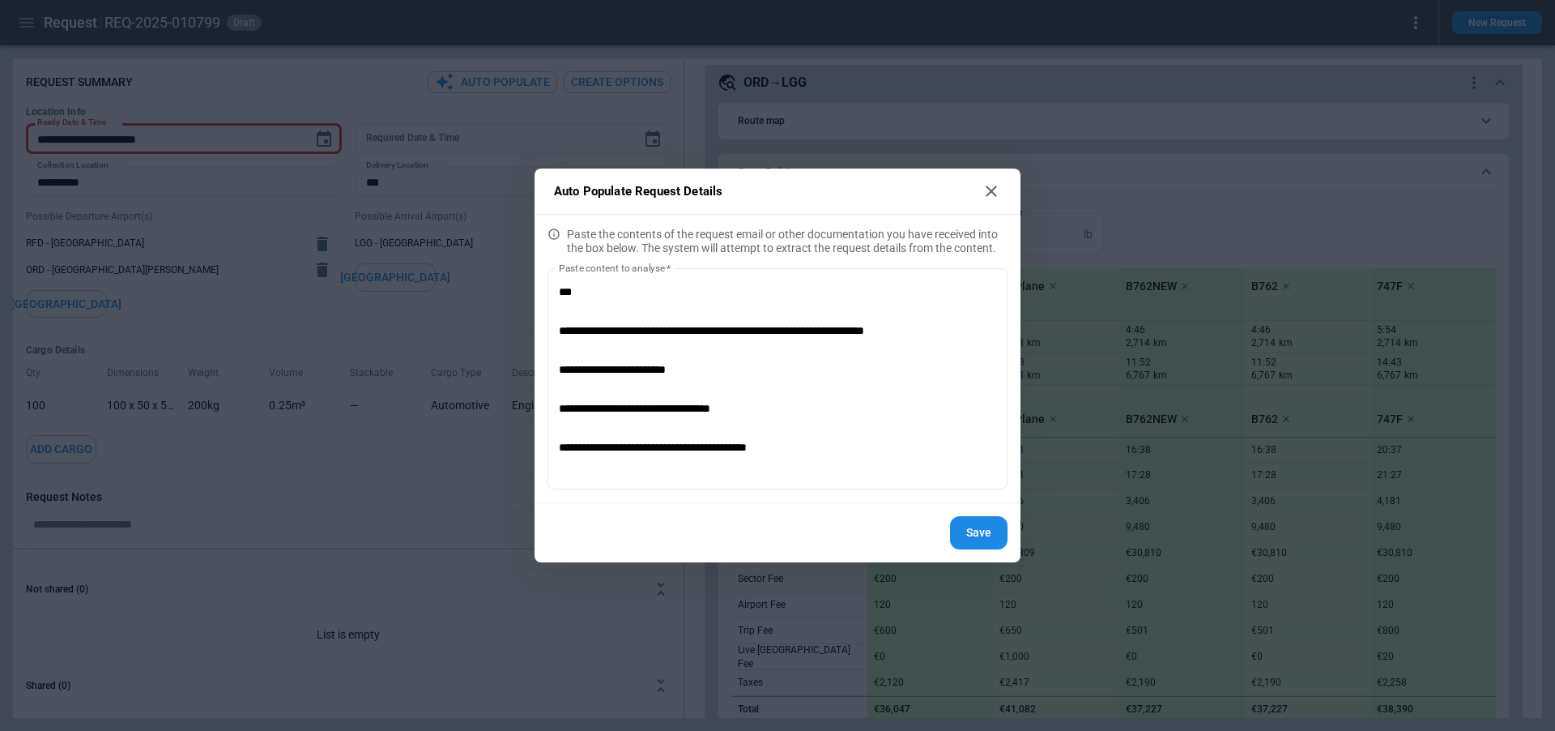
click at [992, 191] on icon at bounding box center [991, 190] width 11 height 11
type textarea "*"
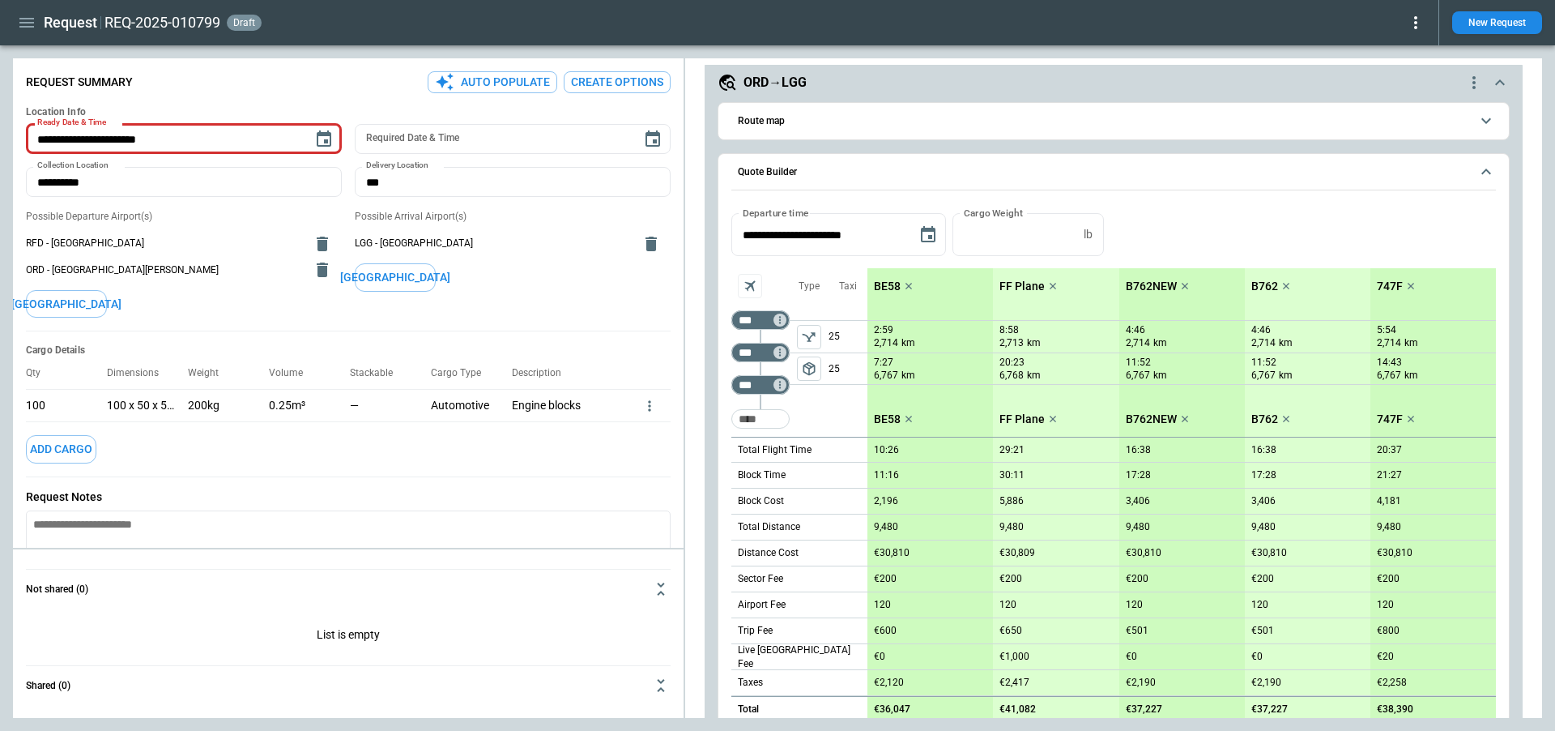
click at [616, 79] on button "Create Options" at bounding box center [617, 82] width 107 height 22
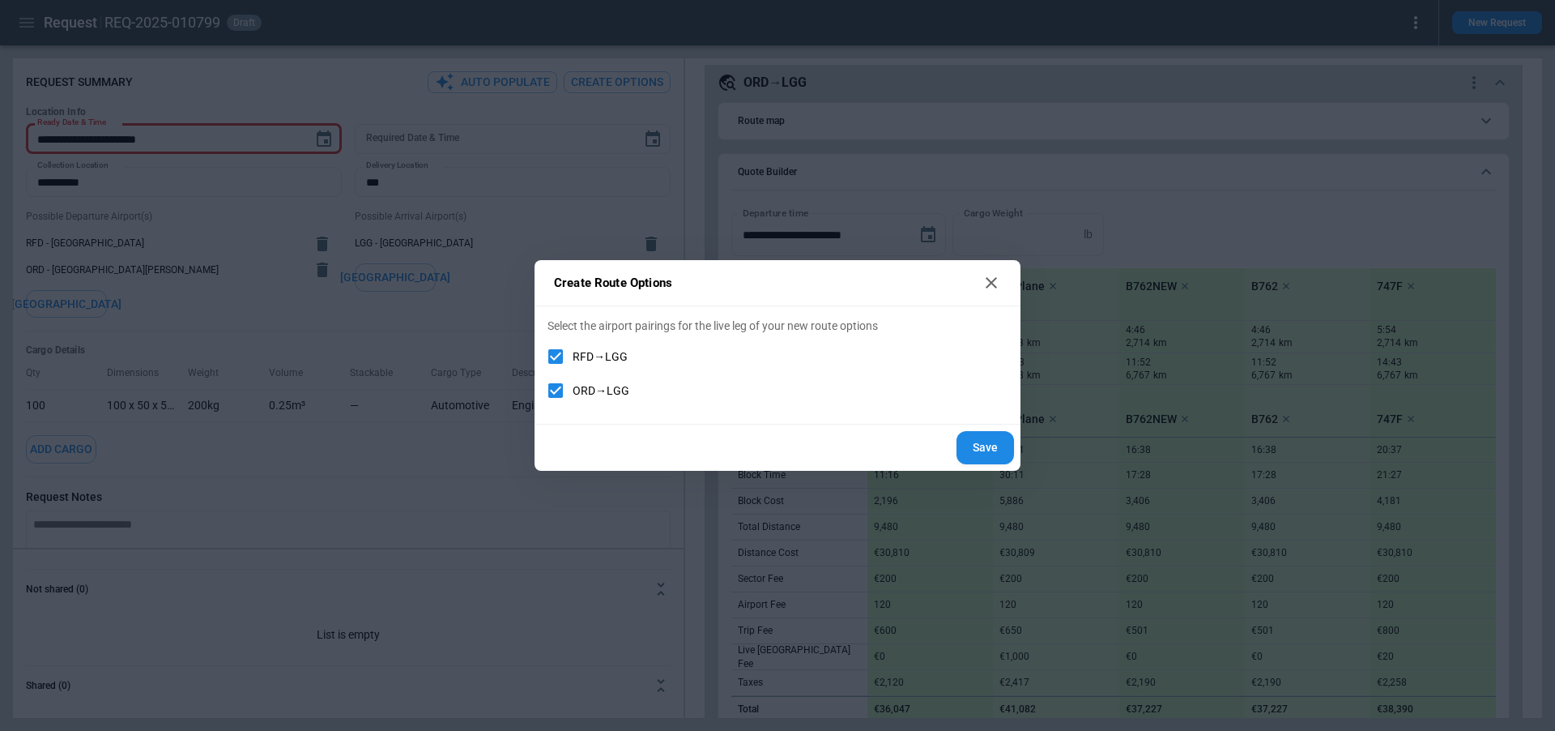
click at [987, 284] on icon at bounding box center [991, 282] width 19 height 19
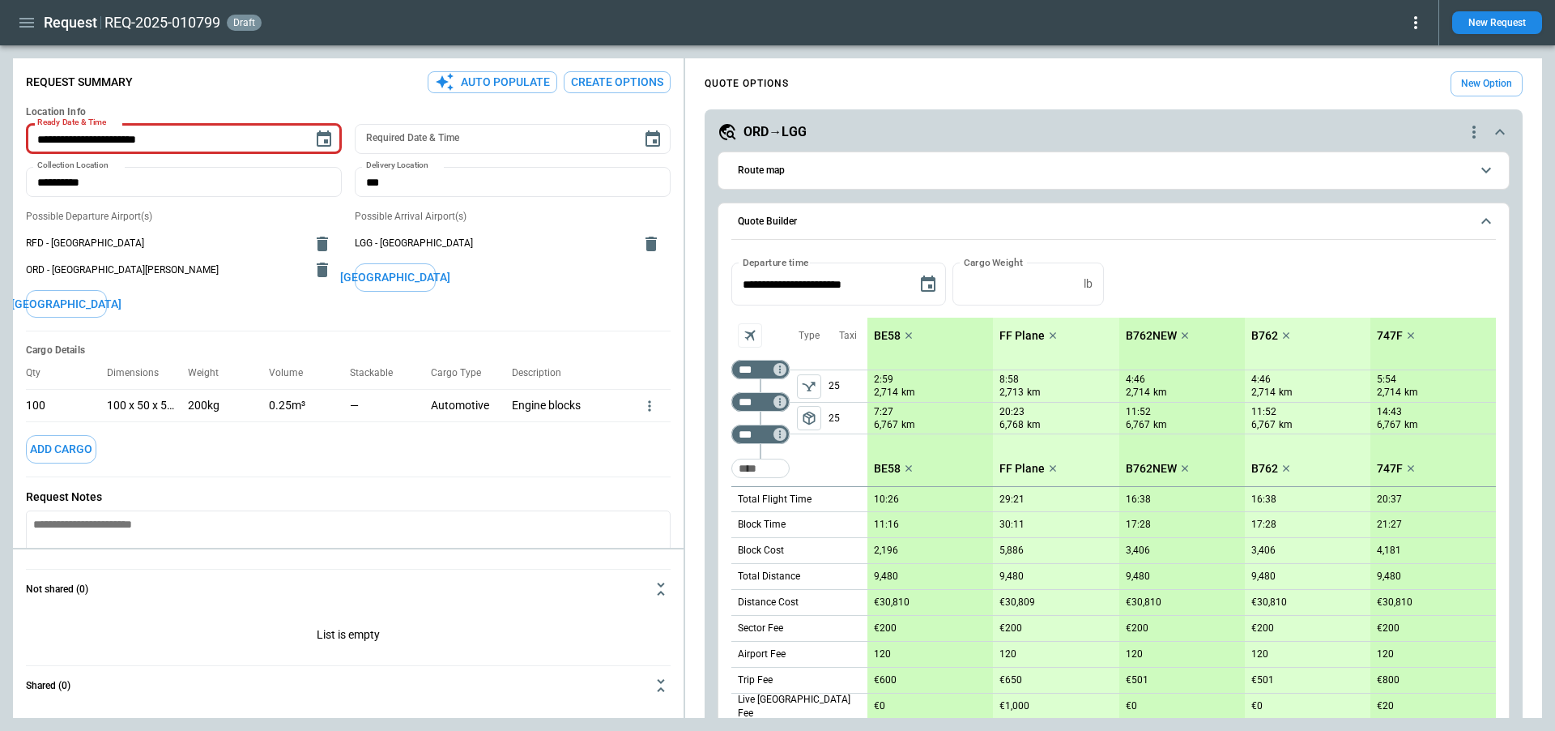
click at [919, 121] on div "**********" at bounding box center [1114, 592] width 818 height 967
click at [922, 135] on div "ORD→LGG" at bounding box center [1091, 131] width 747 height 19
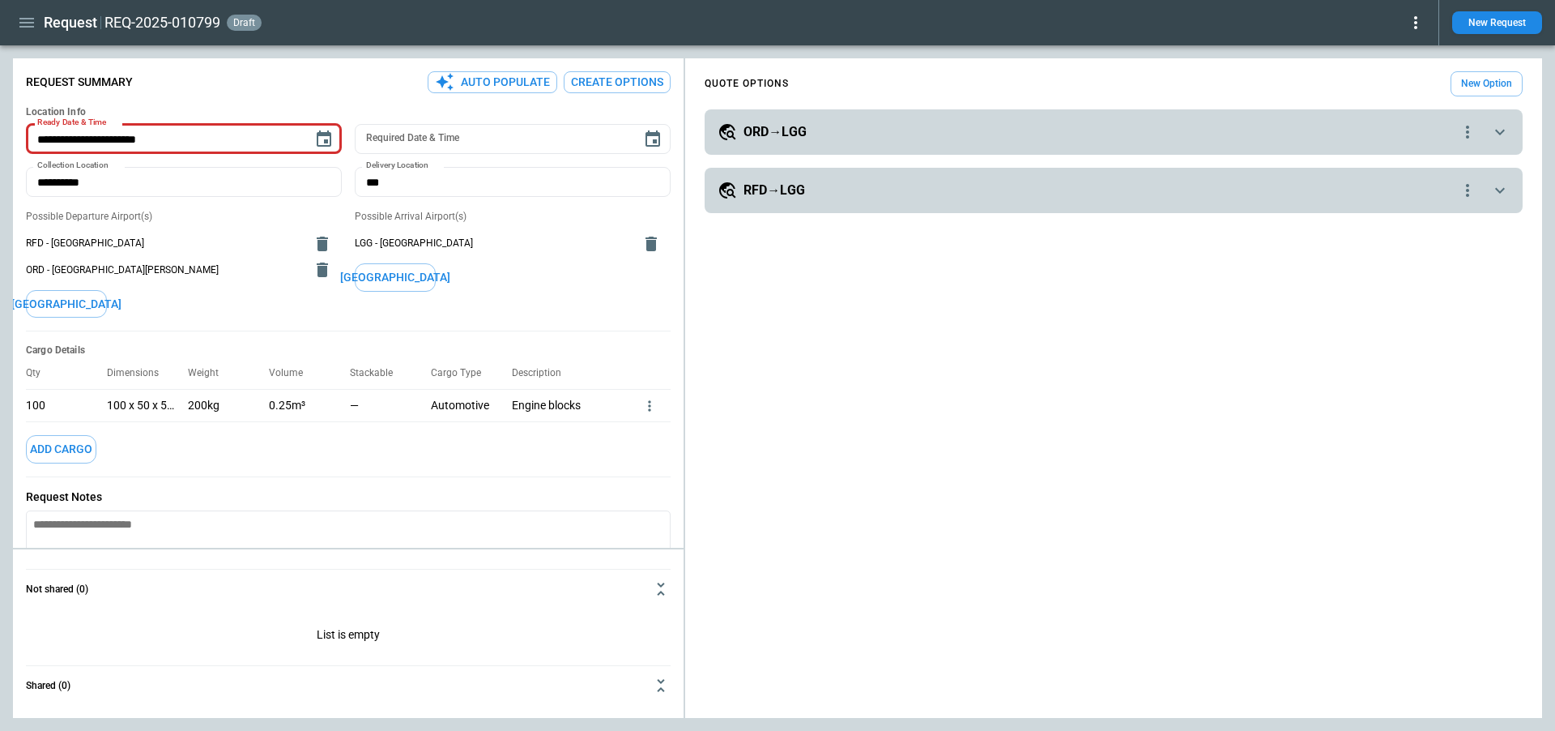
click at [1406, 26] on icon at bounding box center [1415, 22] width 19 height 19
click at [1400, 93] on button "Decline" at bounding box center [1393, 96] width 62 height 23
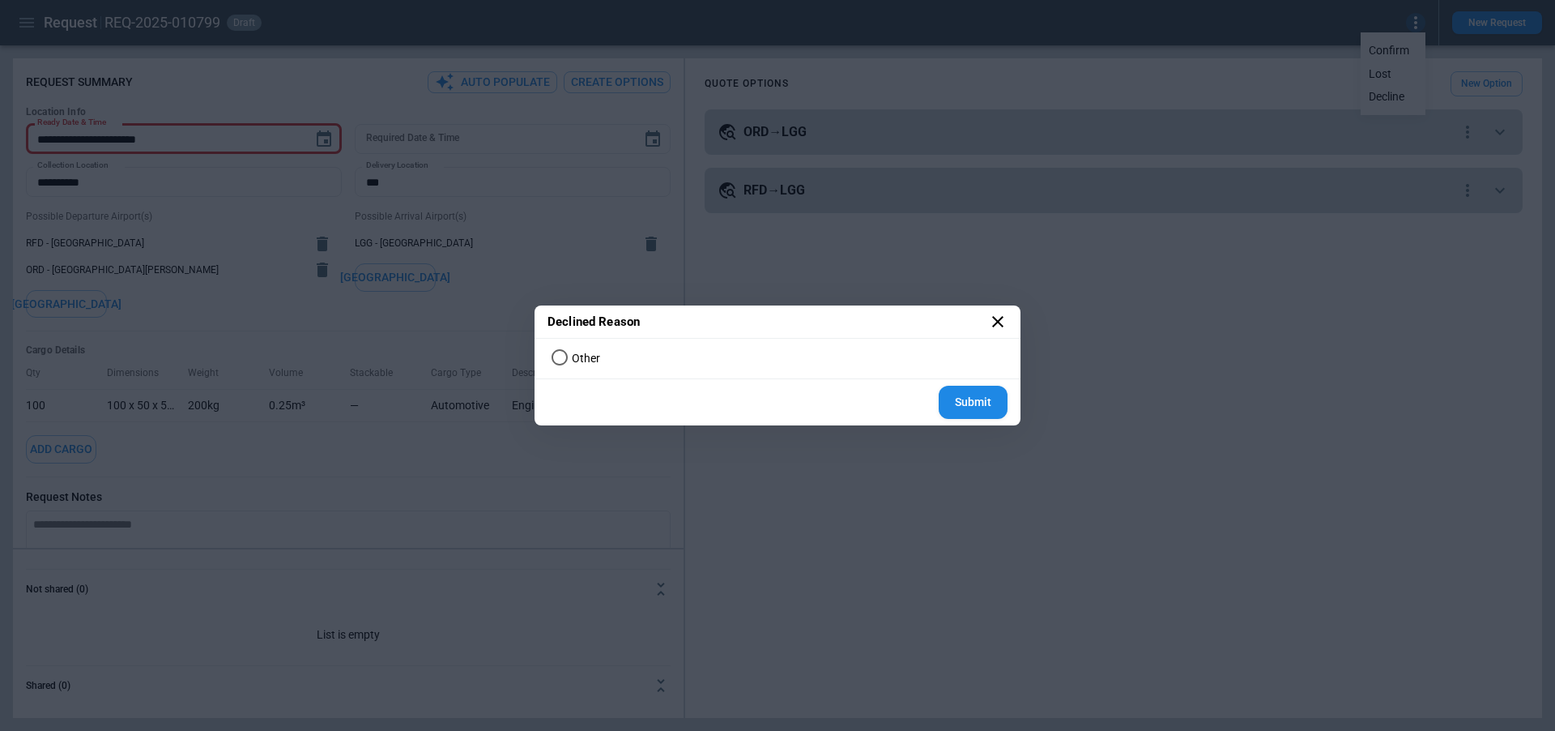
click at [604, 362] on label "Other" at bounding box center [770, 358] width 450 height 27
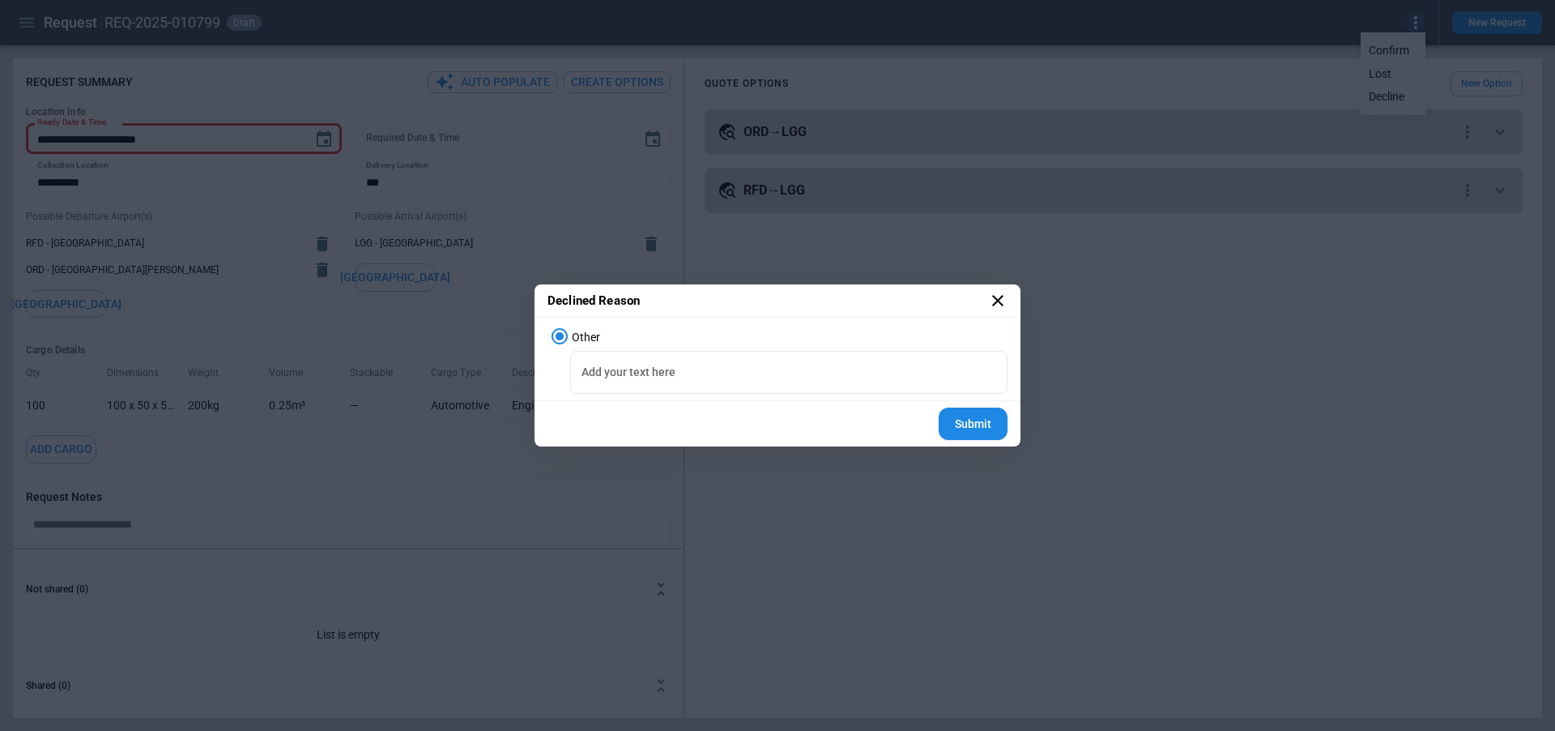
click at [1000, 299] on icon at bounding box center [997, 300] width 19 height 19
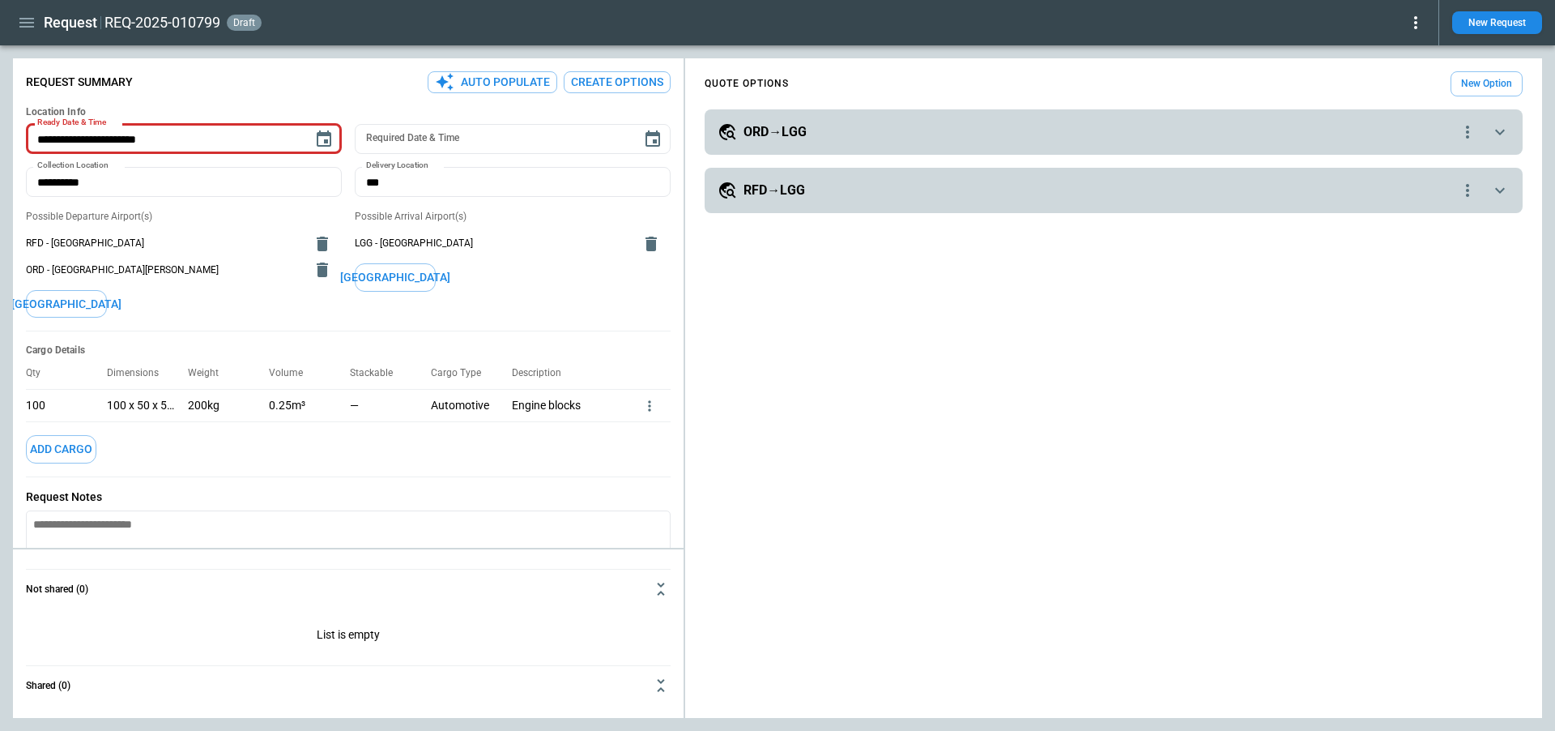
click at [1411, 22] on icon at bounding box center [1415, 22] width 19 height 19
click at [1390, 76] on button "Lost" at bounding box center [1393, 73] width 62 height 23
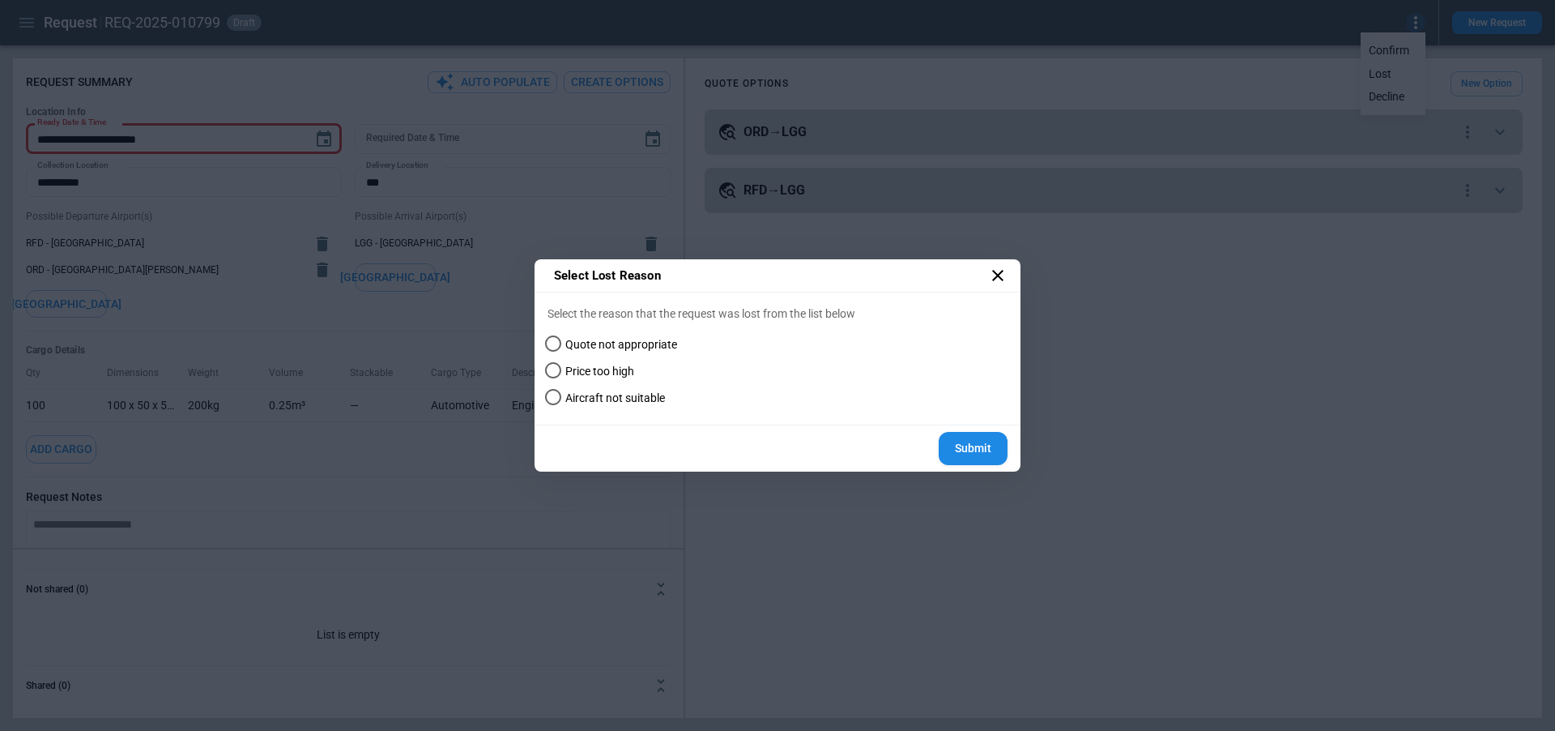
click at [610, 348] on span "Quote not appropriate" at bounding box center [621, 345] width 112 height 14
click at [608, 372] on span "Price too high" at bounding box center [599, 371] width 69 height 14
click at [614, 328] on div "Select the reason that the request was lost from the list below Quote not appro…" at bounding box center [778, 358] width 486 height 133
click at [999, 275] on icon at bounding box center [997, 275] width 11 height 11
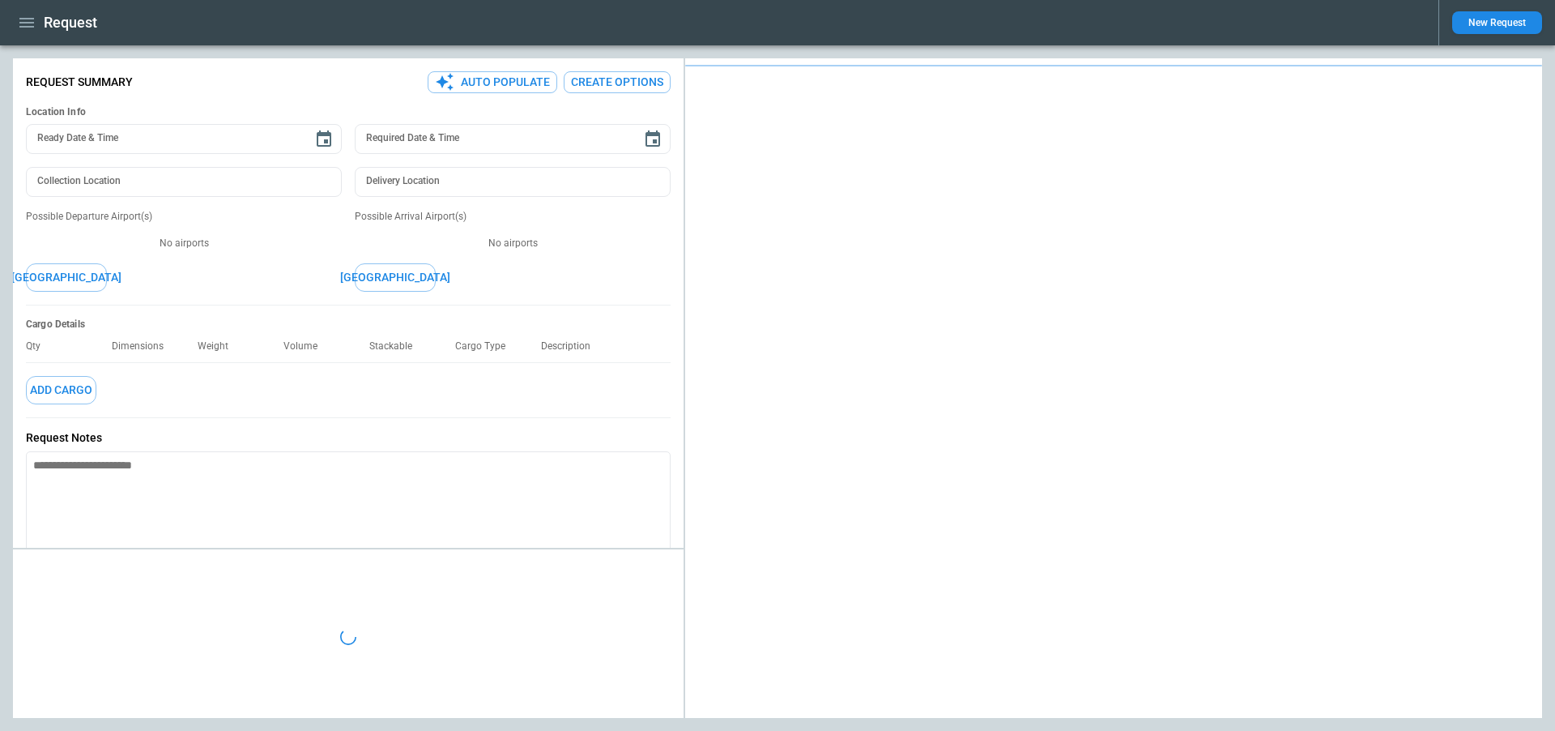
type textarea "*"
type input "**********"
type input "***"
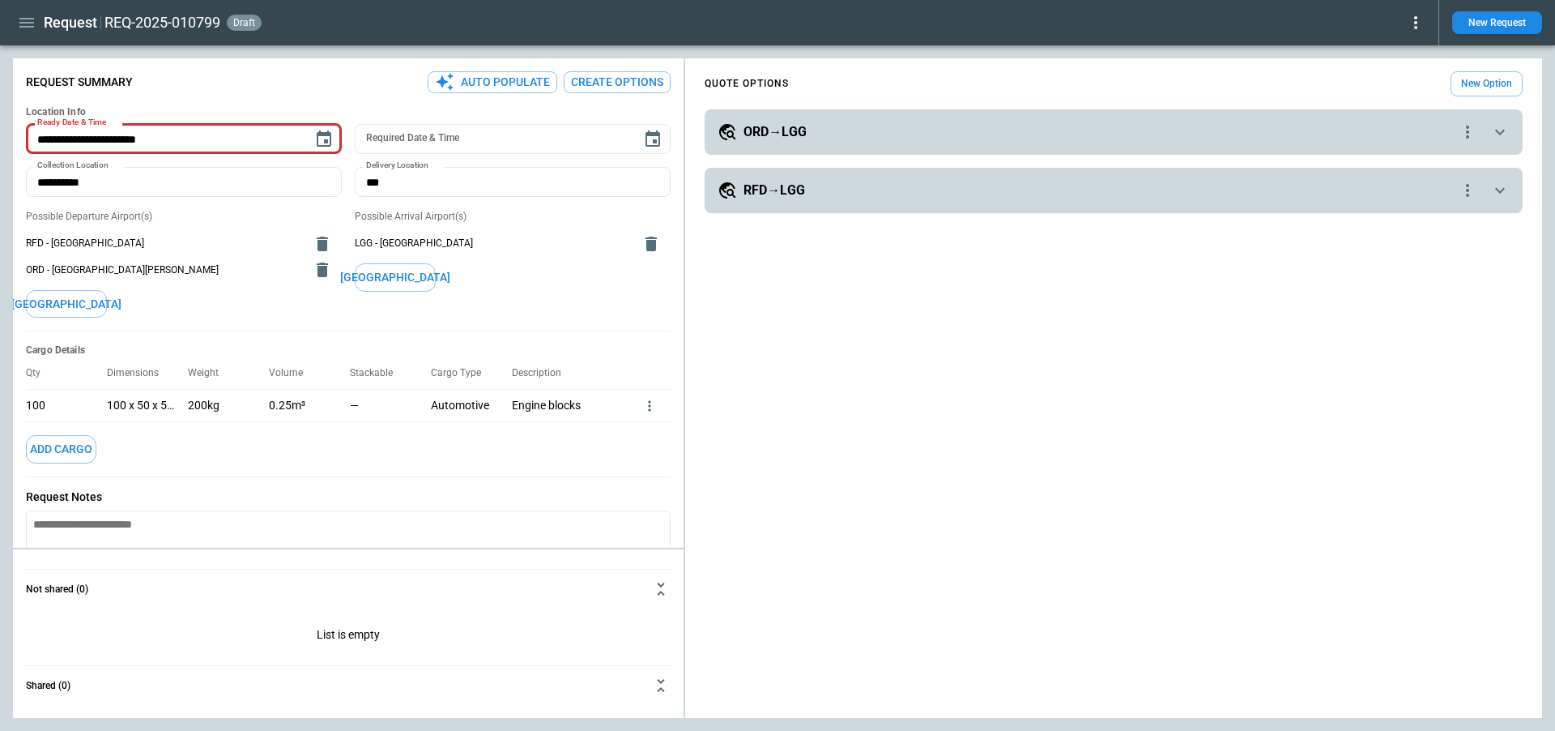
type textarea "*"
